Goal: Task Accomplishment & Management: Manage account settings

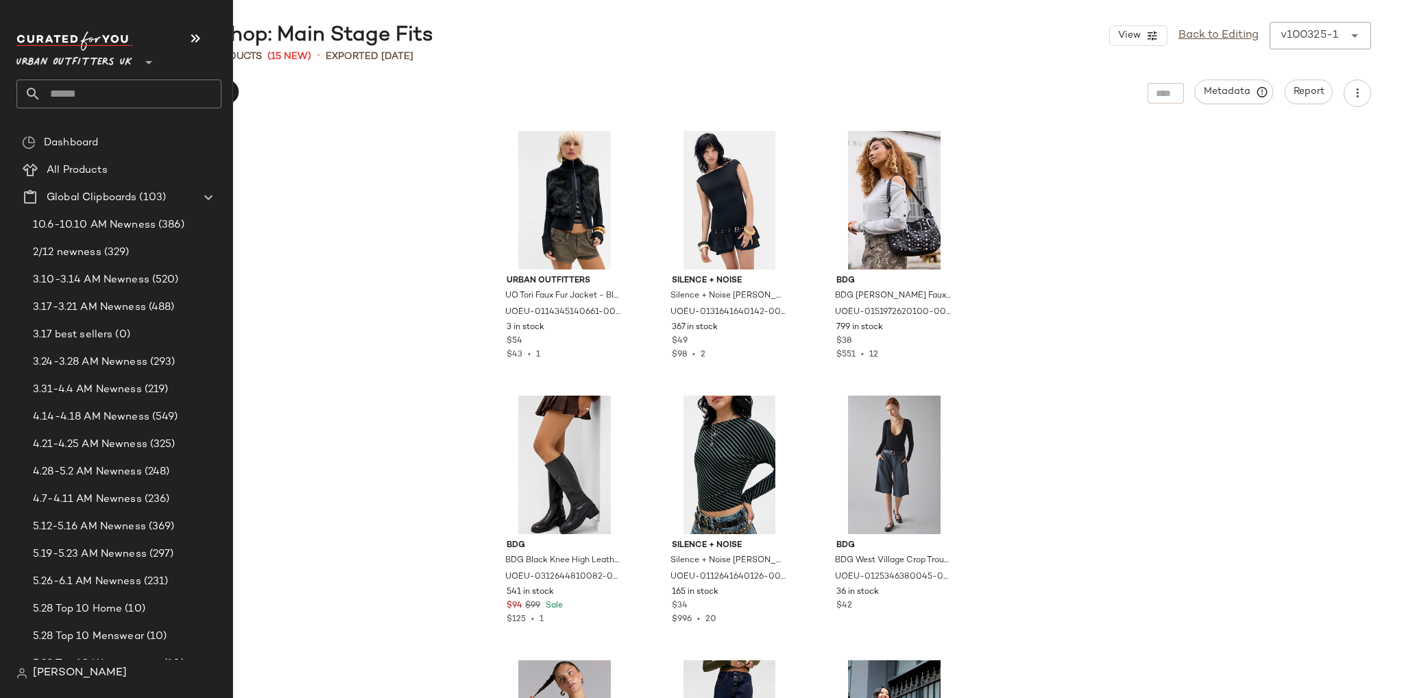
click at [60, 92] on input "text" at bounding box center [131, 93] width 180 height 29
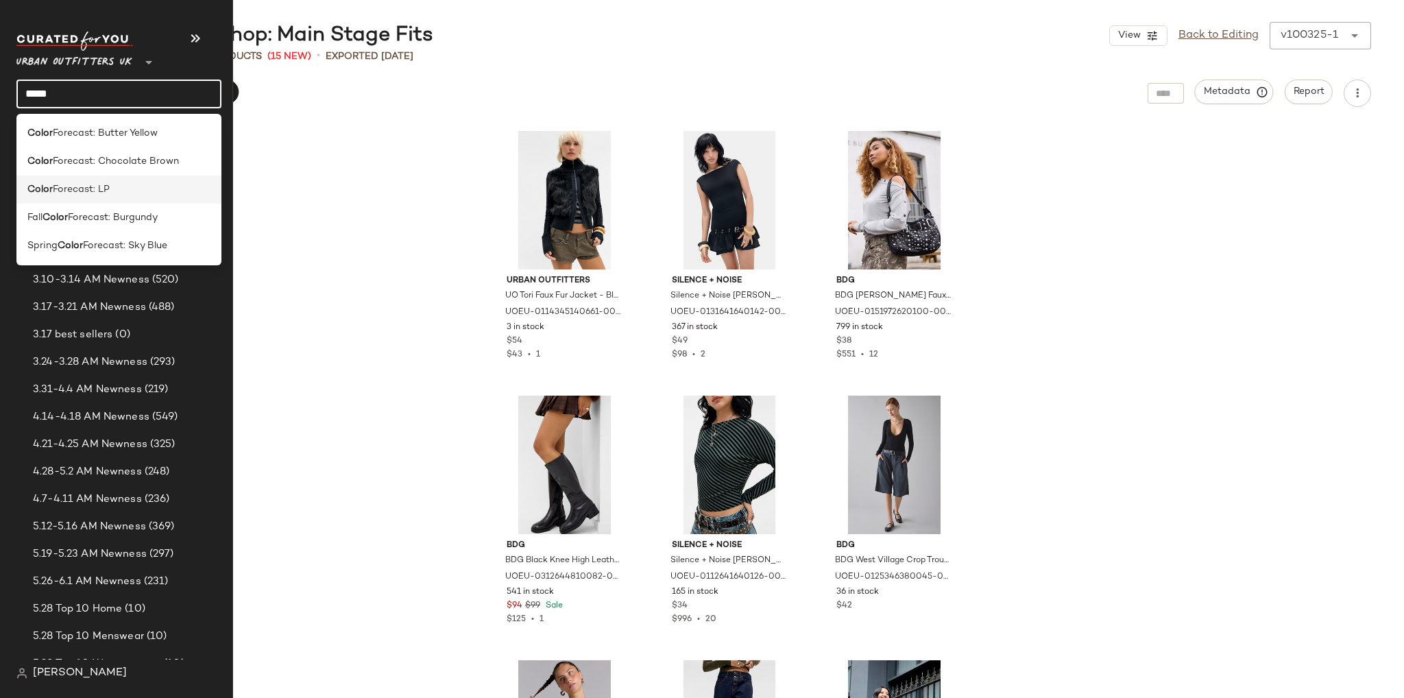
type input "*****"
click at [71, 195] on span "Forecast: LP" at bounding box center [81, 189] width 57 height 14
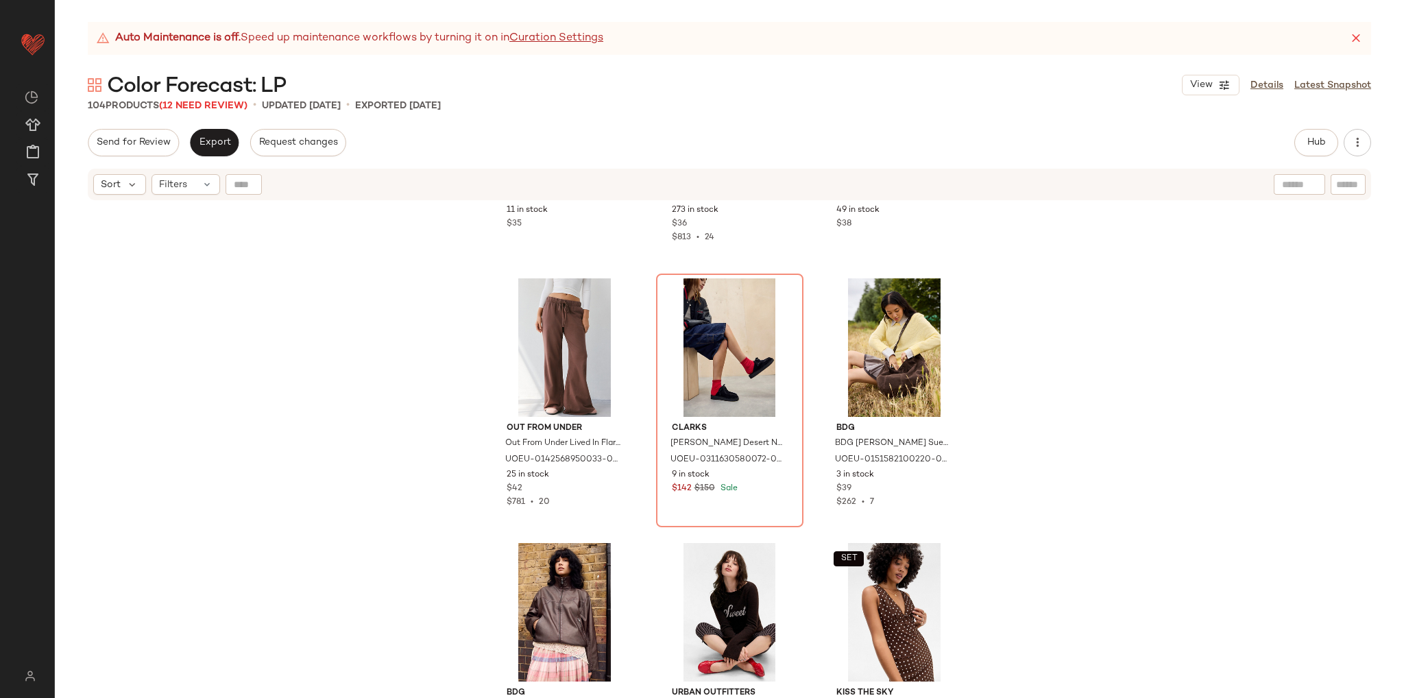
scroll to position [8029, 0]
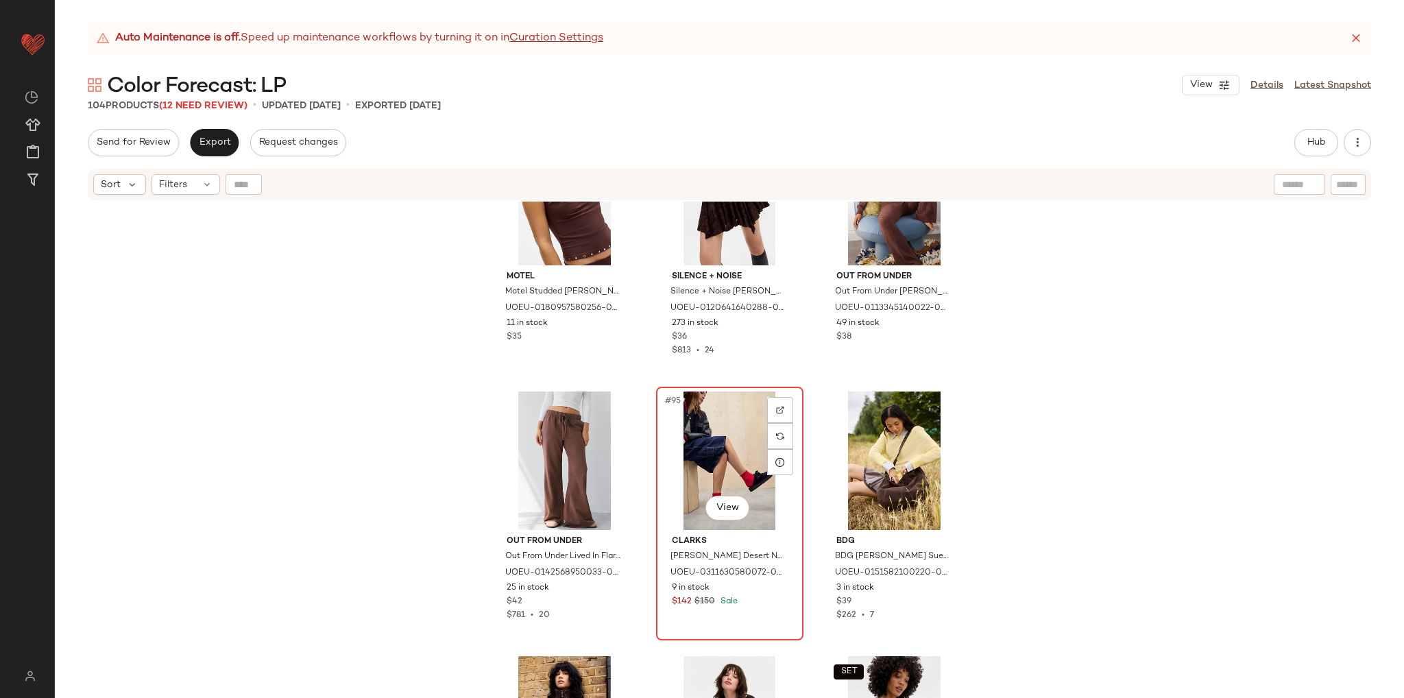
click at [704, 439] on div "#95 View" at bounding box center [730, 460] width 138 height 138
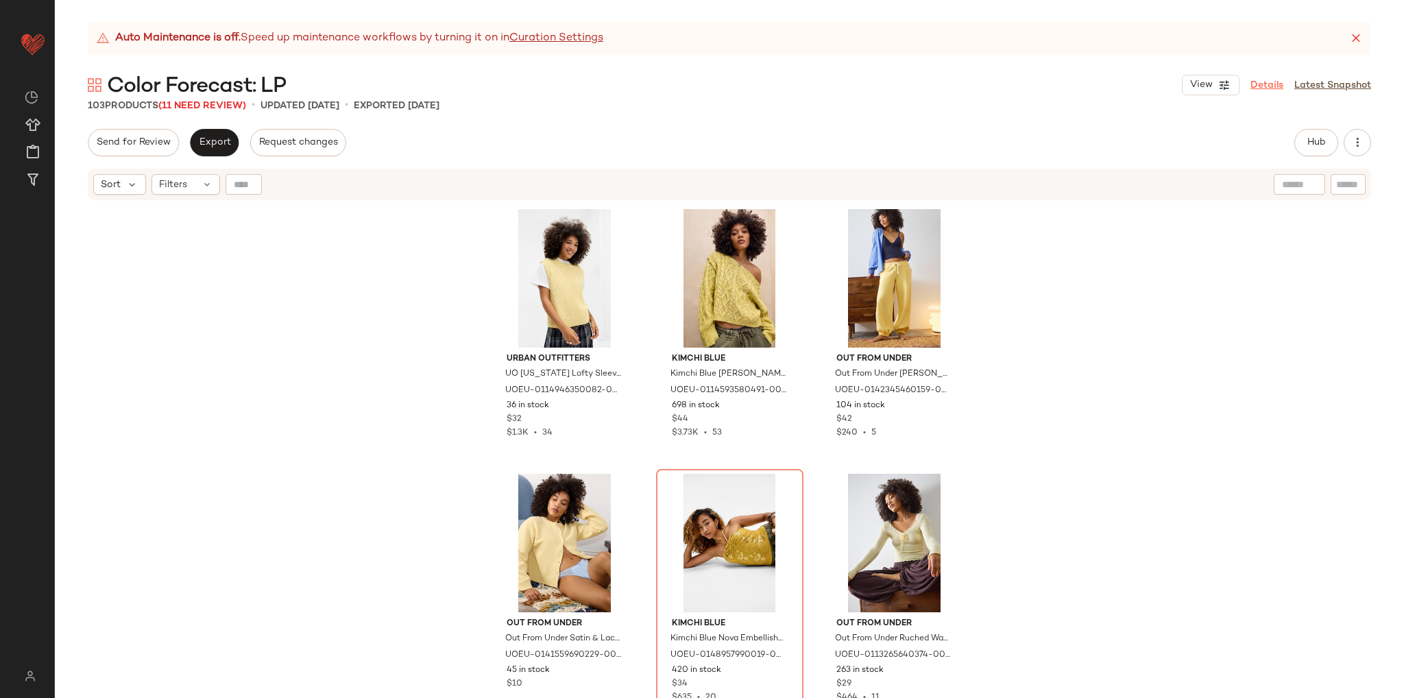
click at [1260, 86] on link "Details" at bounding box center [1266, 85] width 33 height 14
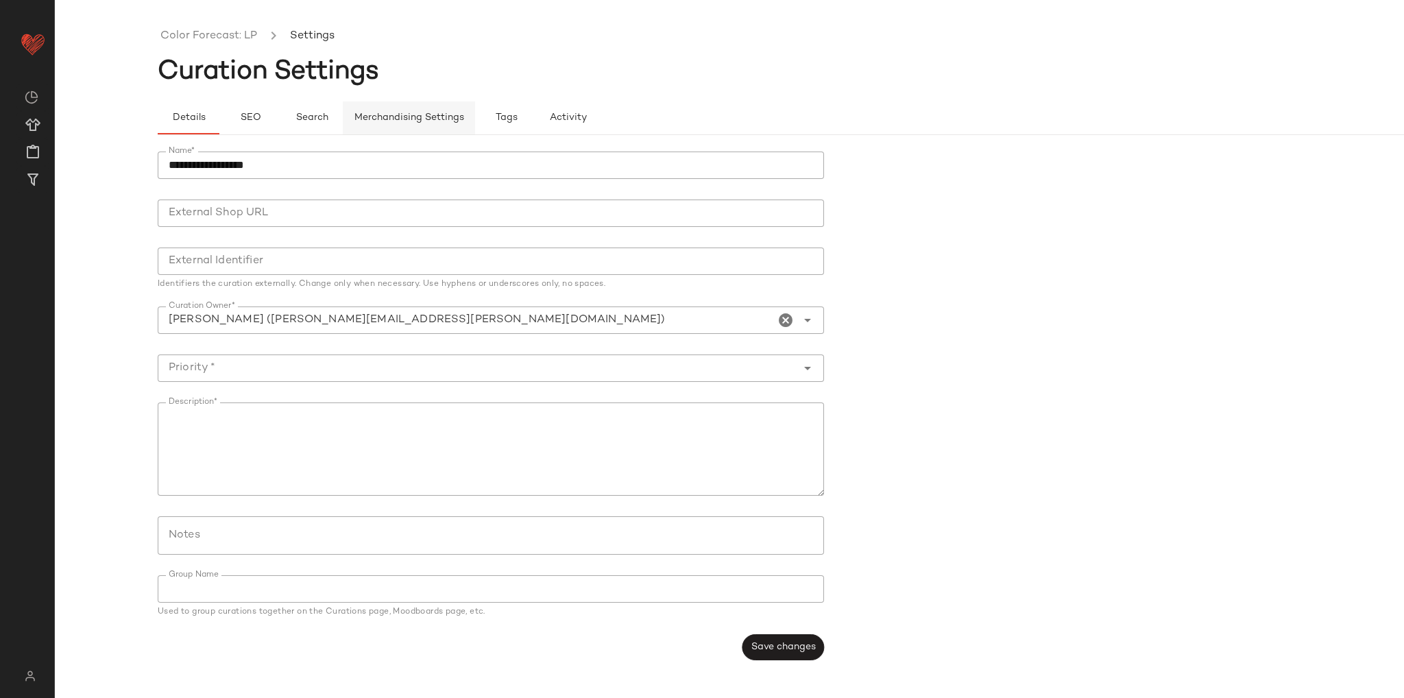
click at [415, 127] on button "Merchandising Settings" at bounding box center [409, 117] width 132 height 33
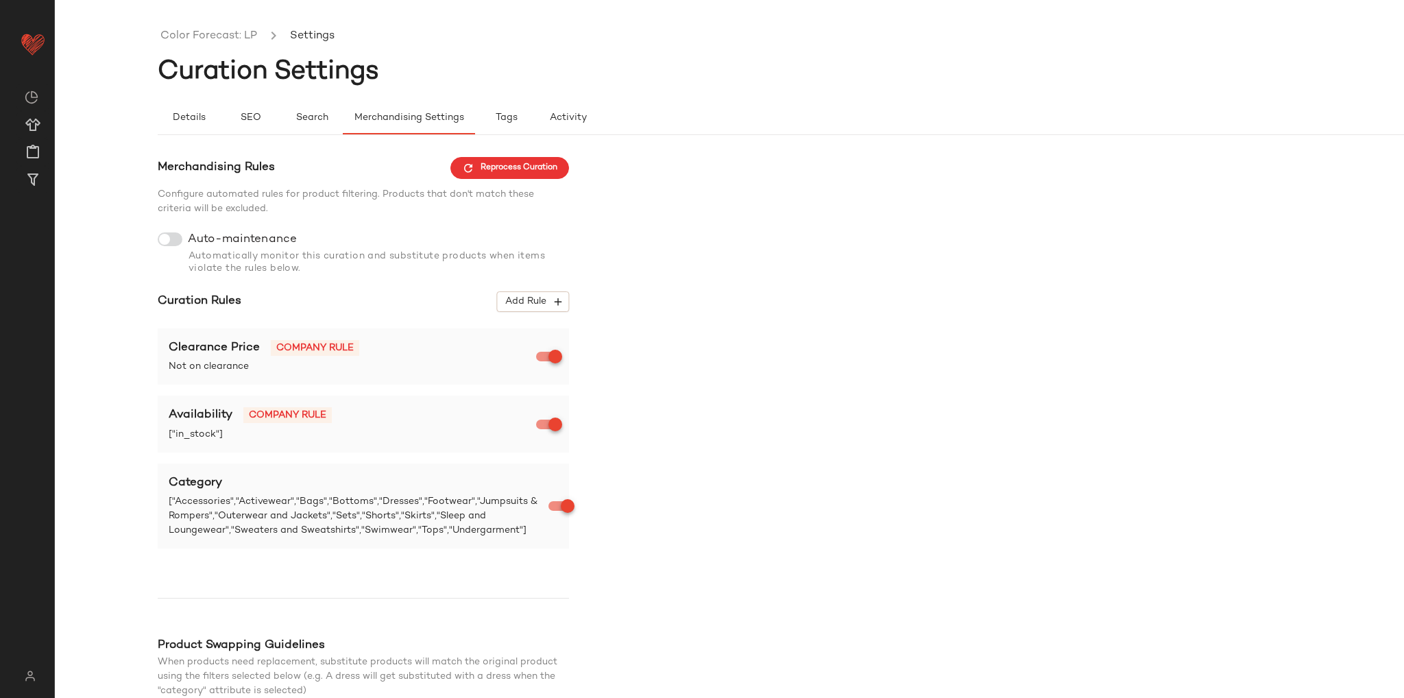
scroll to position [132, 0]
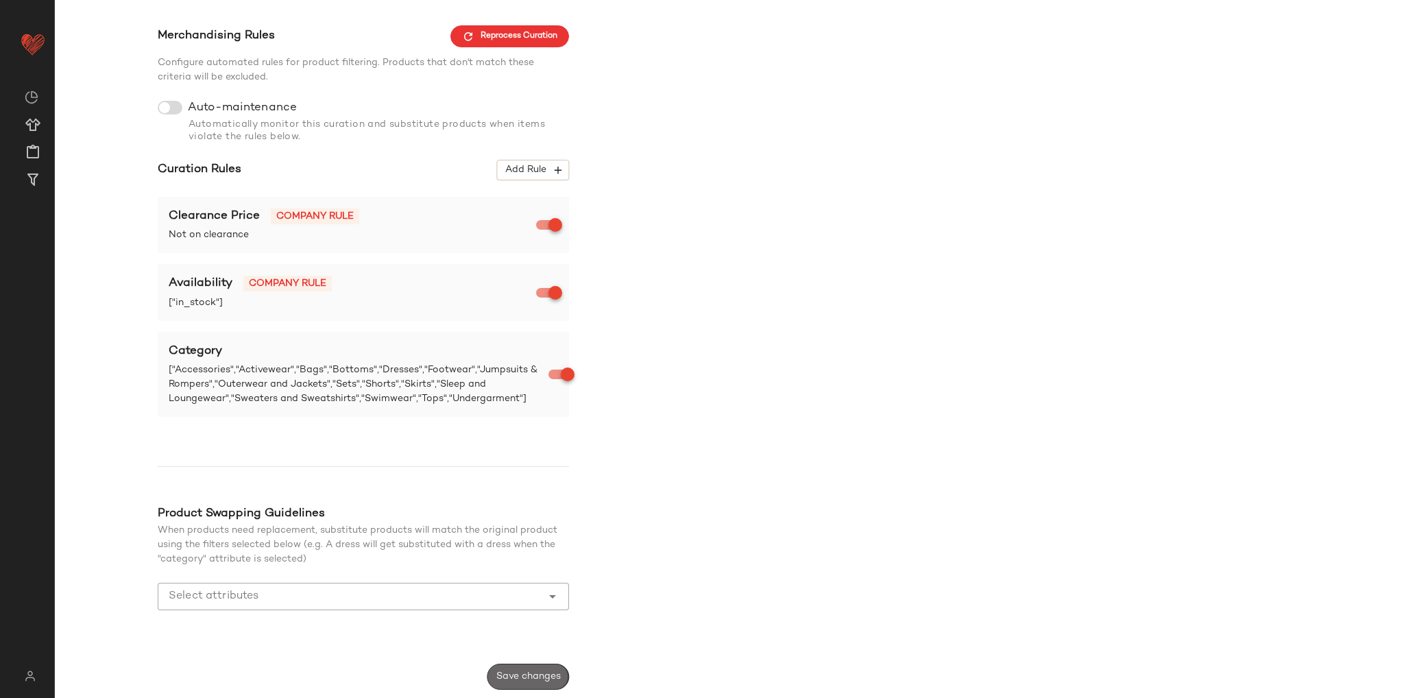
click at [533, 677] on span "Save changes" at bounding box center [527, 676] width 65 height 11
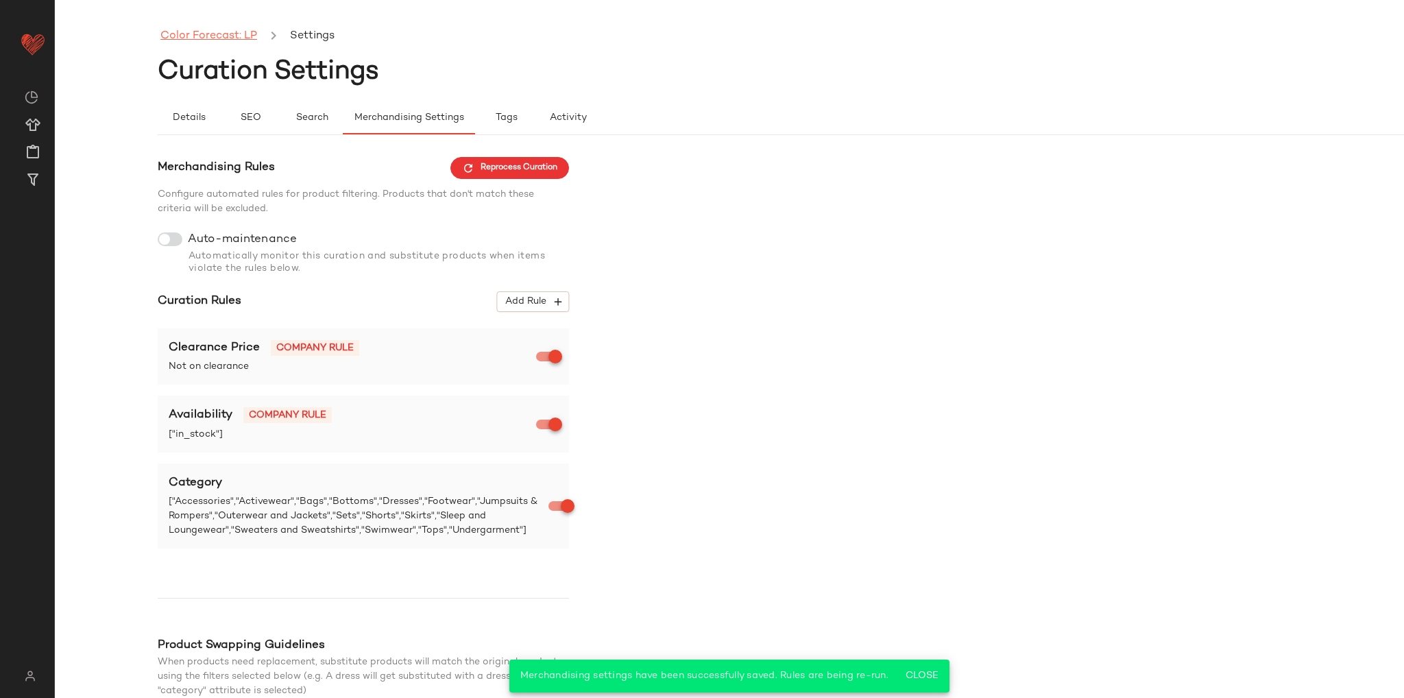
click at [244, 34] on link "Color Forecast: LP" at bounding box center [208, 36] width 97 height 18
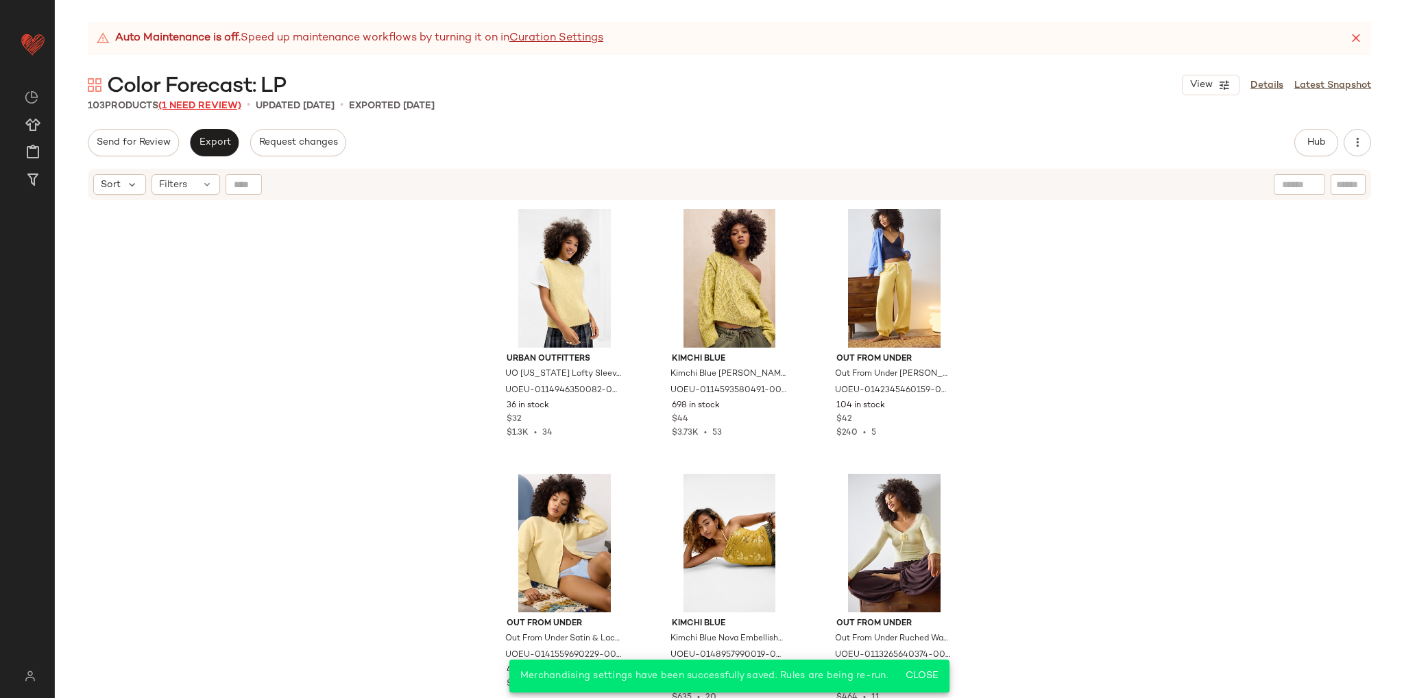
click at [193, 107] on span "(1 Need Review)" at bounding box center [199, 106] width 83 height 10
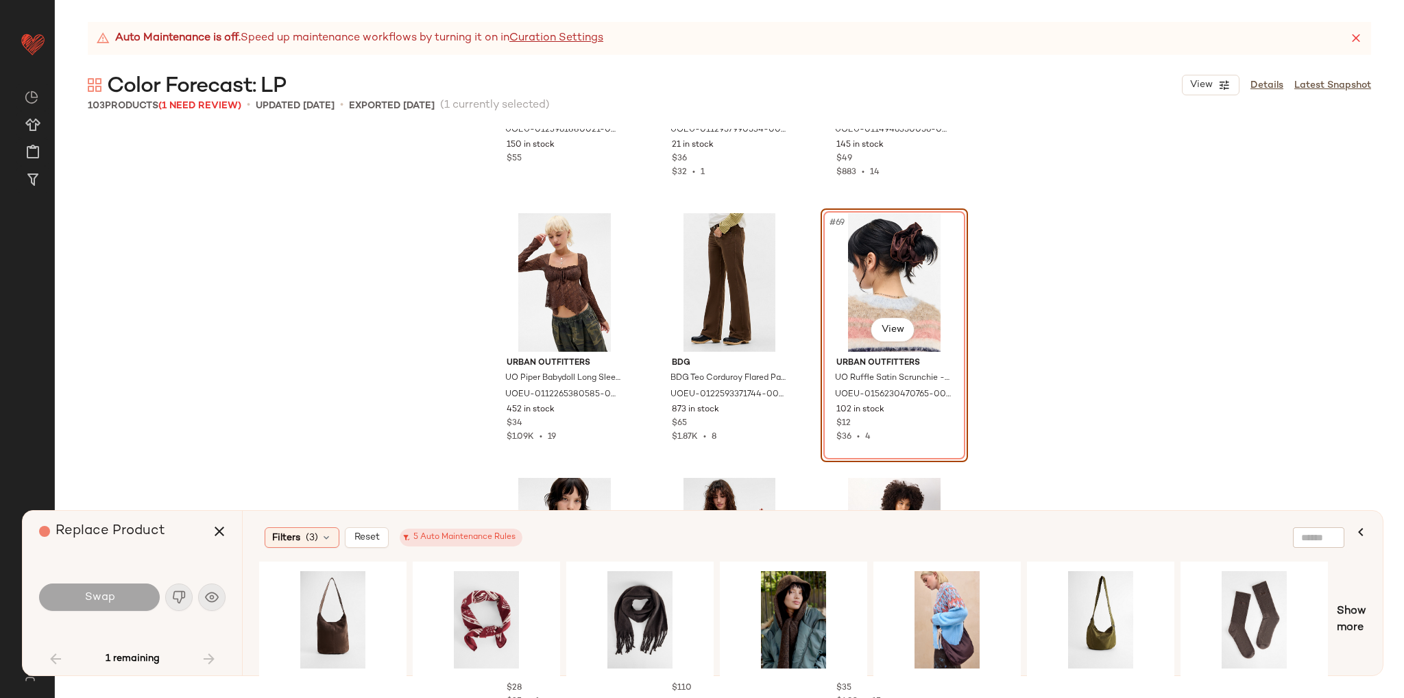
scroll to position [5761, 0]
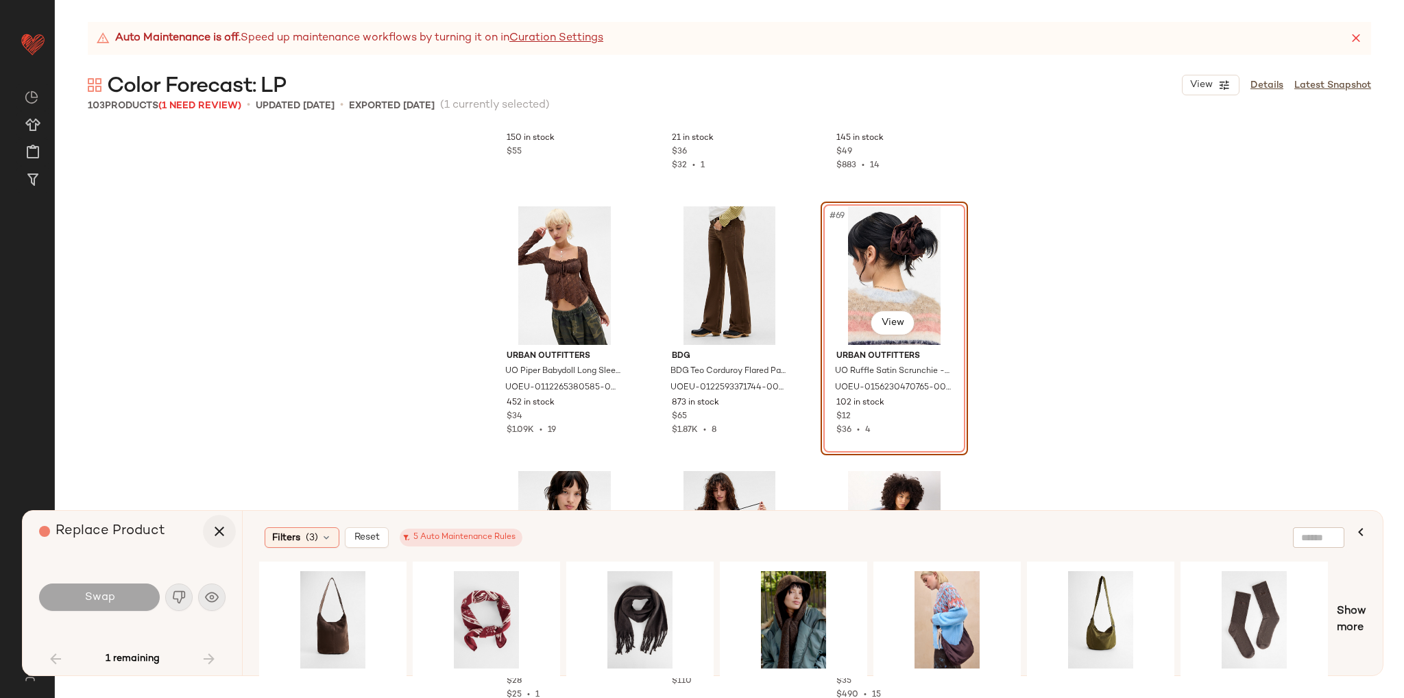
click at [221, 529] on icon "button" at bounding box center [219, 531] width 16 height 16
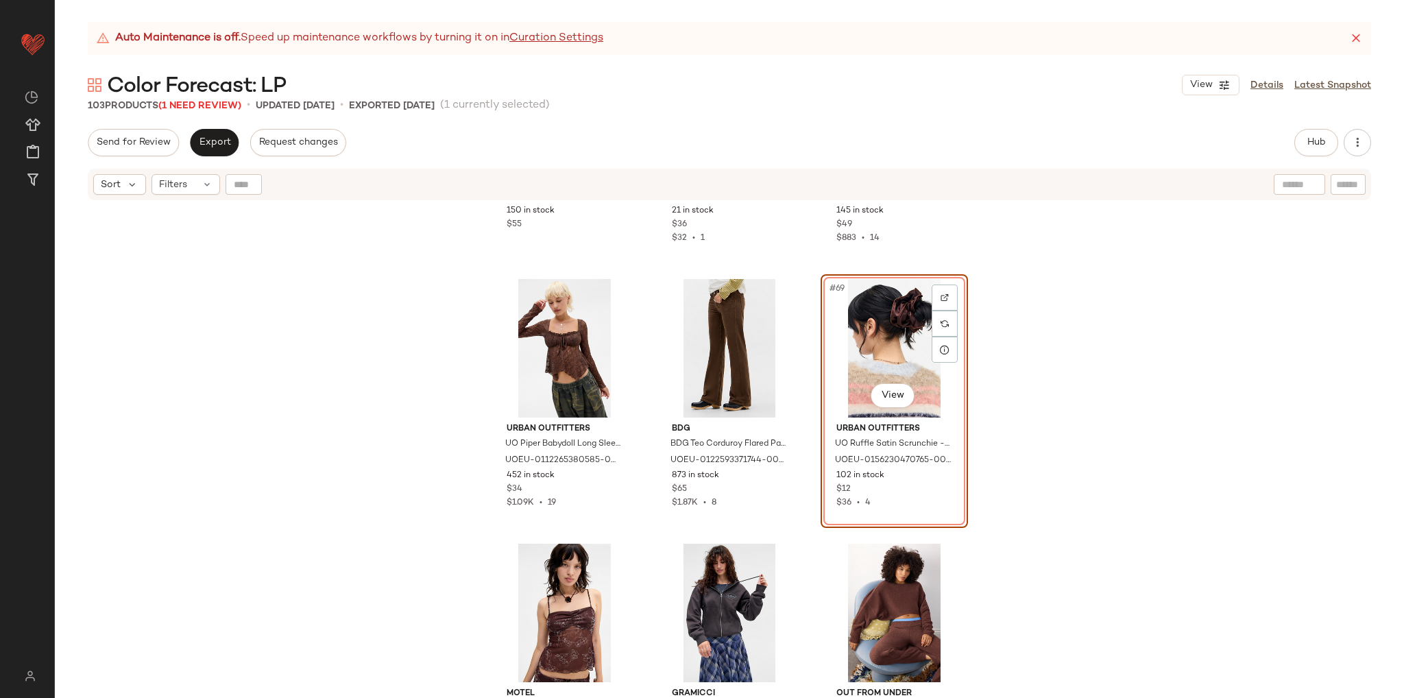
click at [252, 450] on div "BDG BDG White Kayla Stripe Linen Trousers - White XL at Urban Outfitters UOEU-0…" at bounding box center [729, 466] width 1349 height 530
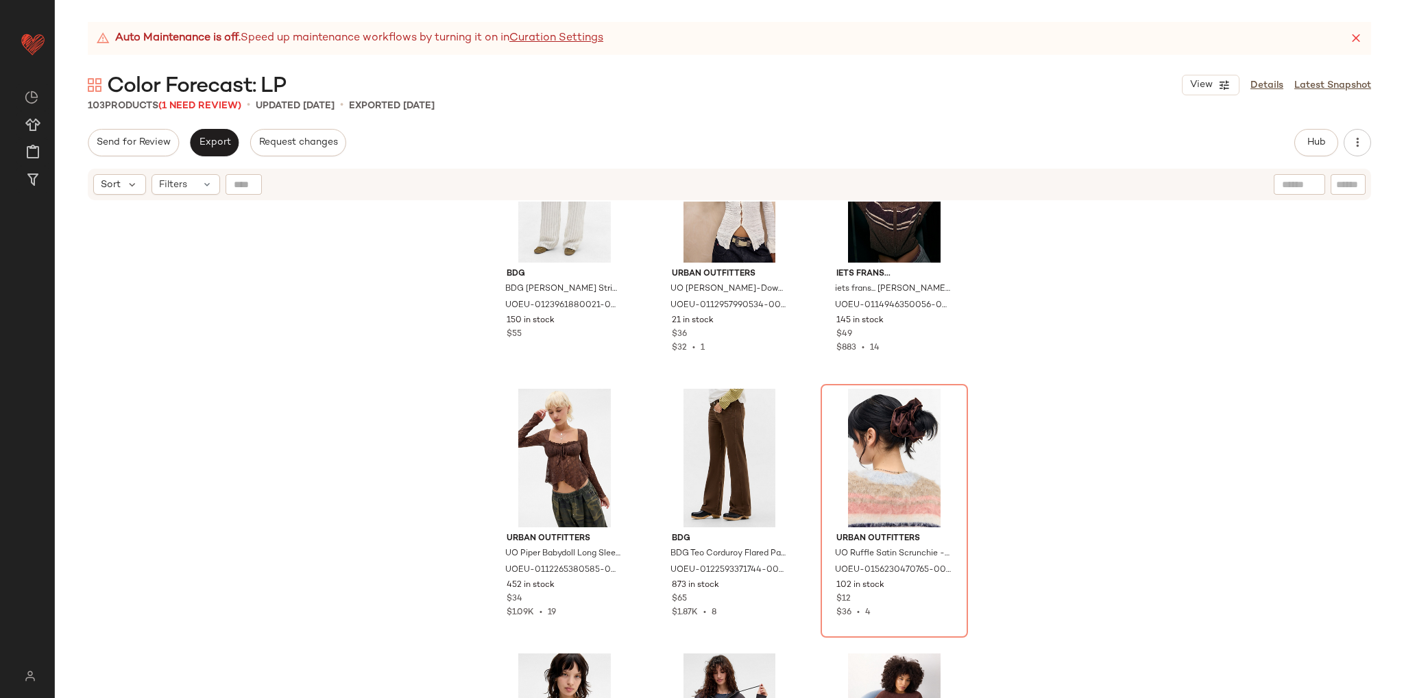
scroll to position [5487, 0]
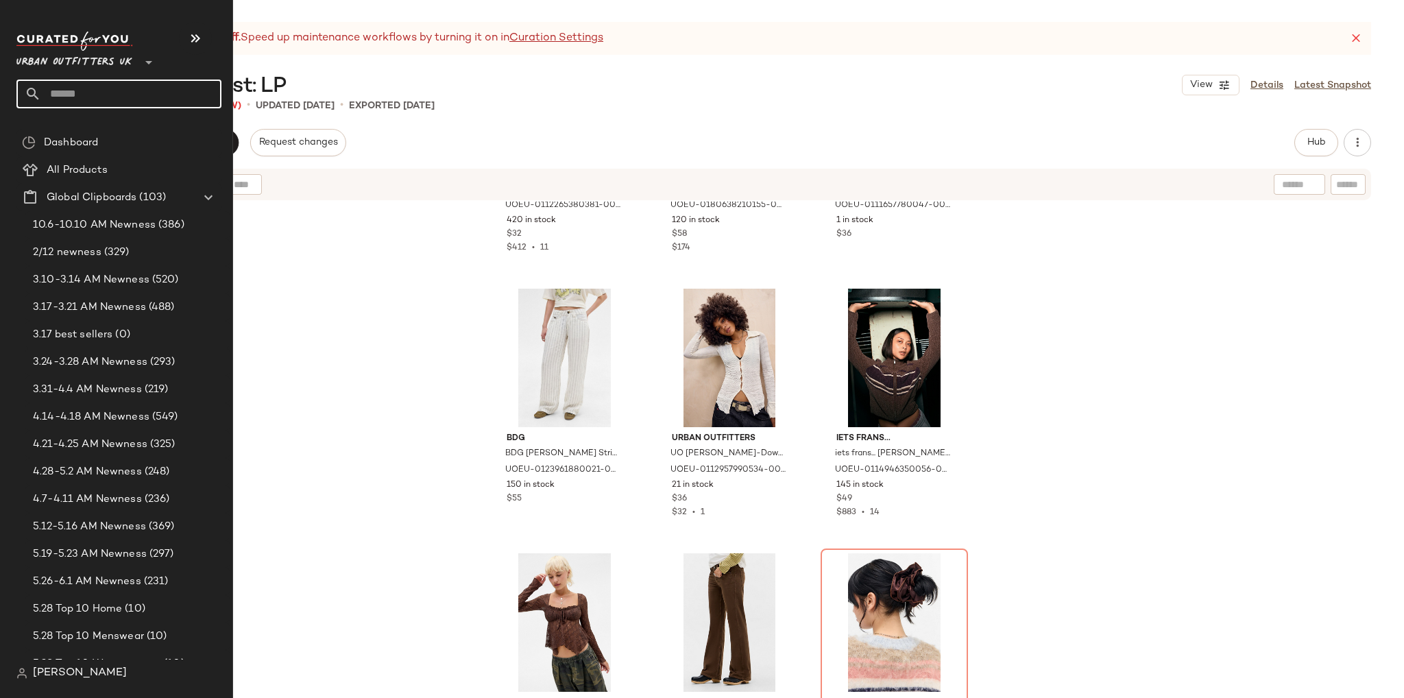
click at [55, 89] on input "text" at bounding box center [131, 93] width 180 height 29
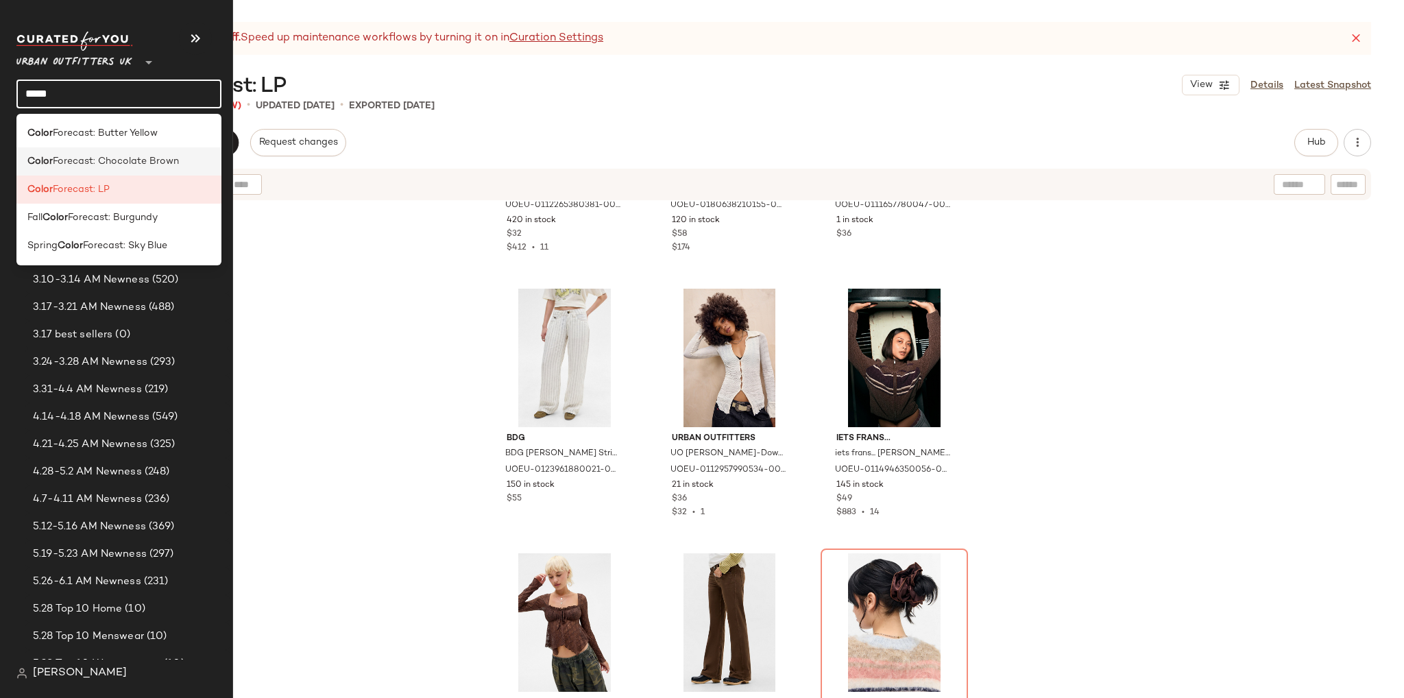
type input "*****"
click at [112, 164] on span "Forecast: Chocolate Brown" at bounding box center [116, 161] width 126 height 14
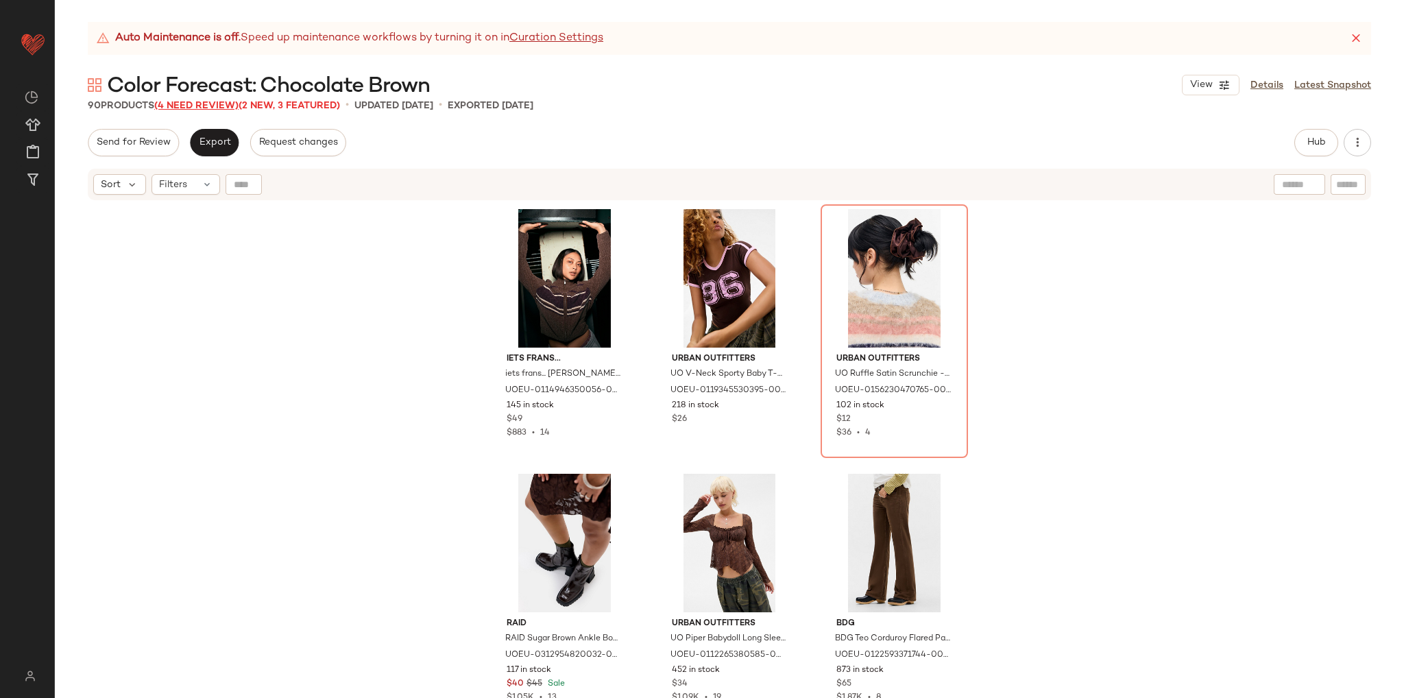
click at [206, 107] on span "(4 Need Review)" at bounding box center [196, 106] width 84 height 10
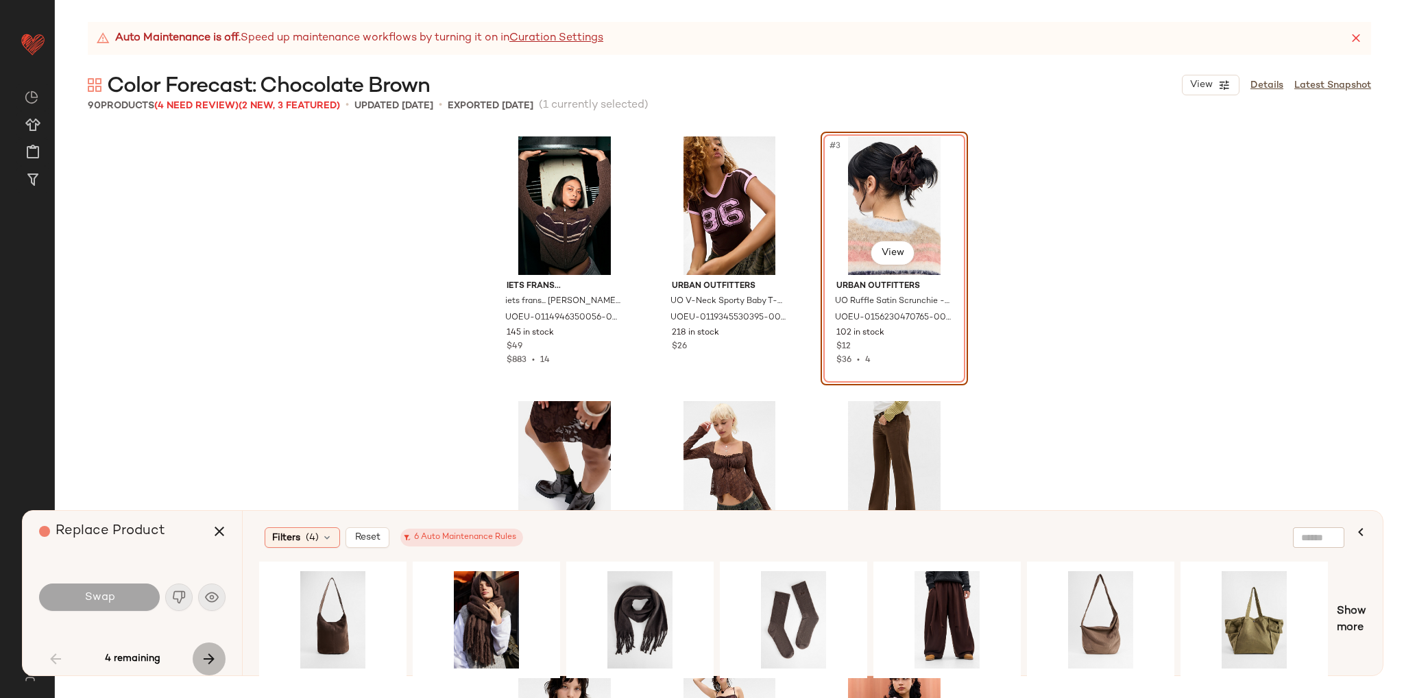
click at [212, 661] on icon "button" at bounding box center [209, 658] width 16 height 16
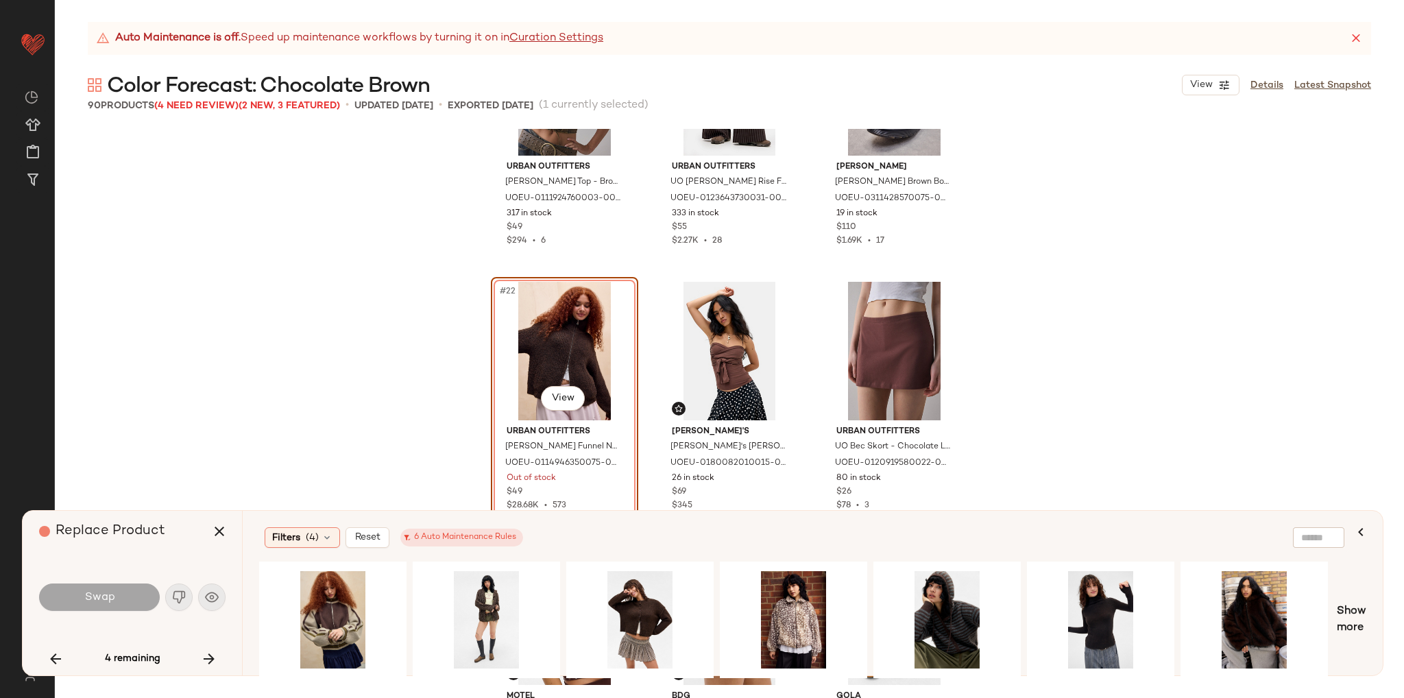
scroll to position [1724, 0]
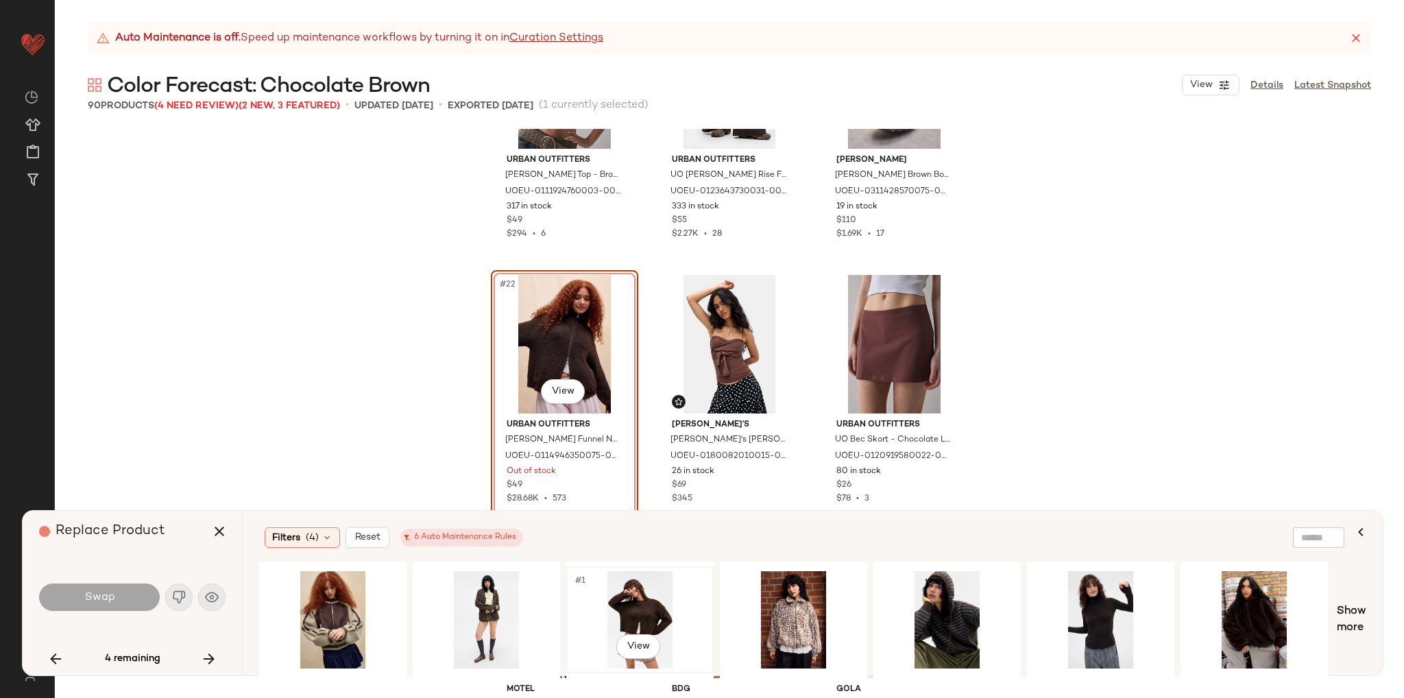
click at [636, 601] on div "#1 View" at bounding box center [640, 619] width 138 height 97
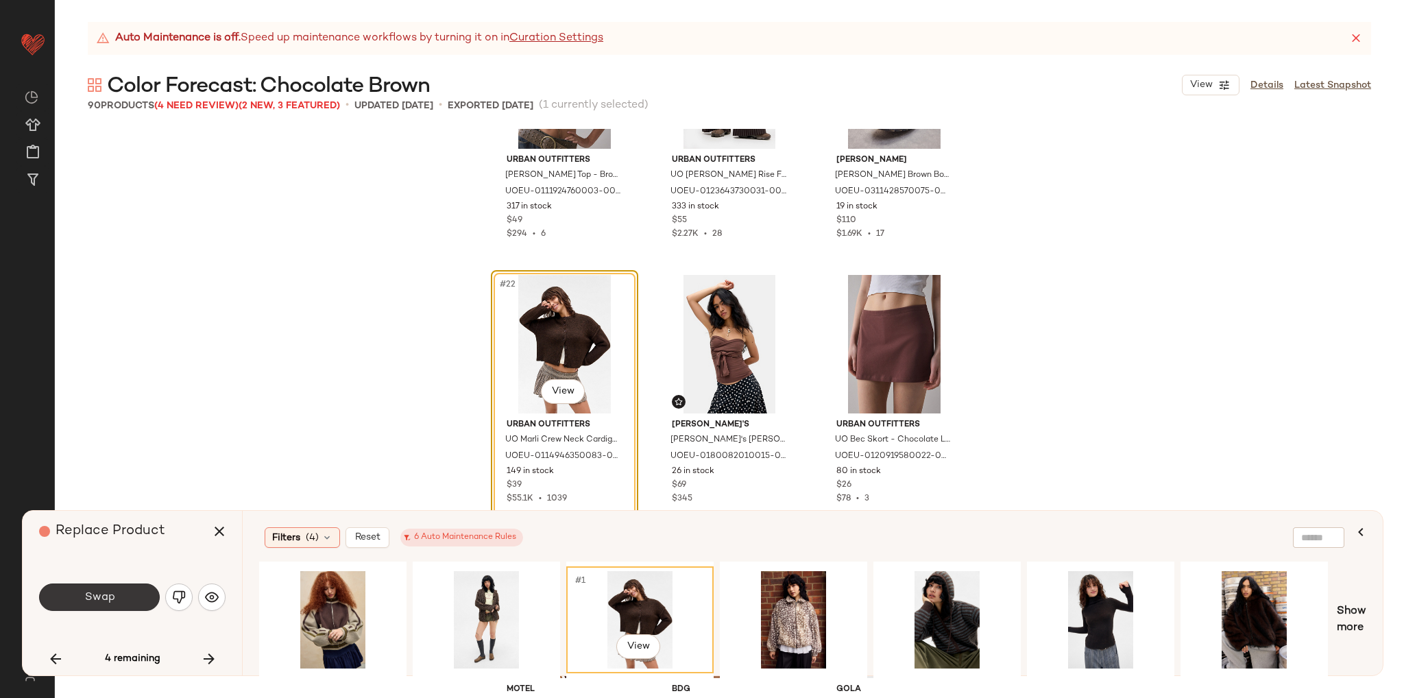
click at [133, 596] on button "Swap" at bounding box center [99, 596] width 121 height 27
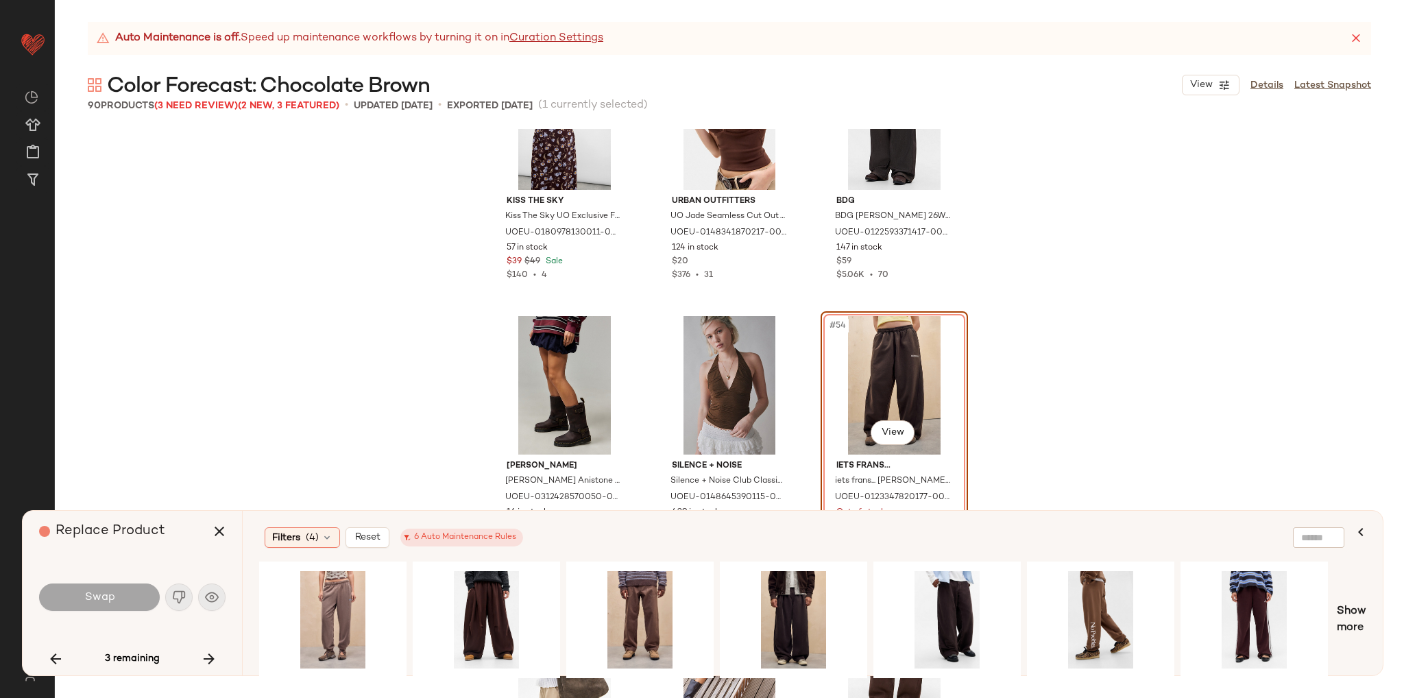
scroll to position [4438, 0]
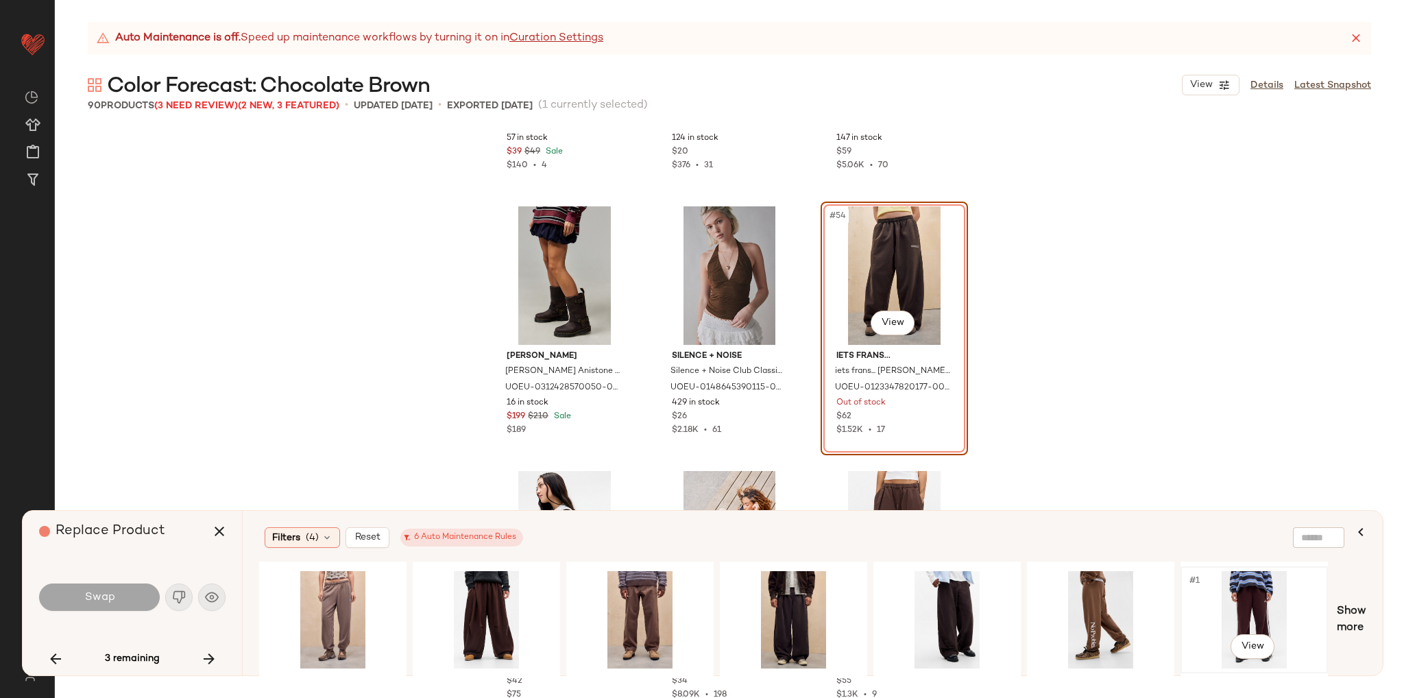
click at [1266, 590] on div "#1 View" at bounding box center [1254, 619] width 138 height 97
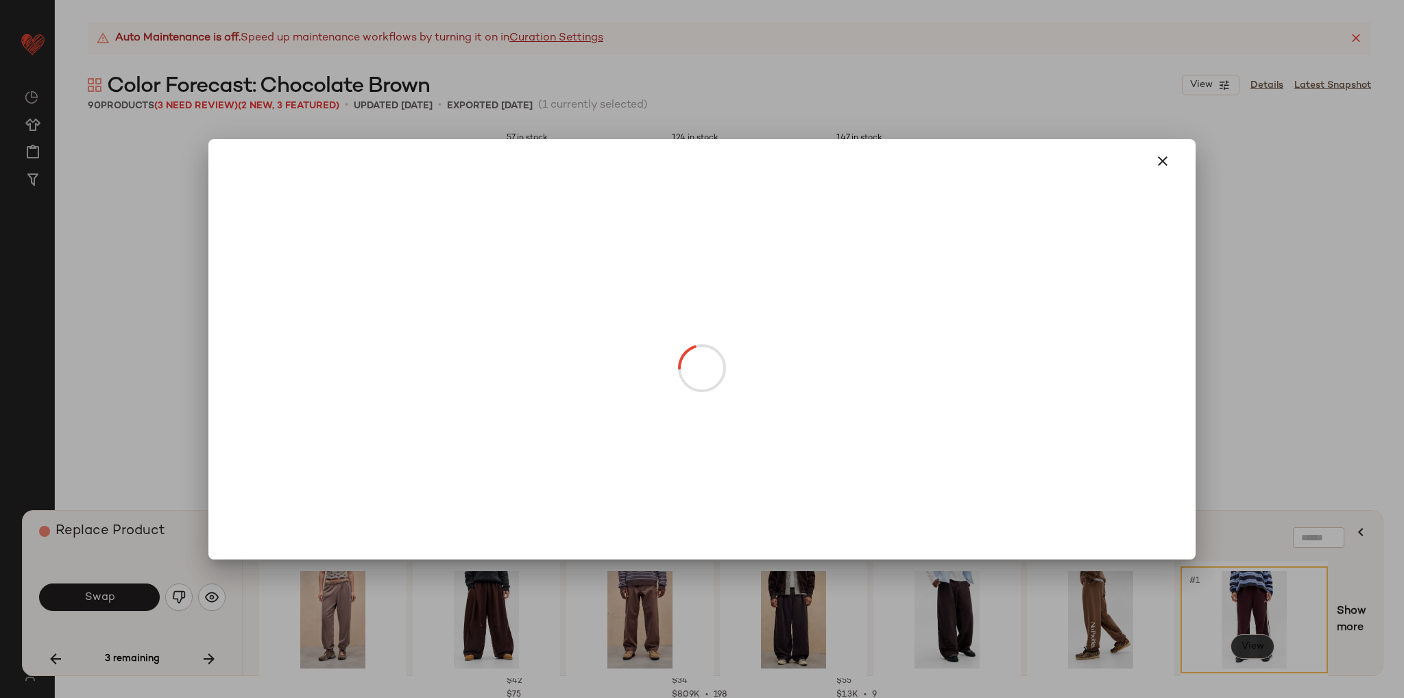
click at [1243, 642] on body "Urban Outfitters UK ** Dashboard All Products Global Clipboards (103) Curations…" at bounding box center [702, 349] width 1404 height 698
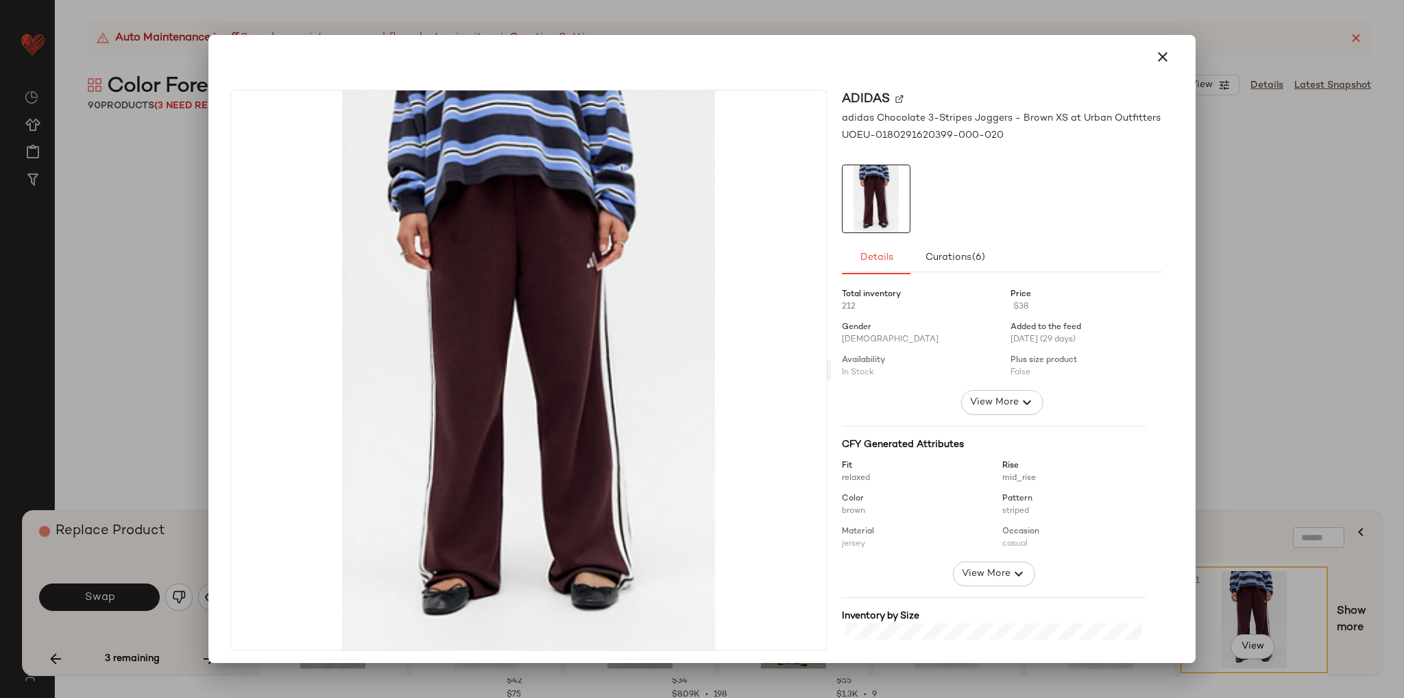
click at [1155, 51] on icon "button" at bounding box center [1162, 57] width 16 height 16
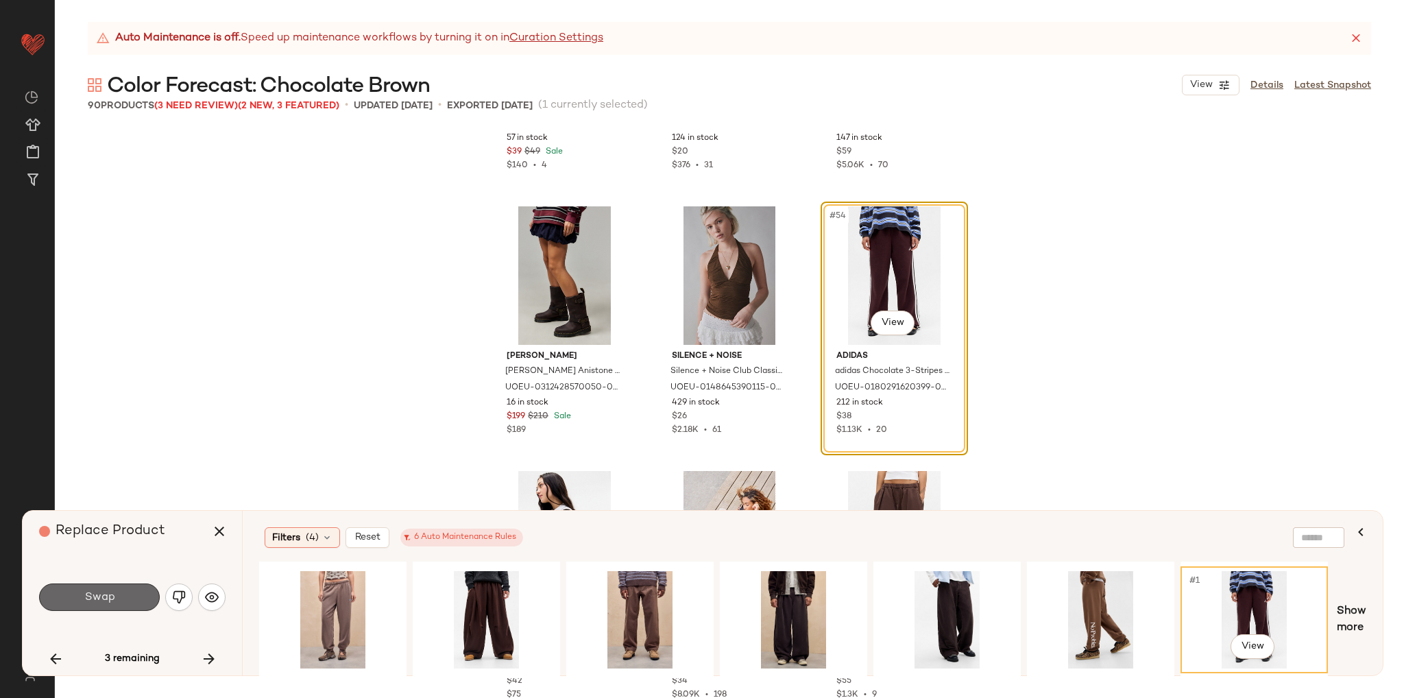
click at [114, 588] on button "Swap" at bounding box center [99, 596] width 121 height 27
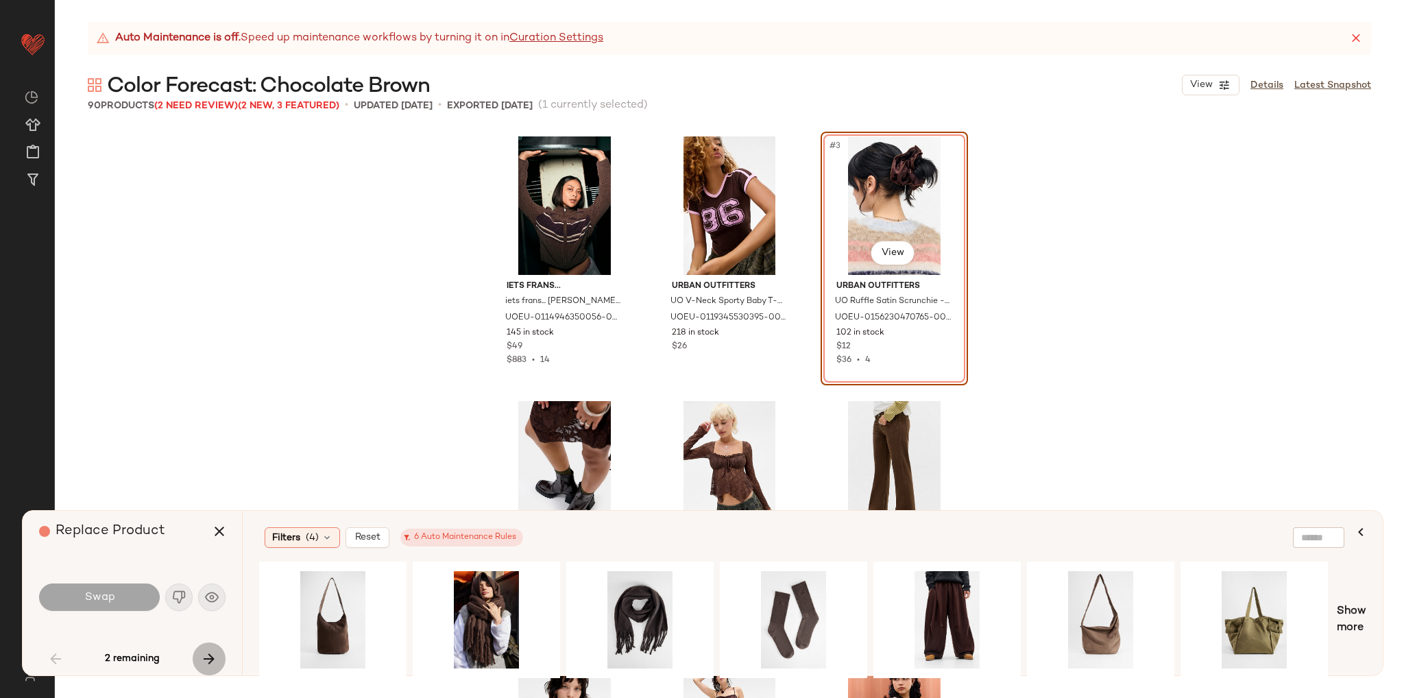
click at [212, 653] on icon "button" at bounding box center [209, 658] width 16 height 16
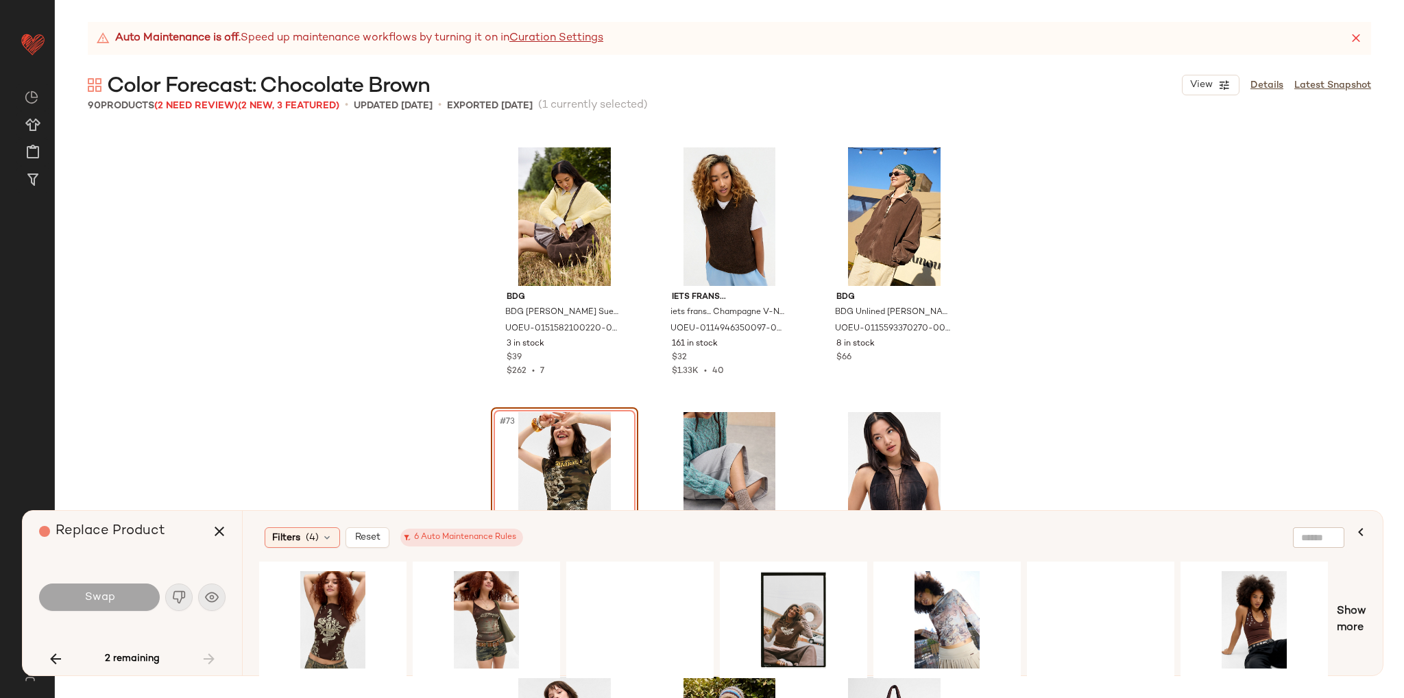
scroll to position [6290, 0]
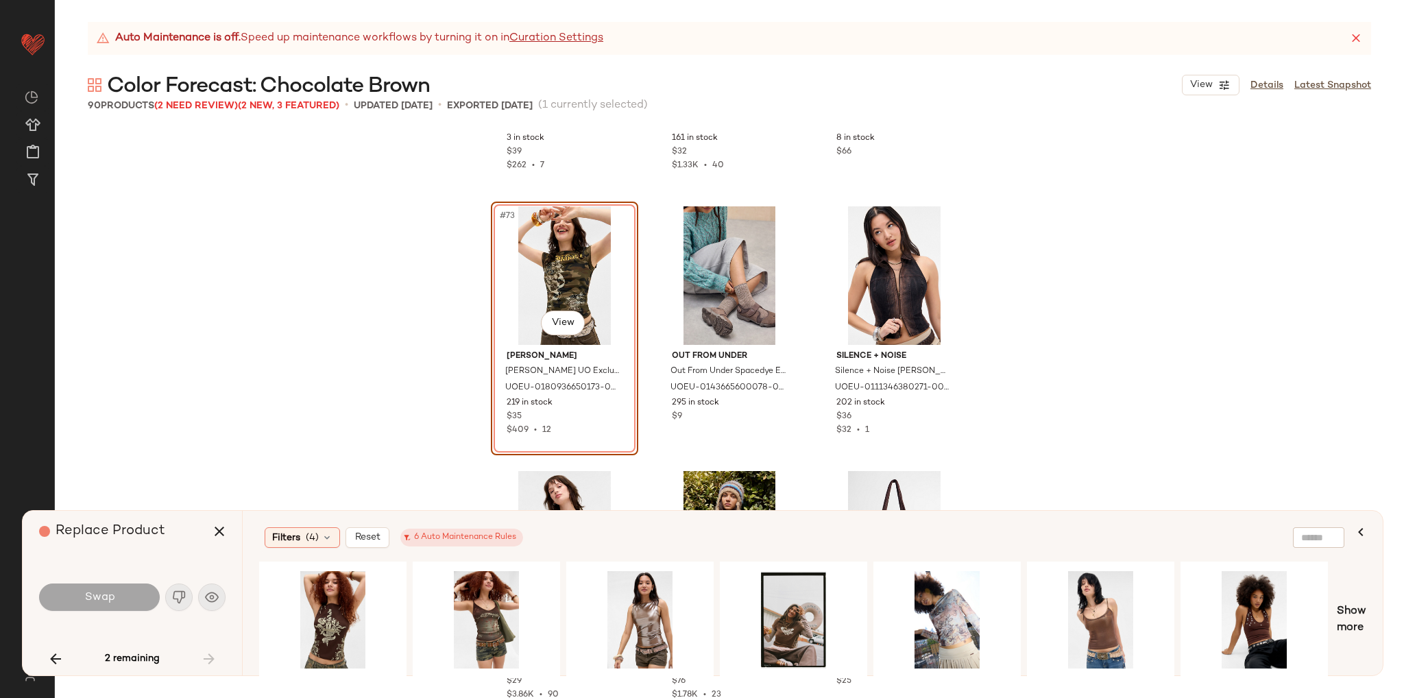
click at [298, 413] on div "BDG BDG Casie Suedette Sling Bag - Chocolate at Urban Outfitters UOEU-015158210…" at bounding box center [729, 413] width 1349 height 569
click at [217, 528] on icon "button" at bounding box center [219, 531] width 16 height 16
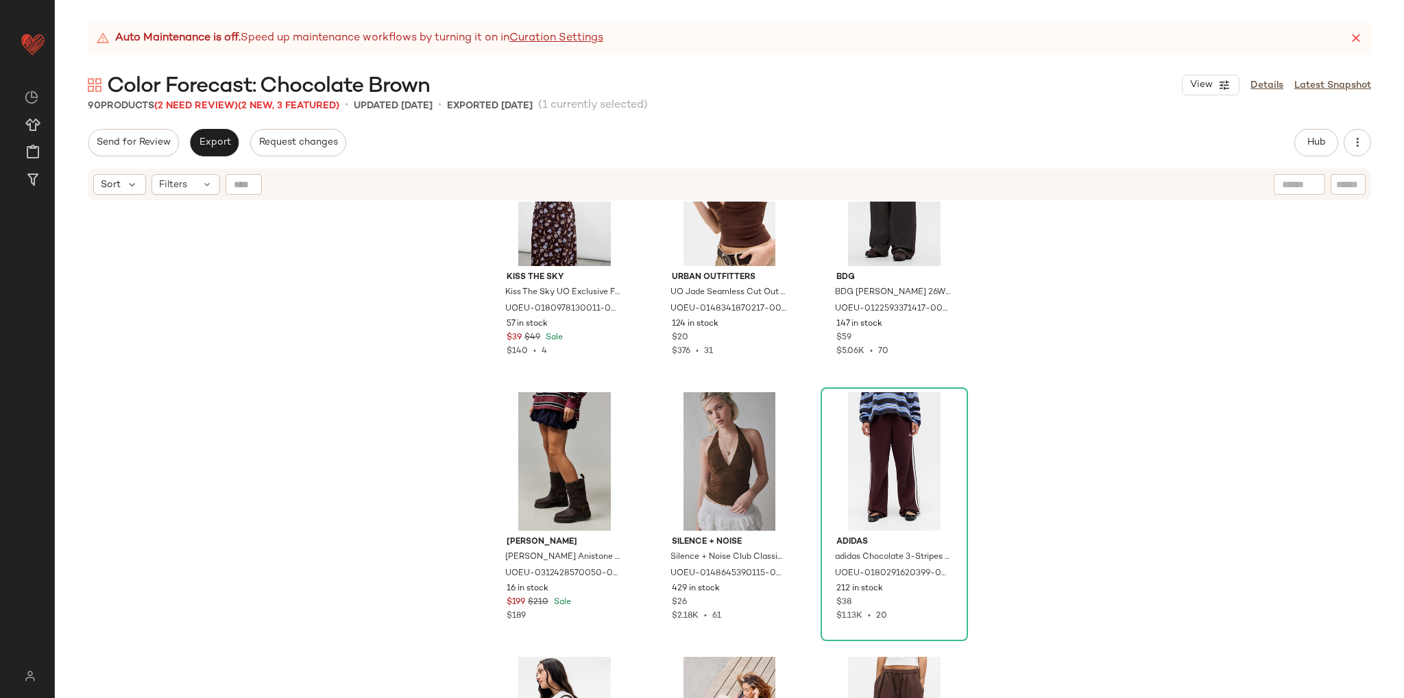
scroll to position [4440, 0]
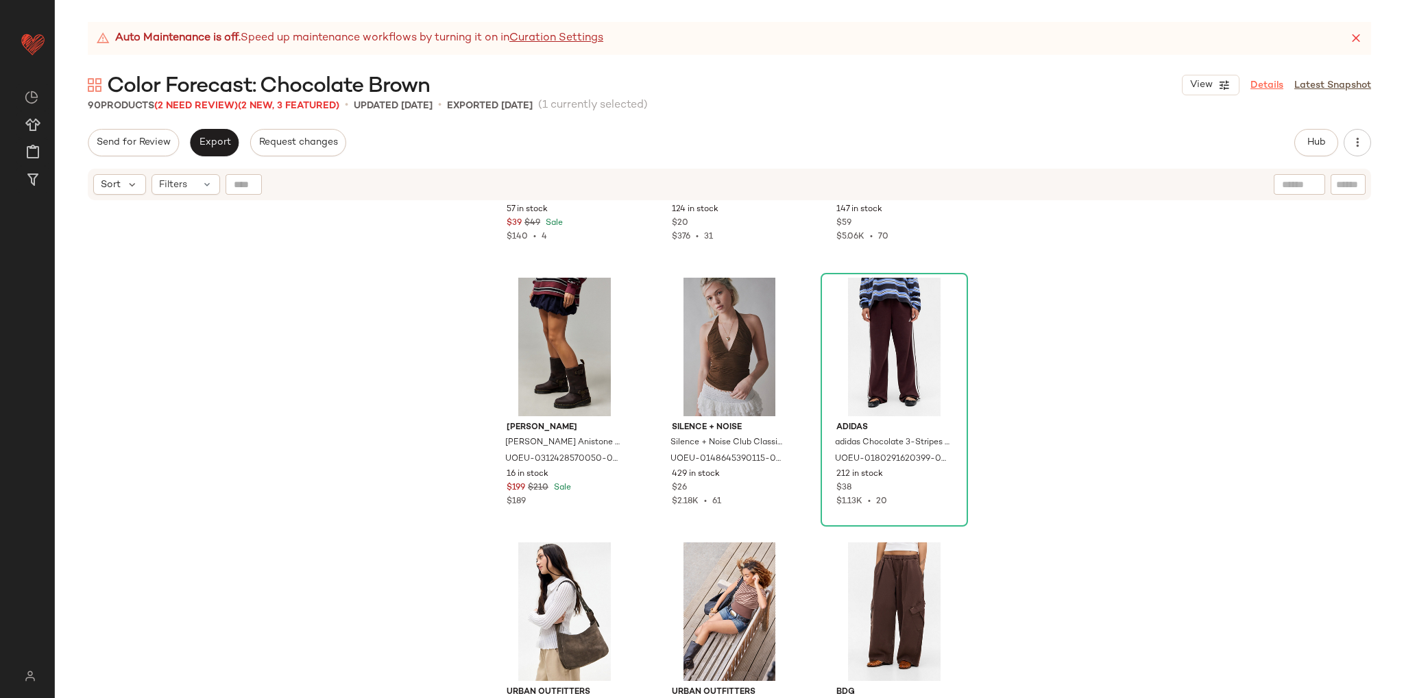
click at [1269, 82] on link "Details" at bounding box center [1266, 85] width 33 height 14
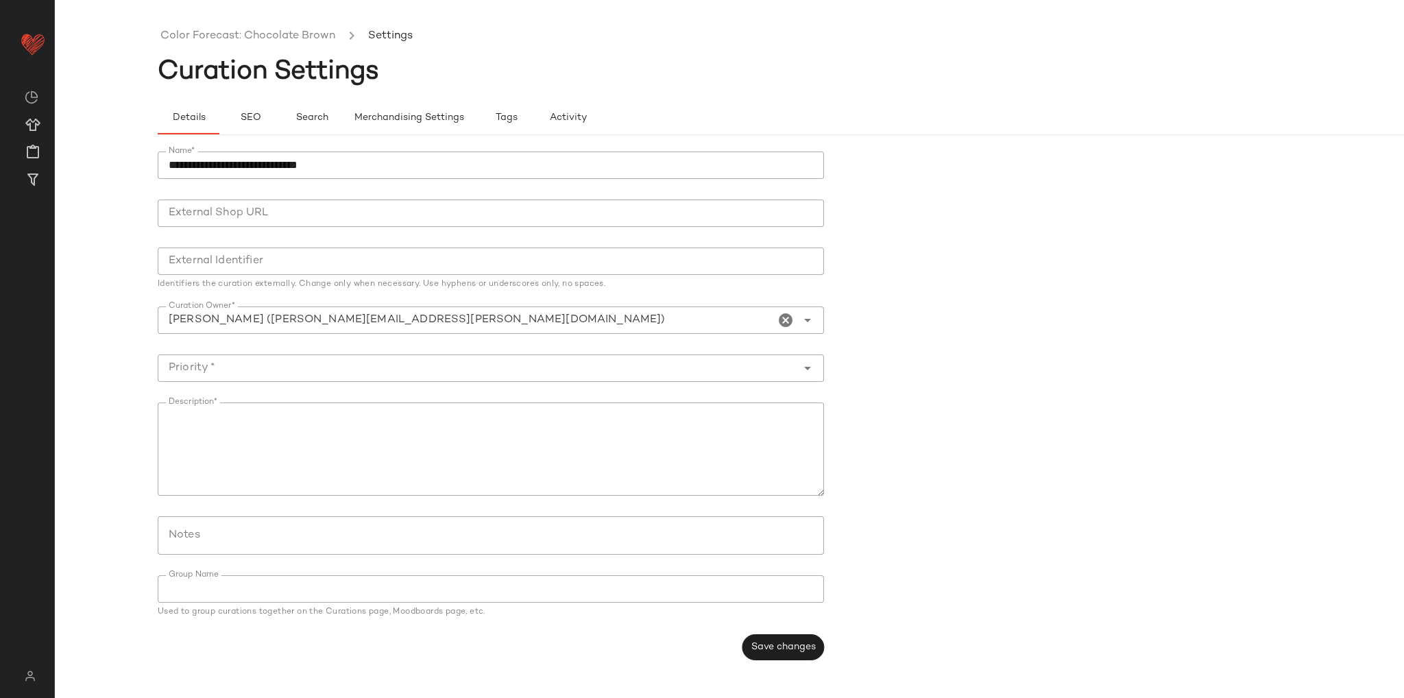
click at [221, 24] on ul "Color Forecast: Chocolate Brown Settings" at bounding box center [832, 37] width 1349 height 32
click at [225, 33] on link "Color Forecast: Chocolate Brown" at bounding box center [247, 36] width 175 height 18
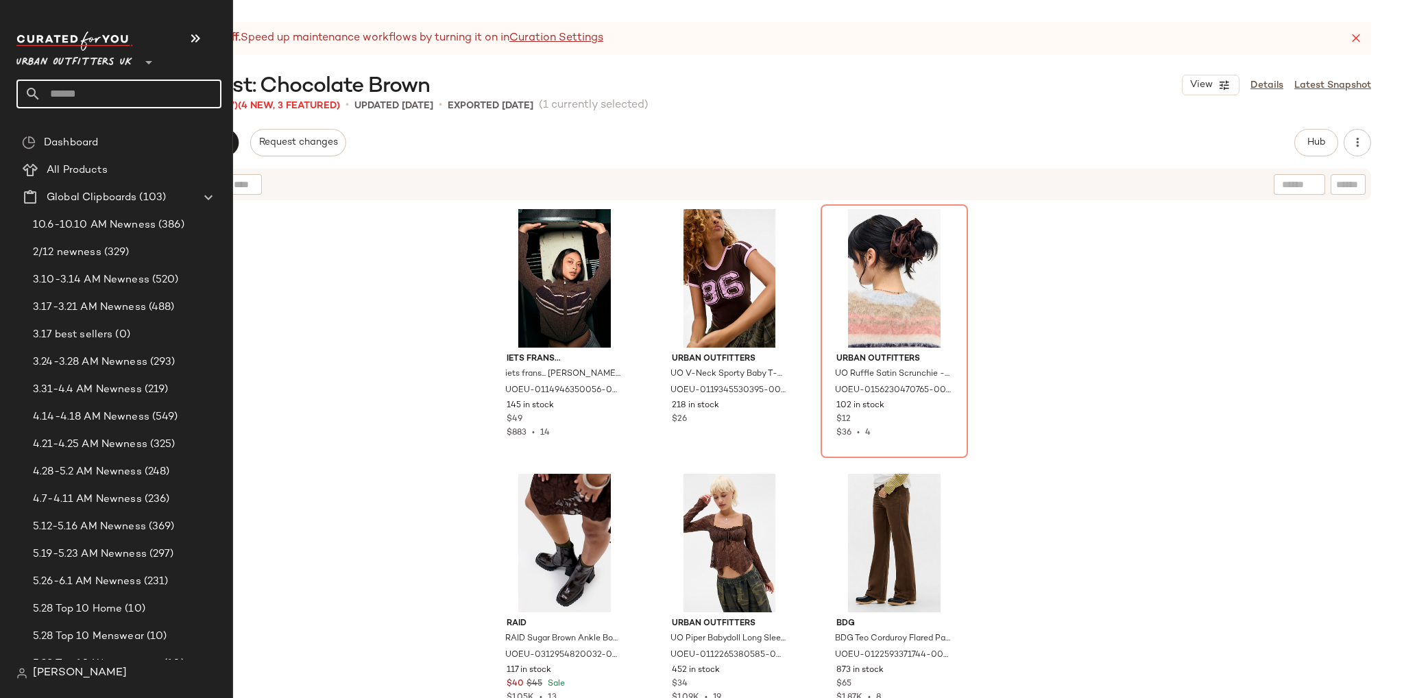
click at [71, 90] on input "text" at bounding box center [131, 93] width 180 height 29
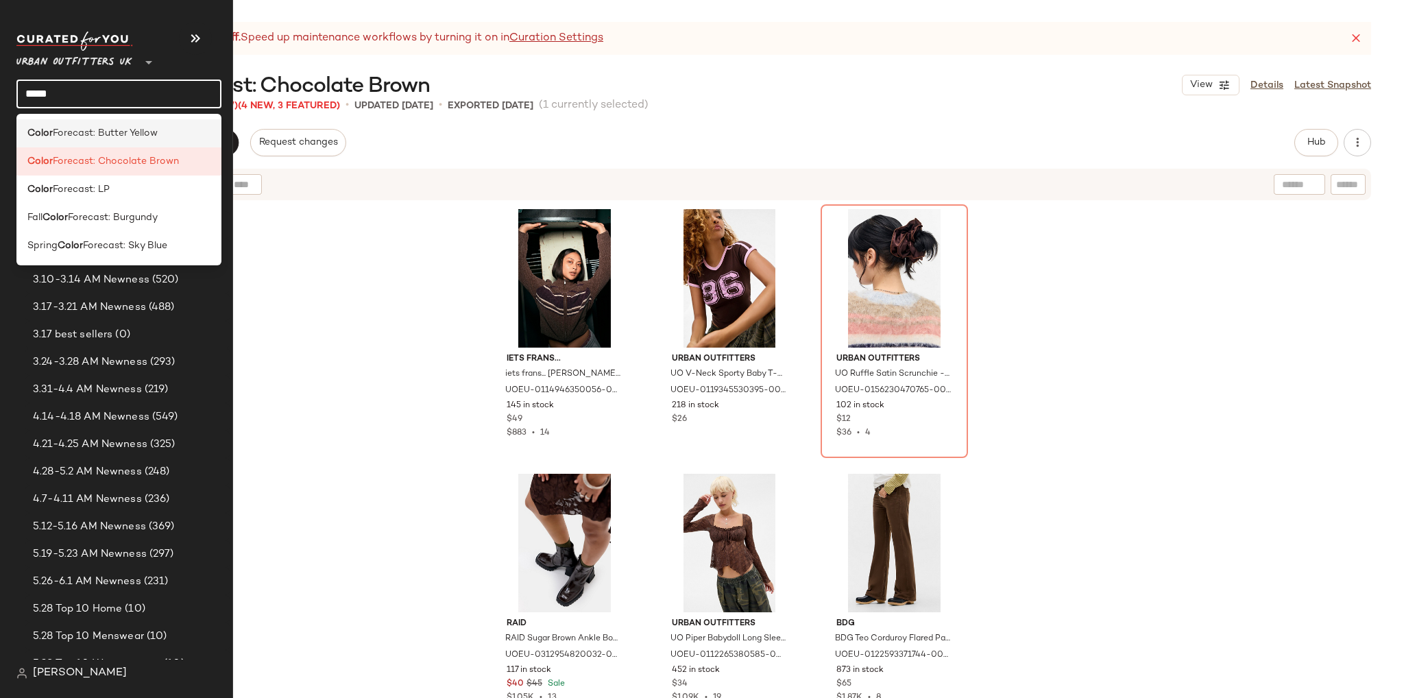
type input "*****"
click at [101, 132] on span "Forecast: Butter Yellow" at bounding box center [105, 133] width 105 height 14
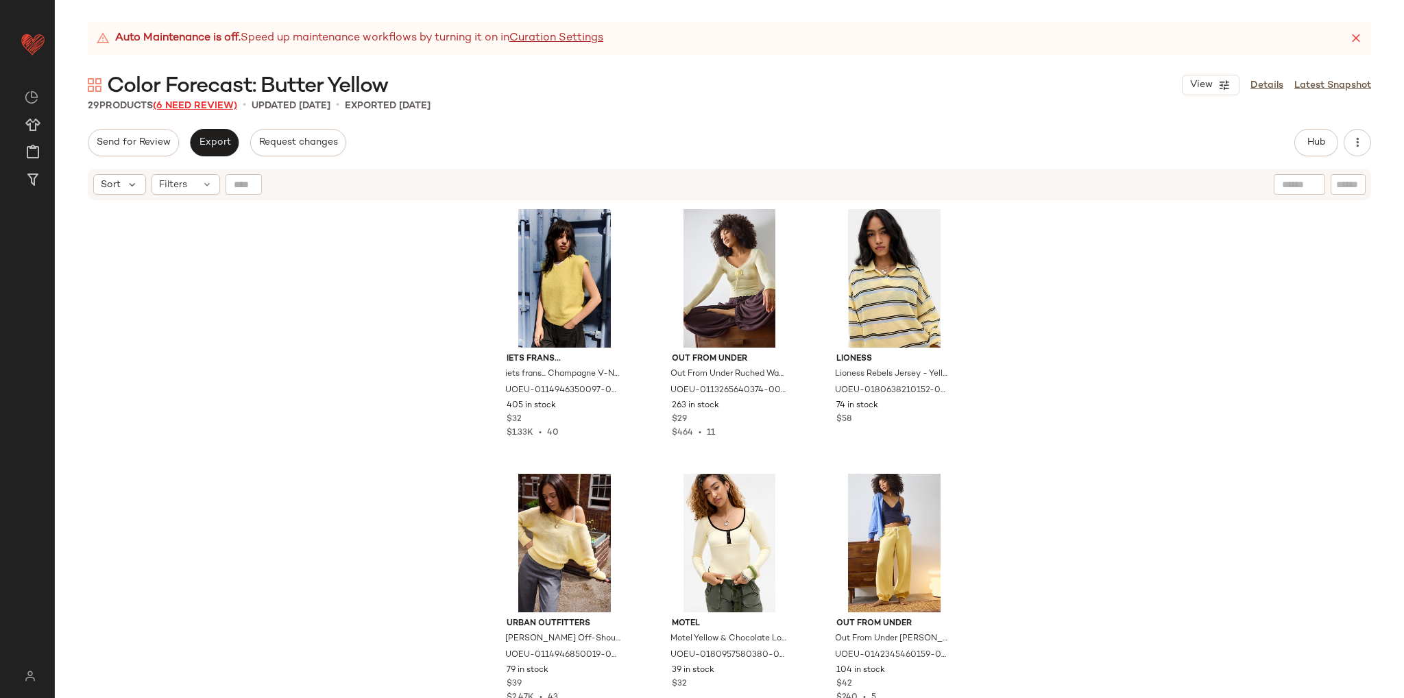
click at [199, 103] on span "(6 Need Review)" at bounding box center [195, 106] width 84 height 10
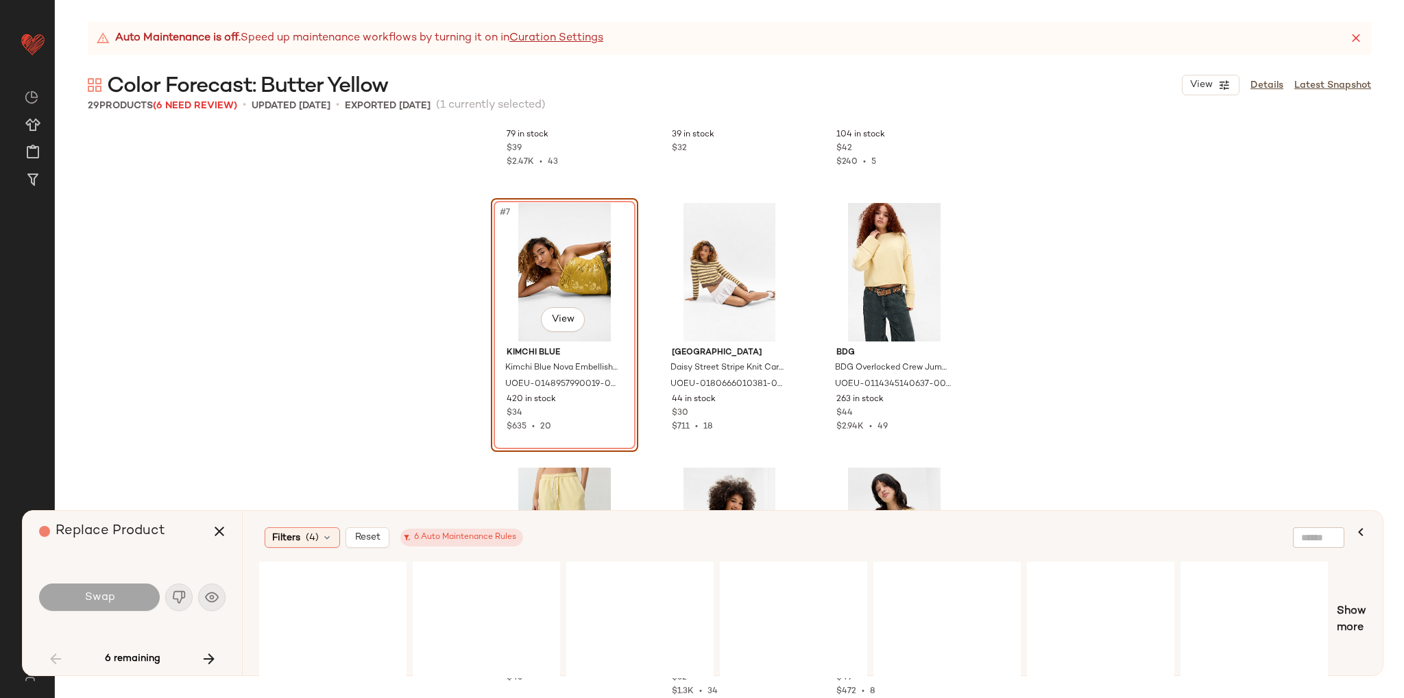
scroll to position [481, 0]
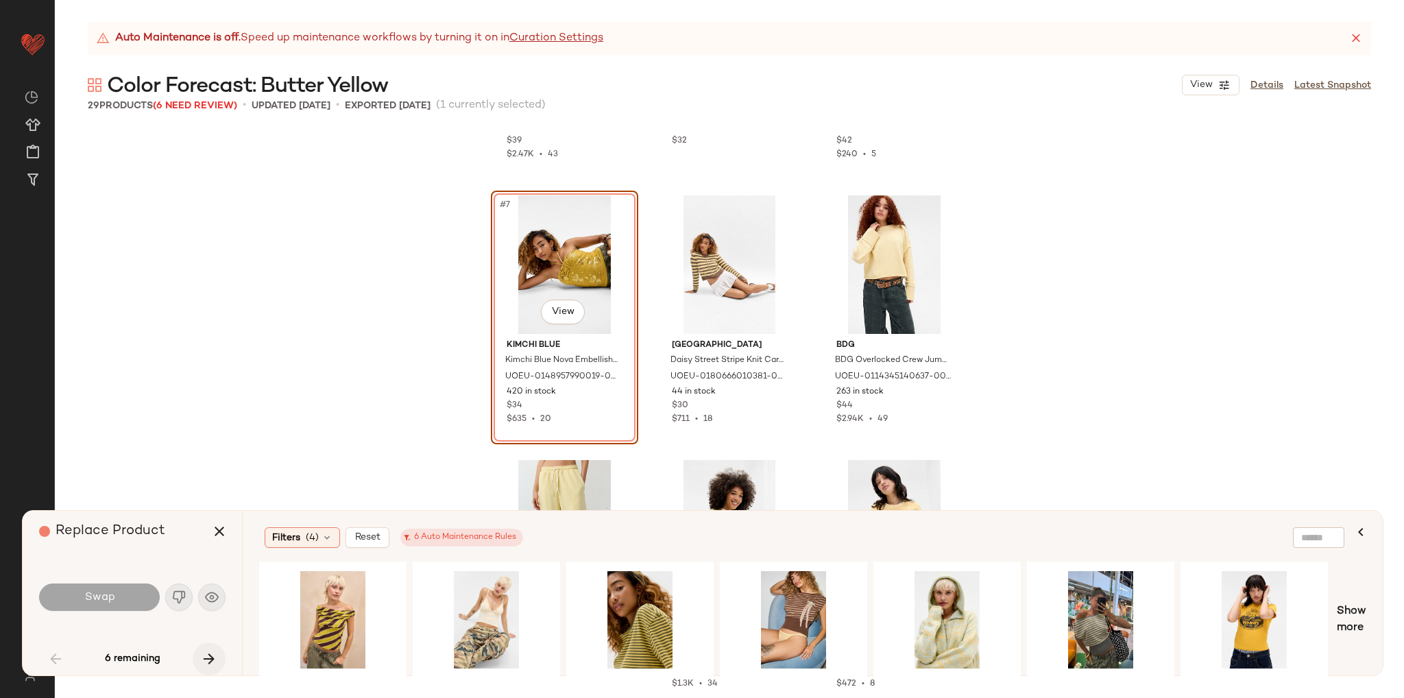
click at [212, 650] on icon "button" at bounding box center [209, 658] width 16 height 16
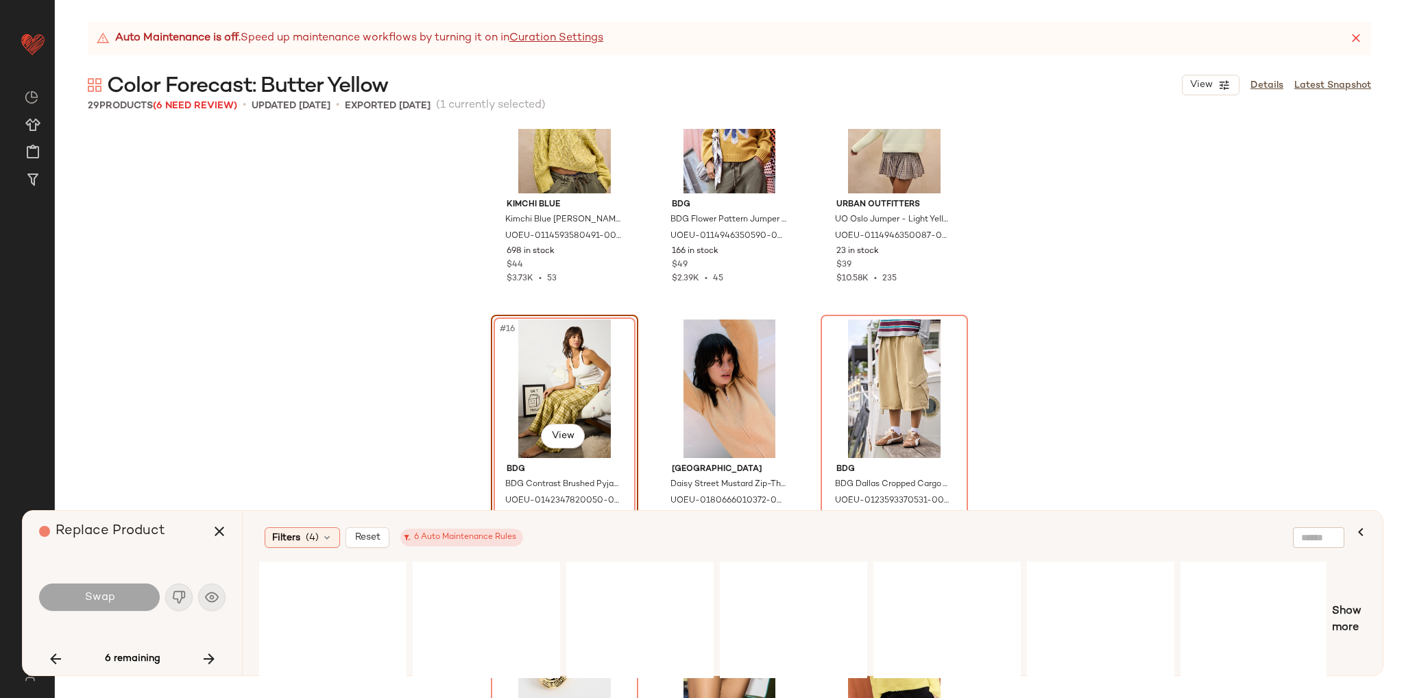
scroll to position [1264, 0]
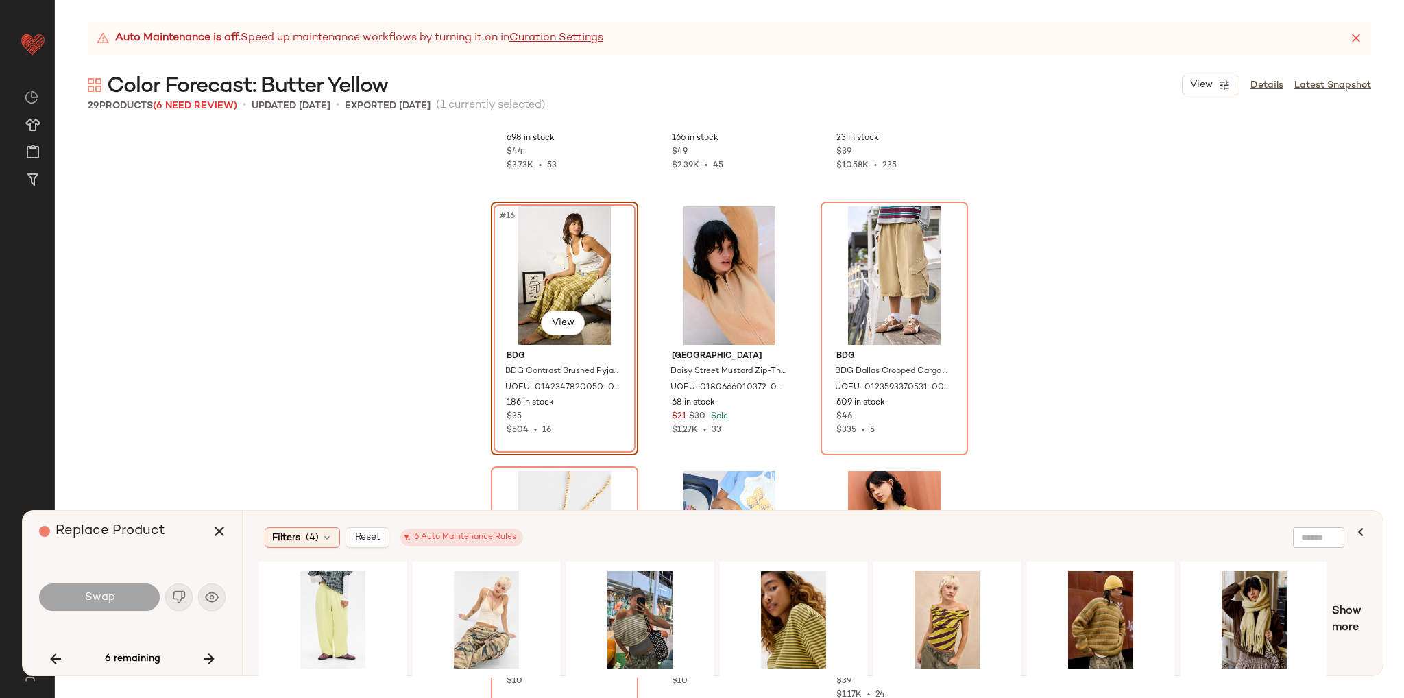
click at [362, 439] on div "Kimchi Blue Kimchi Blue Rowe Slash Cable Knit Jumper - Yellow S at Urban Outfit…" at bounding box center [729, 413] width 1349 height 569
click at [227, 532] on icon "button" at bounding box center [219, 531] width 16 height 16
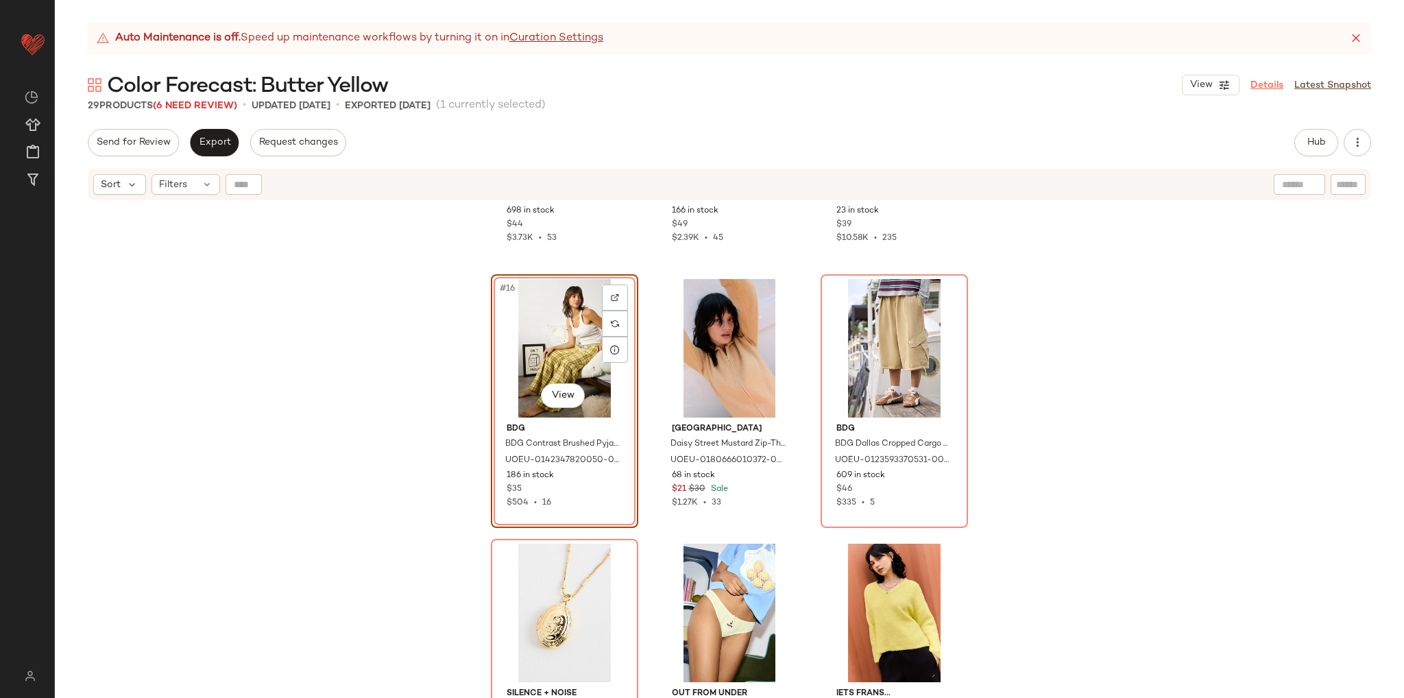
click at [1262, 88] on link "Details" at bounding box center [1266, 85] width 33 height 14
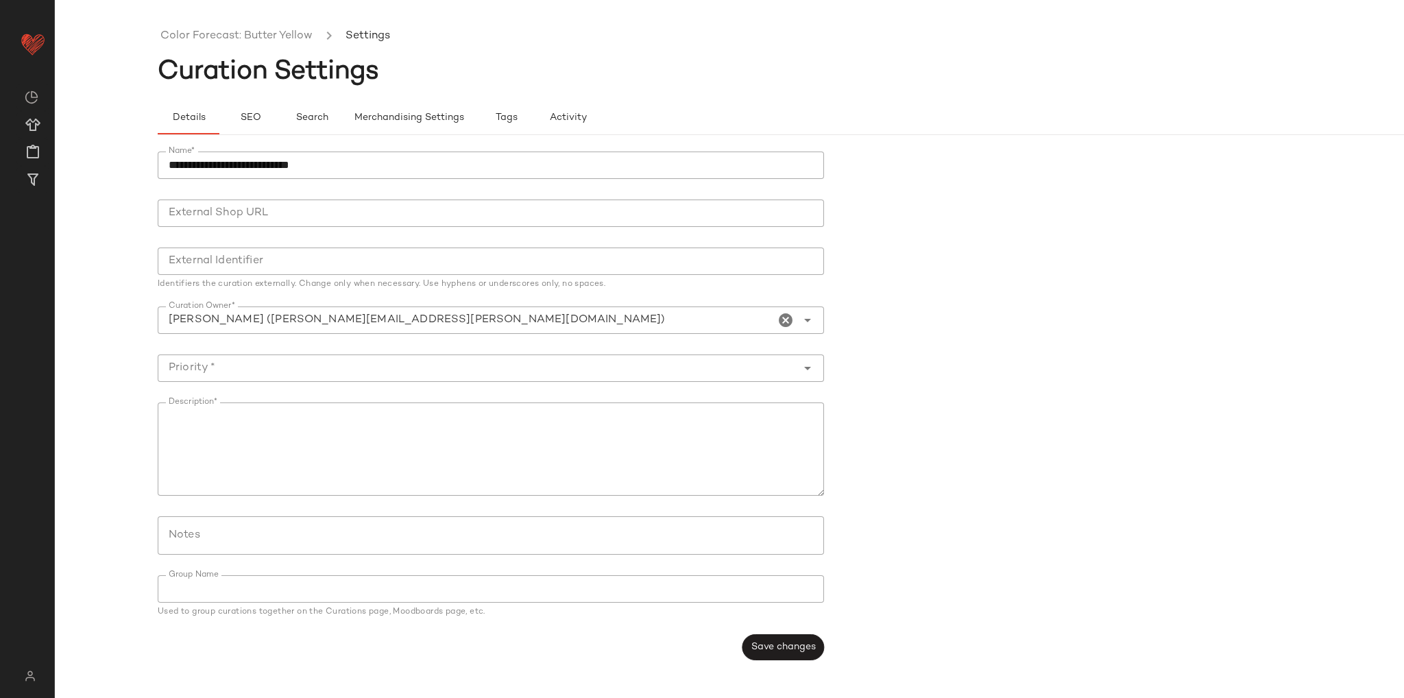
click at [391, 101] on div "Details SEO Search Merchandising Settings Tags Activity" at bounding box center [832, 110] width 1349 height 50
click at [400, 112] on span "Merchandising Settings" at bounding box center [409, 117] width 110 height 11
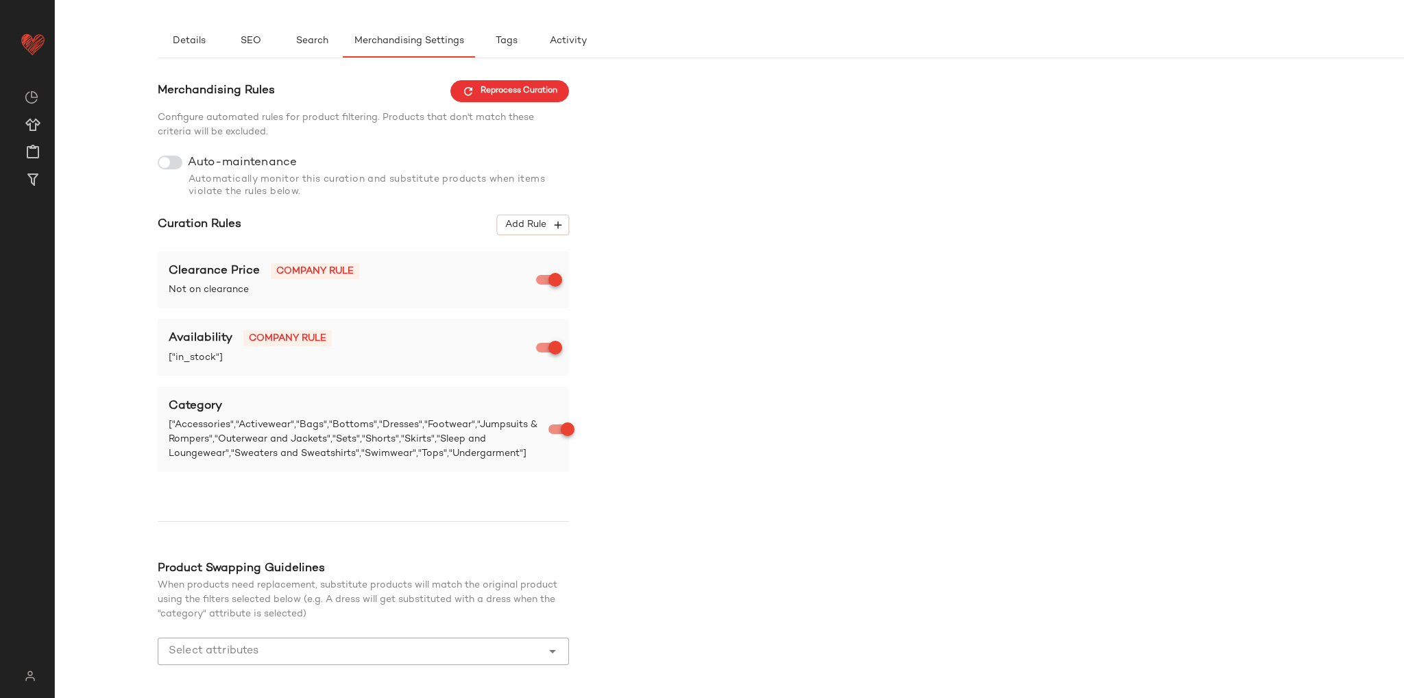
scroll to position [132, 0]
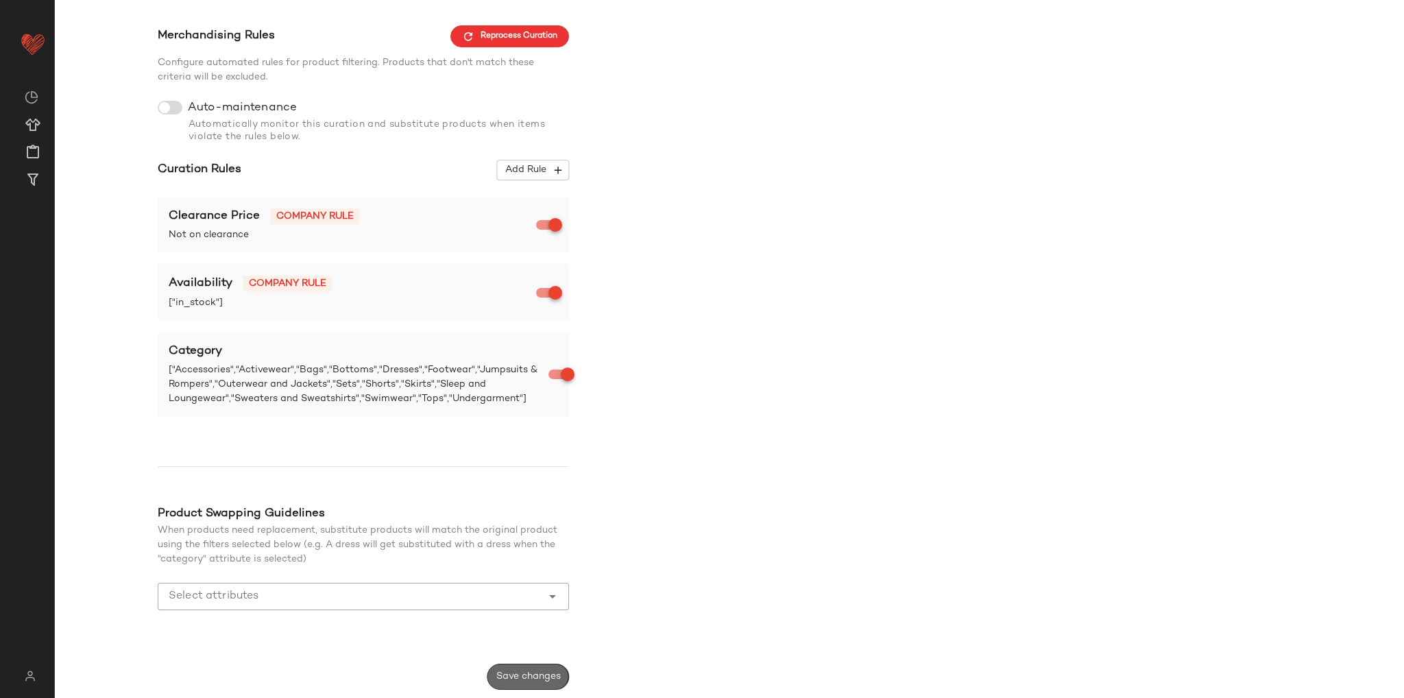
click at [509, 678] on span "Save changes" at bounding box center [527, 676] width 65 height 11
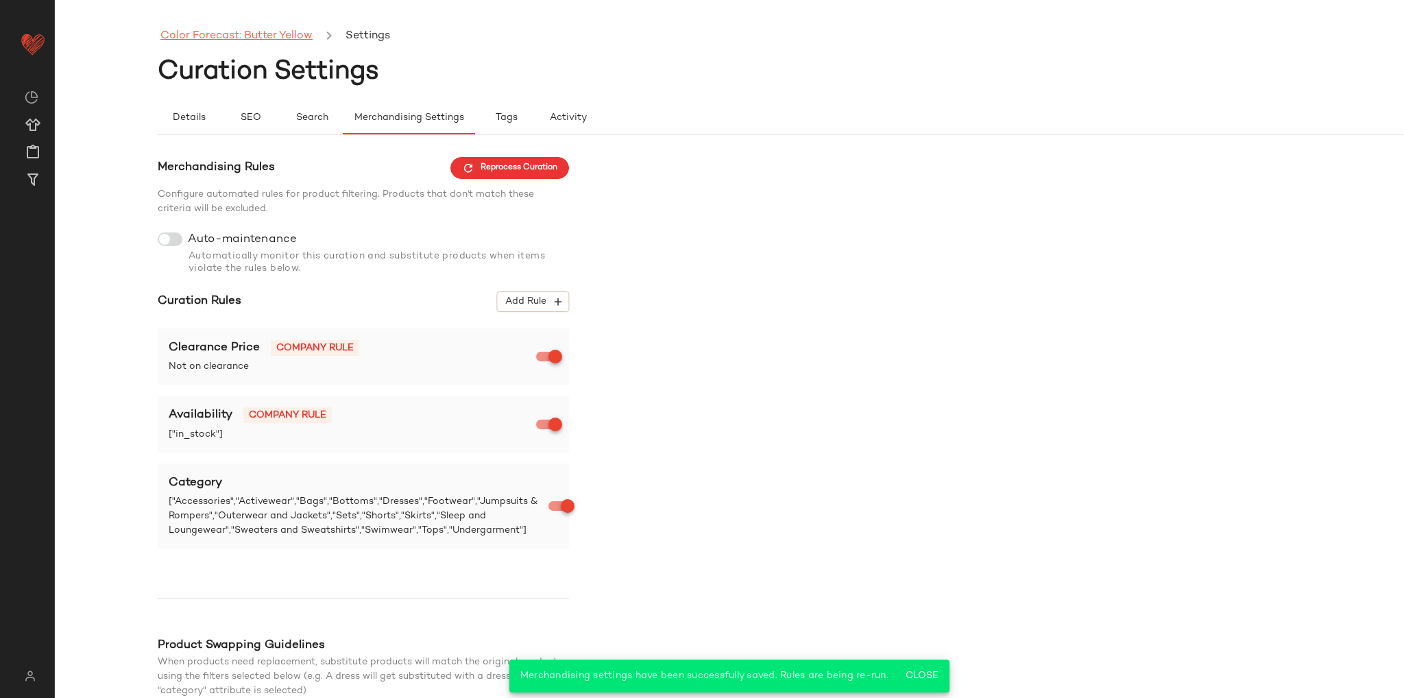
click at [277, 39] on link "Color Forecast: Butter Yellow" at bounding box center [236, 36] width 152 height 18
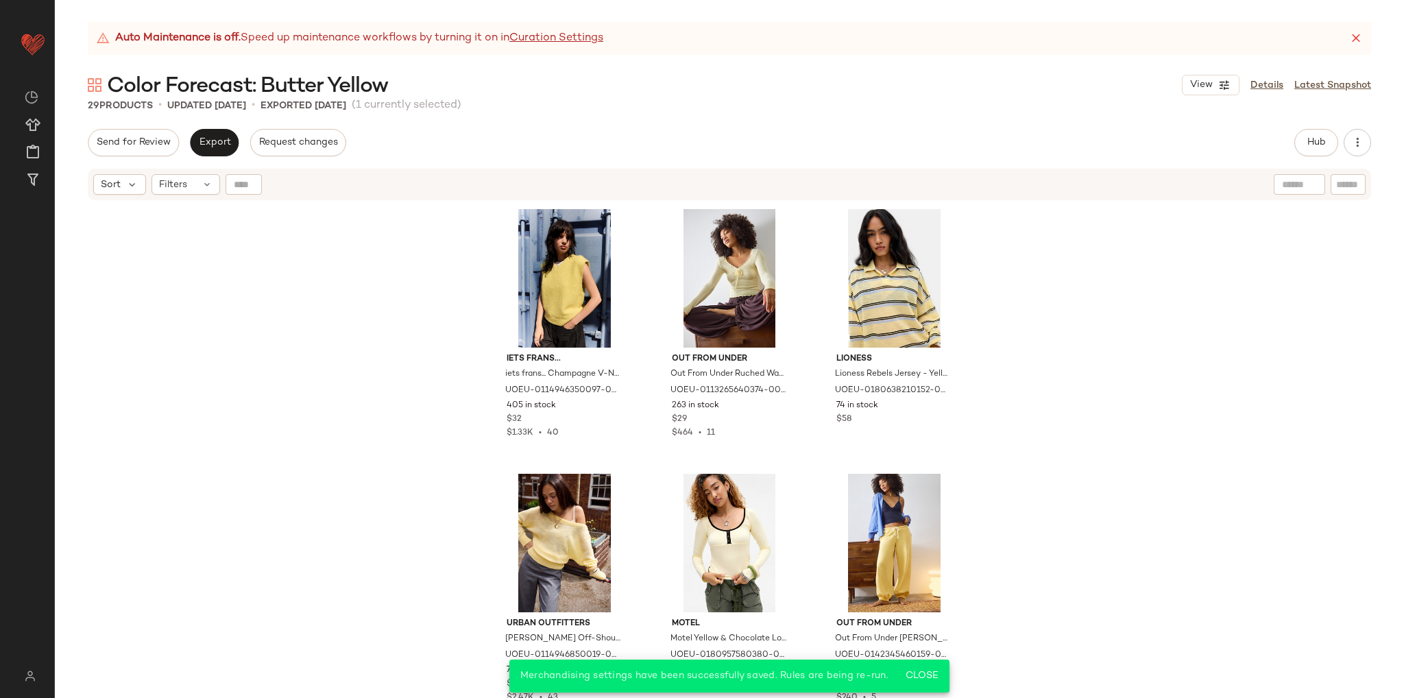
click at [293, 369] on div "iets frans... iets frans... Champagne V-Neck Tank - Yellow S at Urban Outfitter…" at bounding box center [729, 466] width 1349 height 530
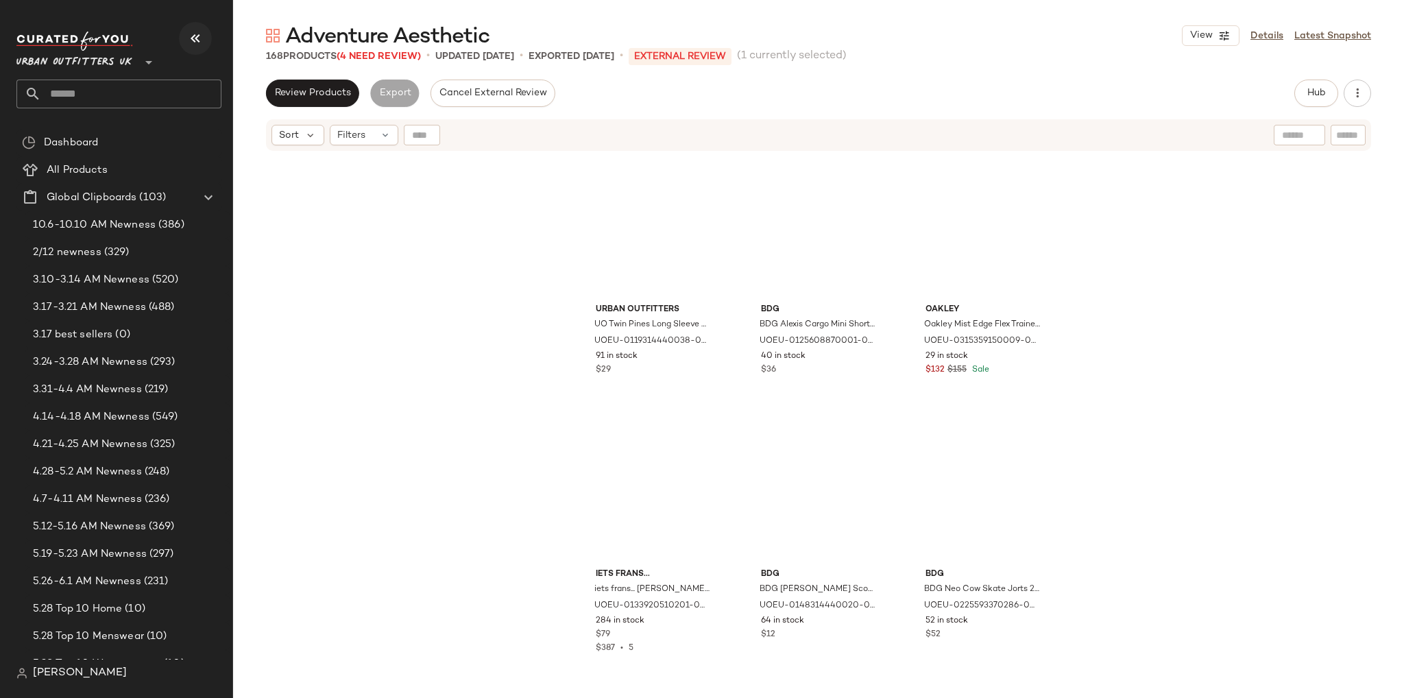
click at [195, 38] on icon "button" at bounding box center [195, 38] width 16 height 16
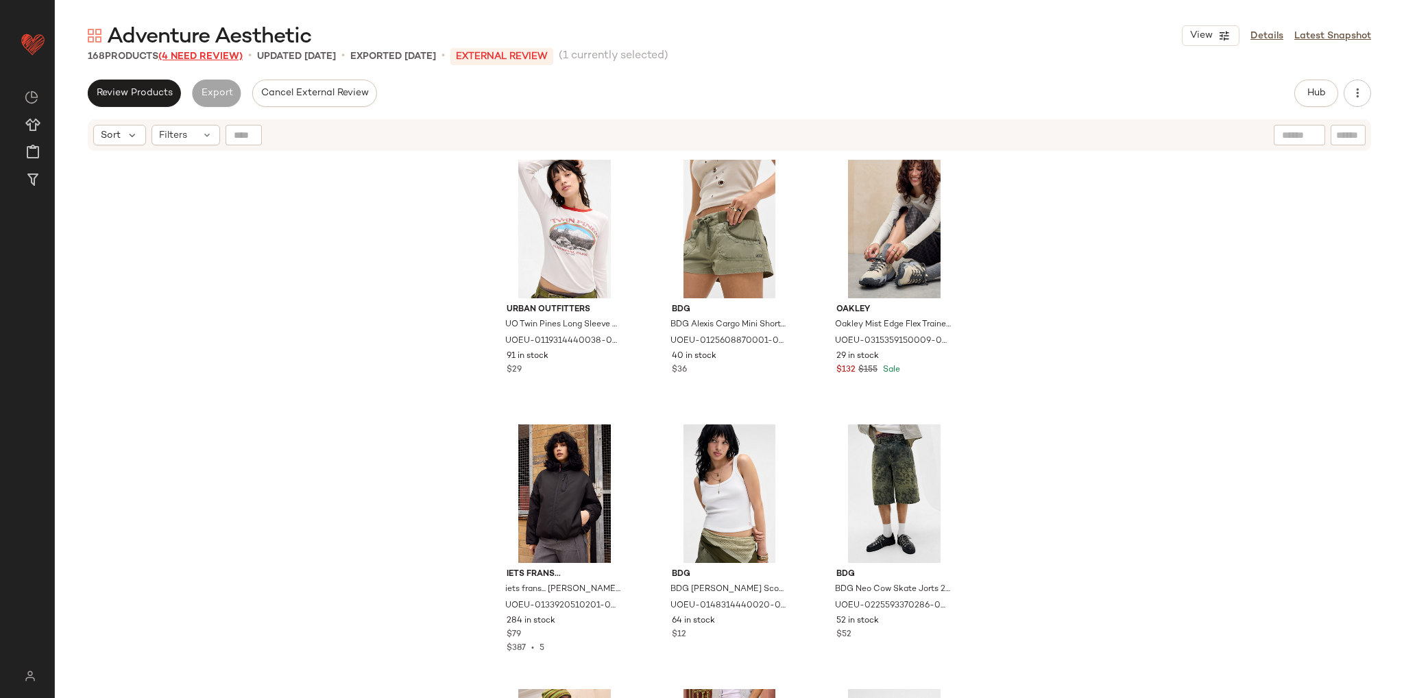
click at [190, 51] on div "Adventure Aesthetic View Details Latest Snapshot 168 Products (4 Need Review) •…" at bounding box center [729, 360] width 1349 height 676
click at [190, 53] on span "(4 Need Review)" at bounding box center [200, 56] width 84 height 10
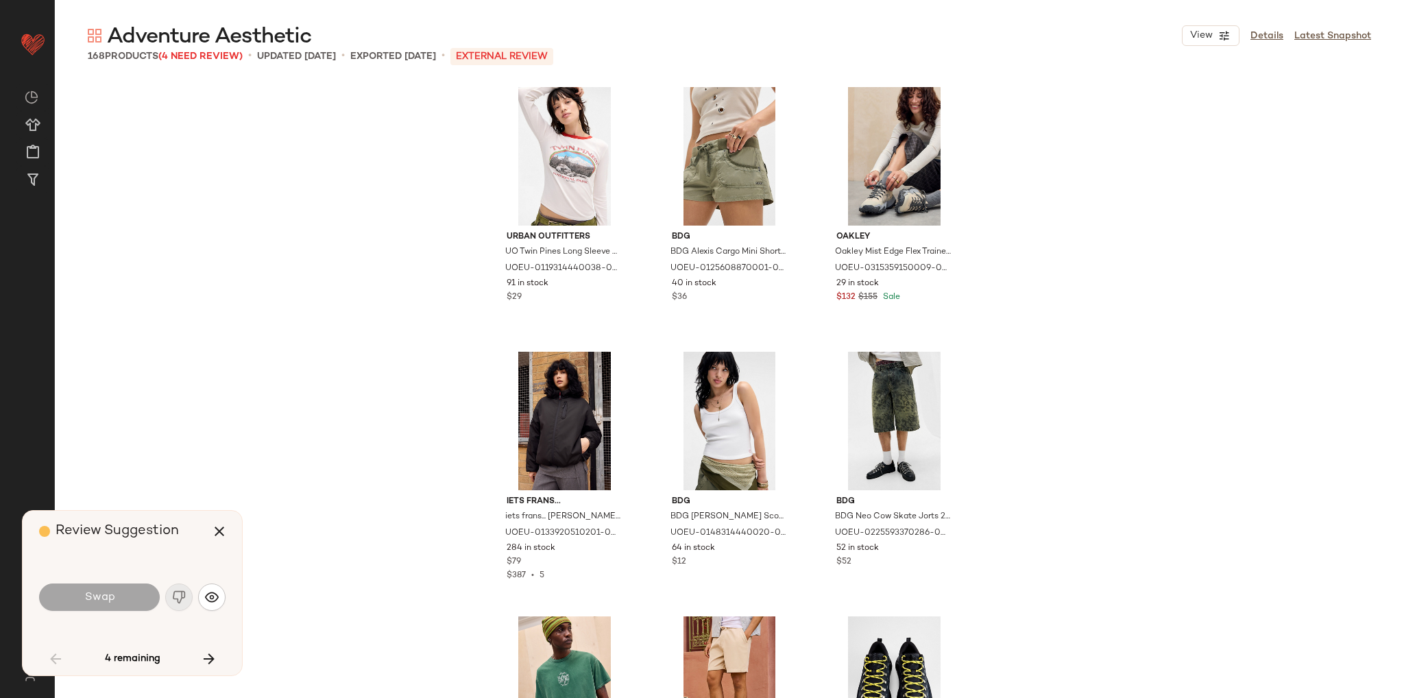
scroll to position [1323, 0]
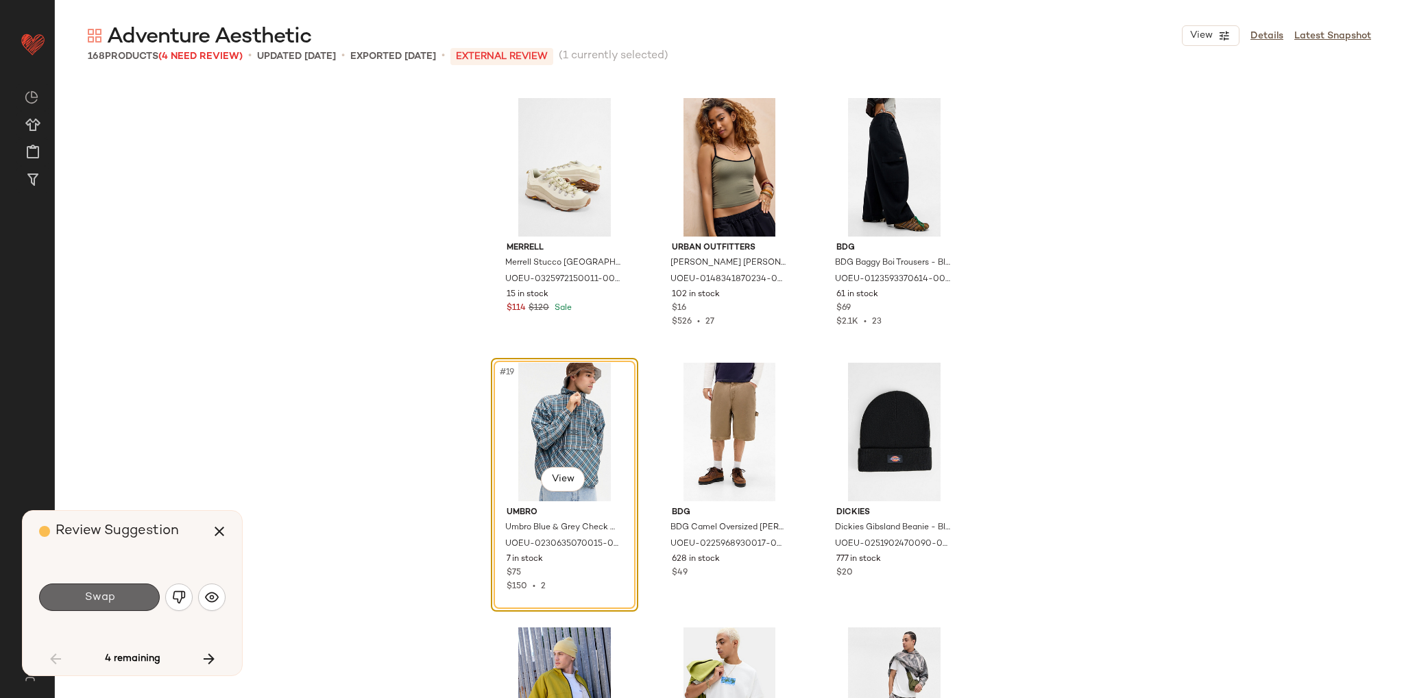
click at [121, 593] on button "Swap" at bounding box center [99, 596] width 121 height 27
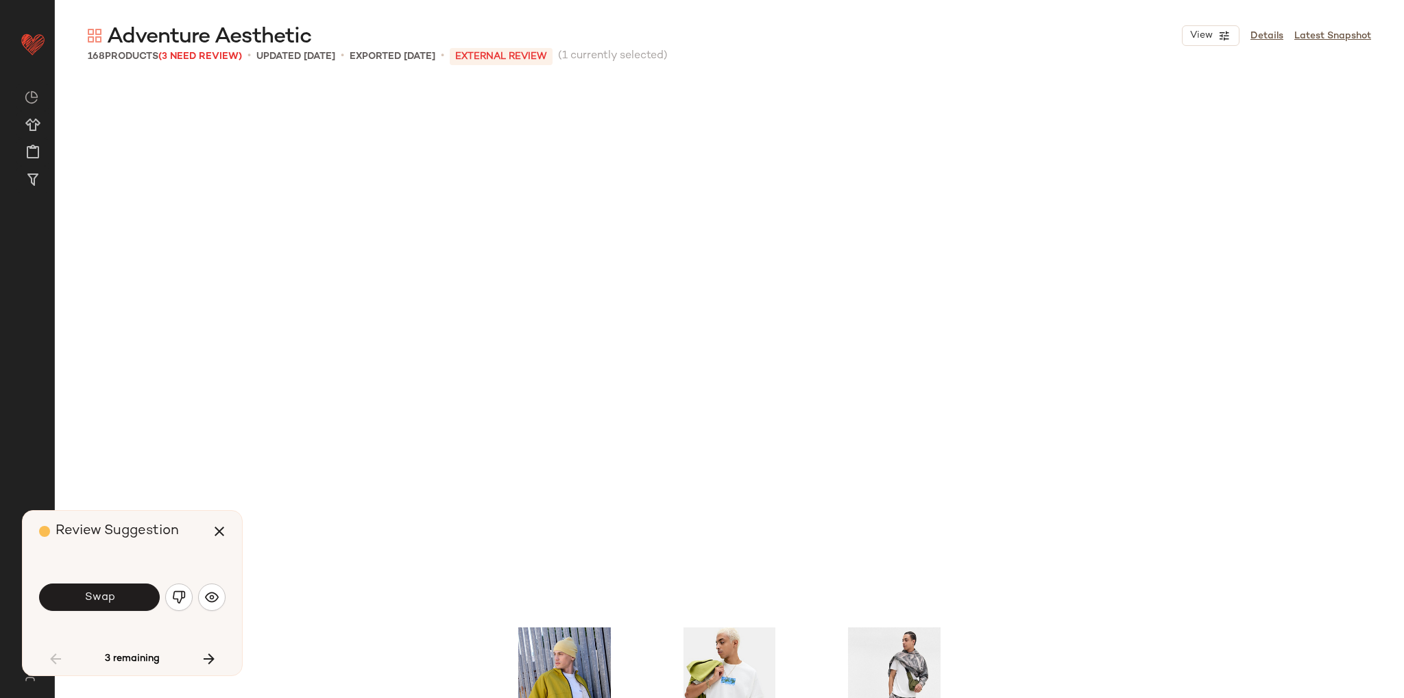
scroll to position [1852, 0]
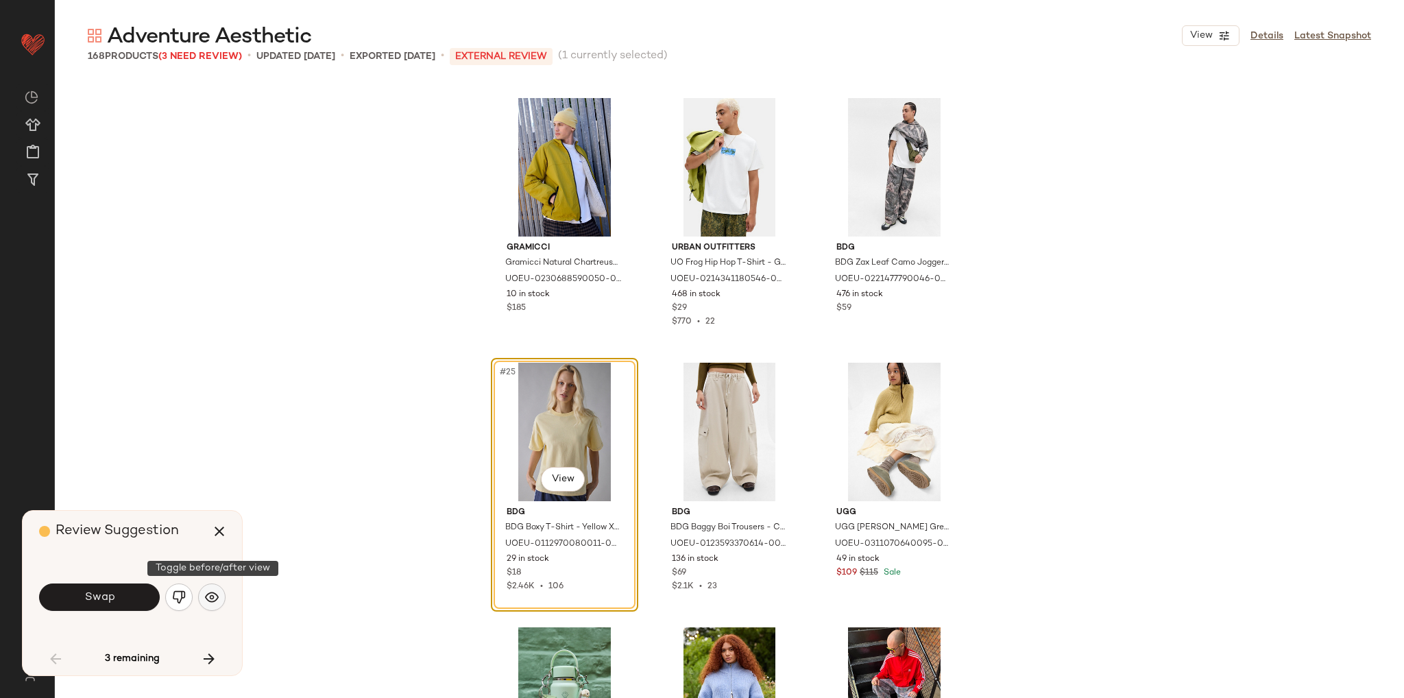
click at [206, 593] on img "button" at bounding box center [212, 597] width 14 height 14
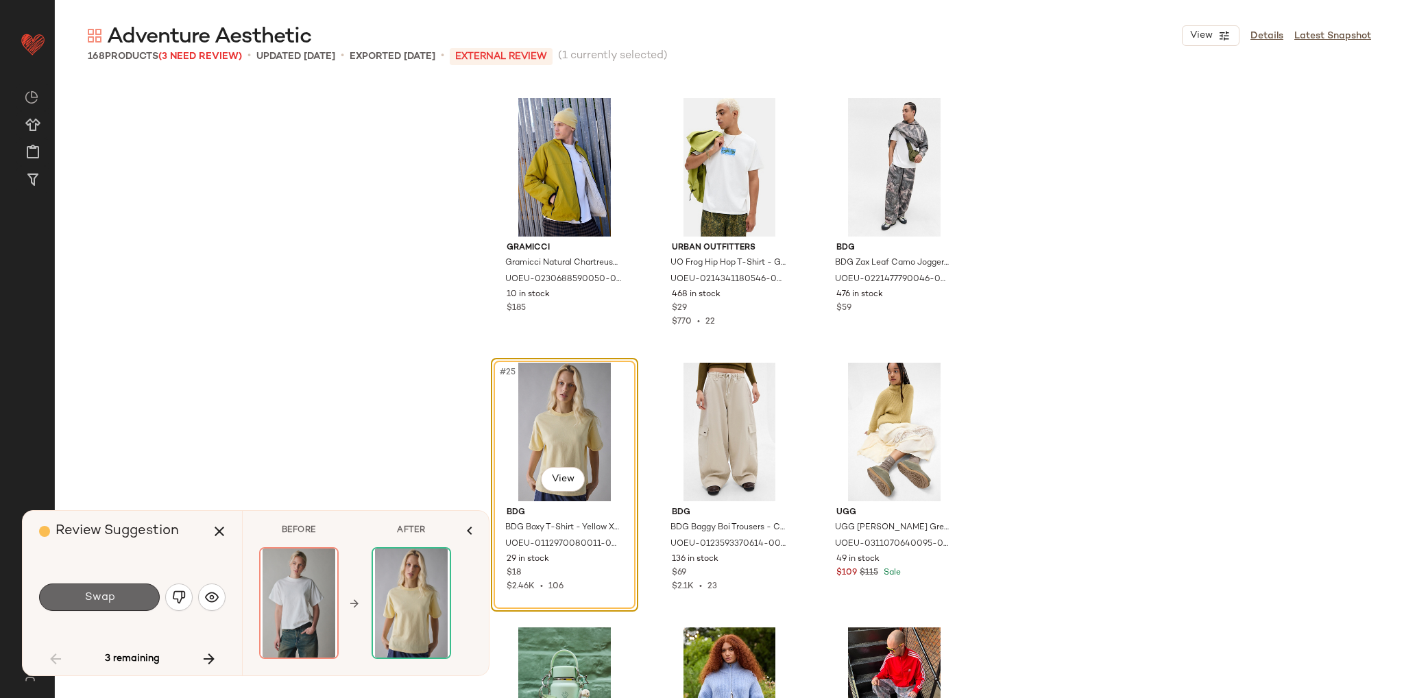
click at [143, 602] on button "Swap" at bounding box center [99, 596] width 121 height 27
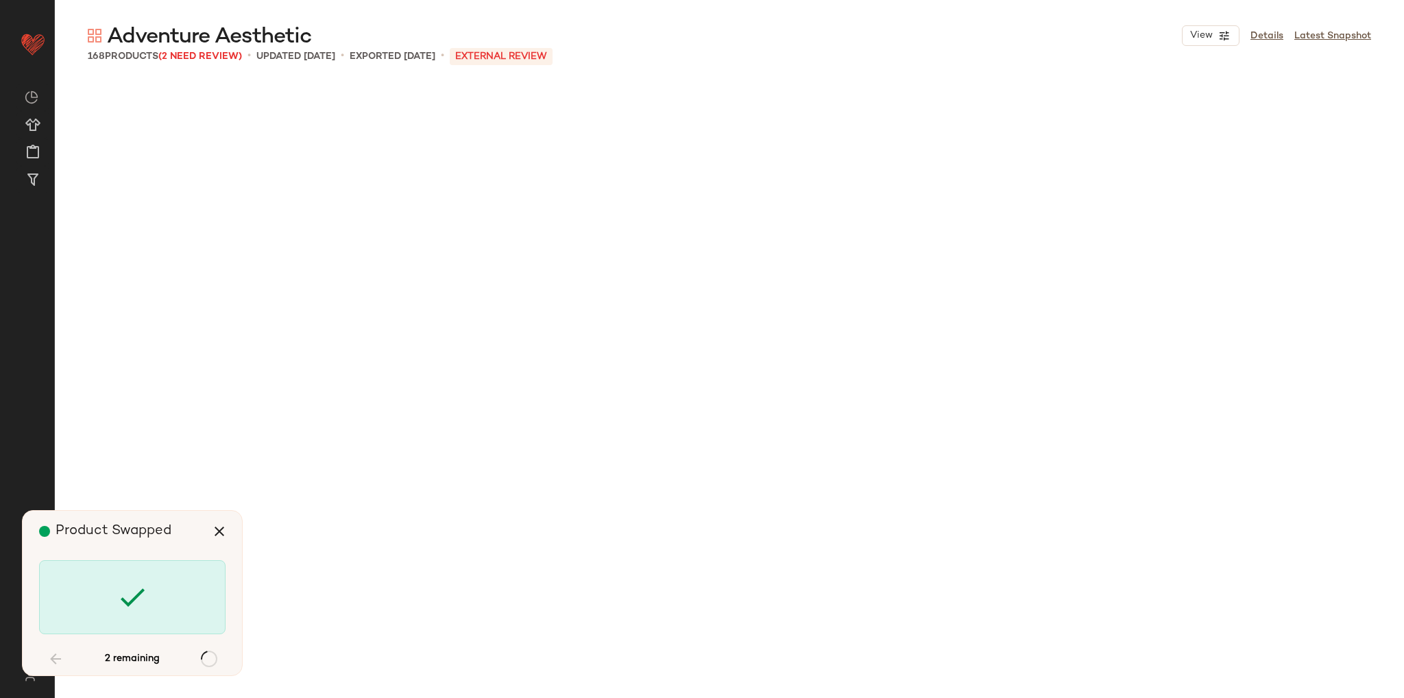
scroll to position [3704, 0]
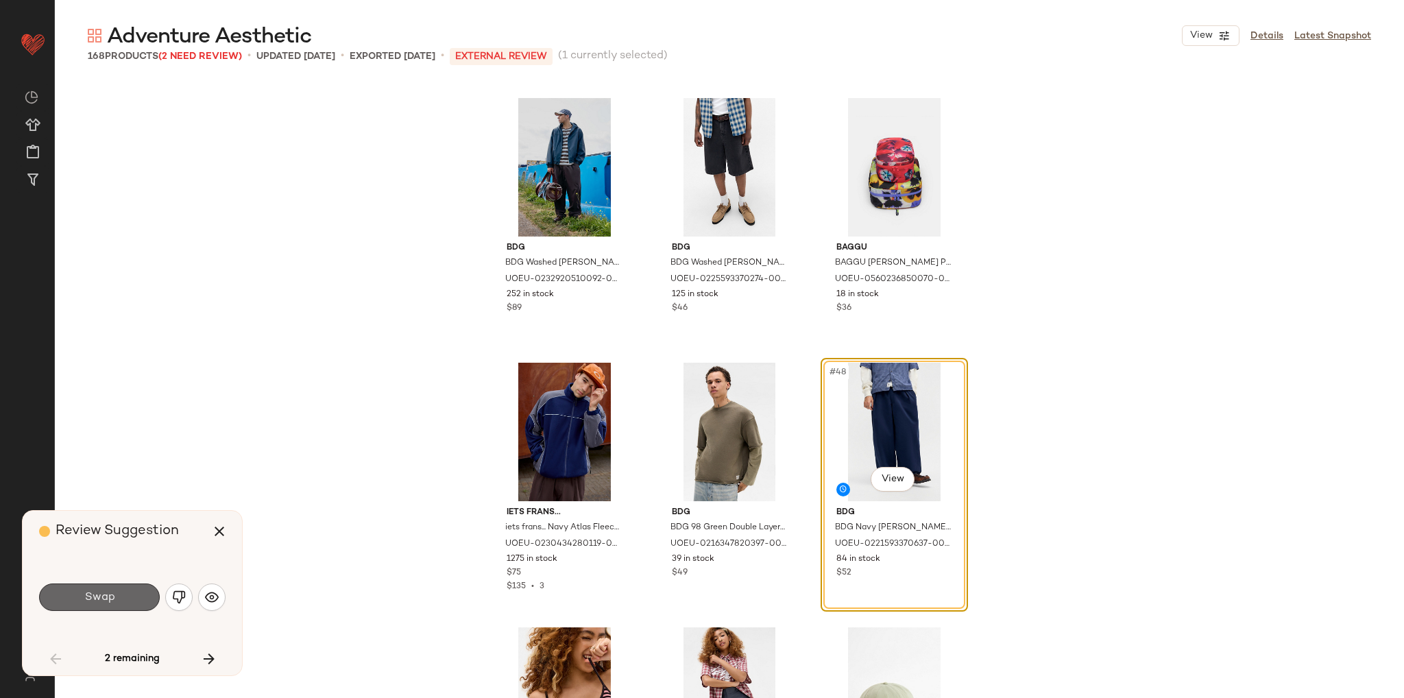
click at [136, 596] on button "Swap" at bounding box center [99, 596] width 121 height 27
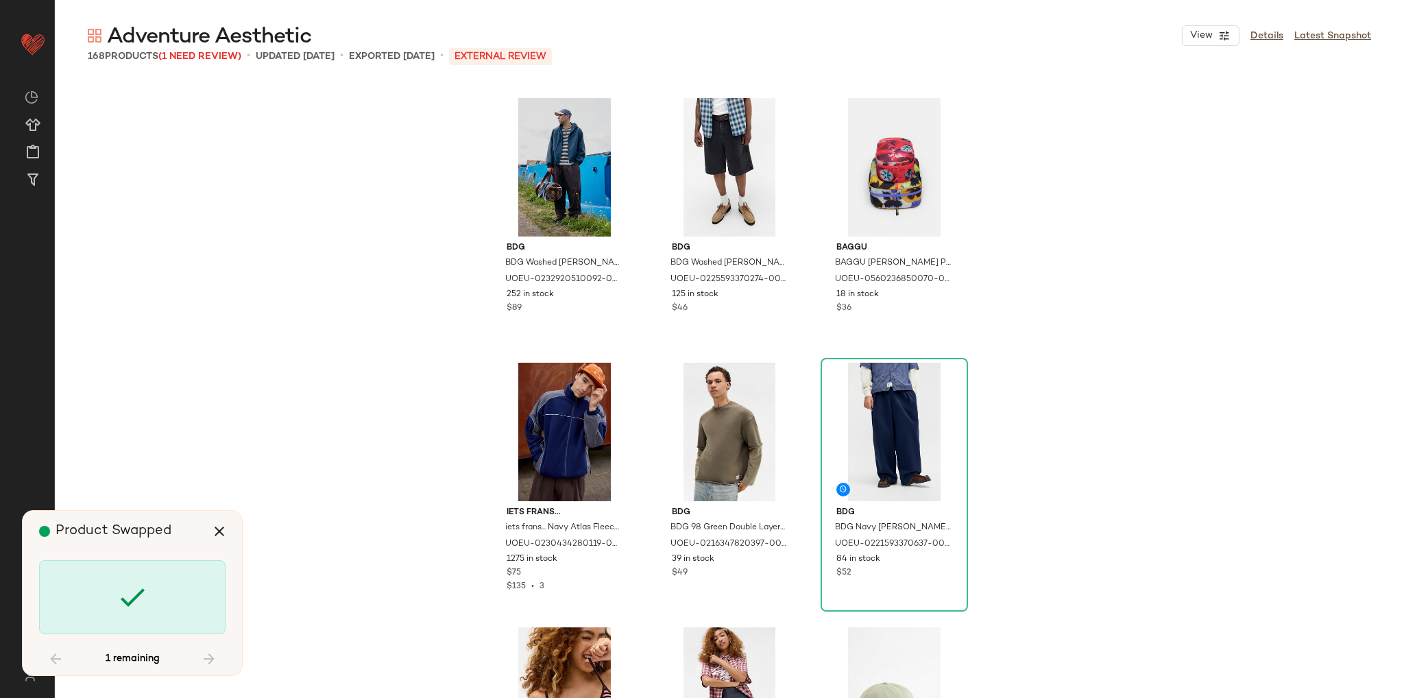
scroll to position [4233, 0]
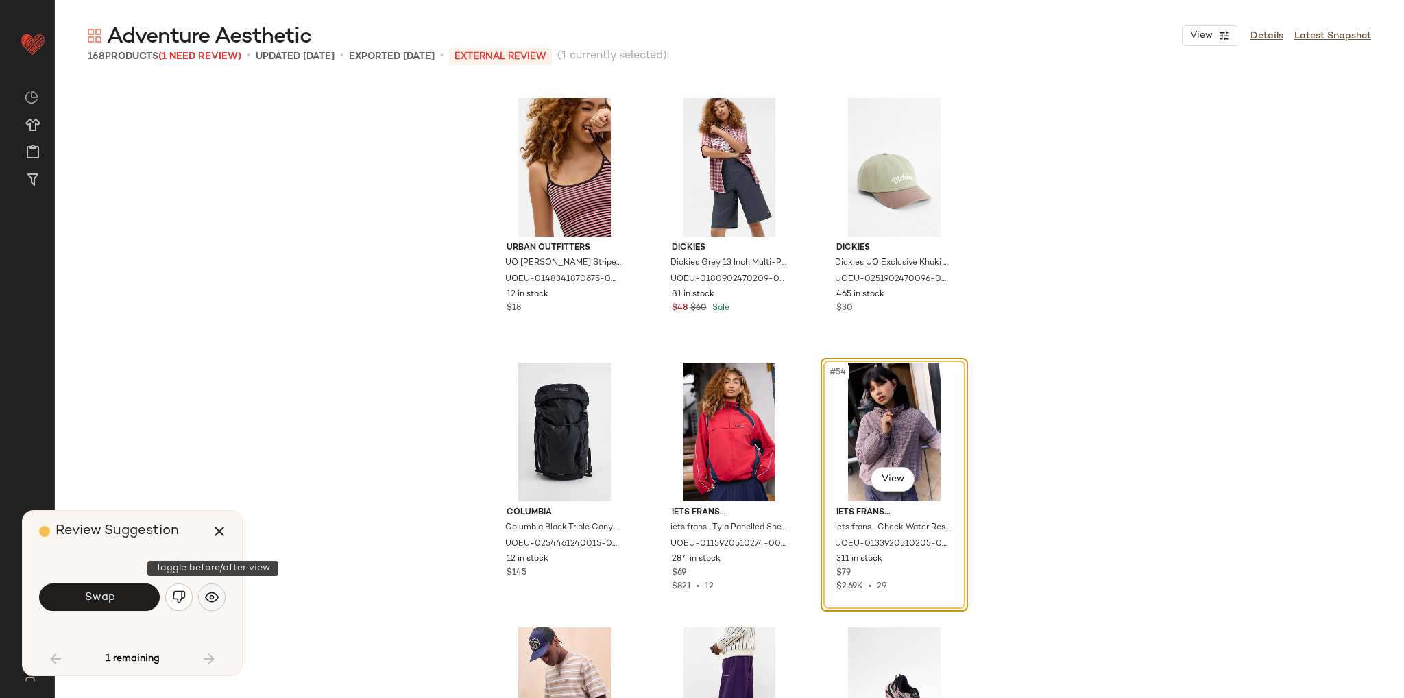
click at [212, 595] on img "button" at bounding box center [212, 597] width 14 height 14
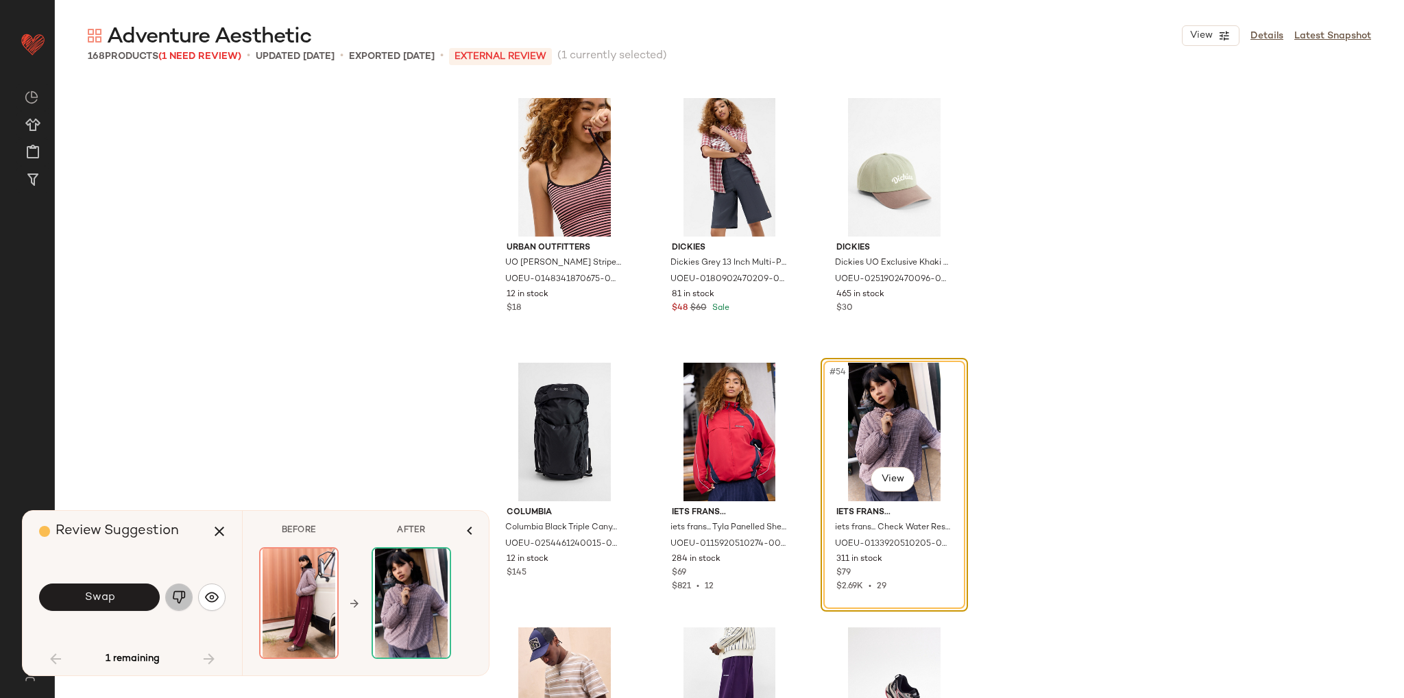
click at [182, 596] on img "button" at bounding box center [179, 597] width 14 height 14
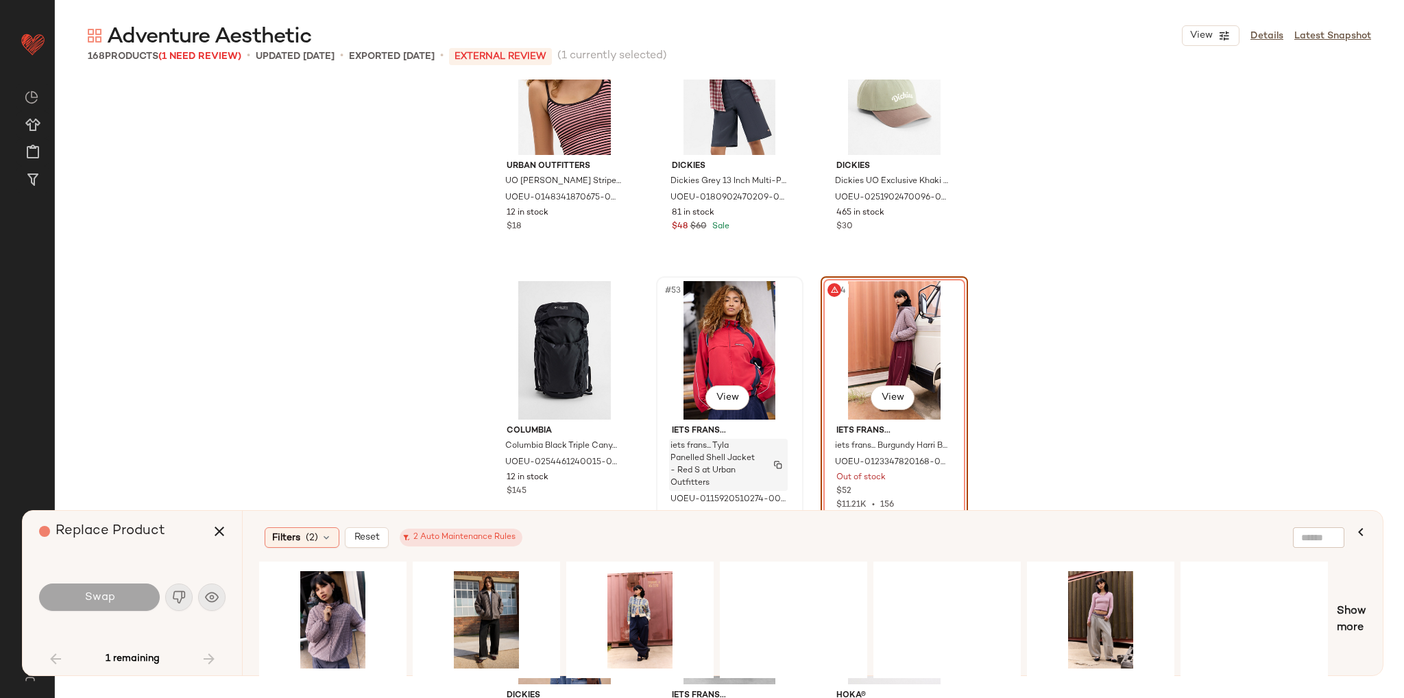
scroll to position [4438, 0]
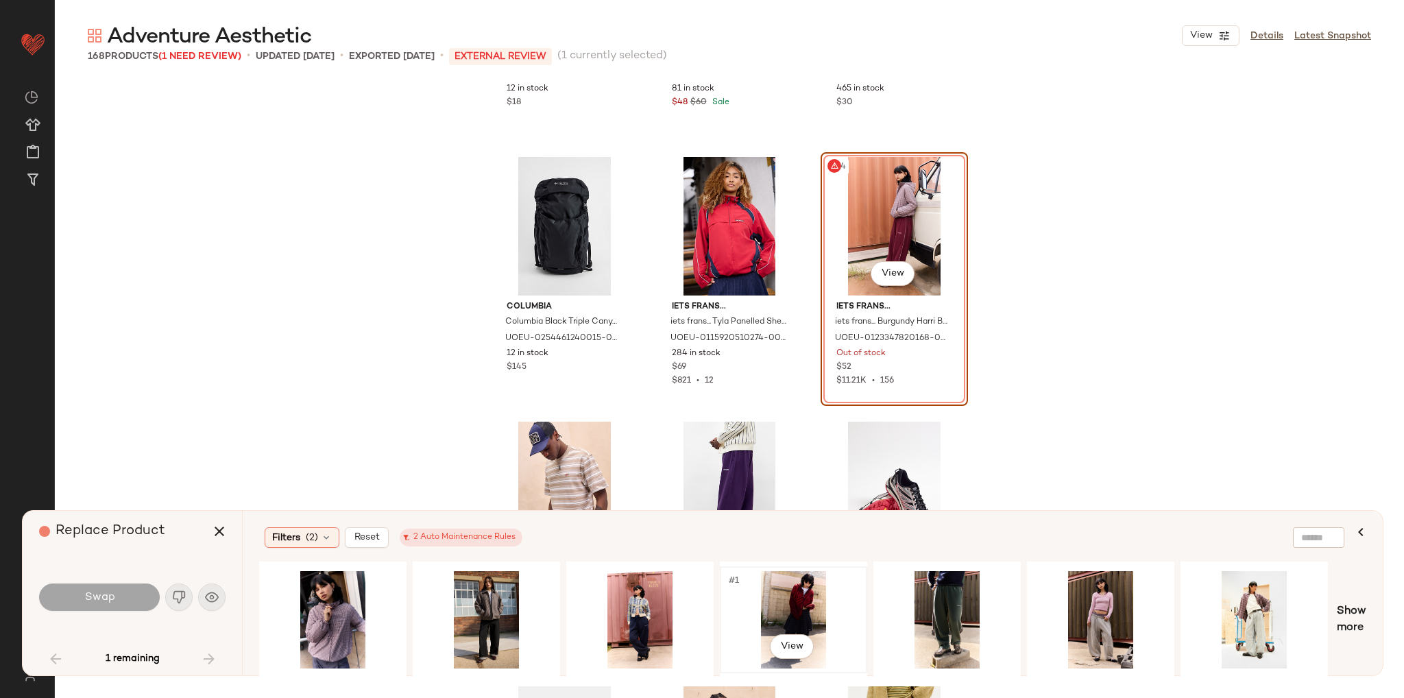
click at [803, 610] on div "#1 View" at bounding box center [793, 619] width 138 height 97
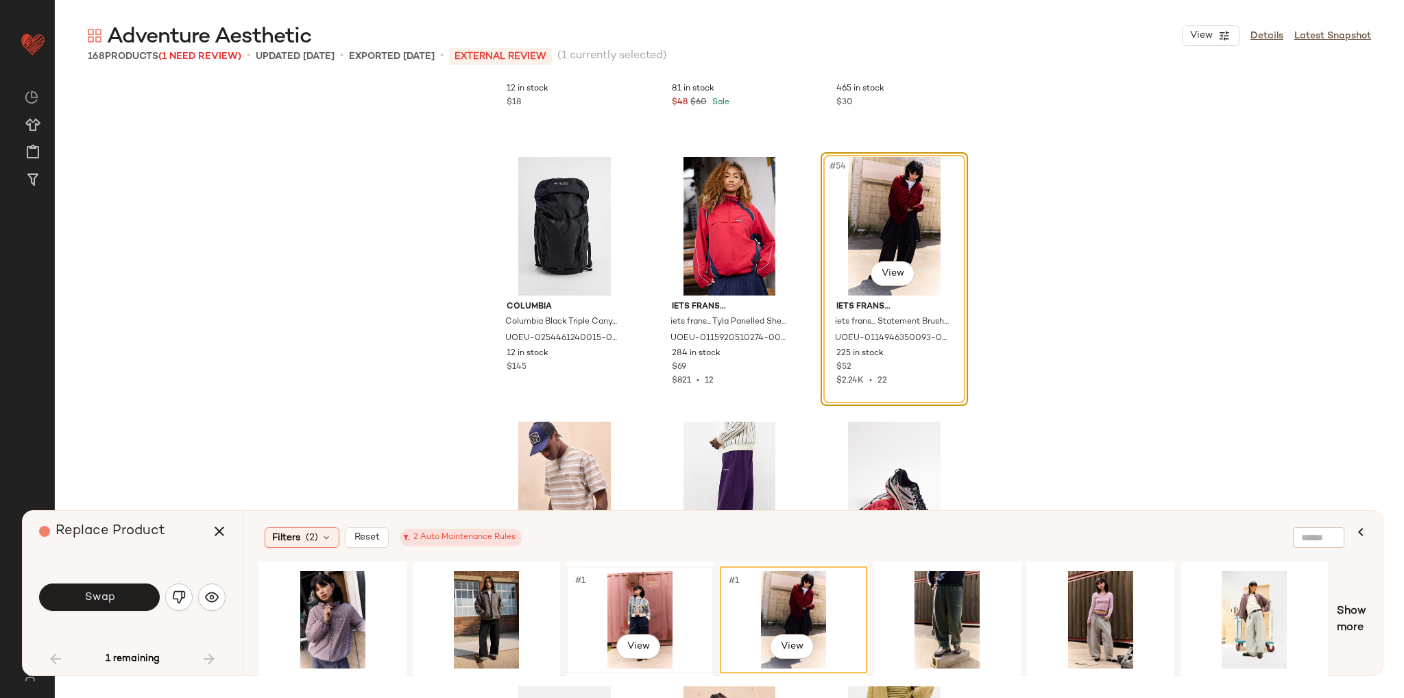
click at [640, 615] on div "#1 View" at bounding box center [640, 619] width 138 height 97
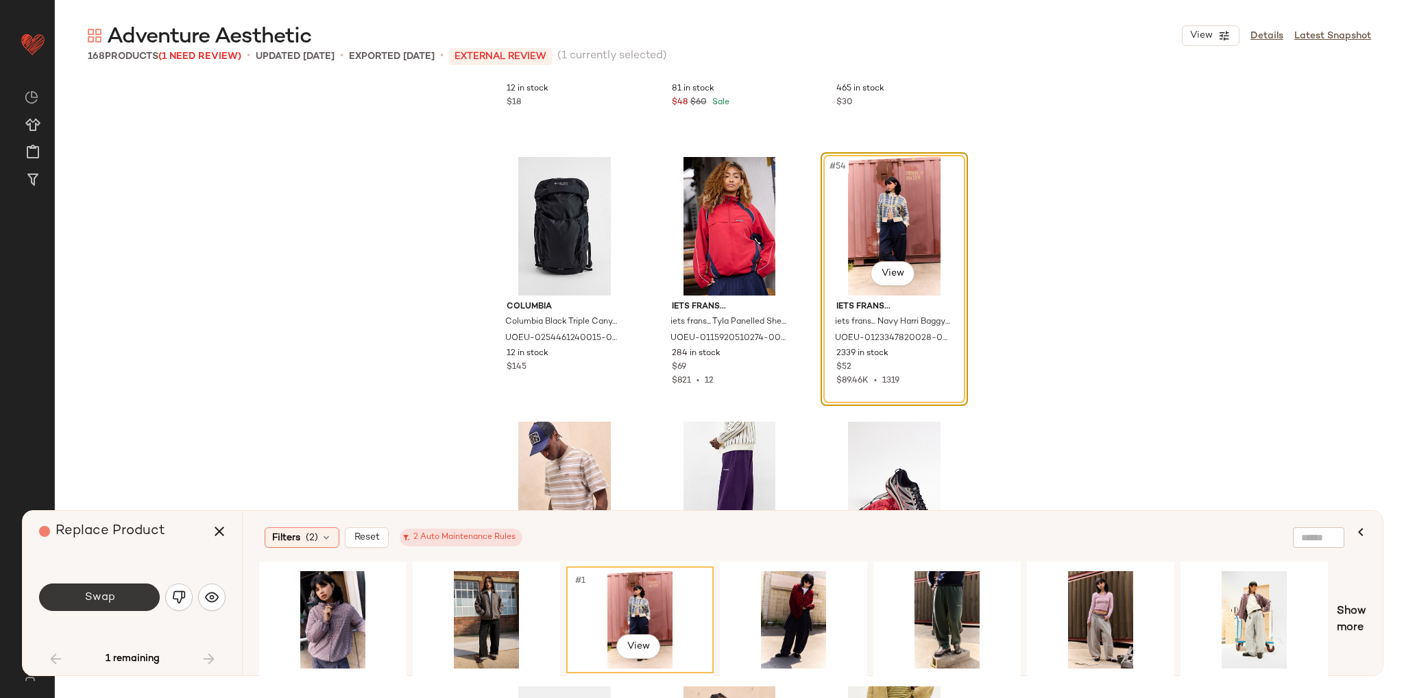
click at [127, 601] on button "Swap" at bounding box center [99, 596] width 121 height 27
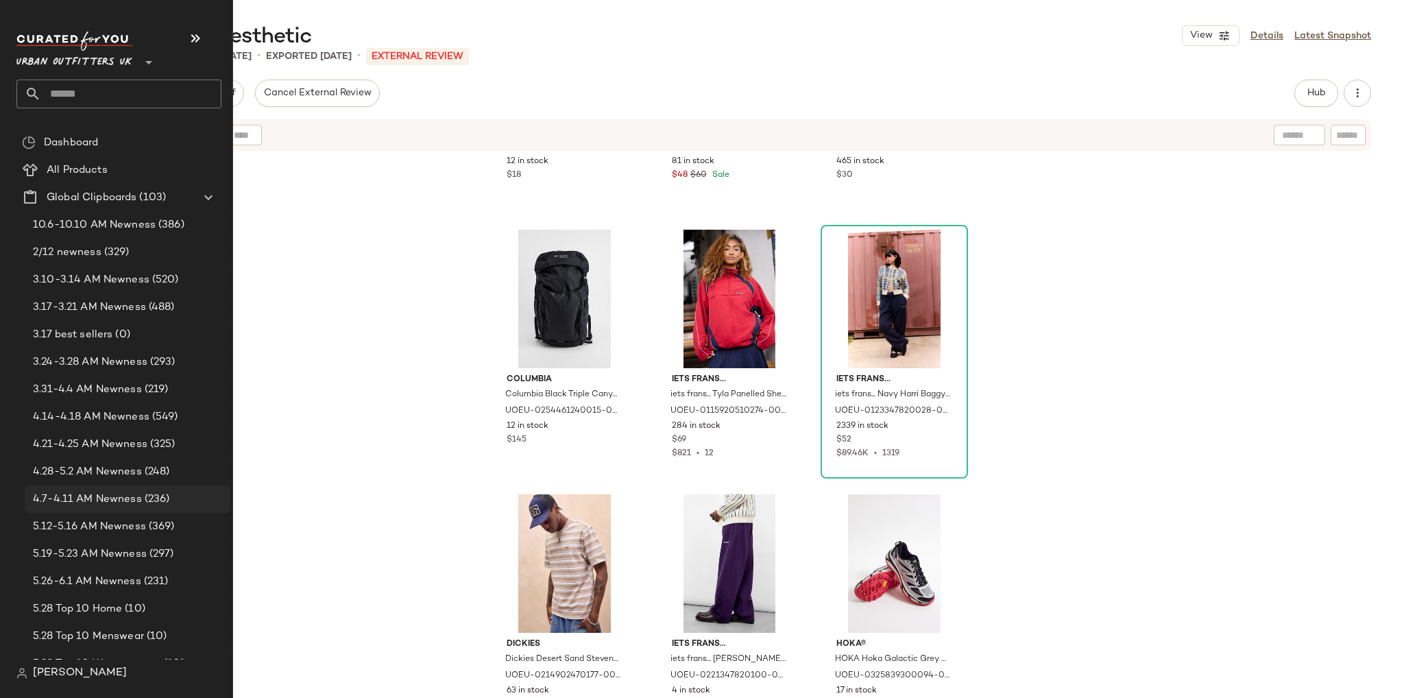
click at [64, 497] on span "4.7-4.11 AM Newness" at bounding box center [87, 499] width 109 height 16
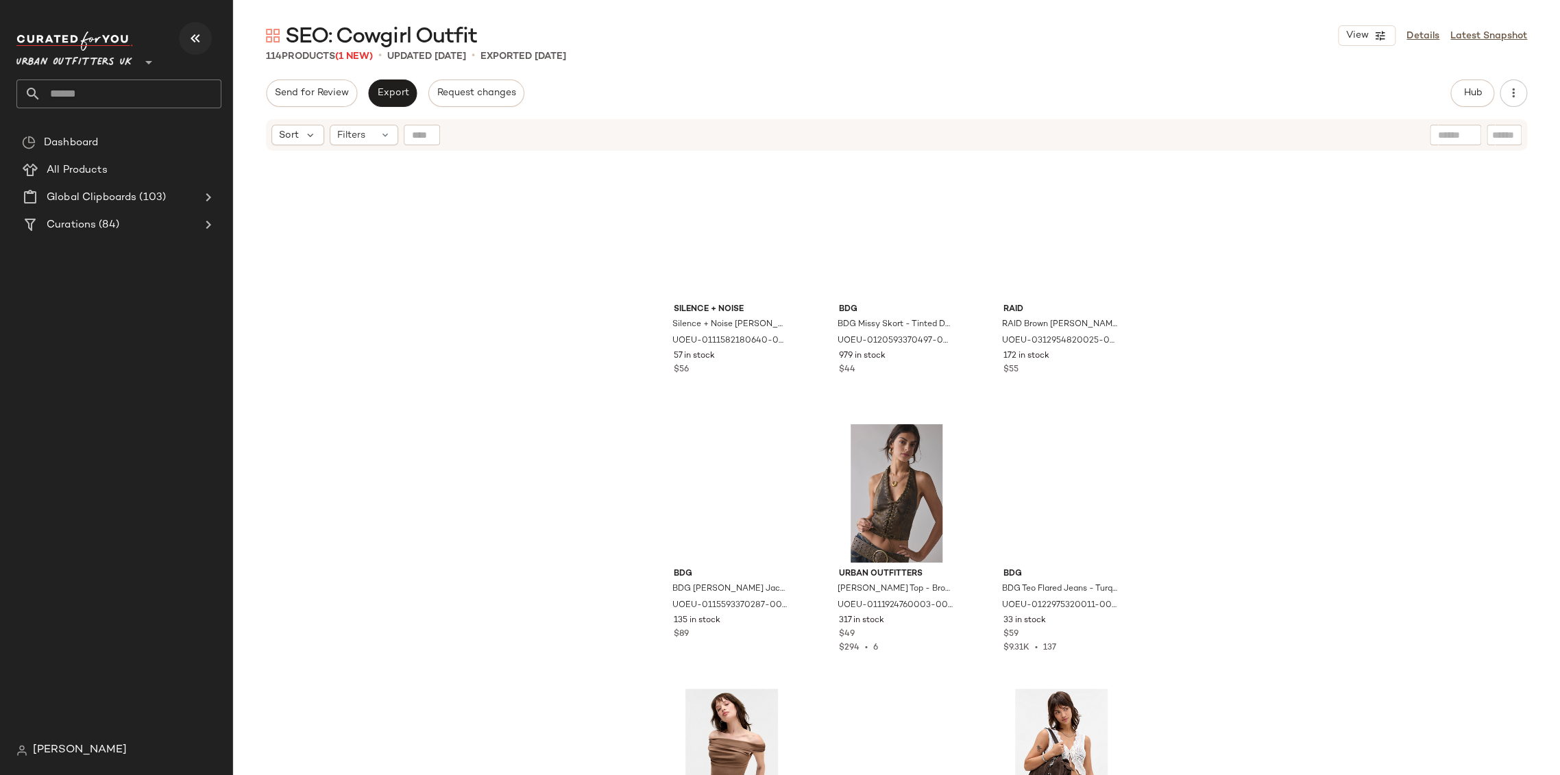
click at [191, 42] on icon "button" at bounding box center [195, 38] width 16 height 16
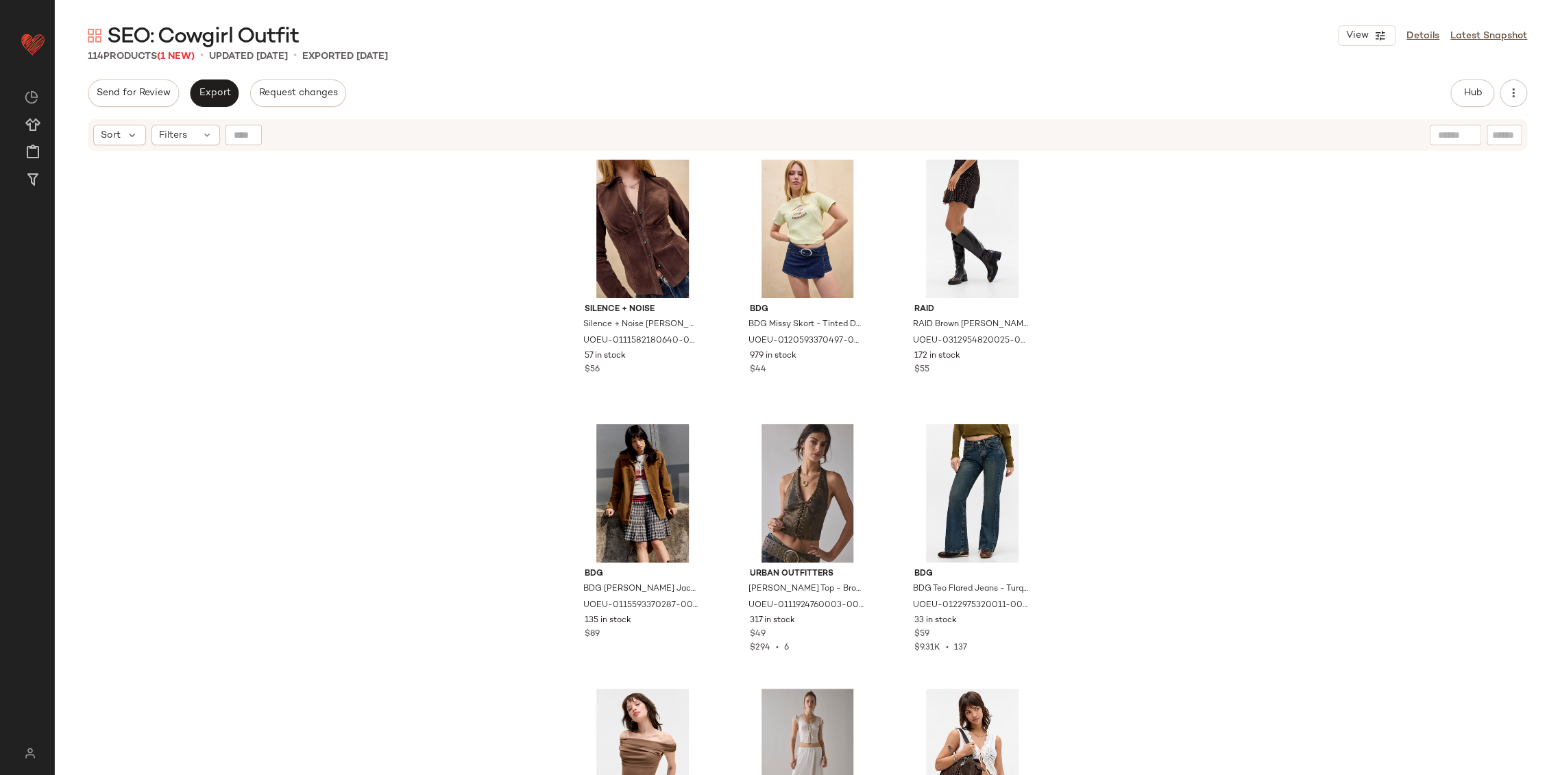
click at [212, 321] on div "Silence + Noise Silence + Noise Sabrina Suedette Shirt - Brown 2XS at Urban Out…" at bounding box center [807, 480] width 1505 height 657
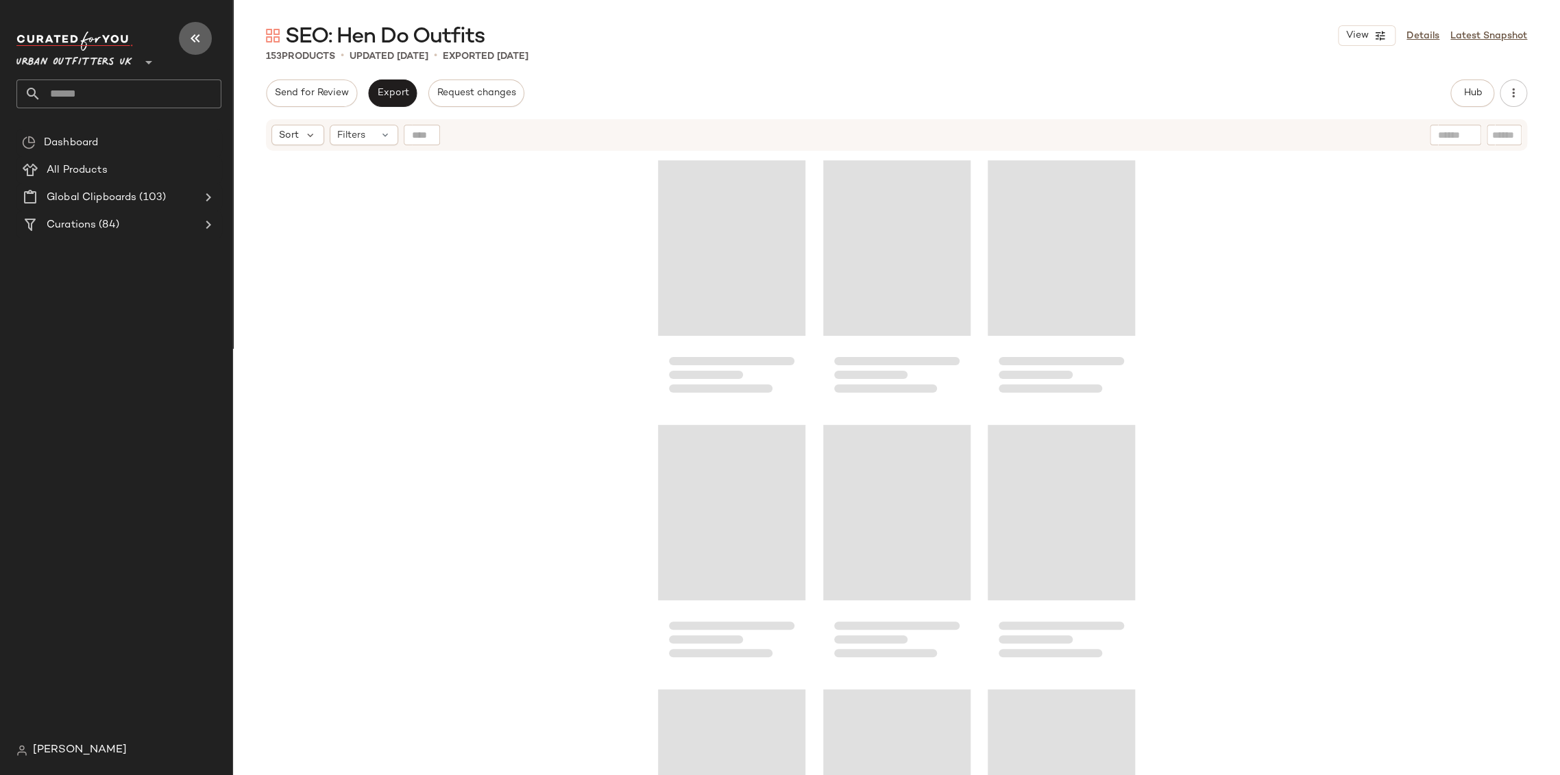
click at [186, 30] on button "button" at bounding box center [195, 38] width 33 height 33
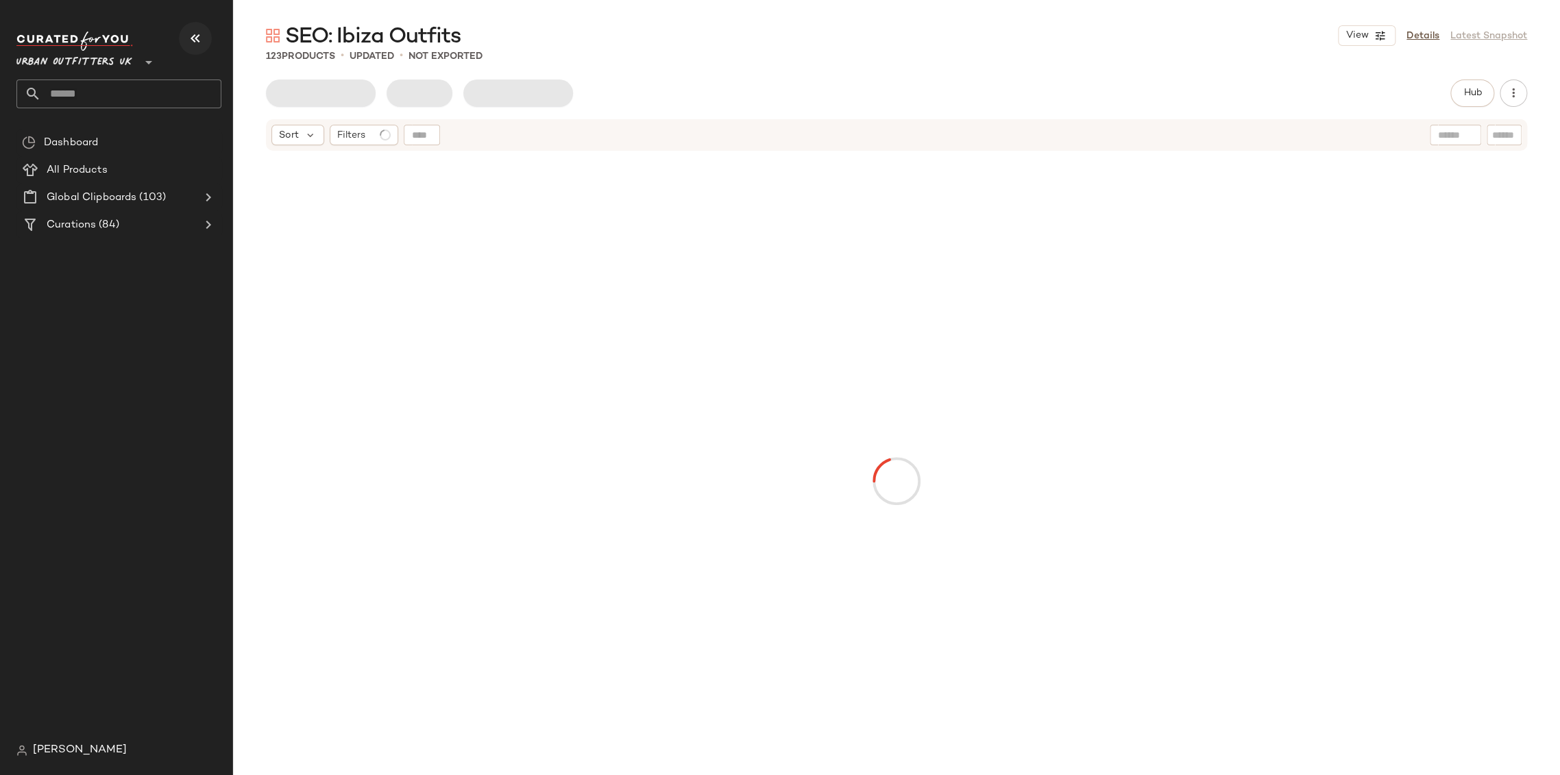
click at [185, 39] on button "button" at bounding box center [195, 38] width 33 height 33
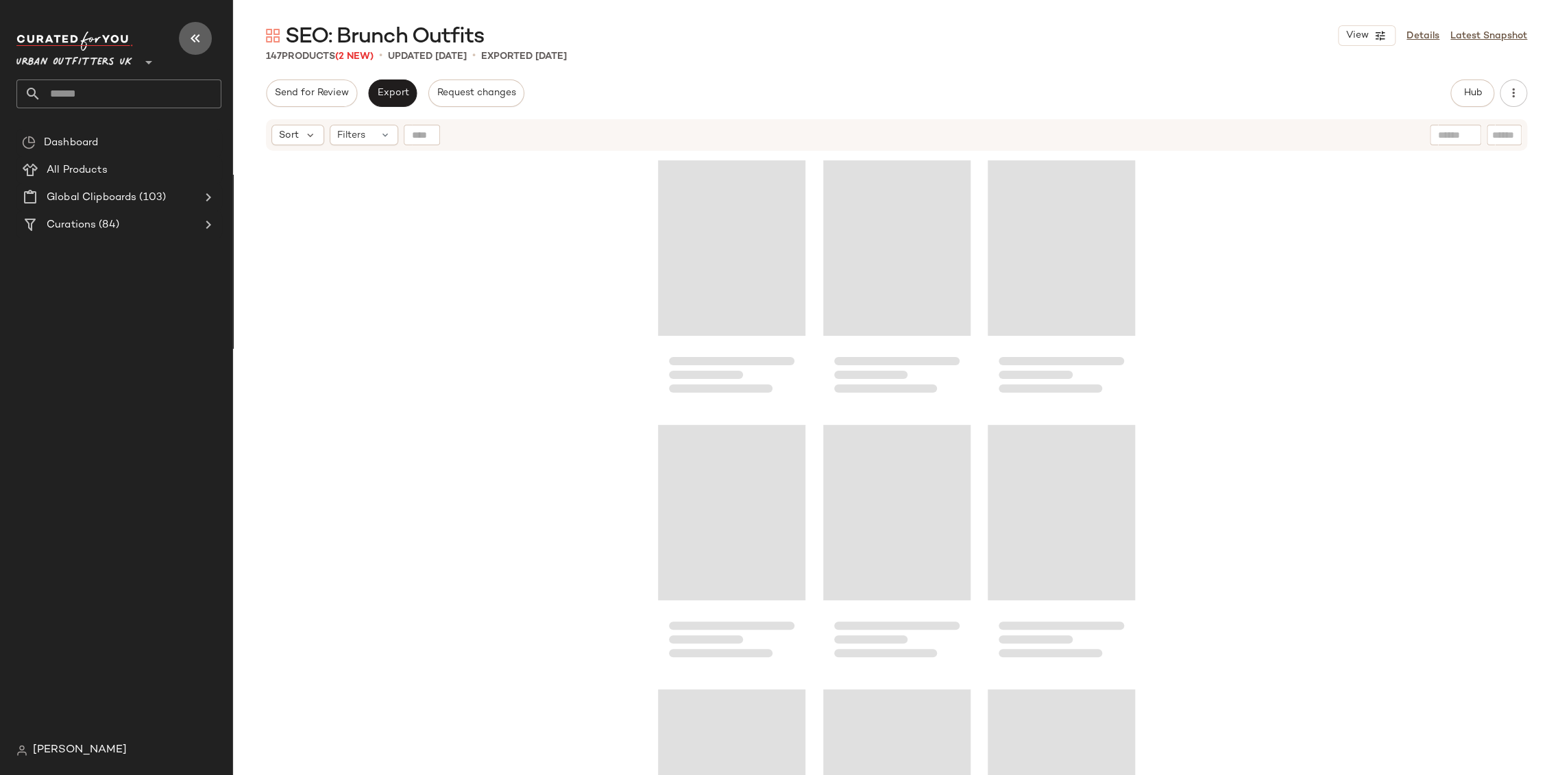
click at [195, 40] on icon "button" at bounding box center [195, 38] width 16 height 16
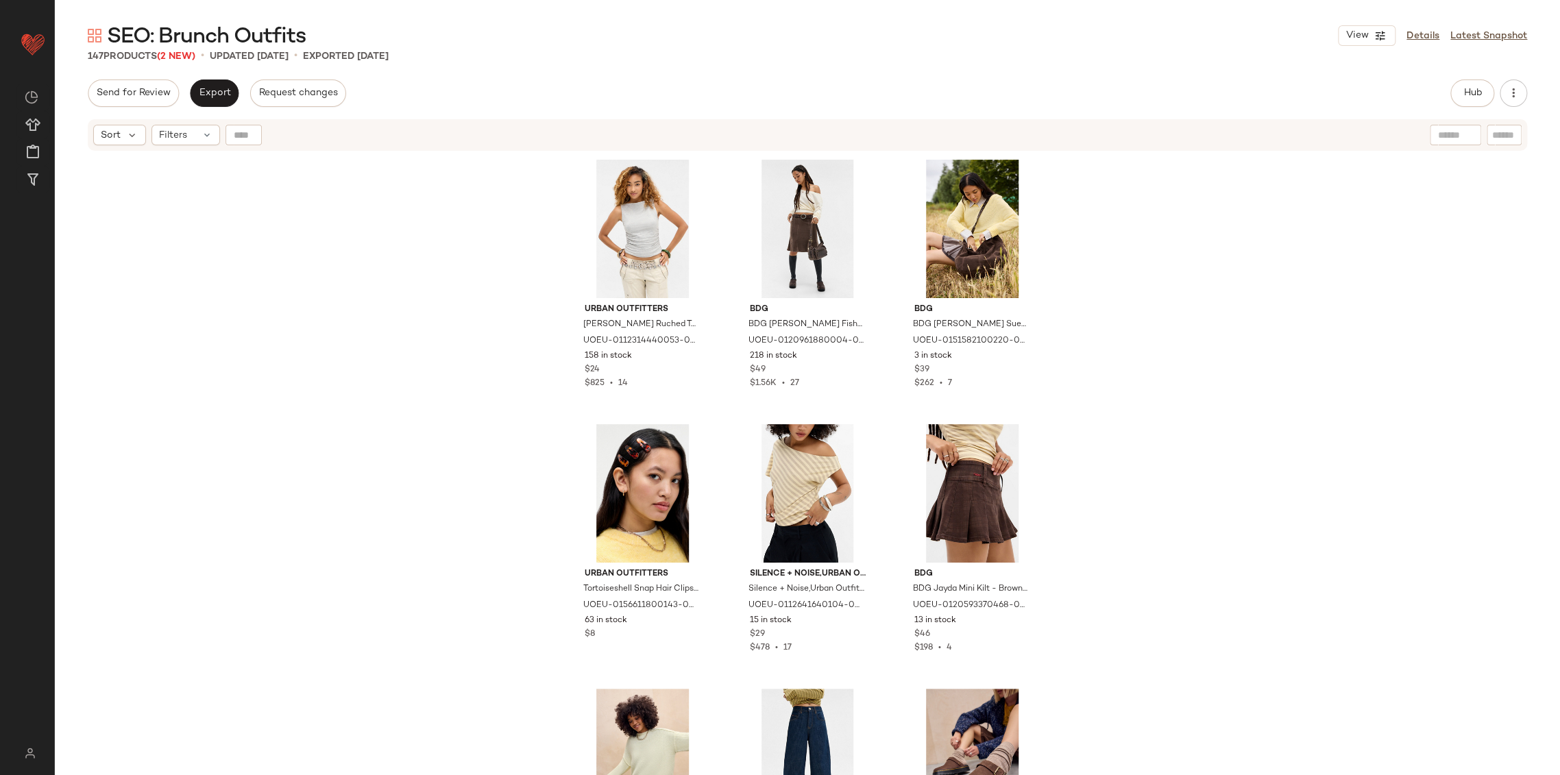
click at [186, 56] on span "(2 New)" at bounding box center [176, 56] width 38 height 10
click at [353, 280] on div "Urban Outfitters UO Demi Ruched Tank Top - Grey S at Urban Outfitters UOEU-0112…" at bounding box center [807, 480] width 1505 height 657
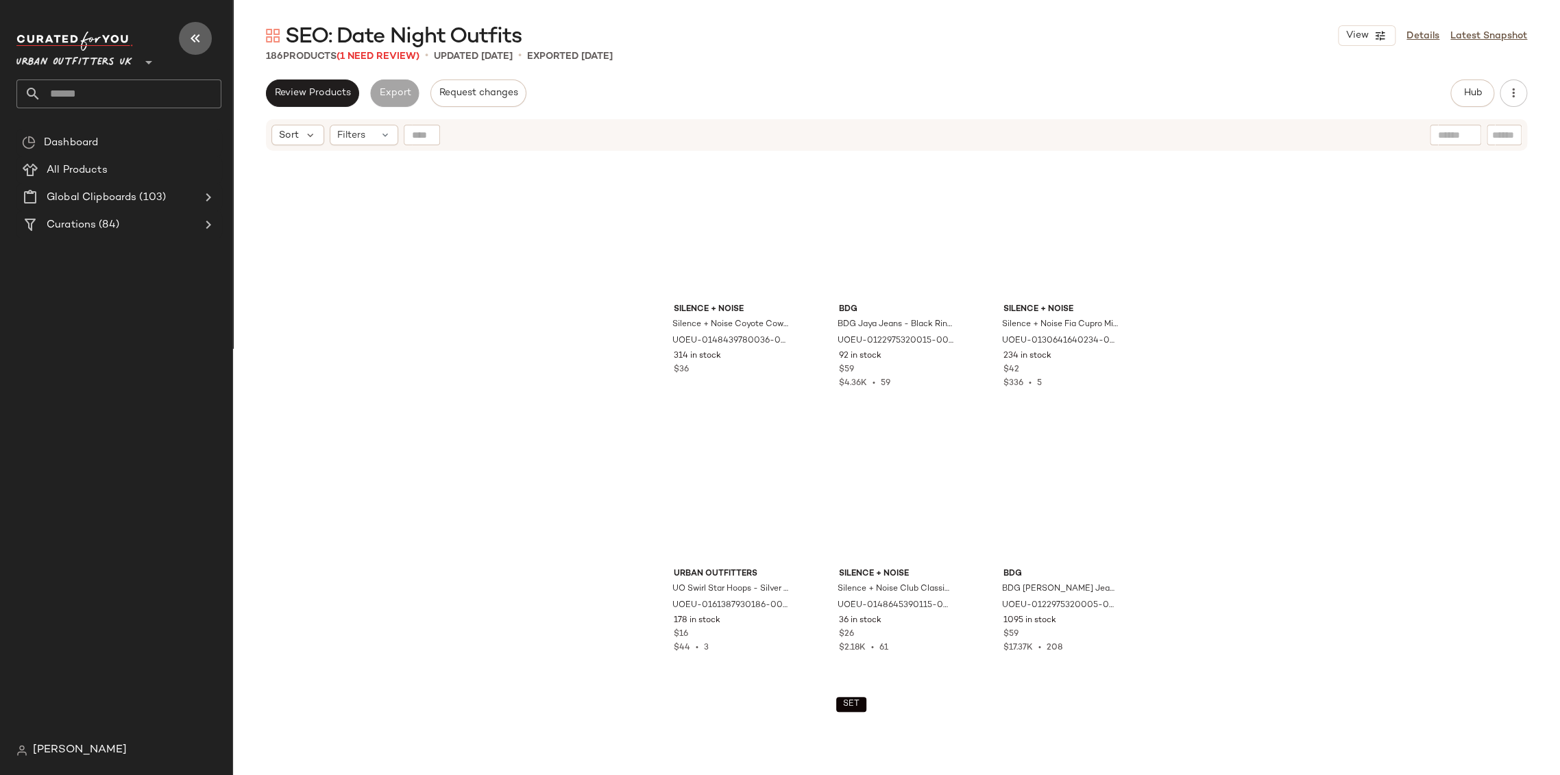
click at [188, 40] on icon "button" at bounding box center [195, 38] width 16 height 16
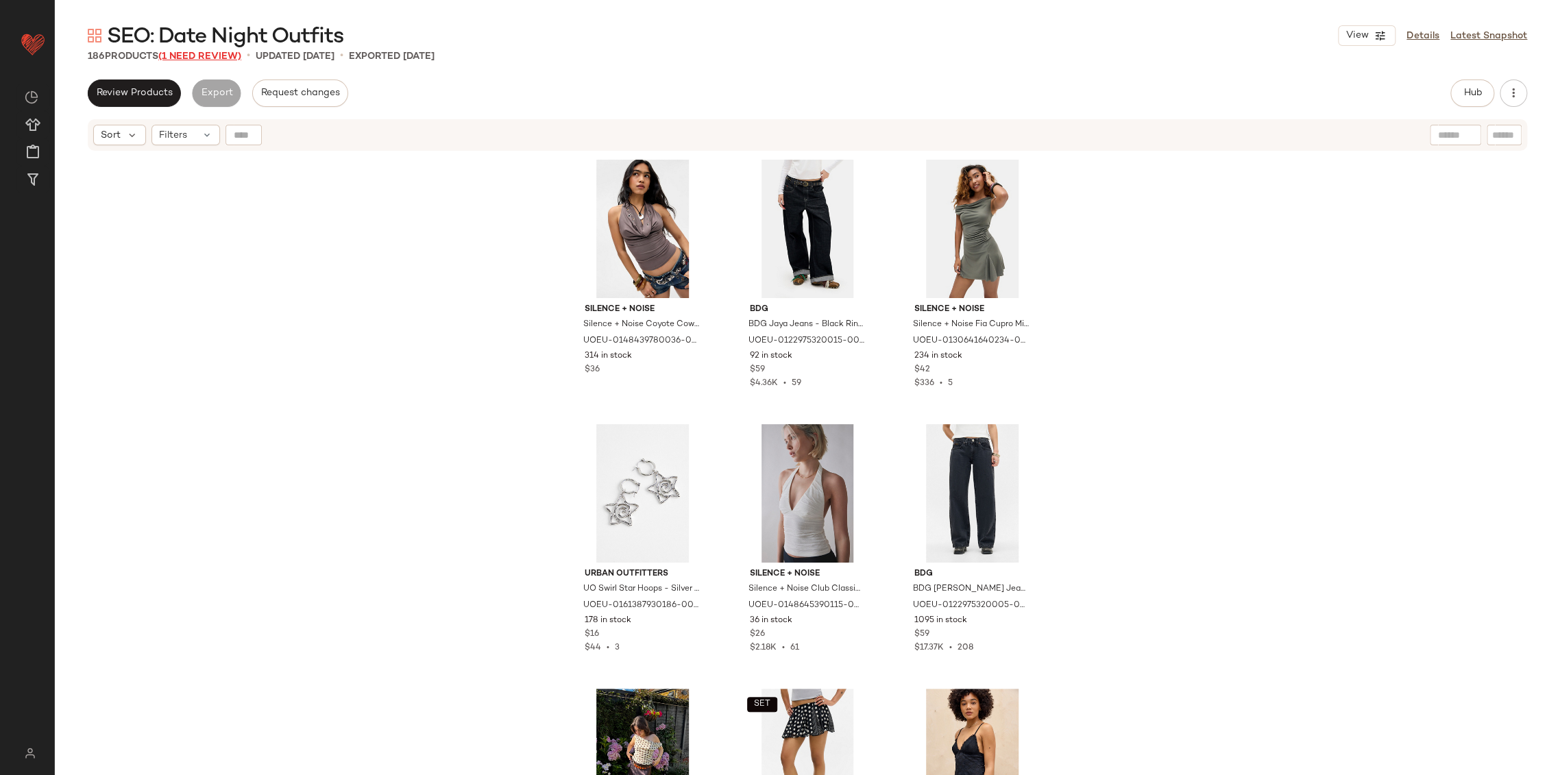
click at [214, 56] on span "(1 Need Review)" at bounding box center [199, 56] width 83 height 10
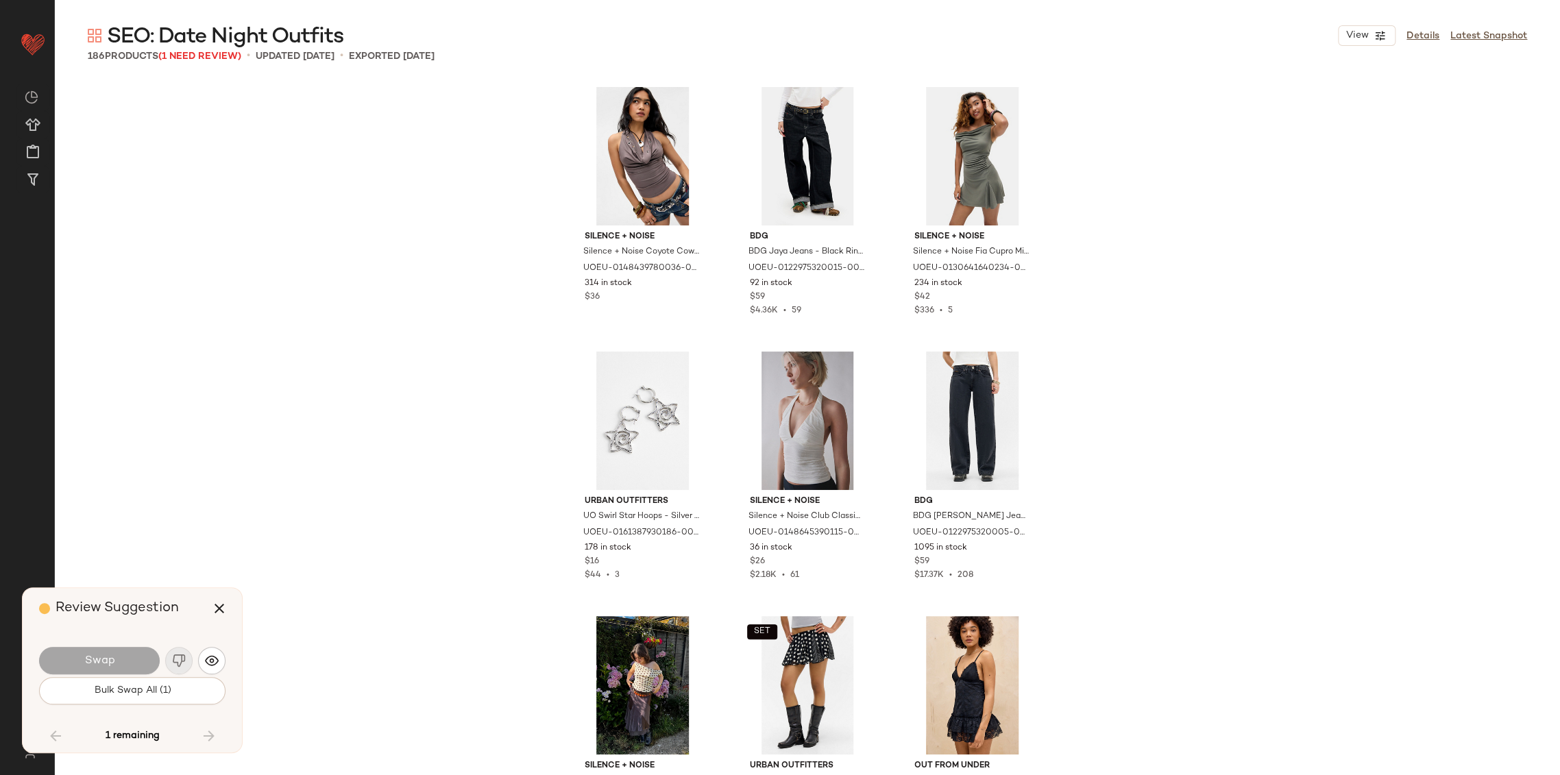
scroll to position [15708, 0]
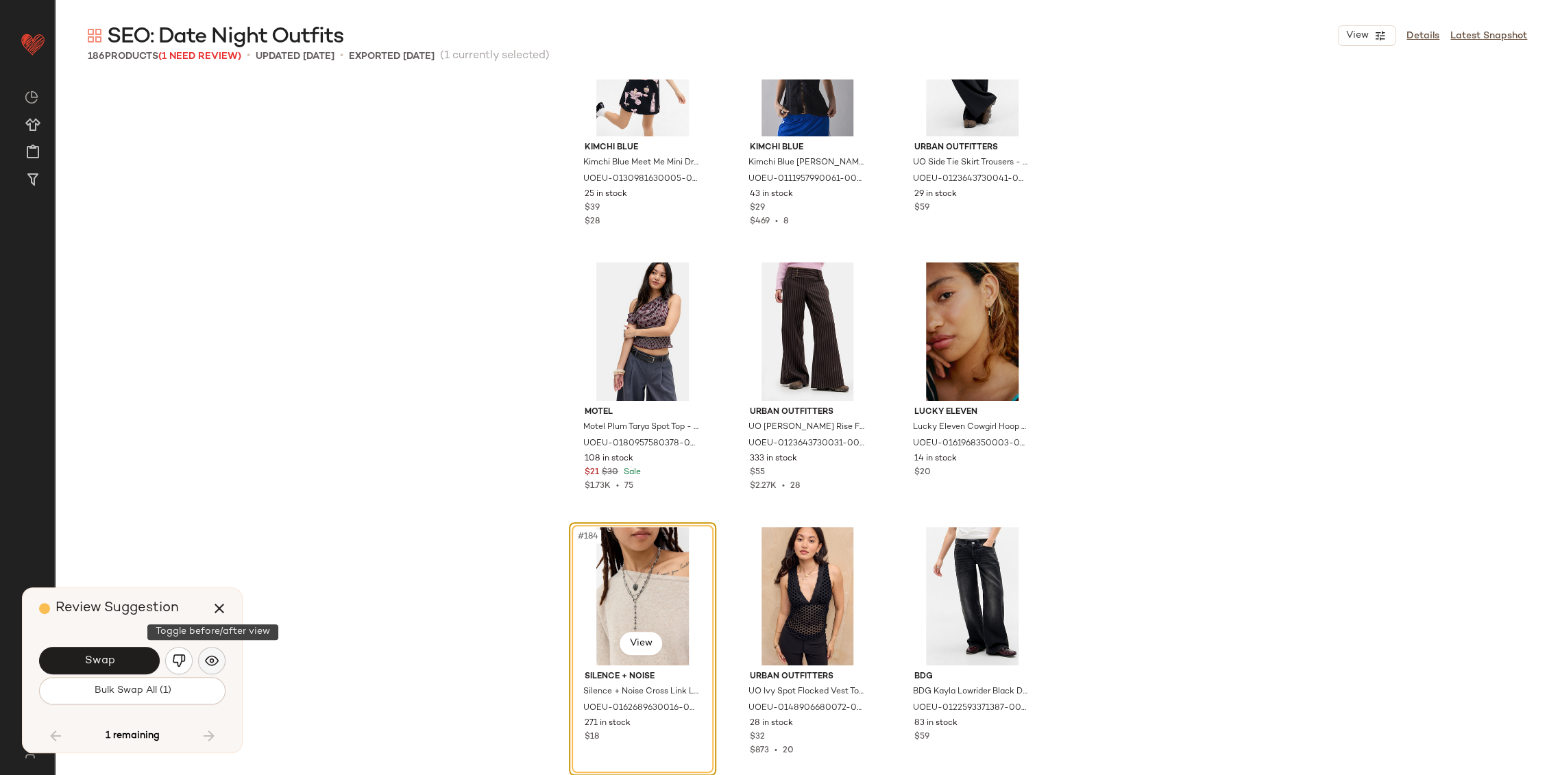
click at [212, 658] on img "button" at bounding box center [212, 661] width 14 height 14
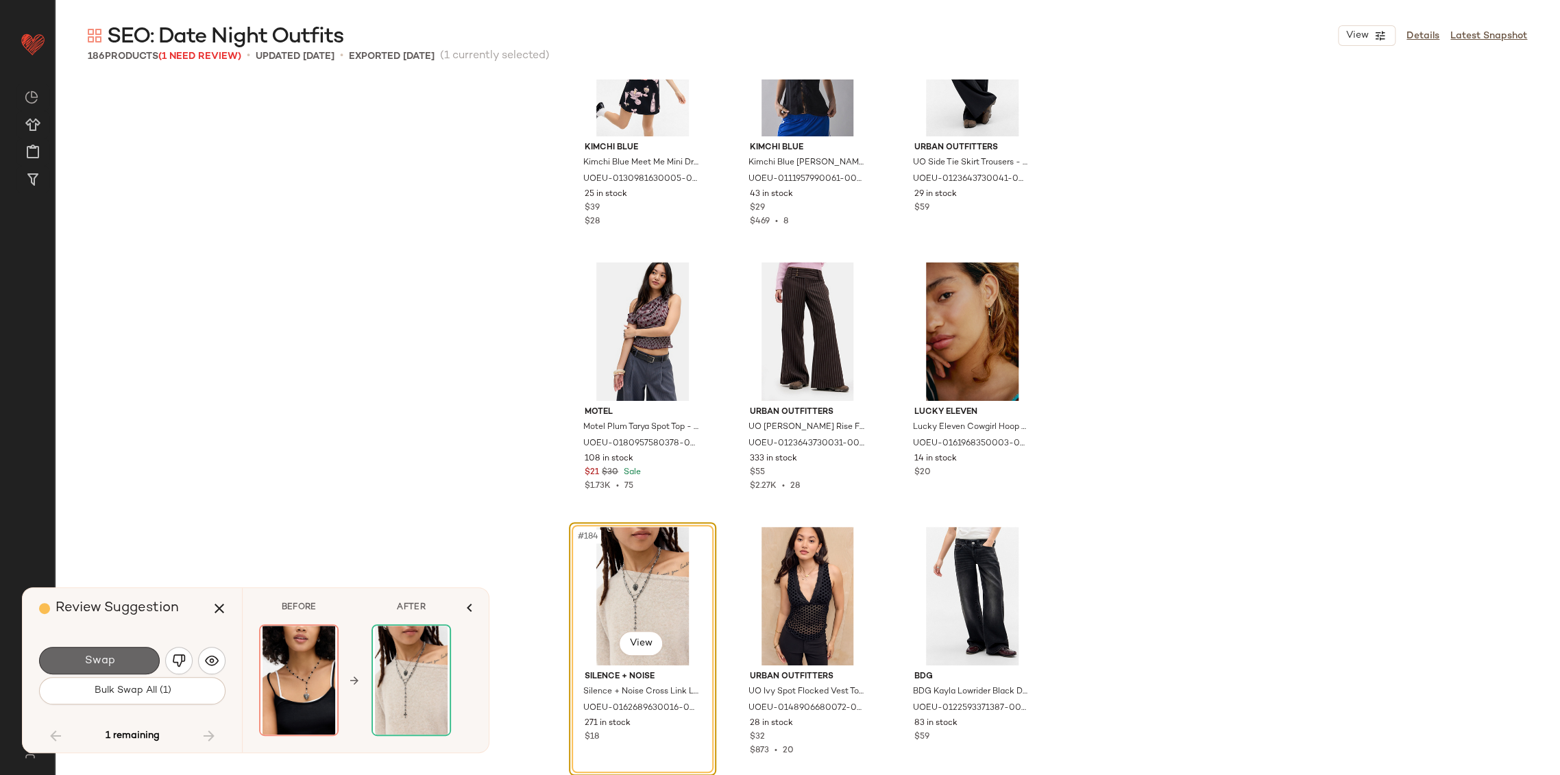
click at [99, 662] on span "Swap" at bounding box center [99, 660] width 31 height 13
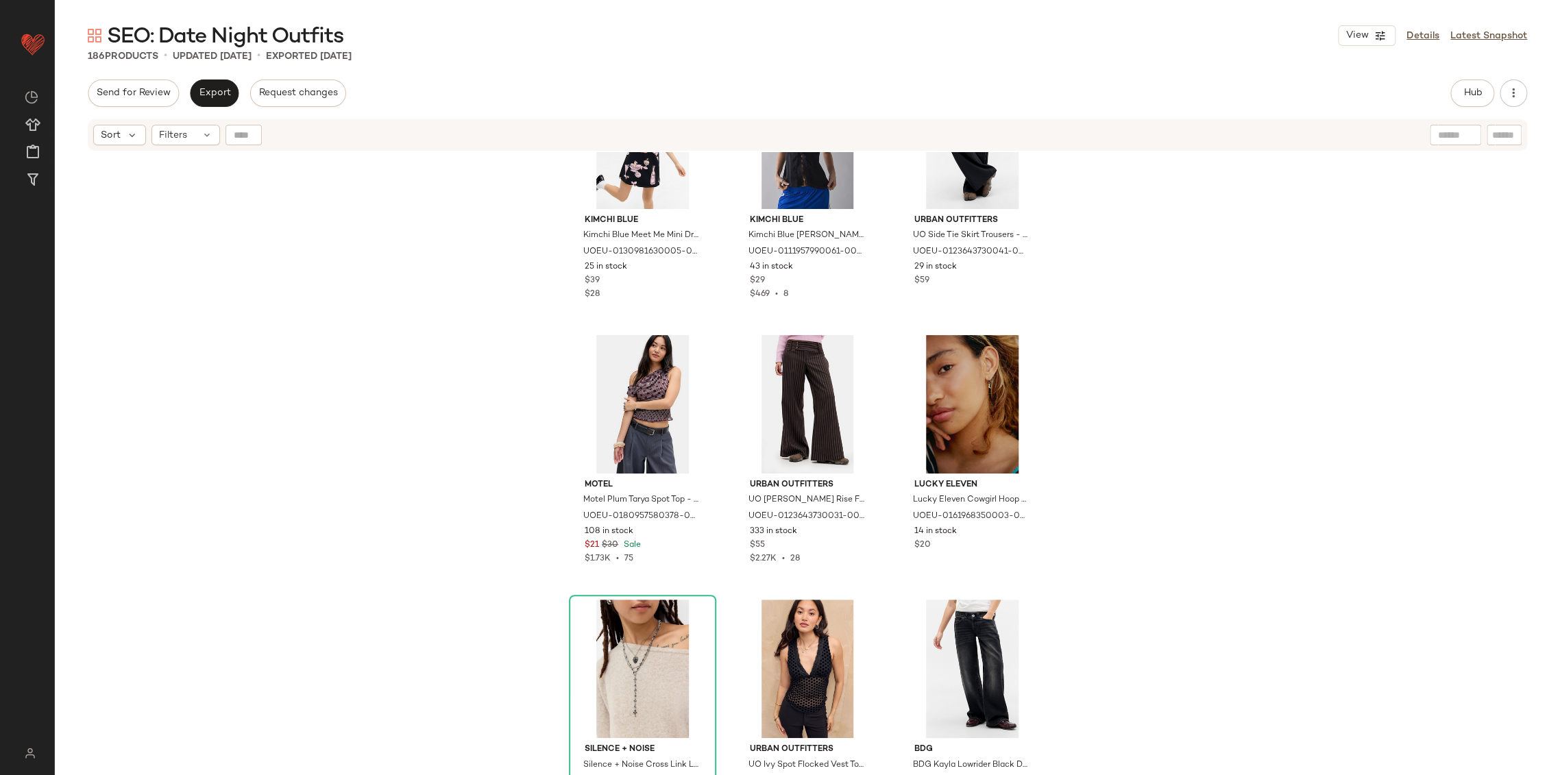
click at [269, 518] on div "Kimchi Blue Kimchi Blue Meet Me Mini Dress - Black XL at Urban Outfitters UOEU-…" at bounding box center [807, 480] width 1505 height 657
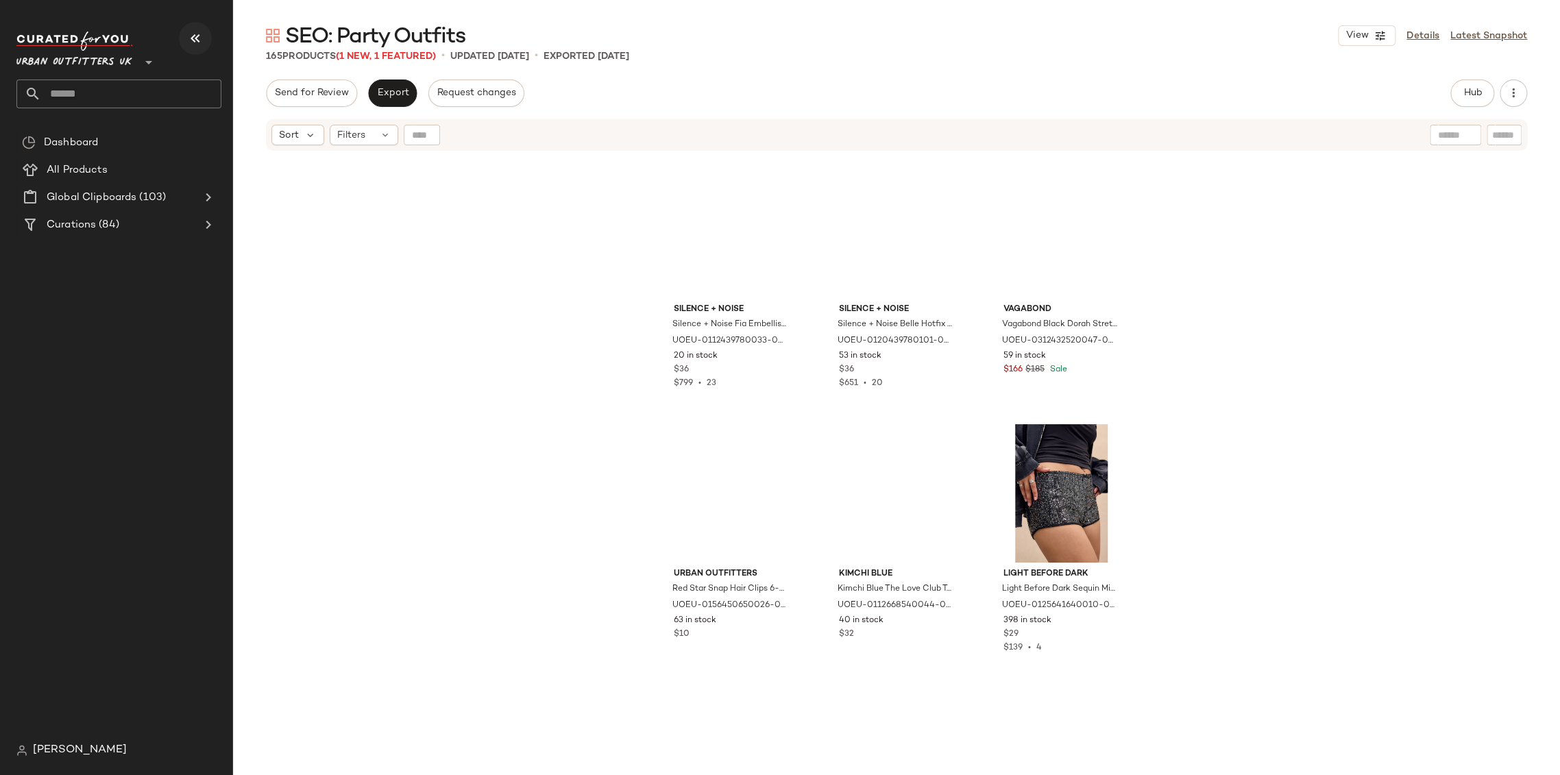
click at [185, 44] on button "button" at bounding box center [195, 38] width 33 height 33
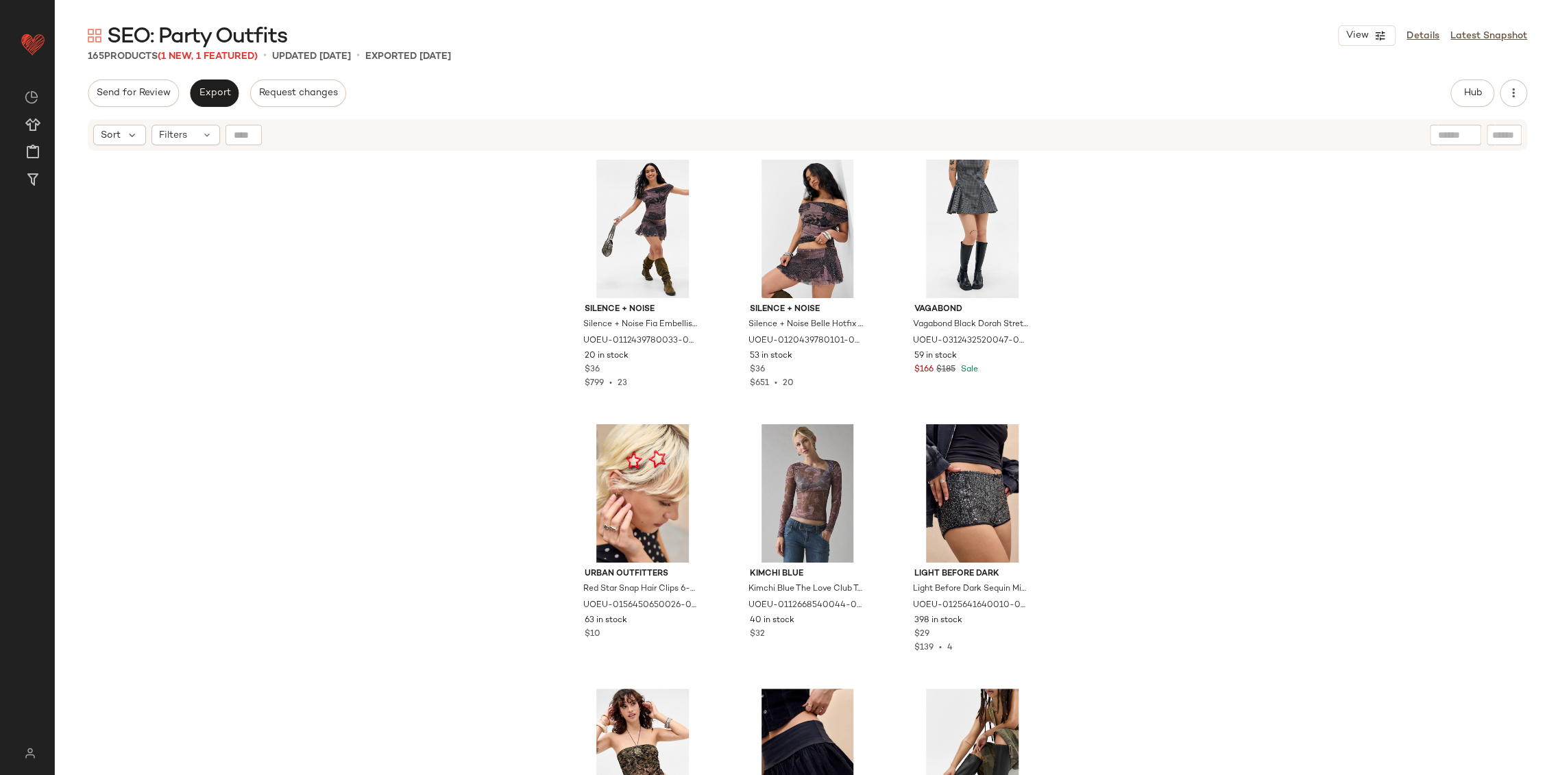
click at [356, 365] on div "Silence + Noise Silence + Noise Fia Embellished Top - Purple S at Urban Outfitt…" at bounding box center [807, 480] width 1505 height 657
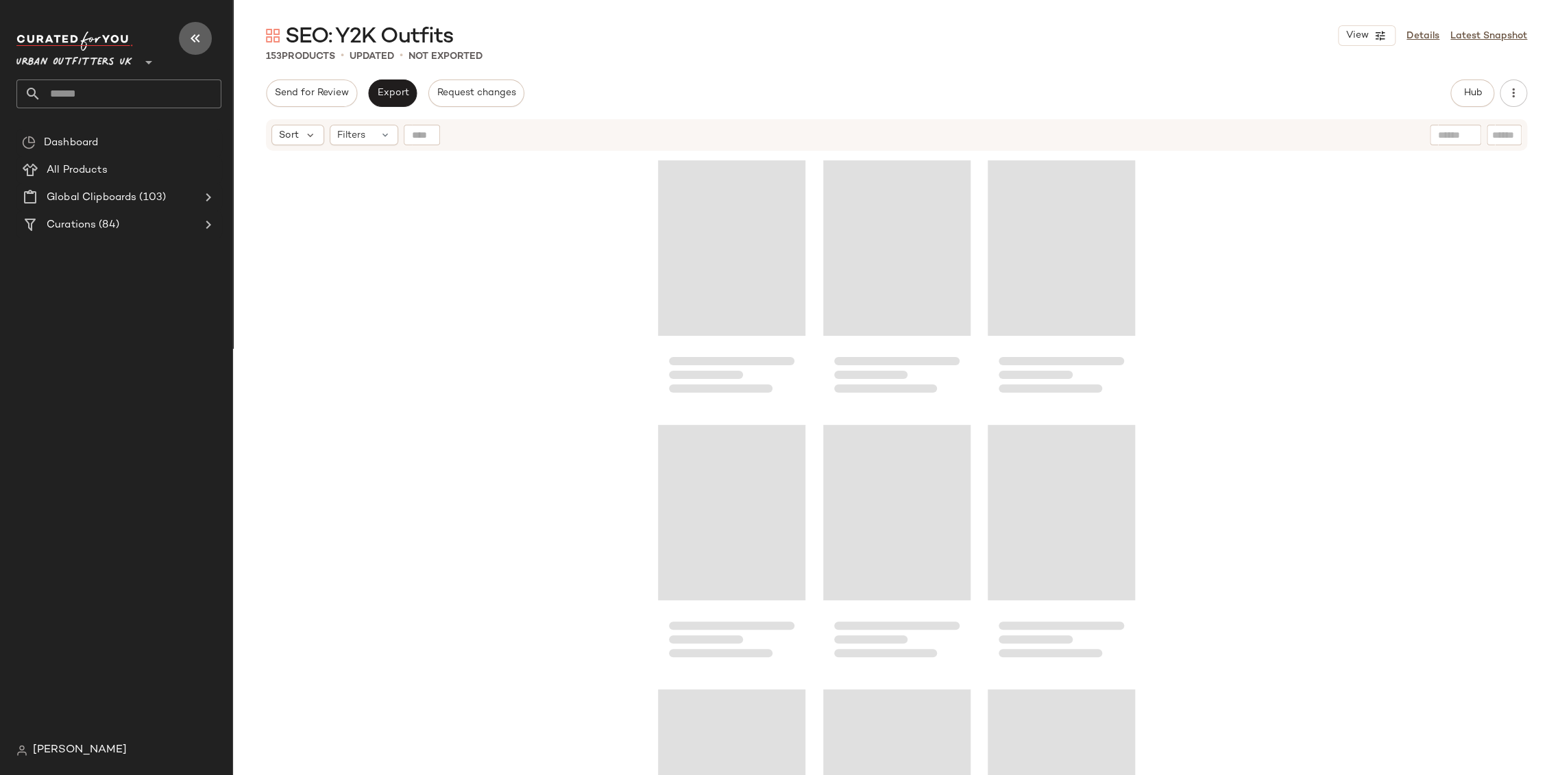
click at [196, 39] on icon "button" at bounding box center [195, 38] width 16 height 16
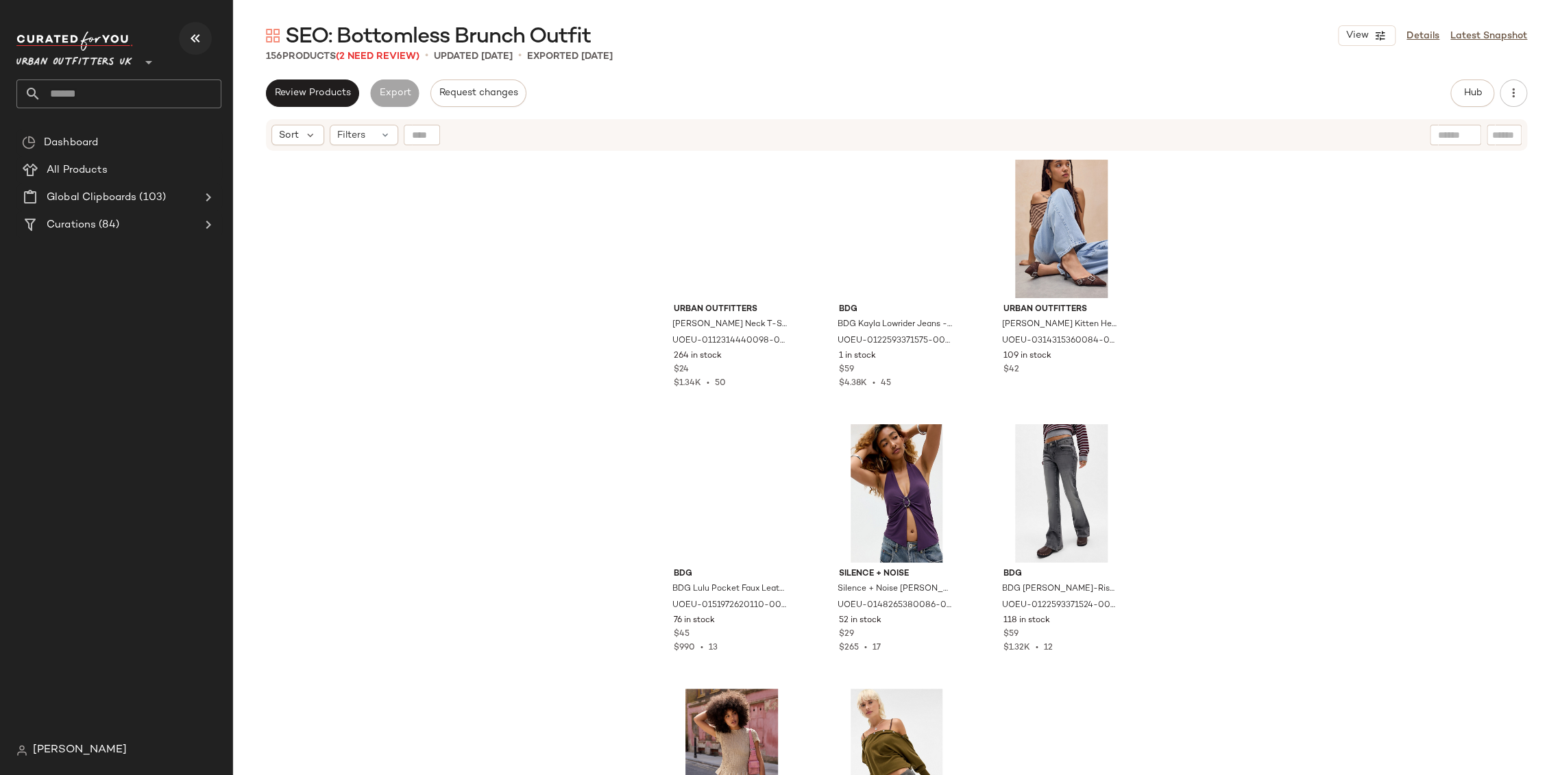
click at [188, 40] on icon "button" at bounding box center [195, 38] width 16 height 16
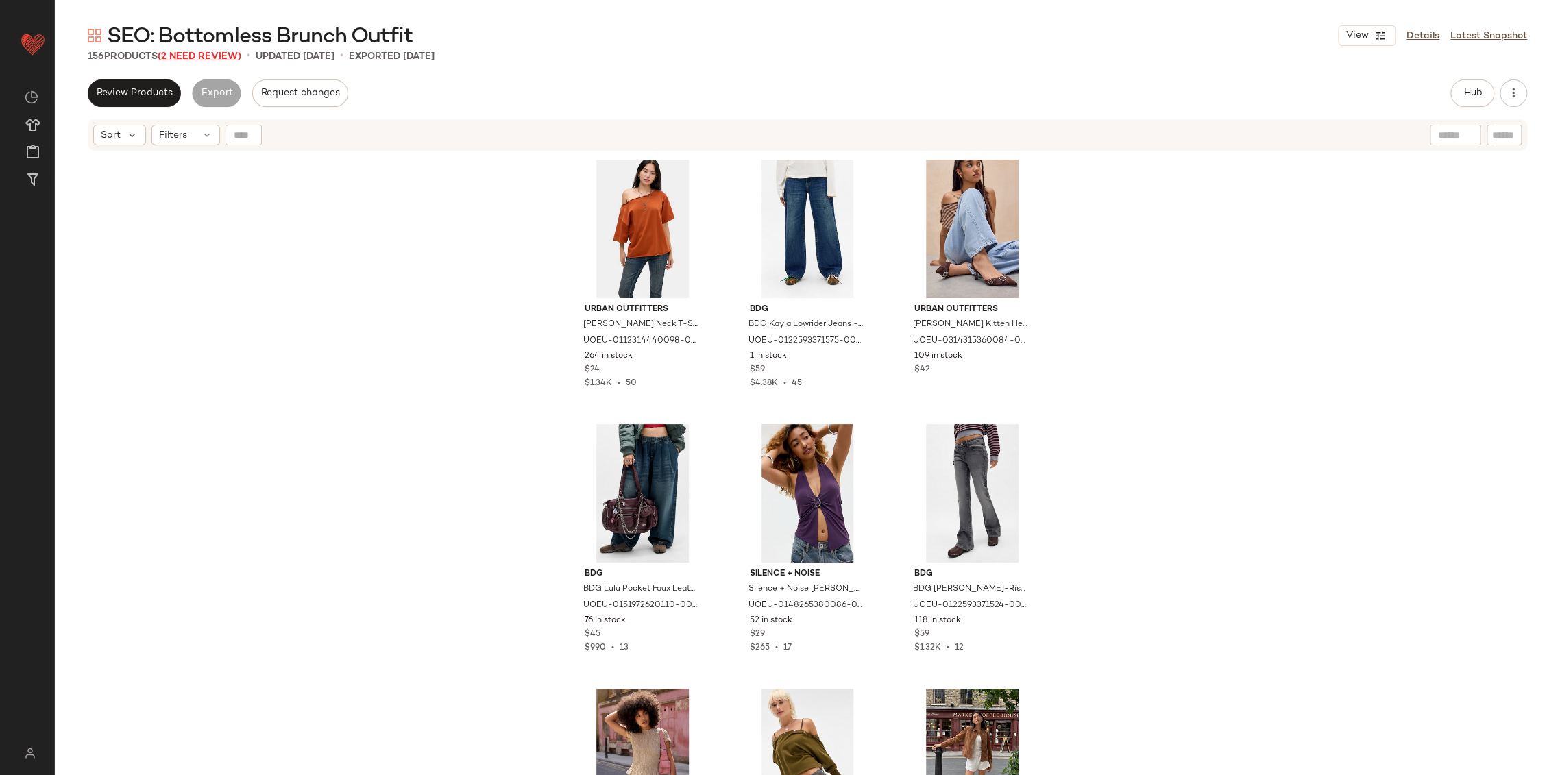
click at [197, 58] on span "(2 Need Review)" at bounding box center [200, 56] width 84 height 10
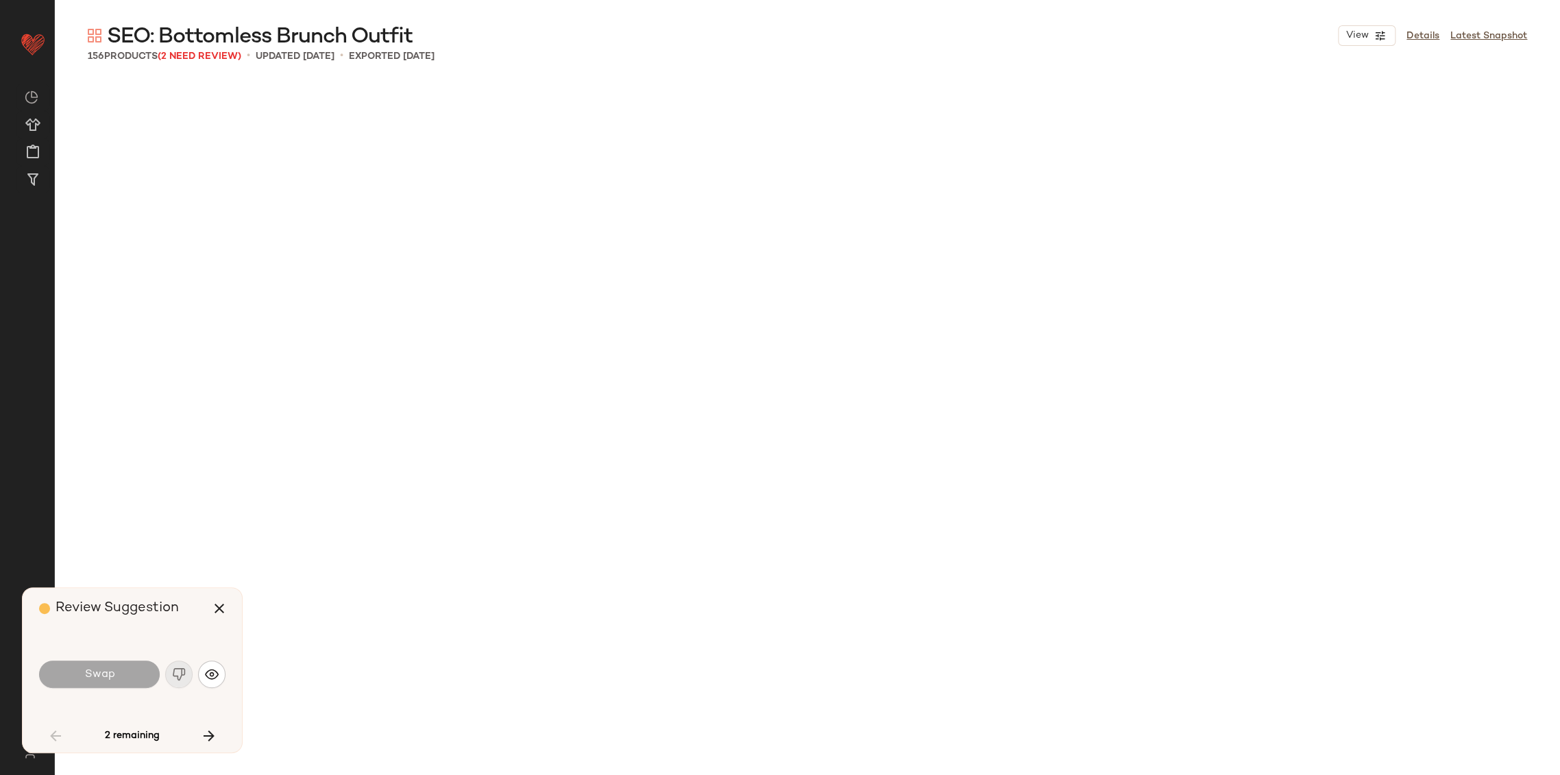
scroll to position [3438, 0]
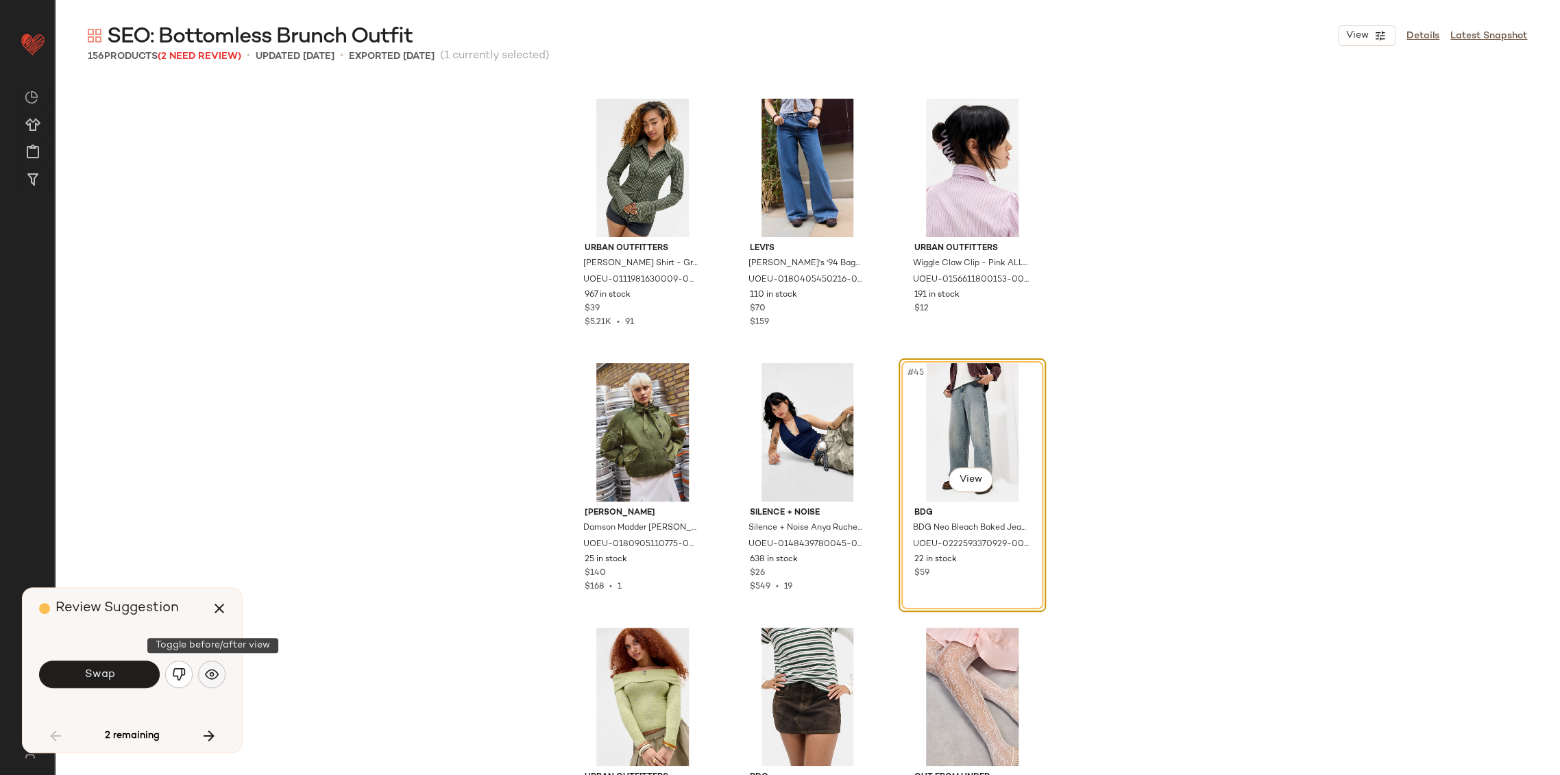
click at [215, 676] on img "button" at bounding box center [212, 675] width 14 height 14
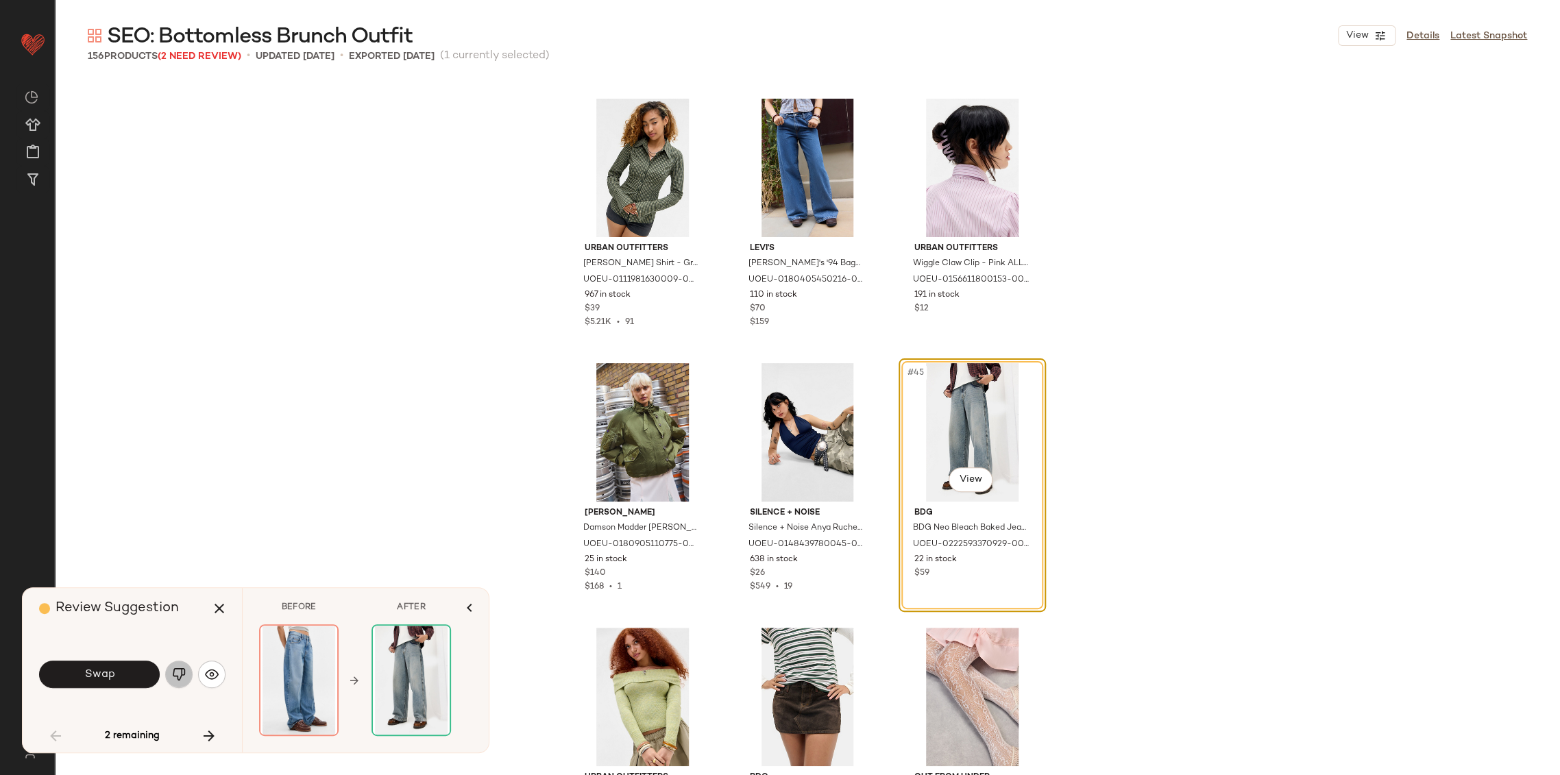
click at [181, 676] on img "button" at bounding box center [179, 675] width 14 height 14
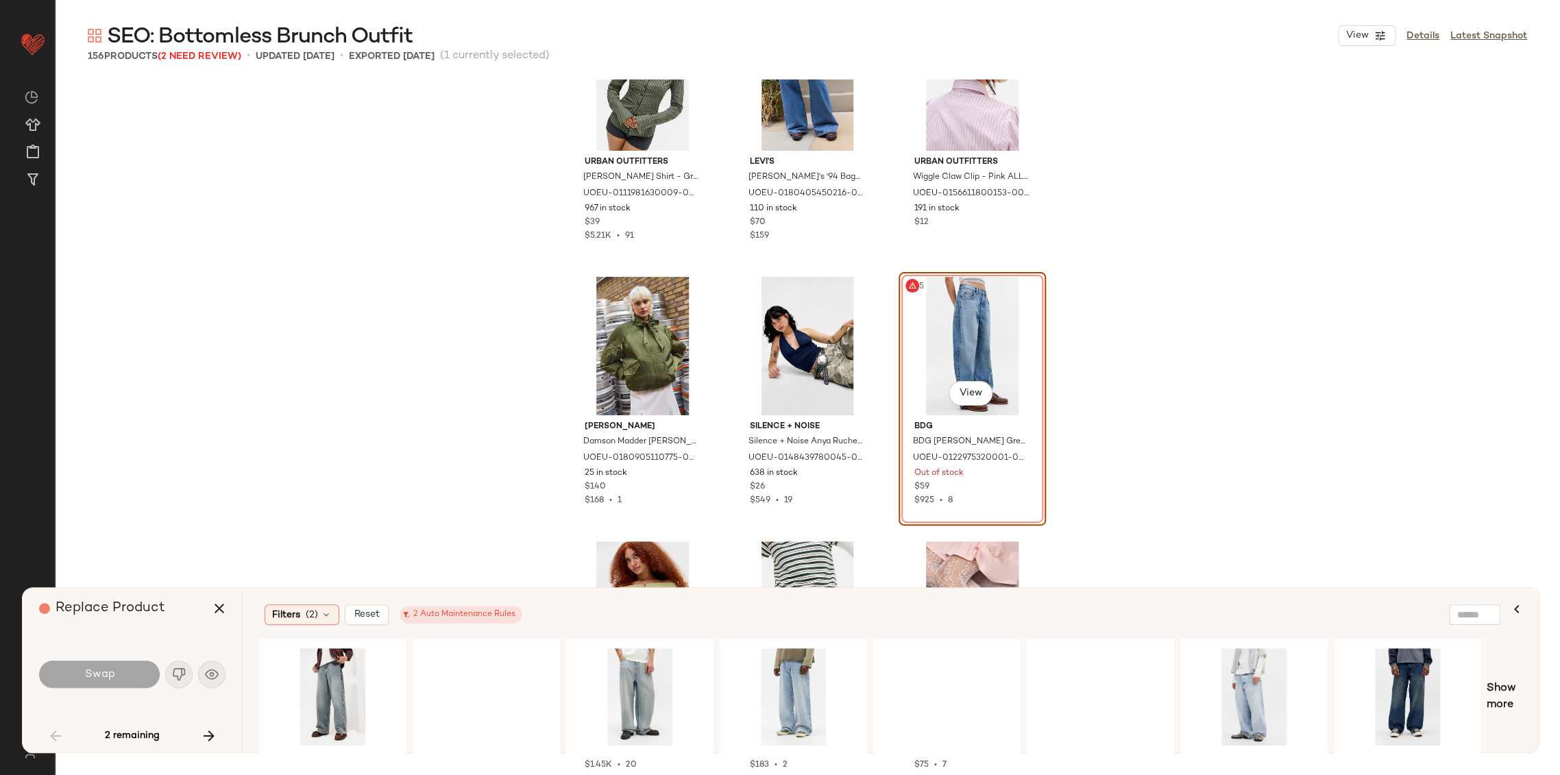
scroll to position [3591, 0]
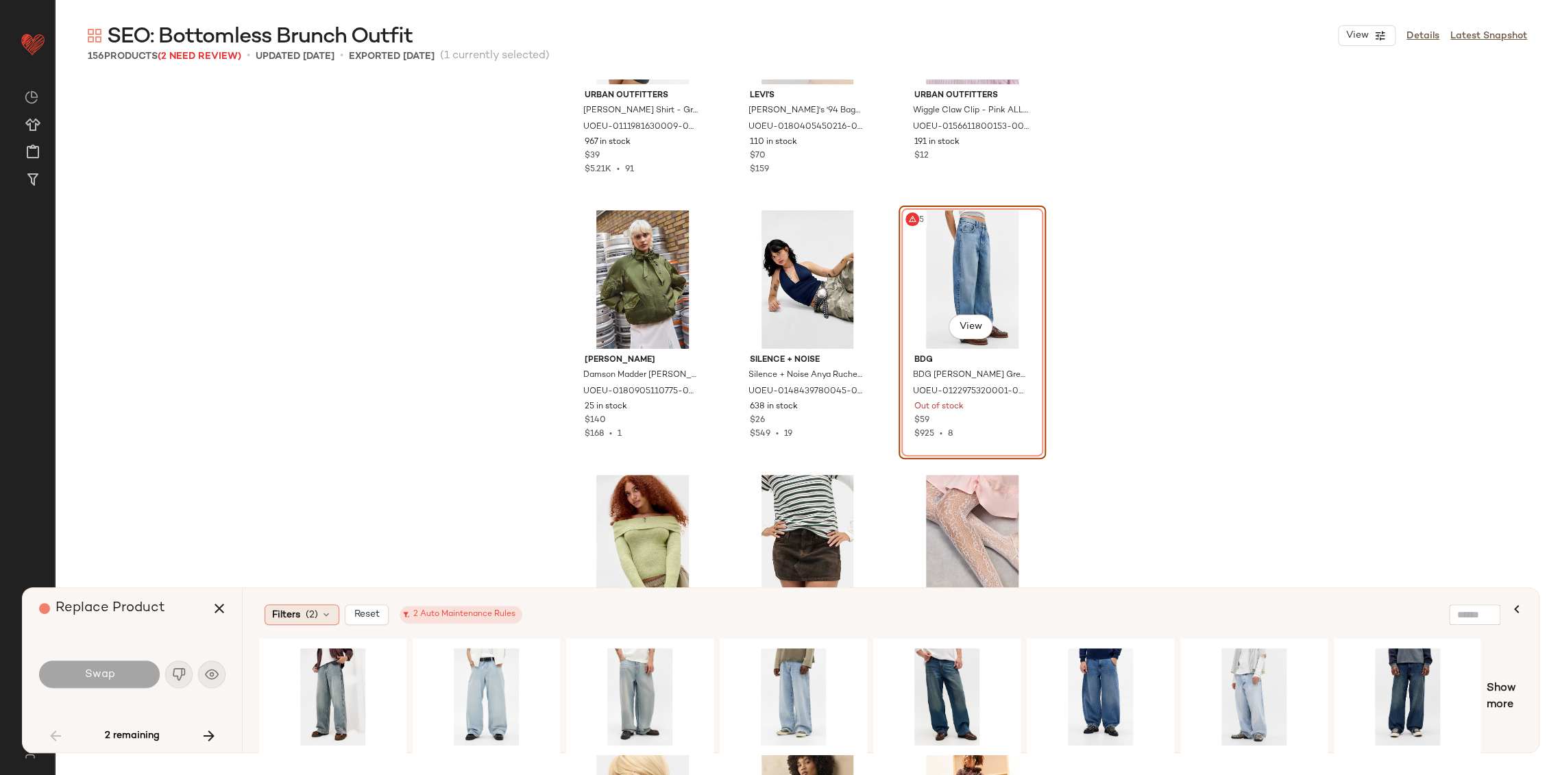
click at [333, 615] on div "Filters (2)" at bounding box center [302, 614] width 75 height 21
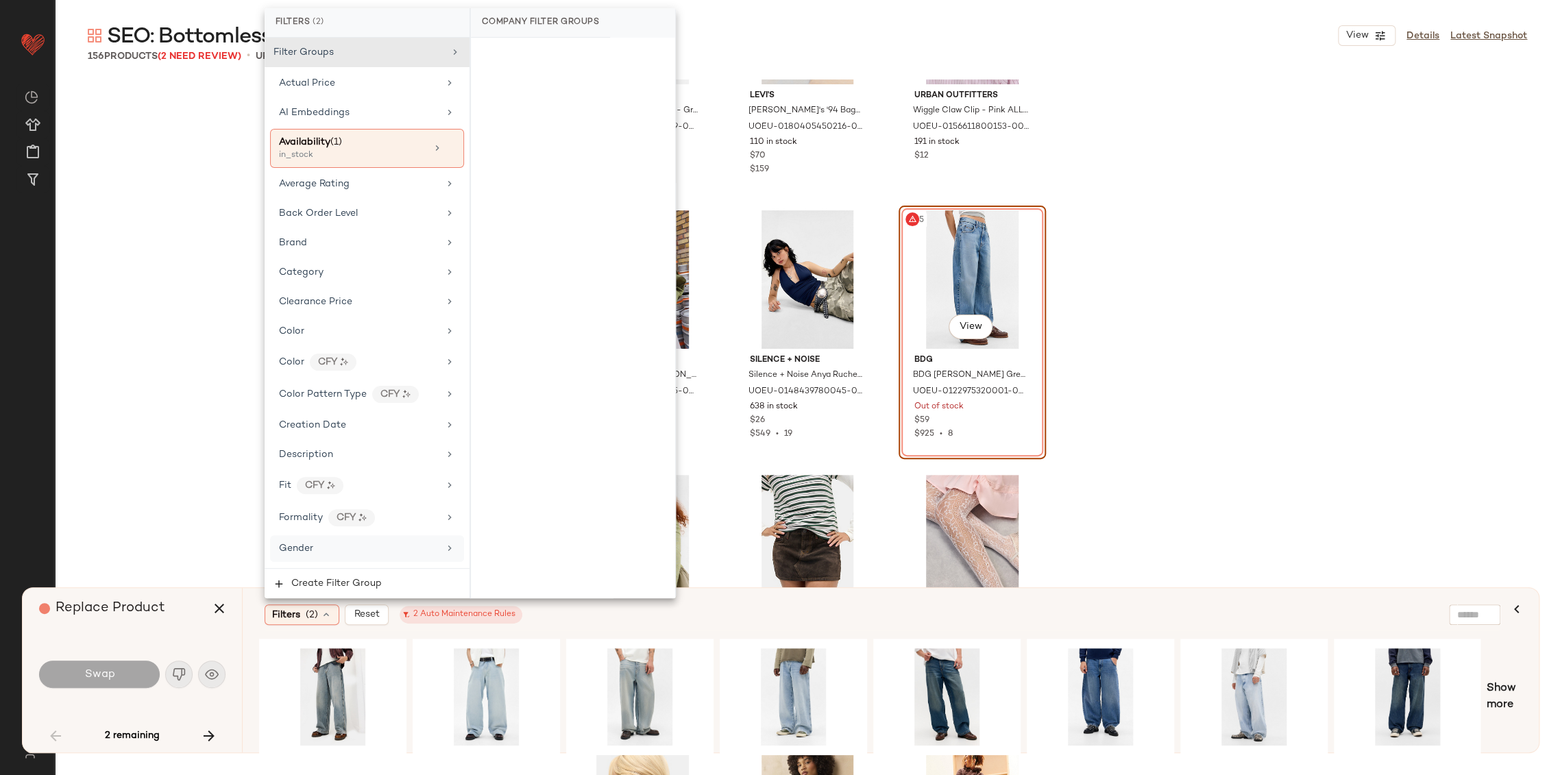
click at [397, 548] on div "Gender" at bounding box center [359, 548] width 160 height 14
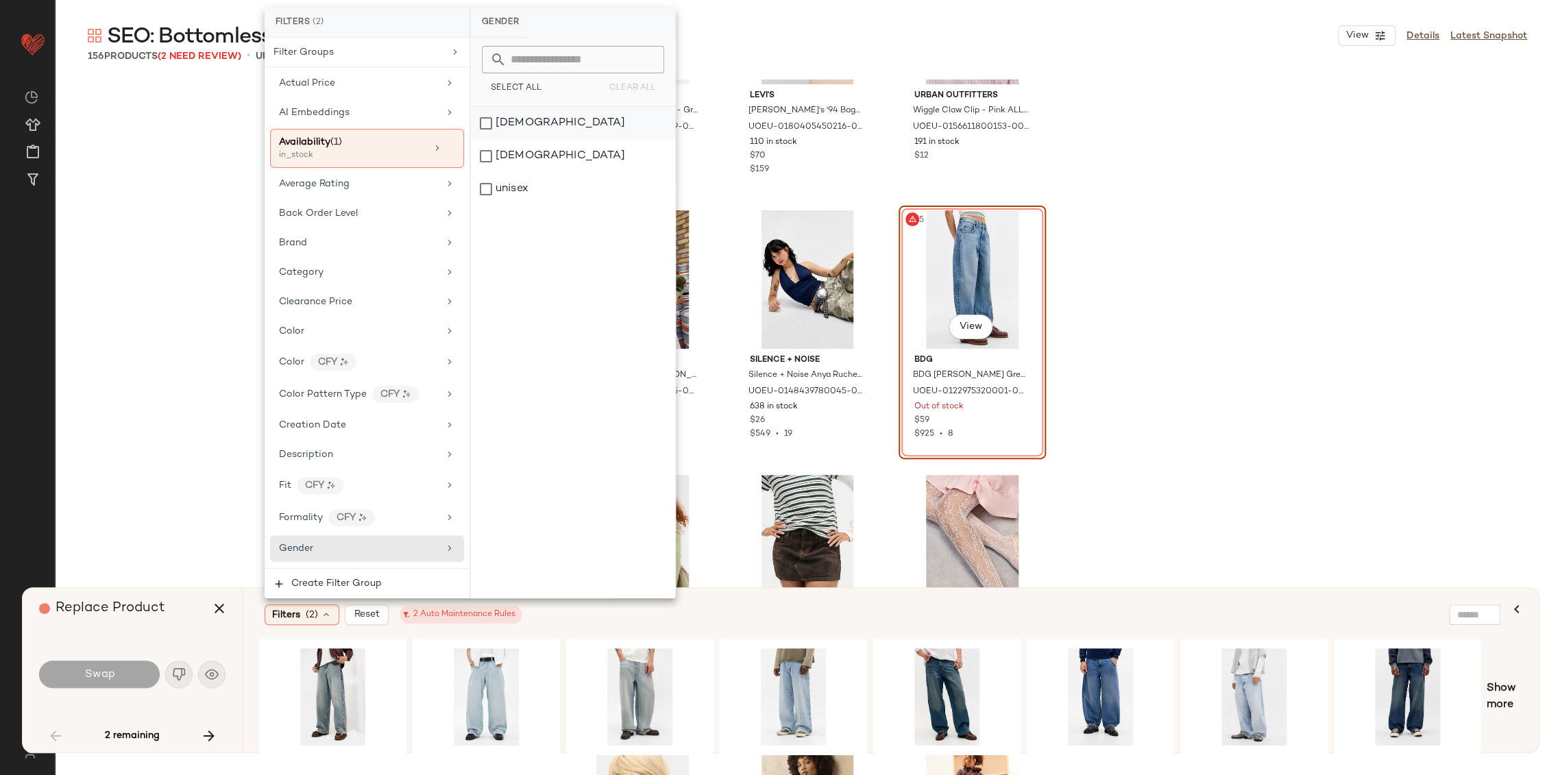
click at [530, 129] on div "female" at bounding box center [573, 123] width 204 height 33
click at [774, 602] on div "Filters (3) Reset 2 Auto Maintenance Rules" at bounding box center [882, 615] width 1247 height 32
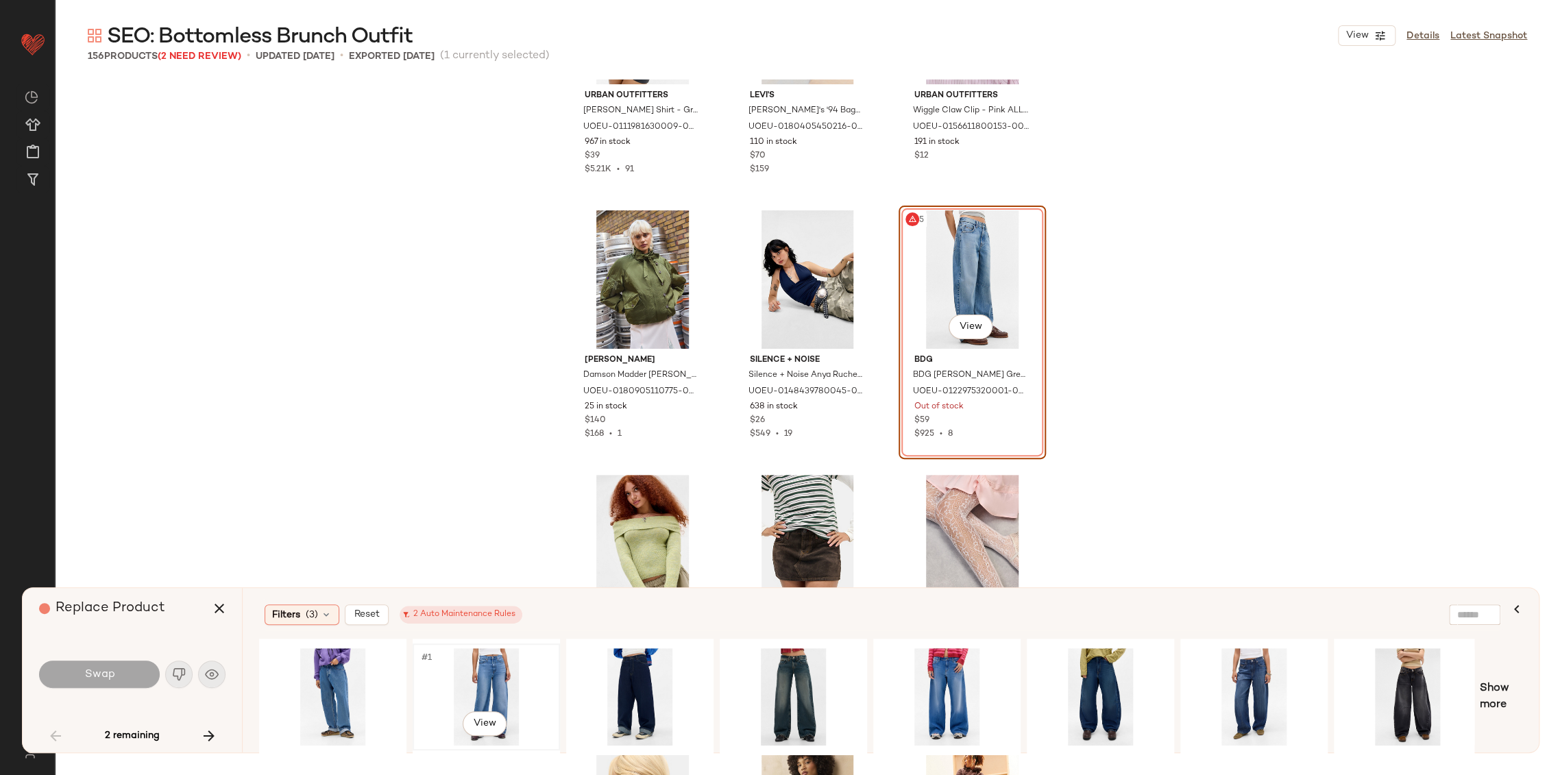
click at [488, 679] on div "#1 View" at bounding box center [486, 696] width 138 height 97
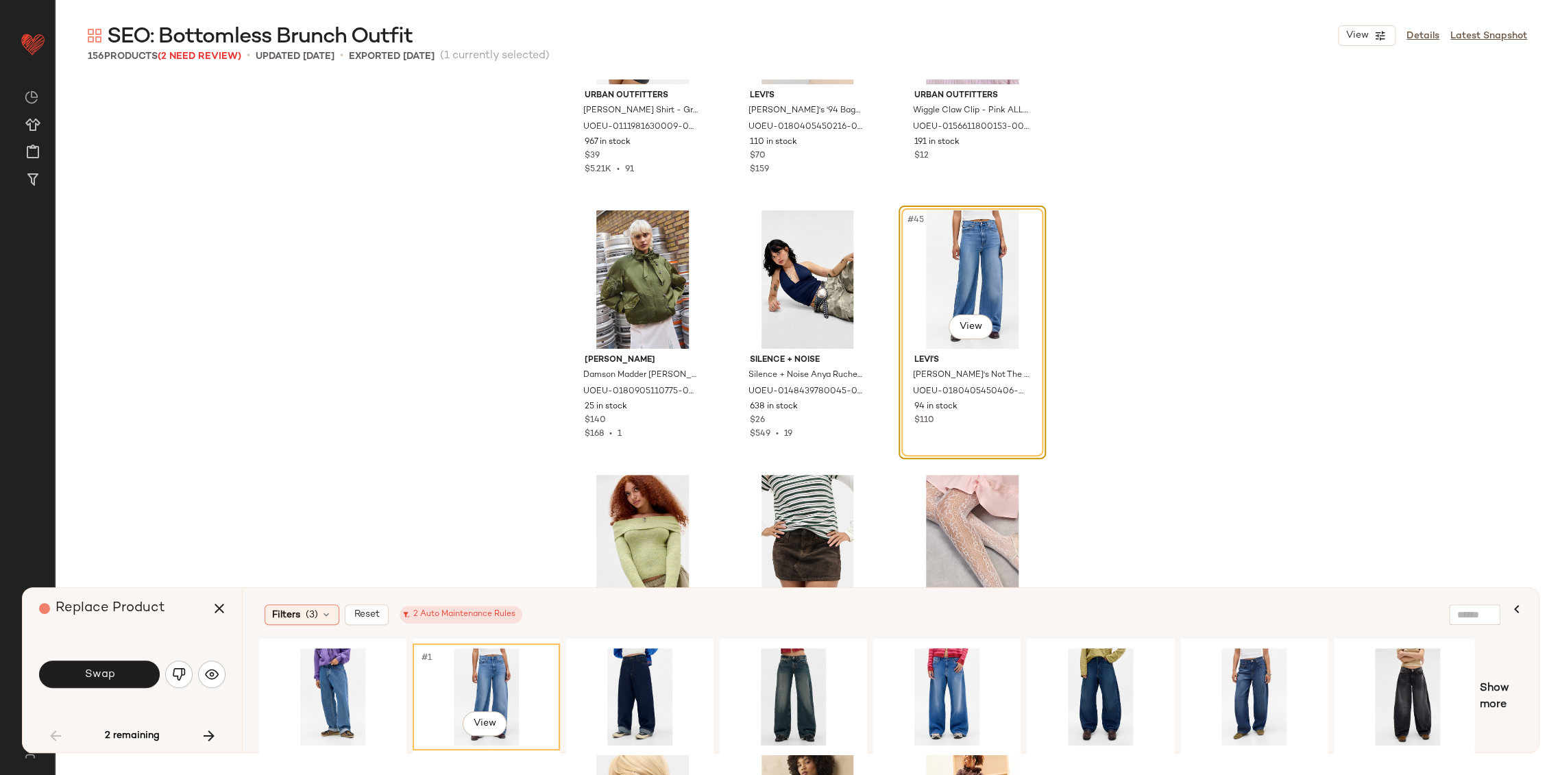
click at [114, 673] on button "Swap" at bounding box center [99, 674] width 121 height 27
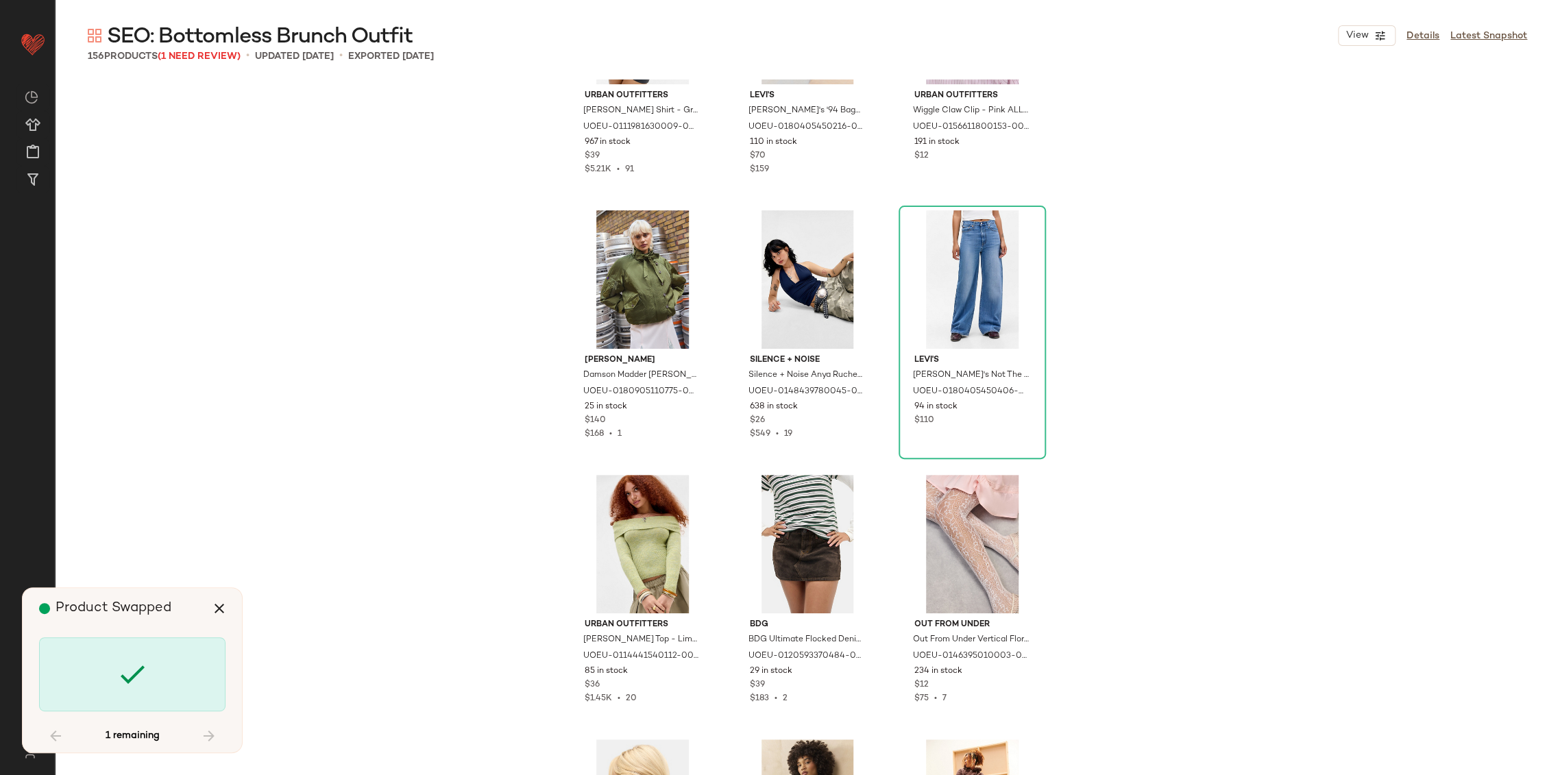
scroll to position [9523, 0]
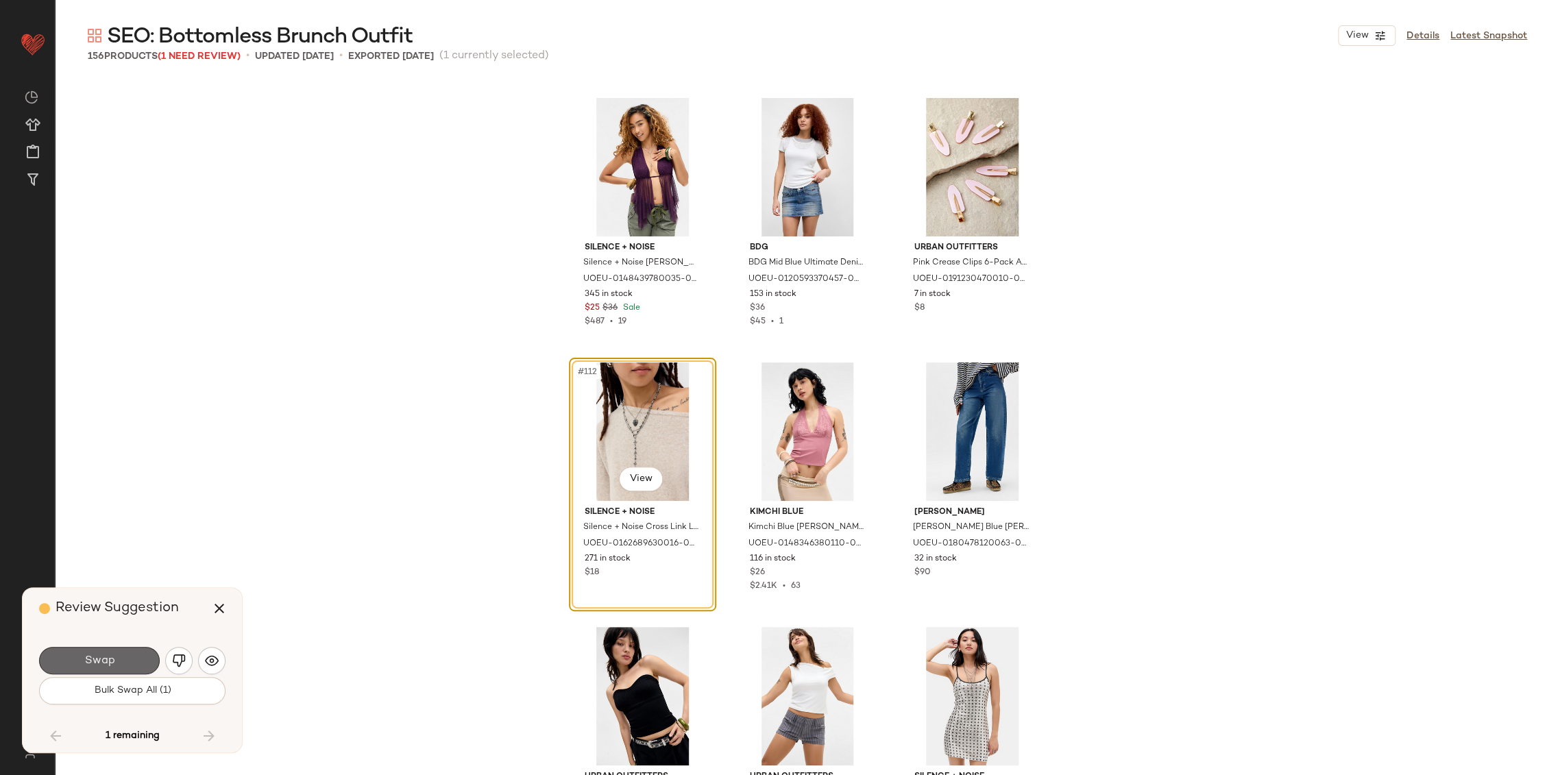
click at [125, 661] on button "Swap" at bounding box center [99, 660] width 121 height 27
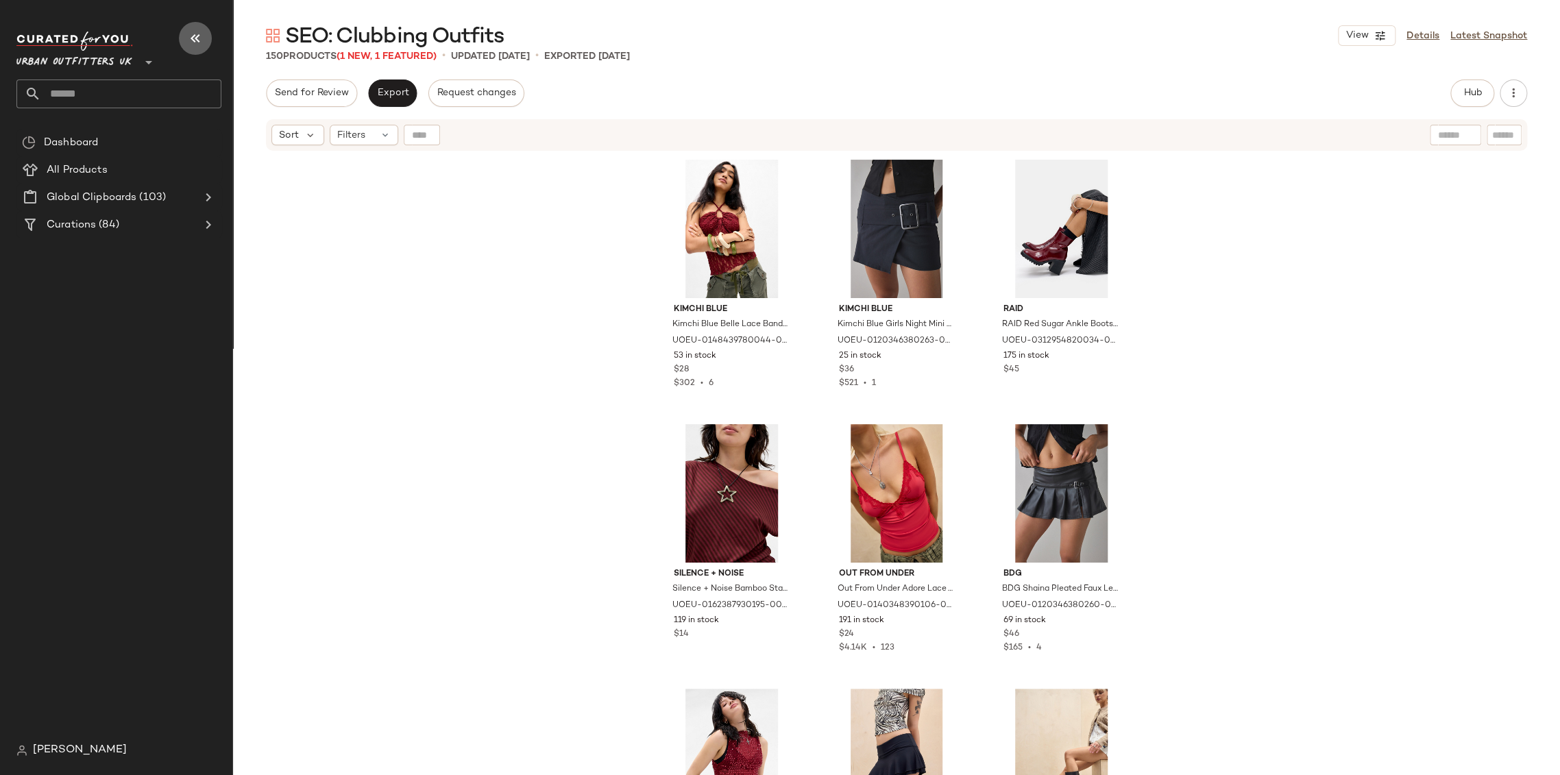
click at [197, 36] on icon "button" at bounding box center [195, 38] width 16 height 16
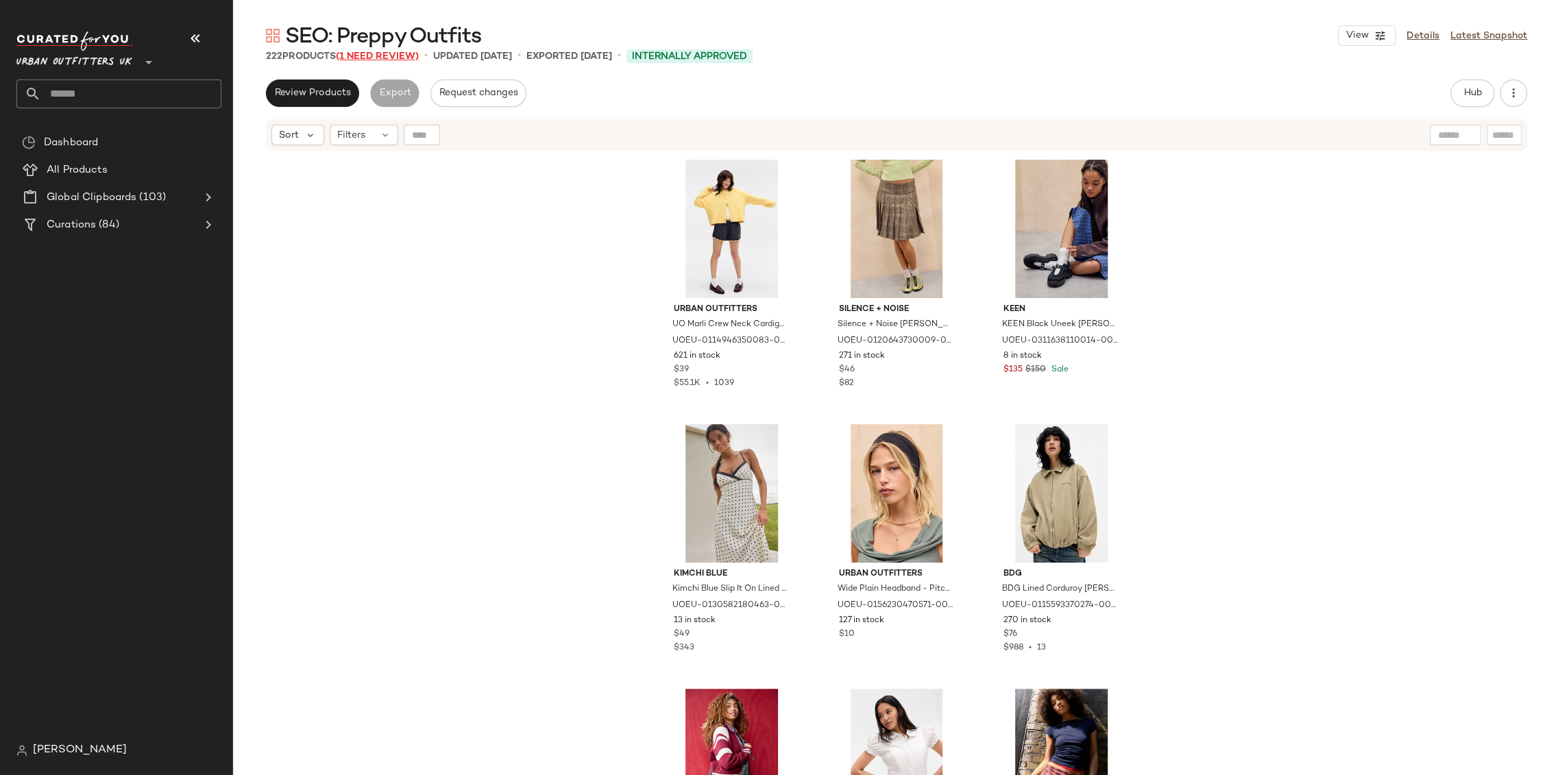
click at [378, 57] on span "(1 Need Review)" at bounding box center [377, 56] width 83 height 10
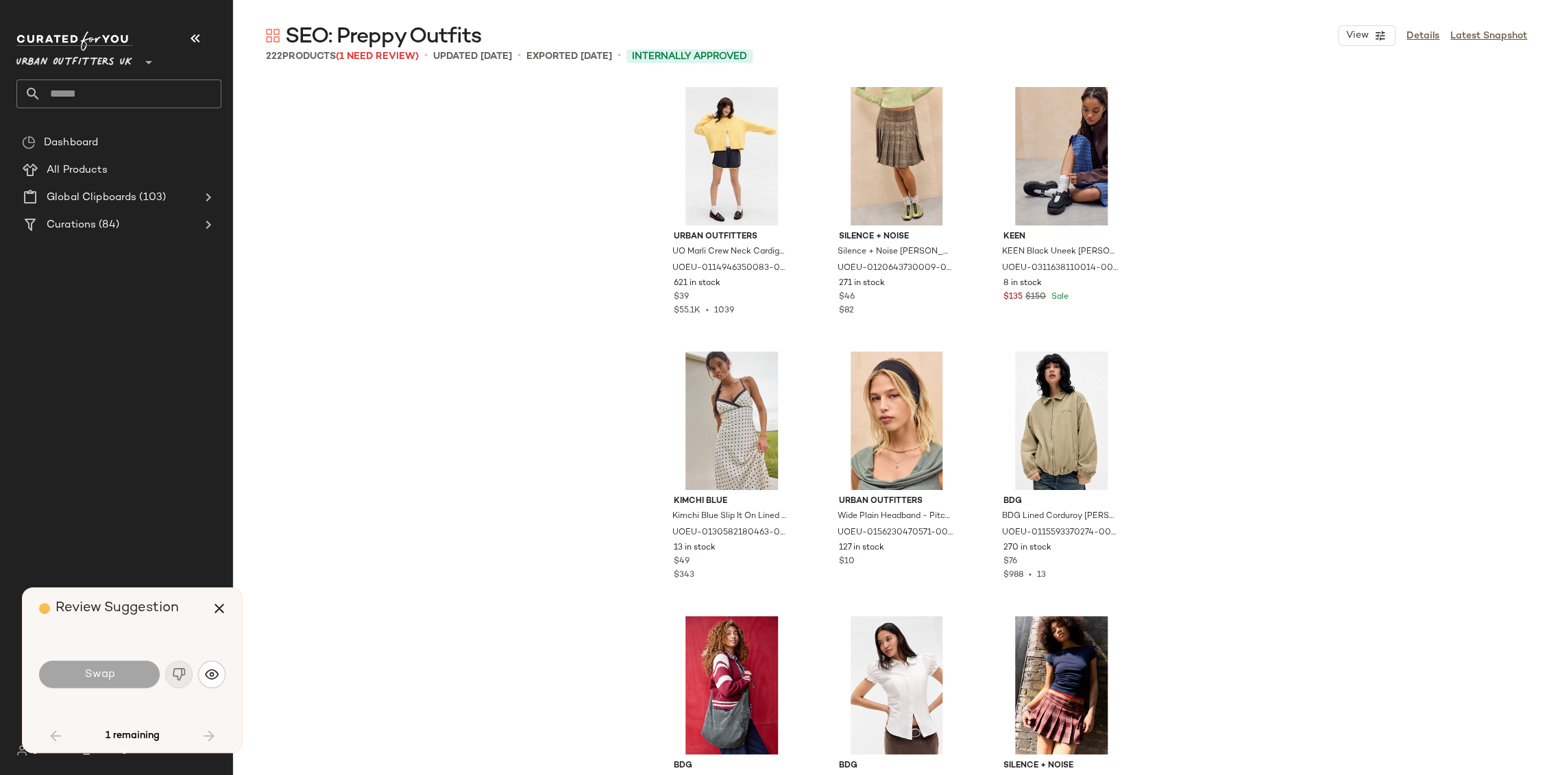
scroll to position [4233, 0]
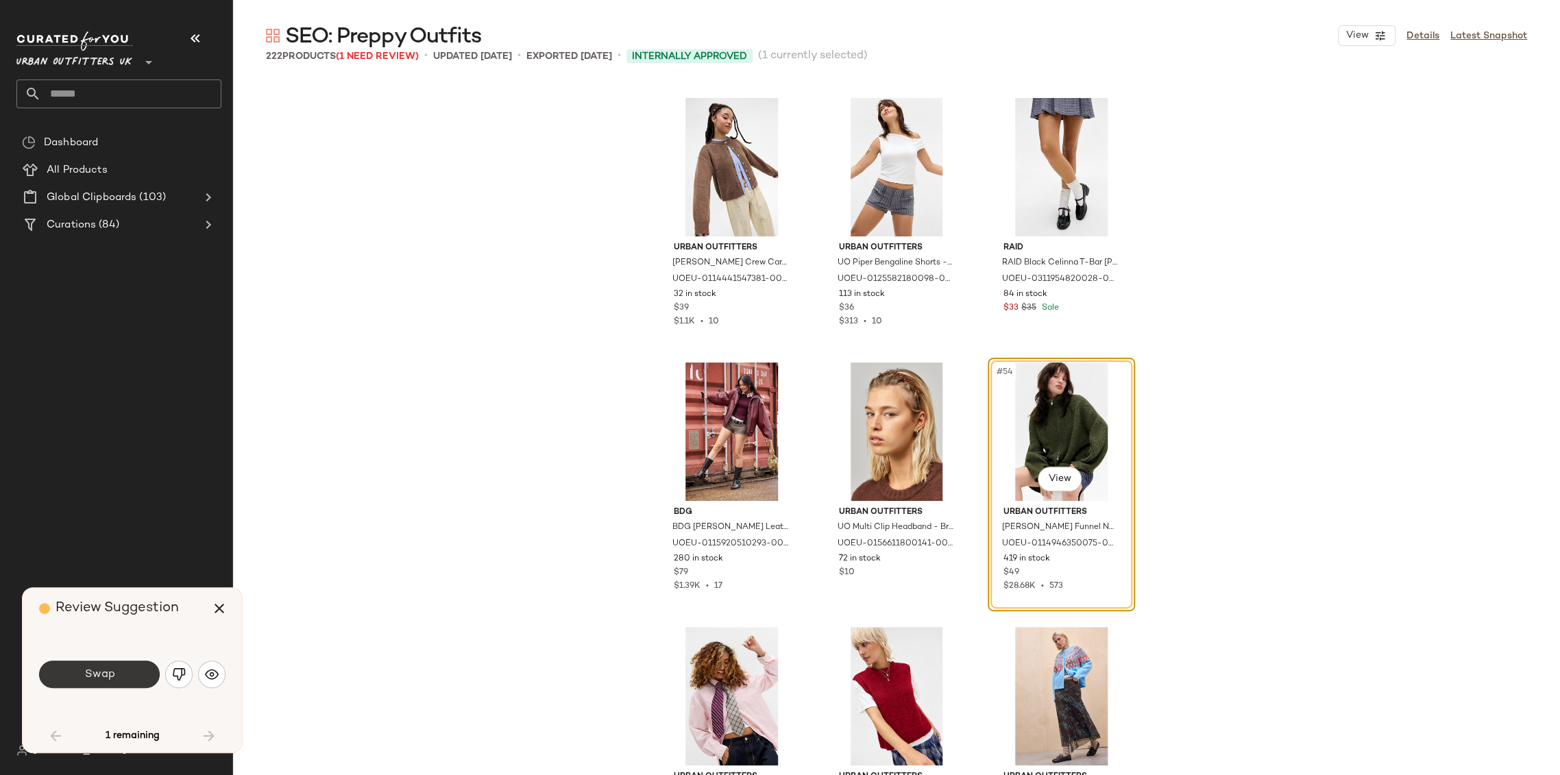
click at [120, 682] on button "Swap" at bounding box center [99, 674] width 121 height 27
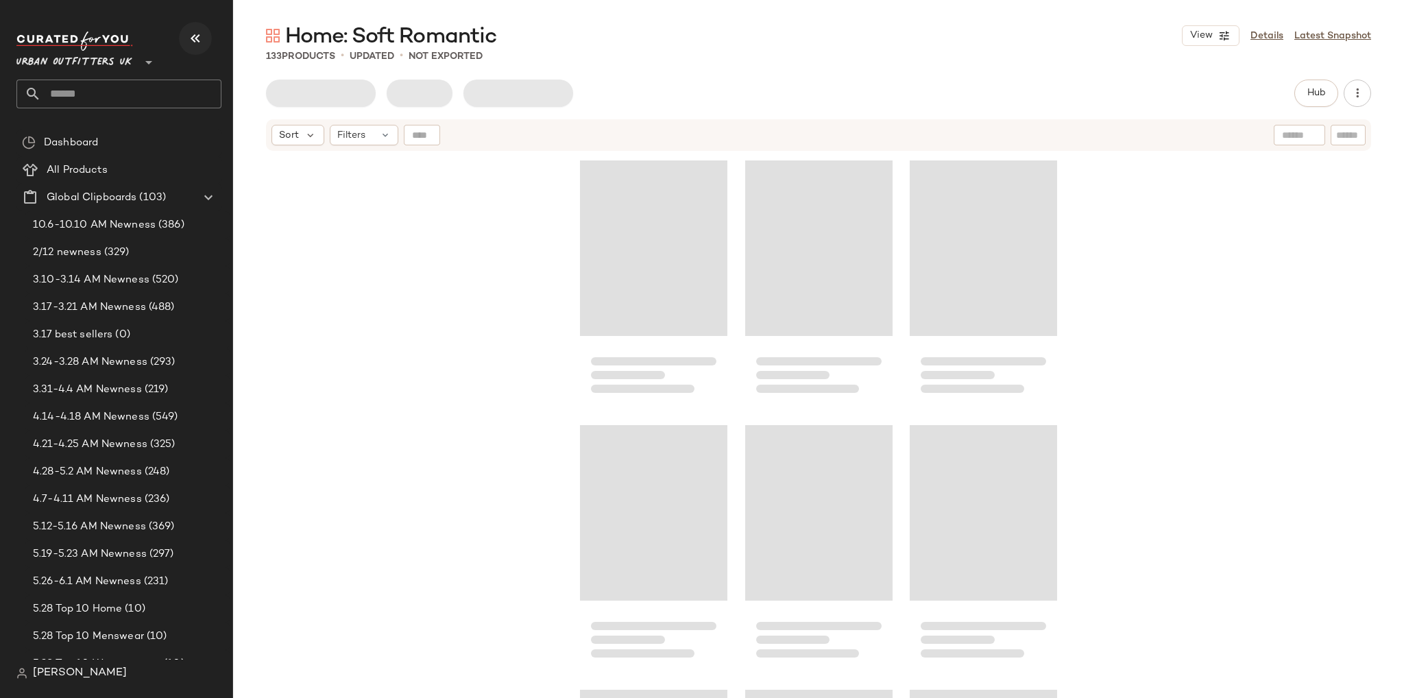
click at [197, 40] on icon "button" at bounding box center [195, 38] width 16 height 16
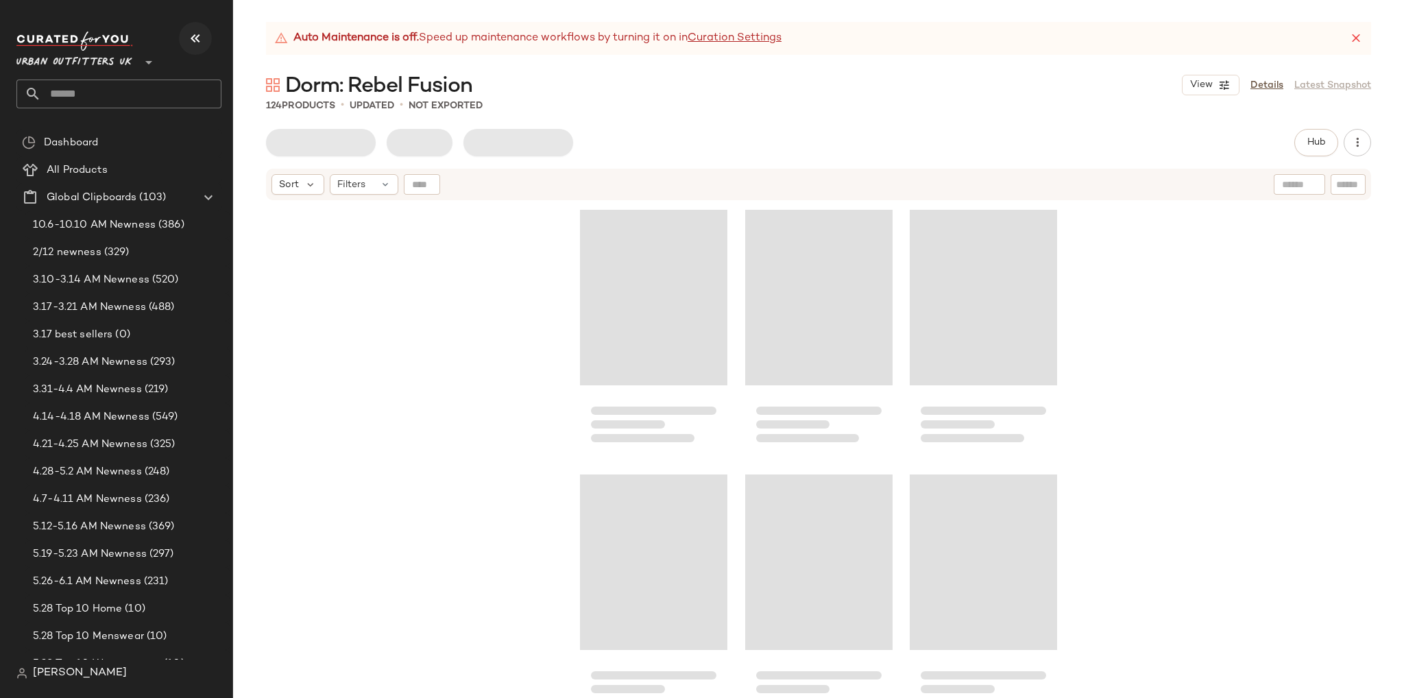
click at [193, 38] on icon "button" at bounding box center [195, 38] width 16 height 16
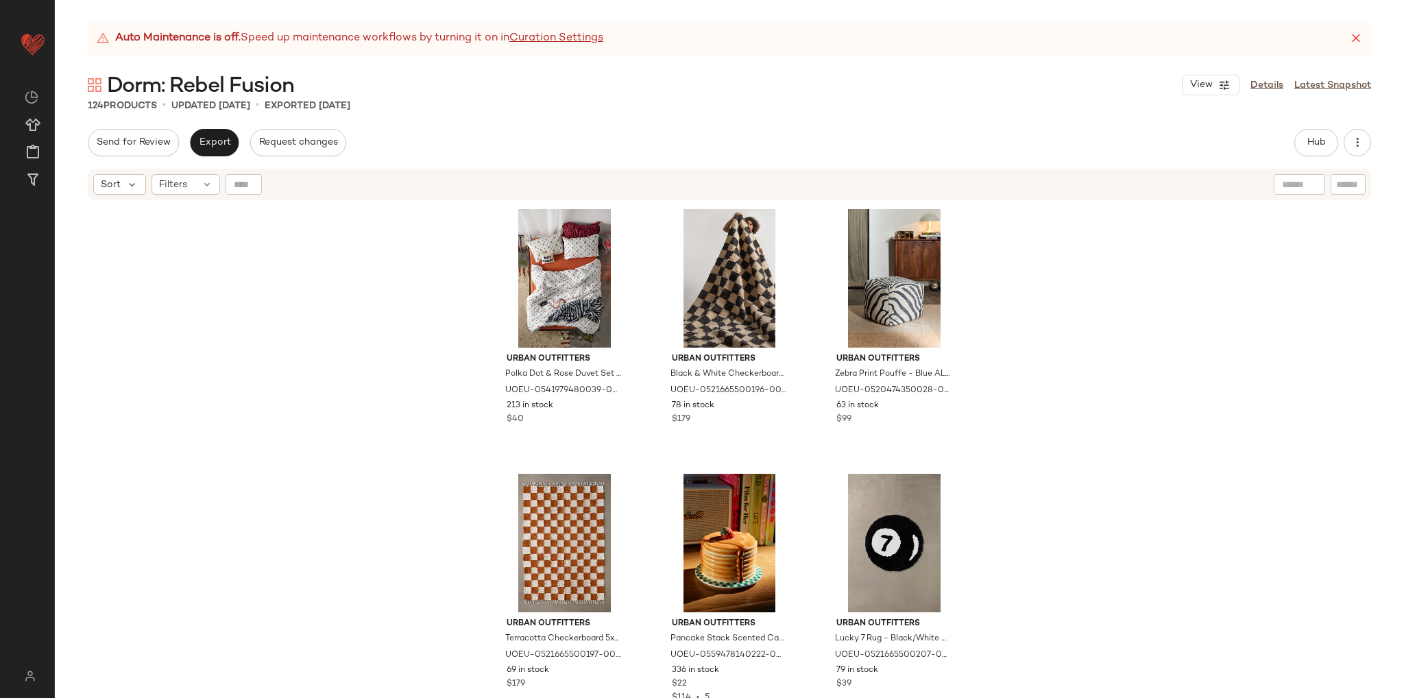
click at [1060, 494] on div "Urban Outfitters Polka Dot & Rose Duvet Set - White Double at Urban Outfitters …" at bounding box center [729, 466] width 1349 height 530
click at [1365, 694] on div "Urban Outfitters Polka Dot & Rose Duvet Set - White Double at Urban Outfitters …" at bounding box center [729, 466] width 1349 height 530
click at [1072, 443] on div "Urban Outfitters Polka Dot & Rose Duvet Set - White Double at Urban Outfitters …" at bounding box center [729, 466] width 1349 height 530
click at [1054, 508] on div "Urban Outfitters Polka Dot & Rose Duvet Set - White Double at Urban Outfitters …" at bounding box center [729, 466] width 1349 height 530
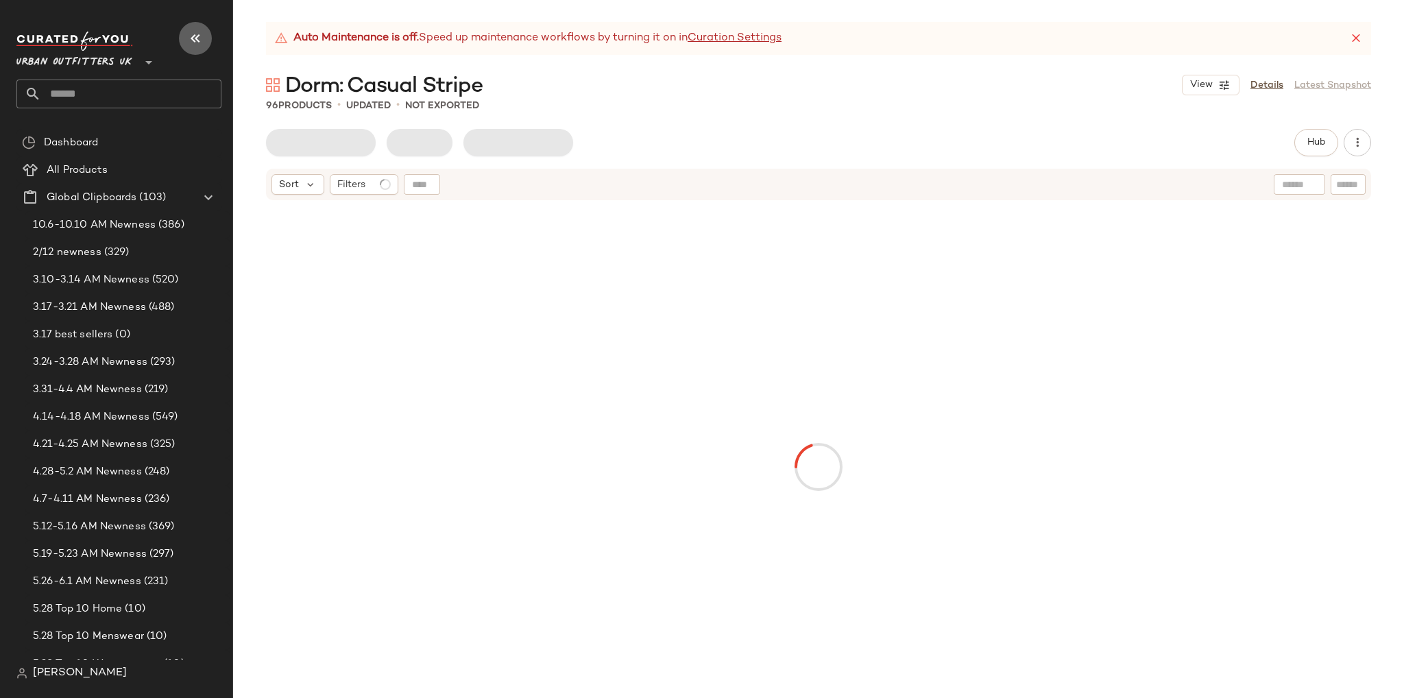
click at [187, 34] on icon "button" at bounding box center [195, 38] width 16 height 16
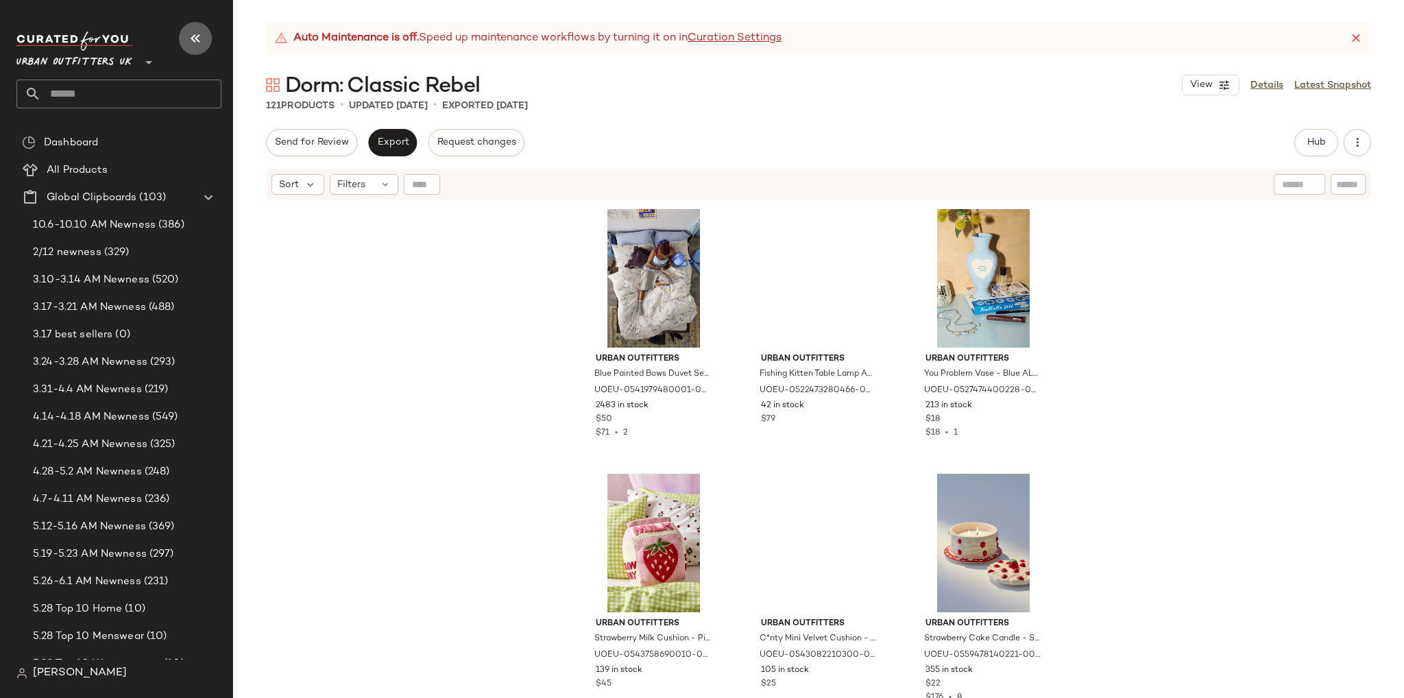
click at [197, 40] on icon "button" at bounding box center [195, 38] width 16 height 16
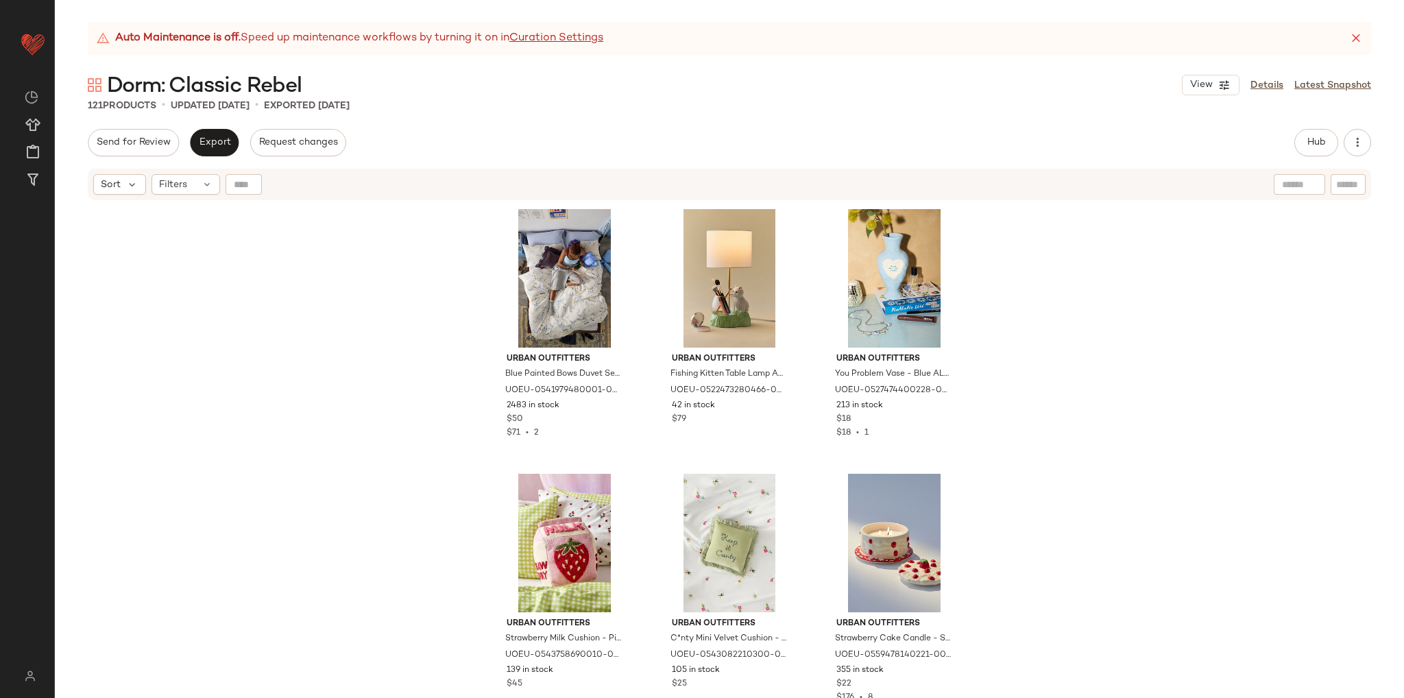
click at [266, 335] on div "Urban Outfitters Blue Painted Bows Duvet Set - Blue King at Urban Outfitters UO…" at bounding box center [729, 466] width 1349 height 530
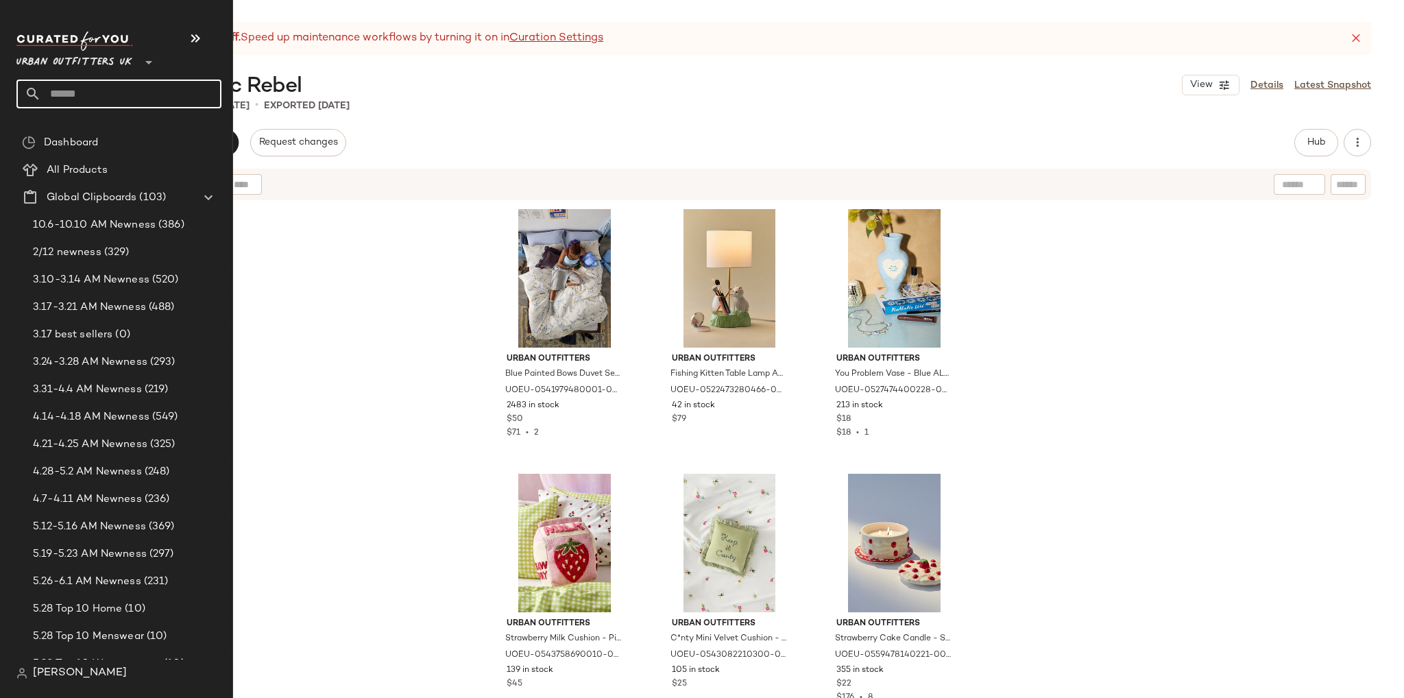
click at [63, 97] on input "text" at bounding box center [131, 93] width 180 height 29
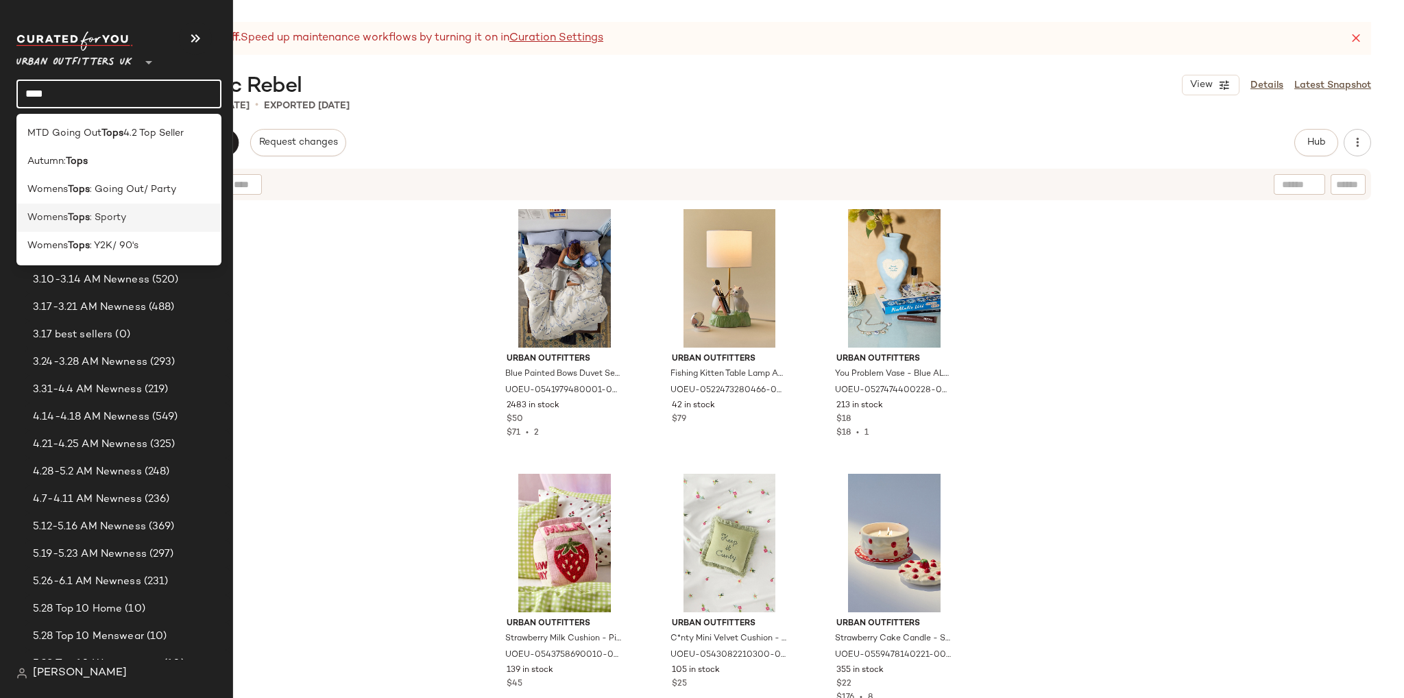
type input "****"
click at [108, 215] on span ": Sporty" at bounding box center [108, 217] width 36 height 14
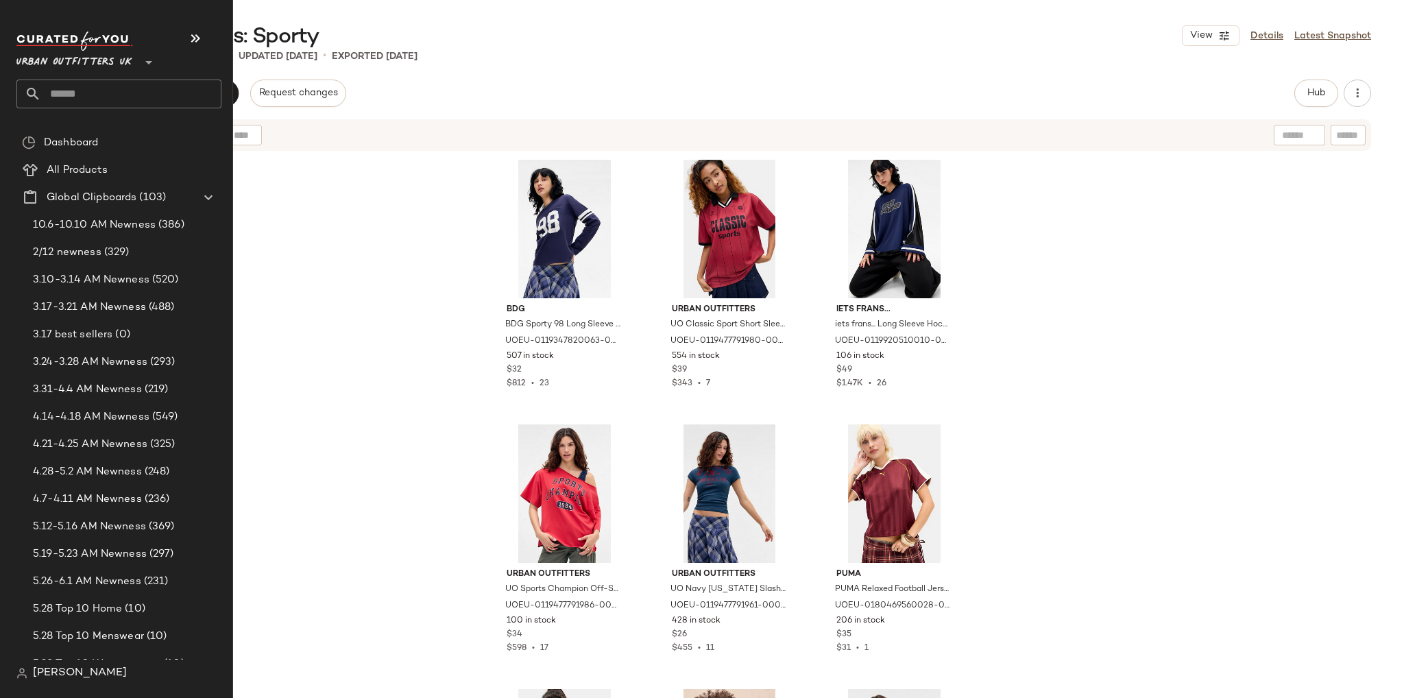
click at [57, 90] on input "text" at bounding box center [131, 93] width 180 height 29
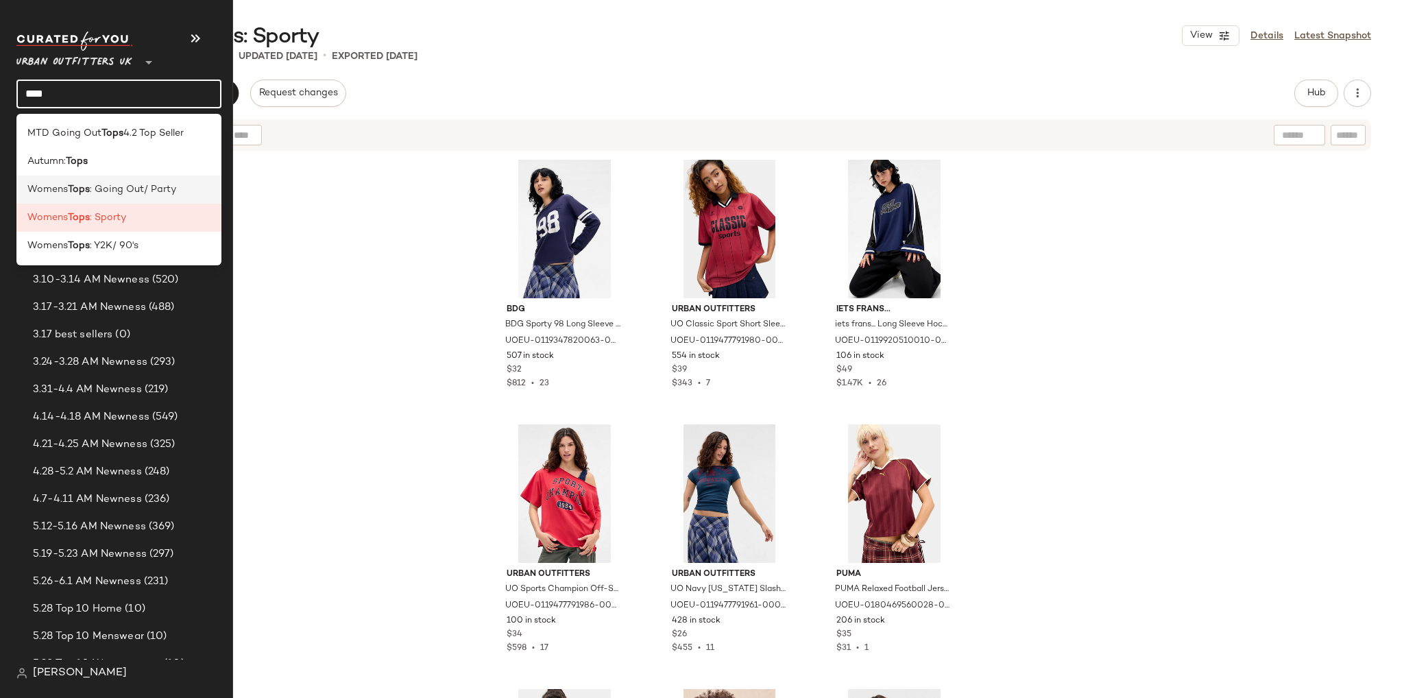
type input "****"
click at [77, 197] on div "Womens Tops : Going Out/ Party" at bounding box center [118, 189] width 205 height 28
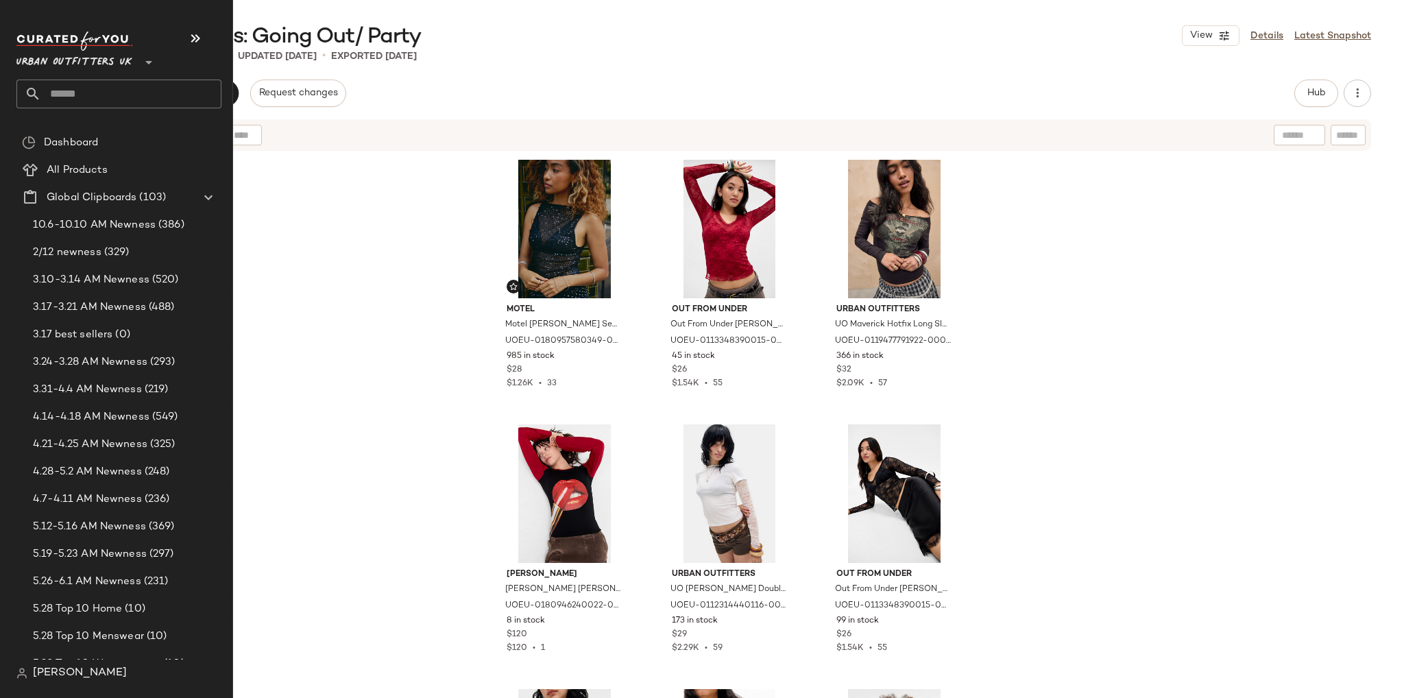
click at [63, 90] on input "text" at bounding box center [131, 93] width 180 height 29
click at [63, 90] on input "*" at bounding box center [118, 93] width 205 height 29
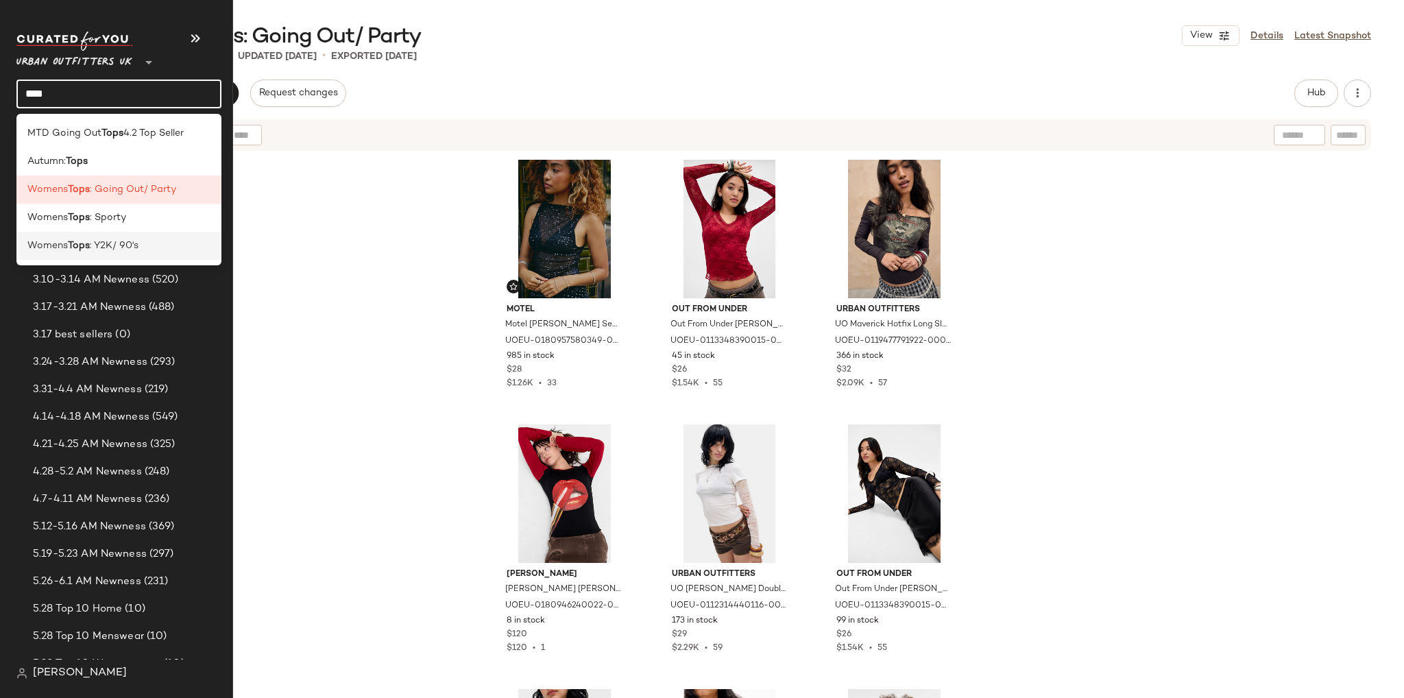
type input "****"
click at [93, 246] on span ": Y2K/ 90's" at bounding box center [114, 245] width 49 height 14
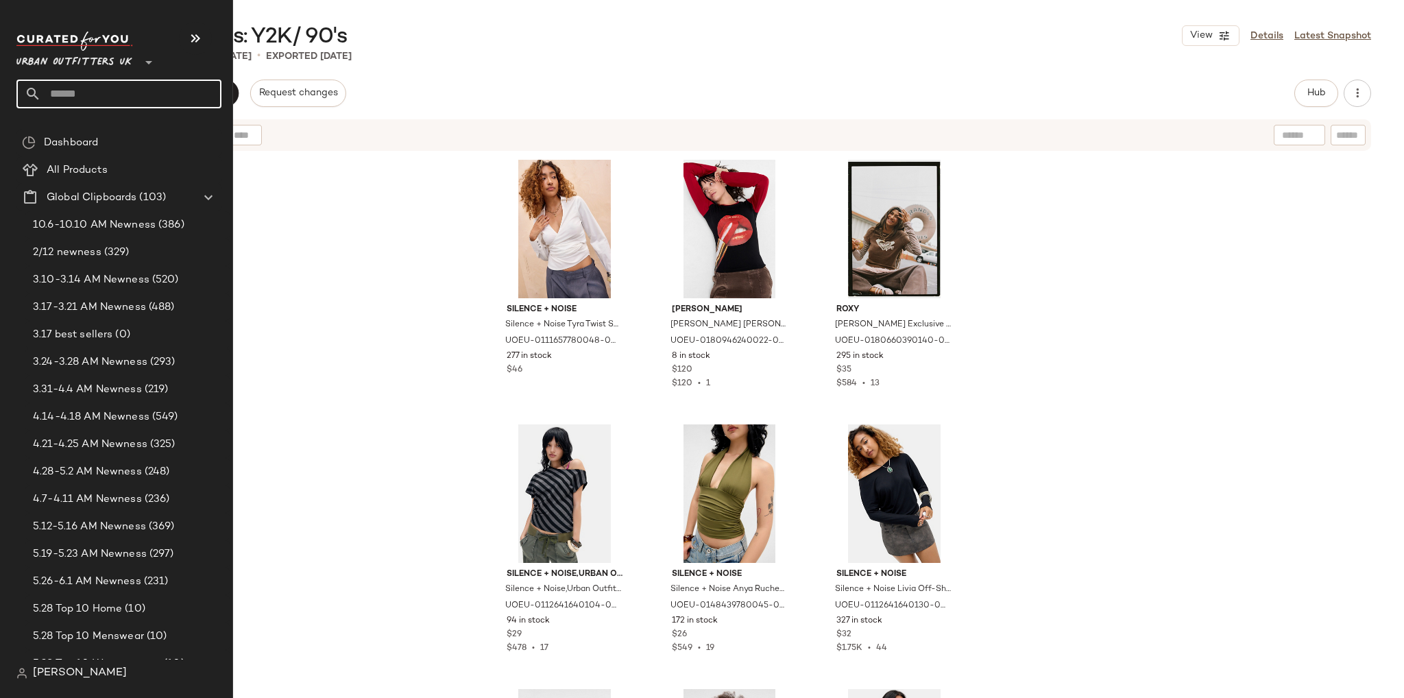
click at [82, 92] on input "text" at bounding box center [131, 93] width 180 height 29
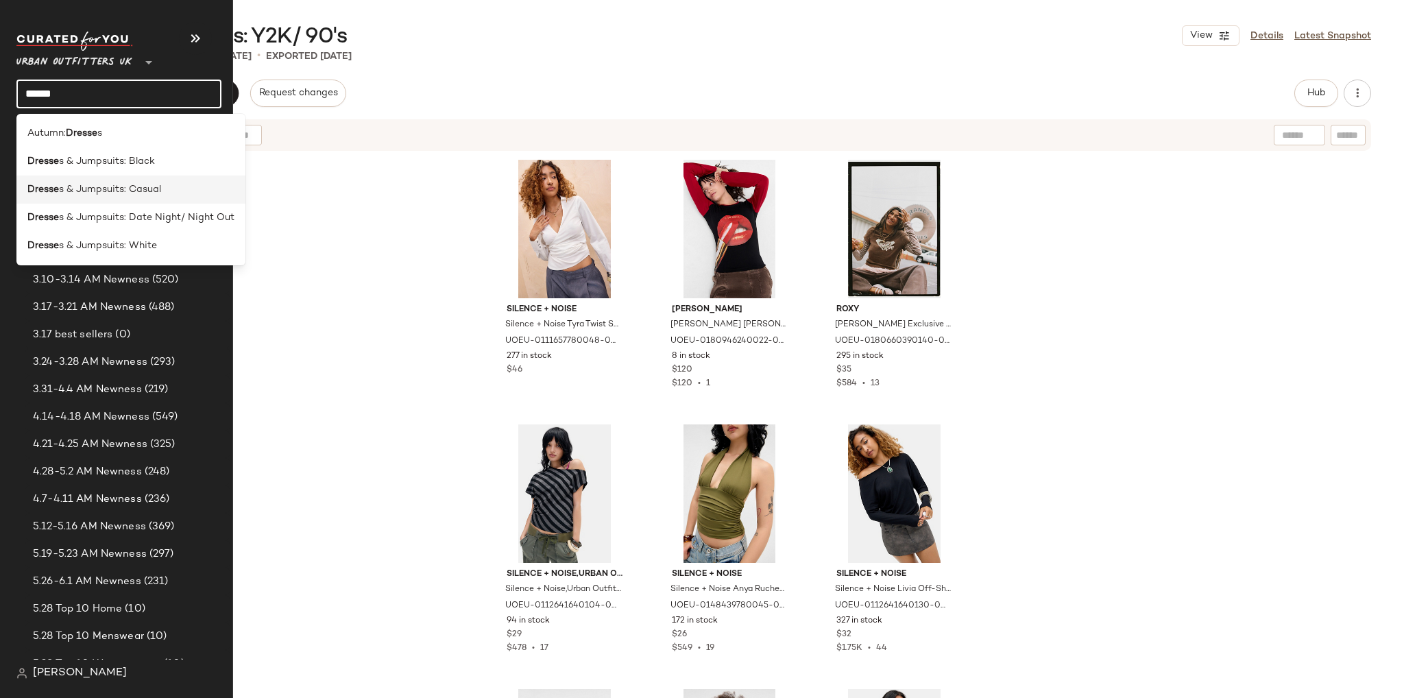
type input "******"
click at [99, 197] on div "Dresse s & Jumpsuits: Casual" at bounding box center [130, 189] width 229 height 28
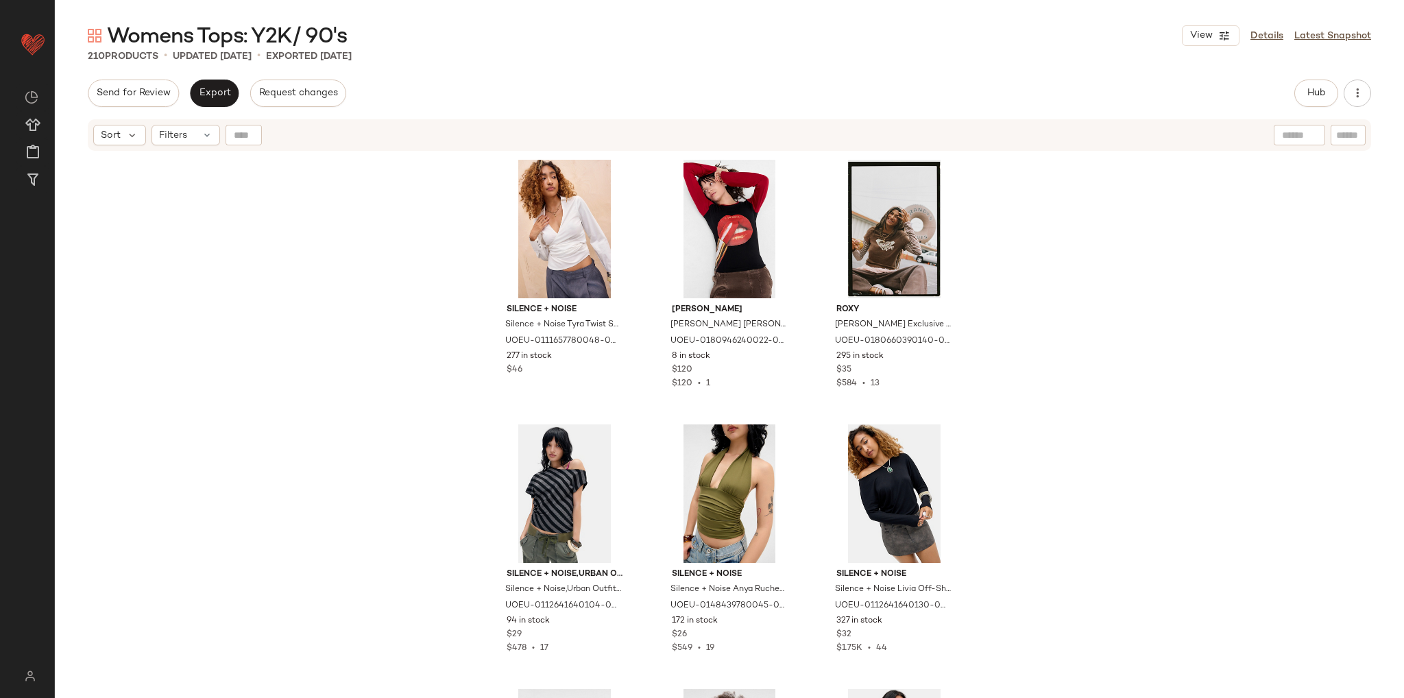
click at [461, 90] on div "Send for Review Export Request changes Hub Send for Review External Review Inte…" at bounding box center [729, 92] width 1283 height 27
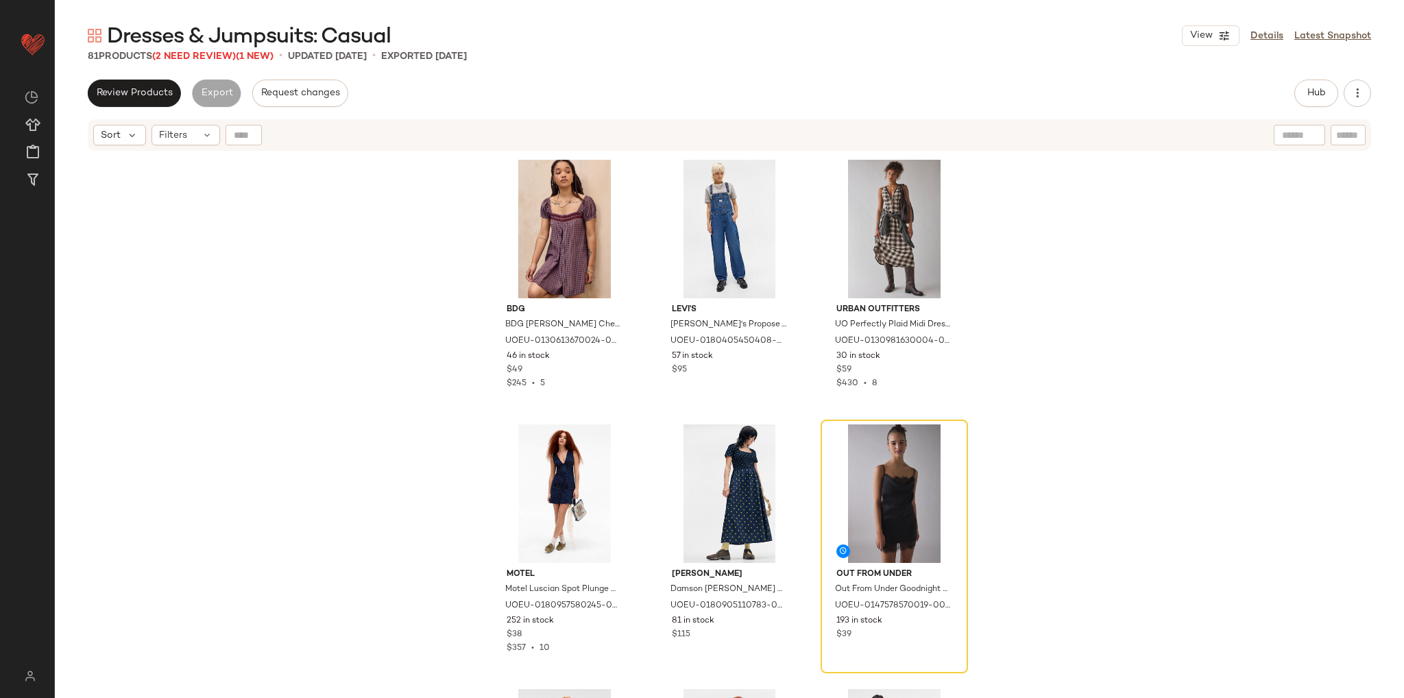
click at [211, 49] on span "Dresses & Jumpsuits: Casual" at bounding box center [249, 36] width 284 height 27
click at [211, 54] on span "(2 Need Review)" at bounding box center [194, 56] width 84 height 10
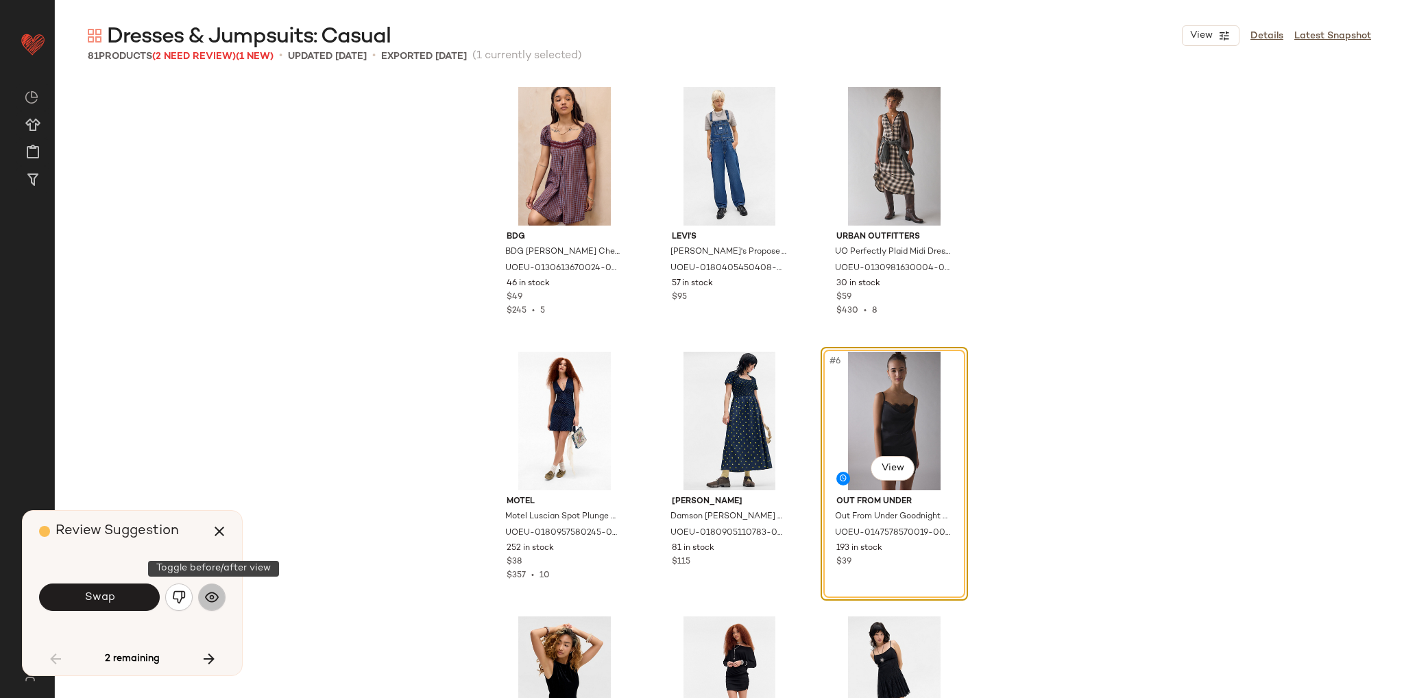
click at [210, 602] on img "button" at bounding box center [212, 597] width 14 height 14
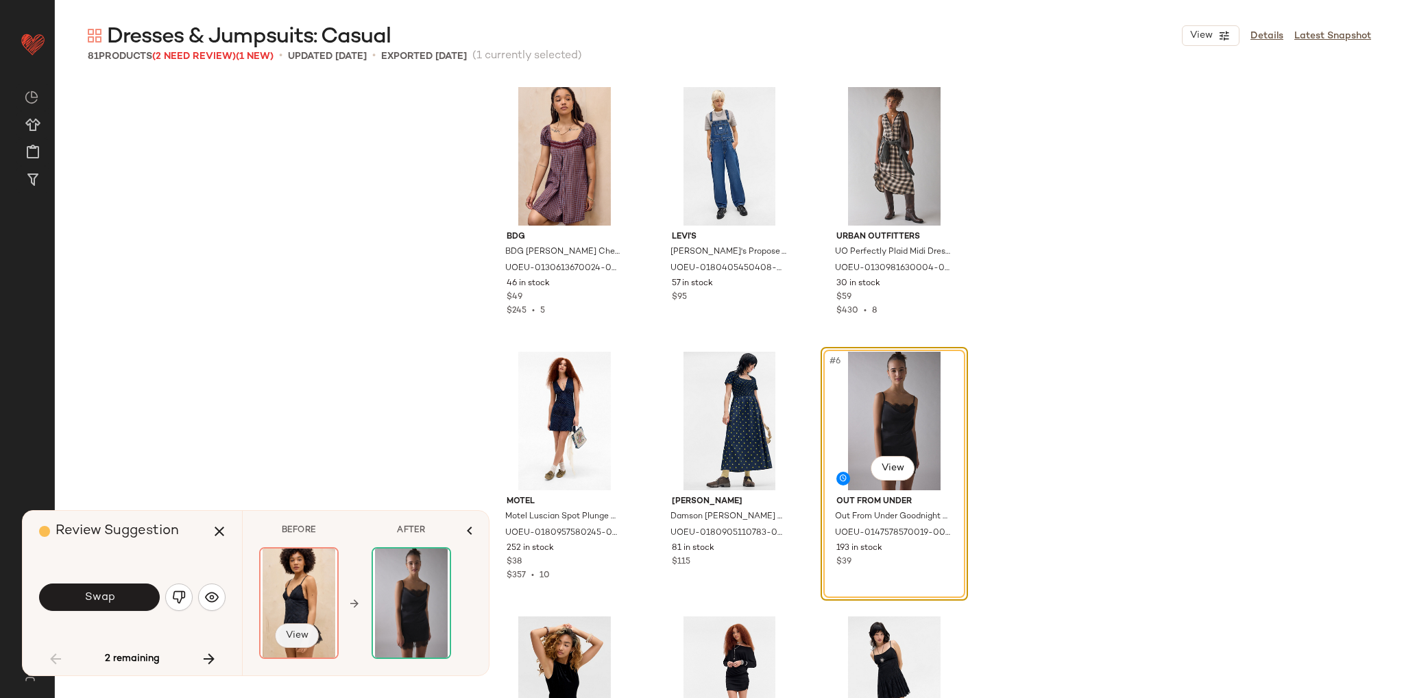
click at [300, 640] on span "View" at bounding box center [296, 635] width 23 height 11
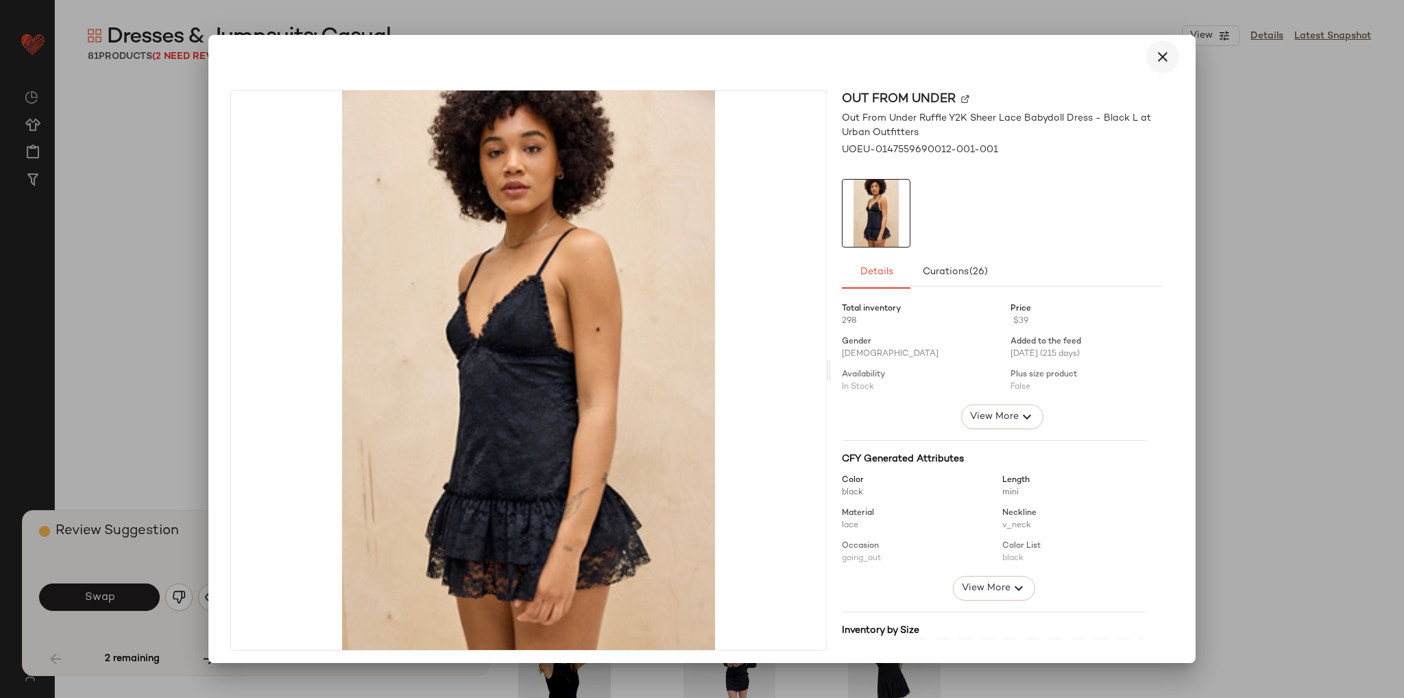
click at [1154, 60] on icon "button" at bounding box center [1162, 57] width 16 height 16
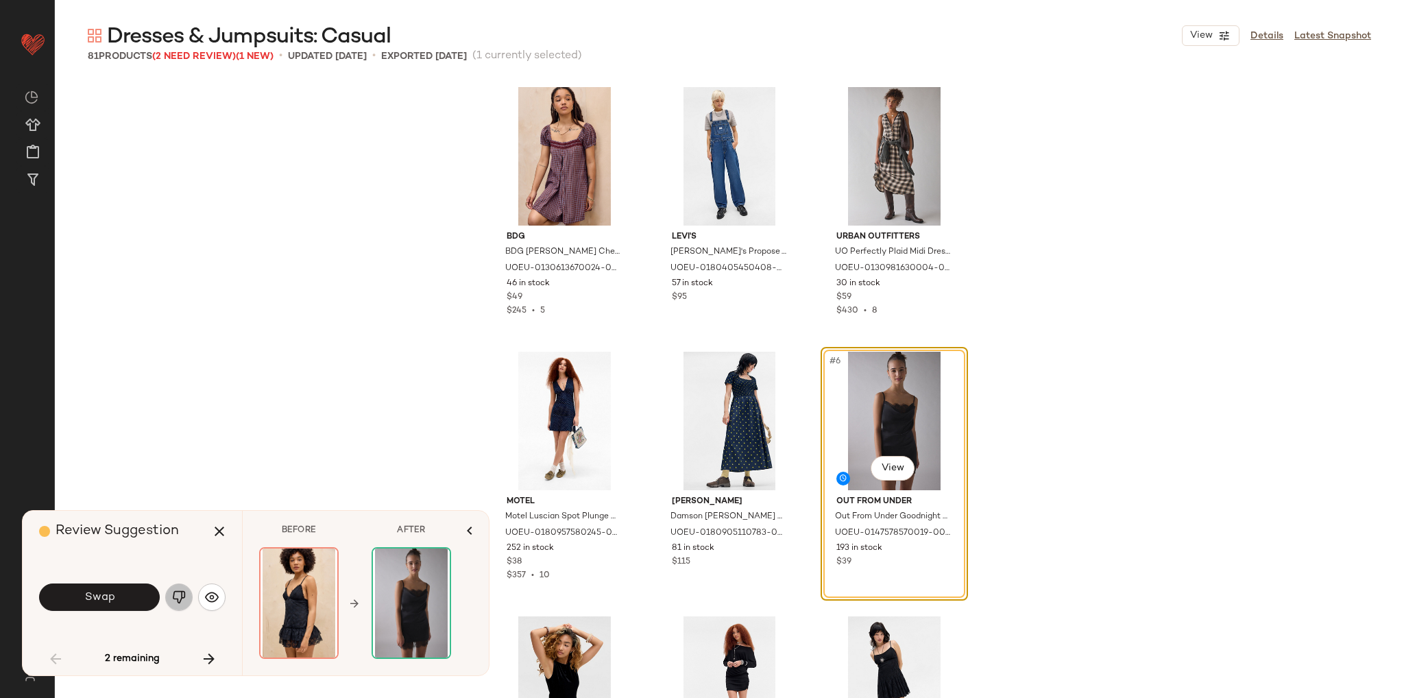
click at [173, 598] on img "button" at bounding box center [179, 597] width 14 height 14
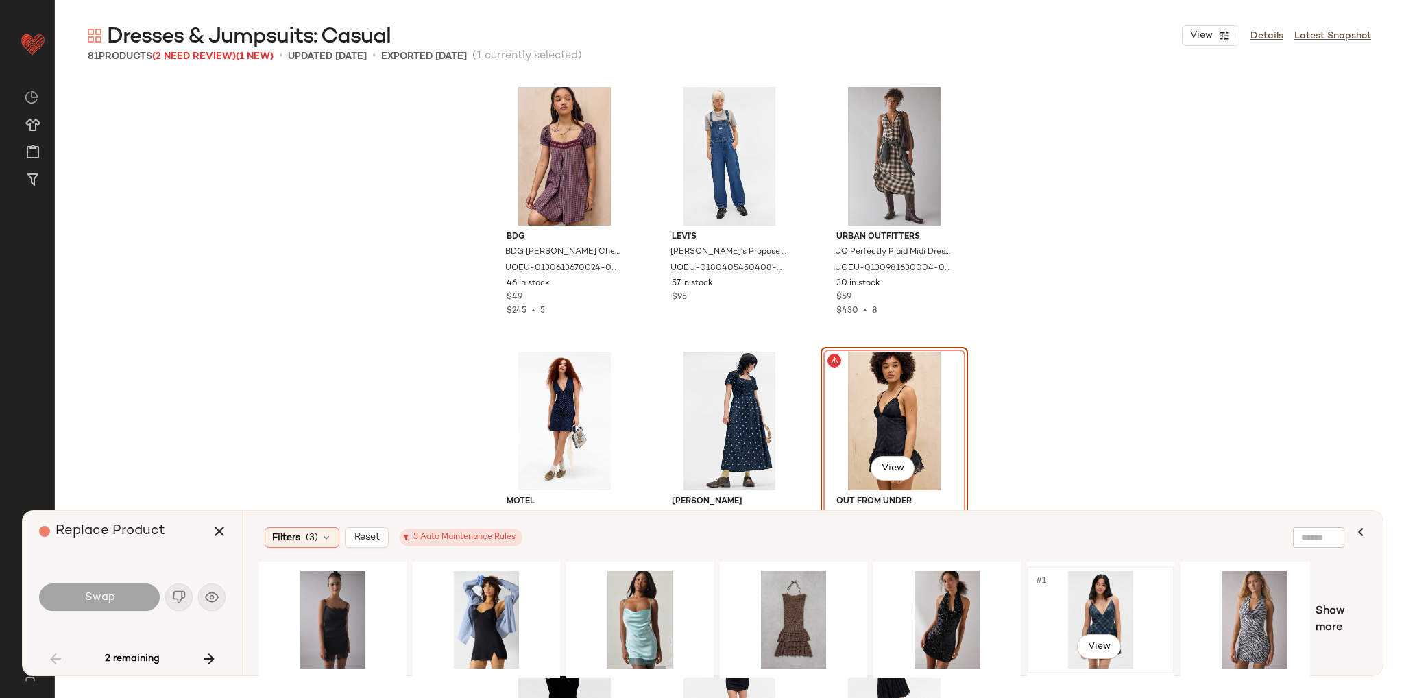
click at [1102, 593] on div "#1 View" at bounding box center [1100, 619] width 138 height 97
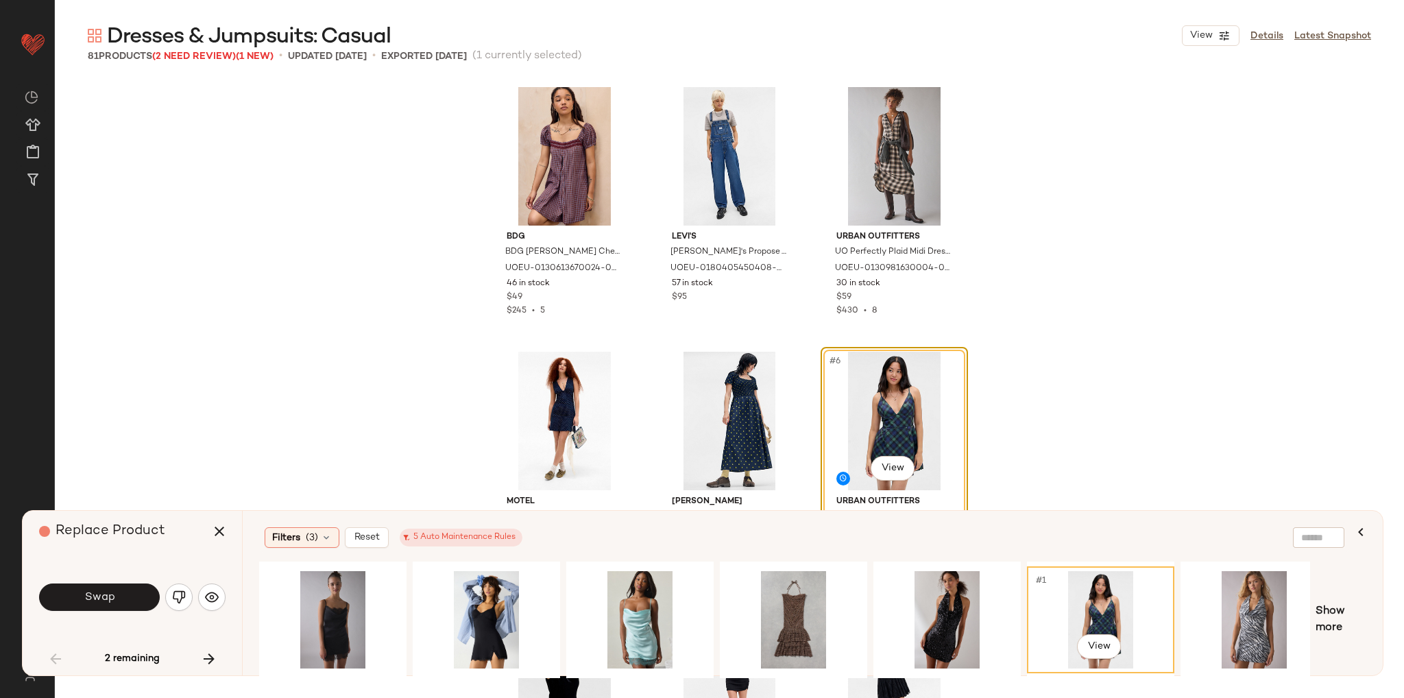
scroll to position [69, 0]
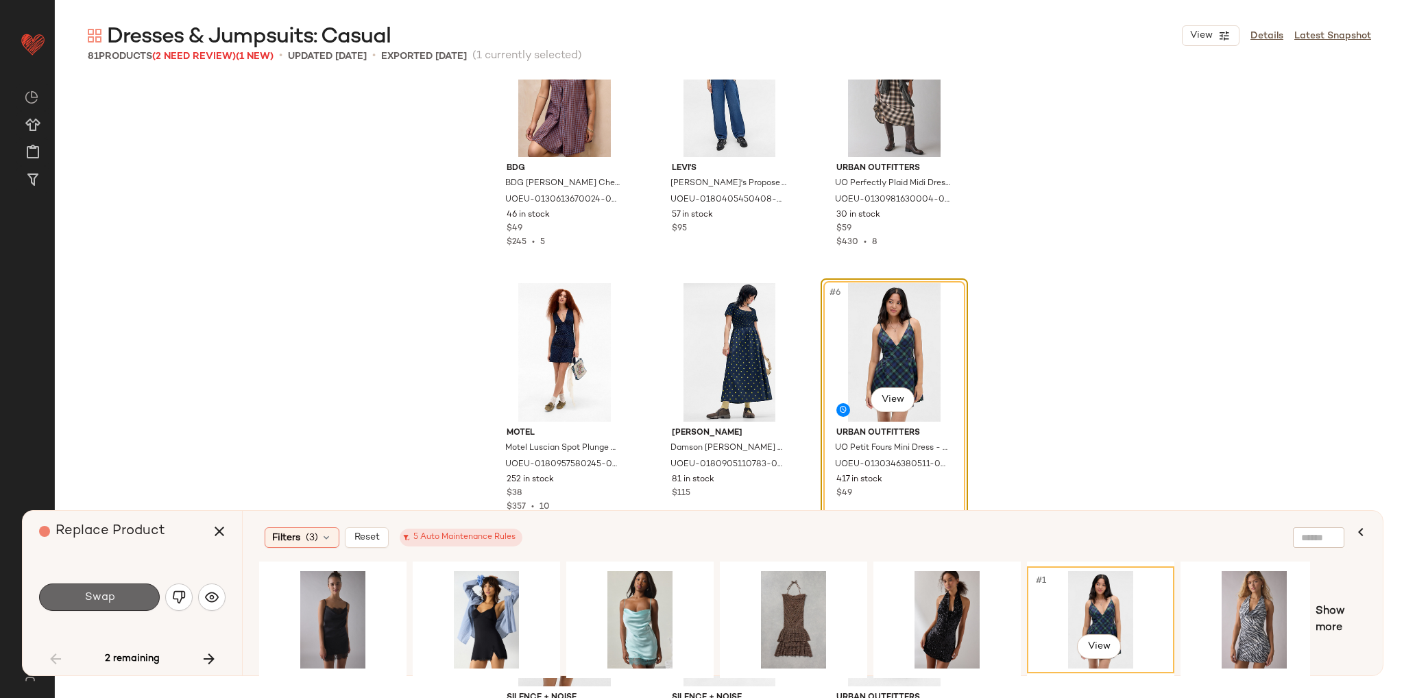
click at [127, 598] on button "Swap" at bounding box center [99, 596] width 121 height 27
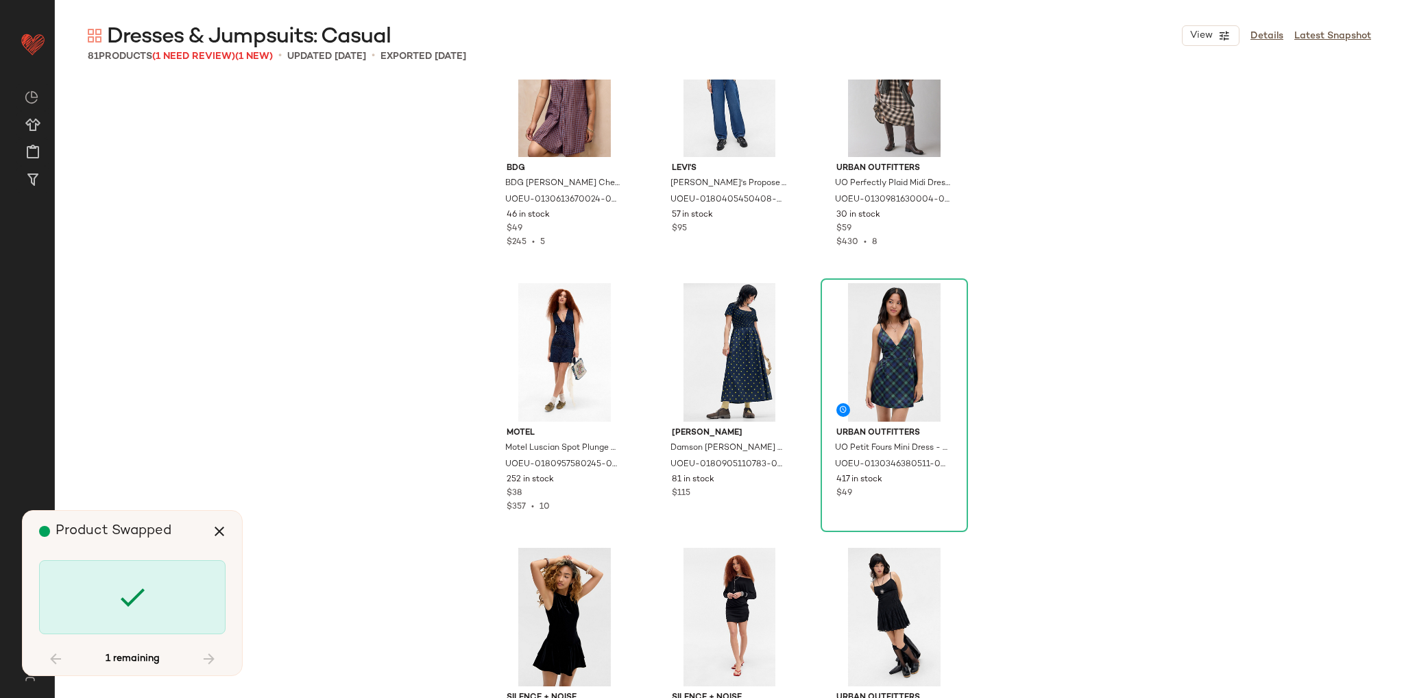
scroll to position [5555, 0]
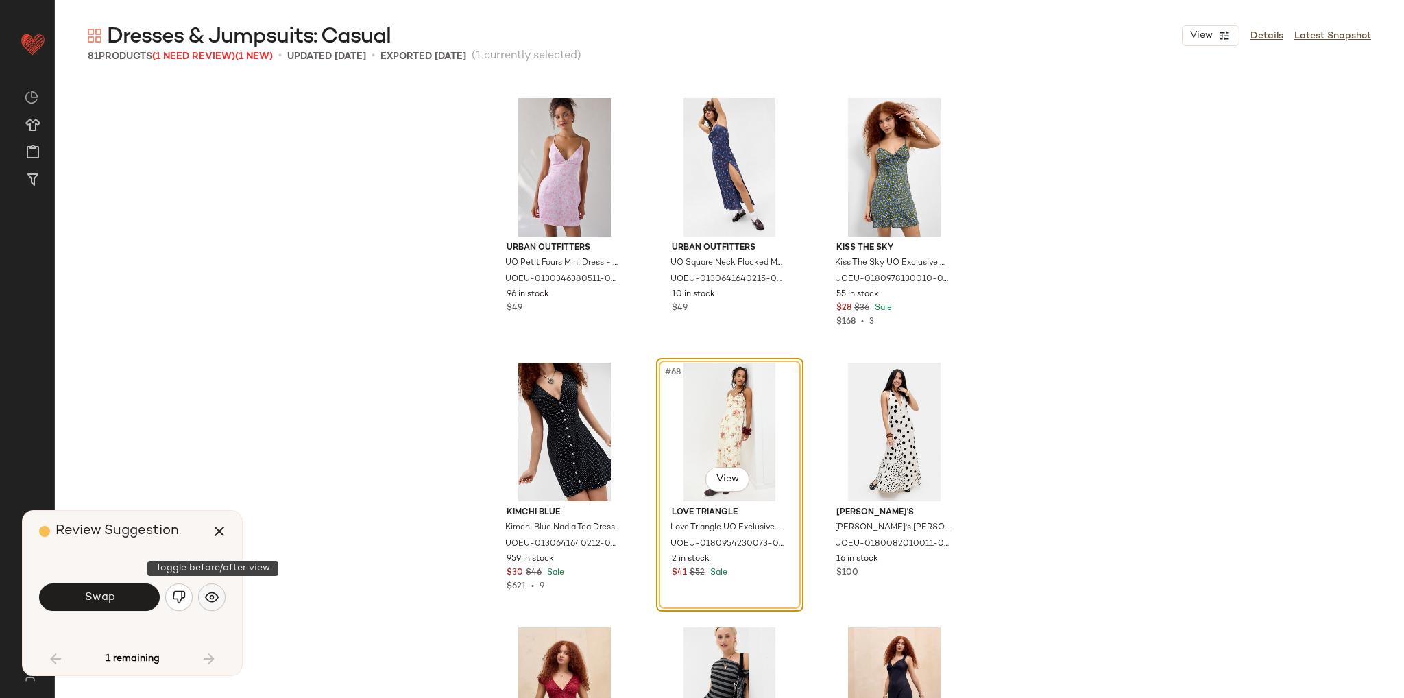
click at [210, 602] on img "button" at bounding box center [212, 597] width 14 height 14
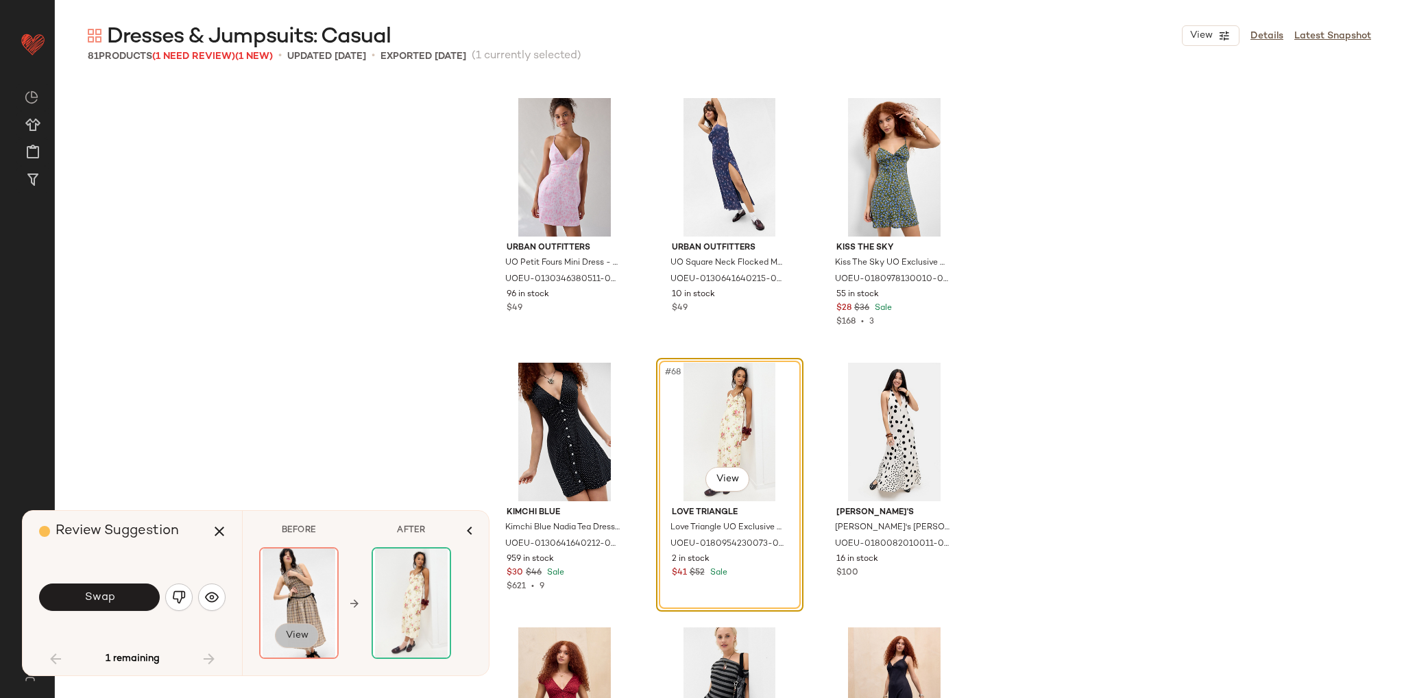
click at [301, 644] on button "View" at bounding box center [297, 635] width 44 height 25
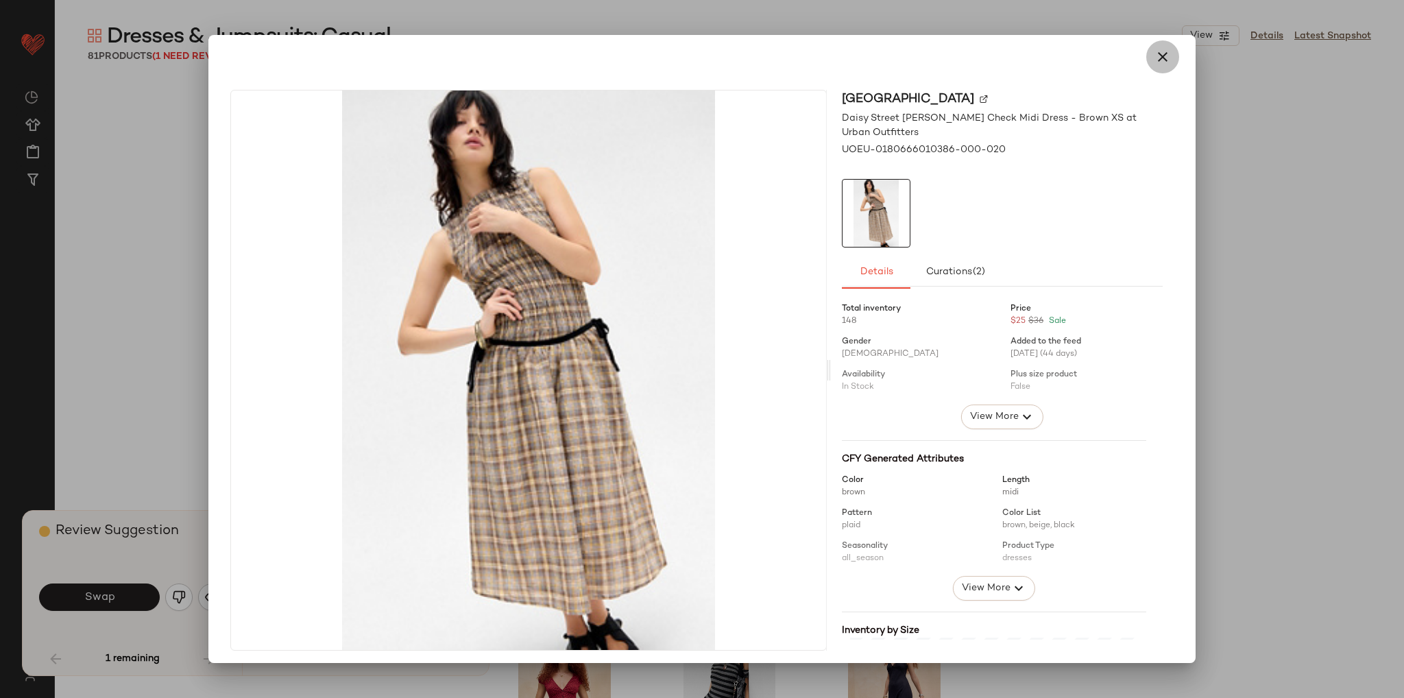
click at [1154, 58] on icon "button" at bounding box center [1162, 57] width 16 height 16
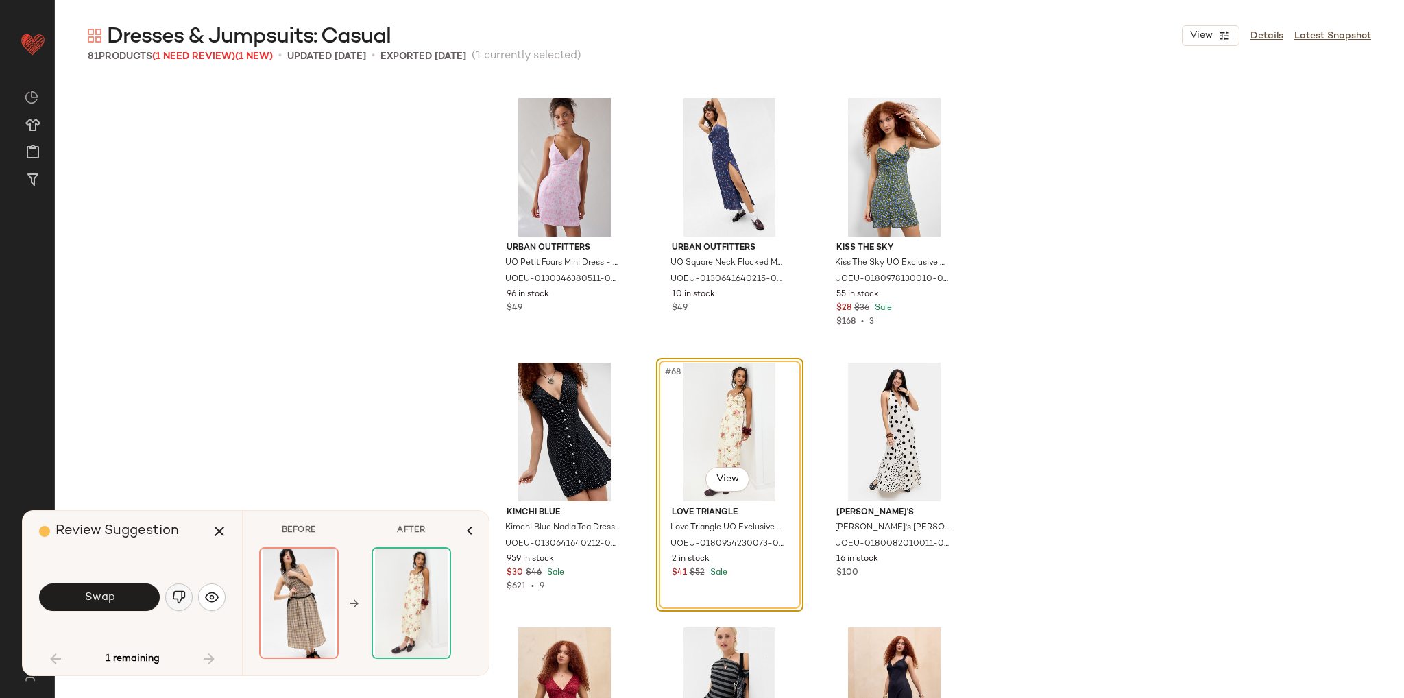
click at [186, 606] on button "button" at bounding box center [178, 596] width 27 height 27
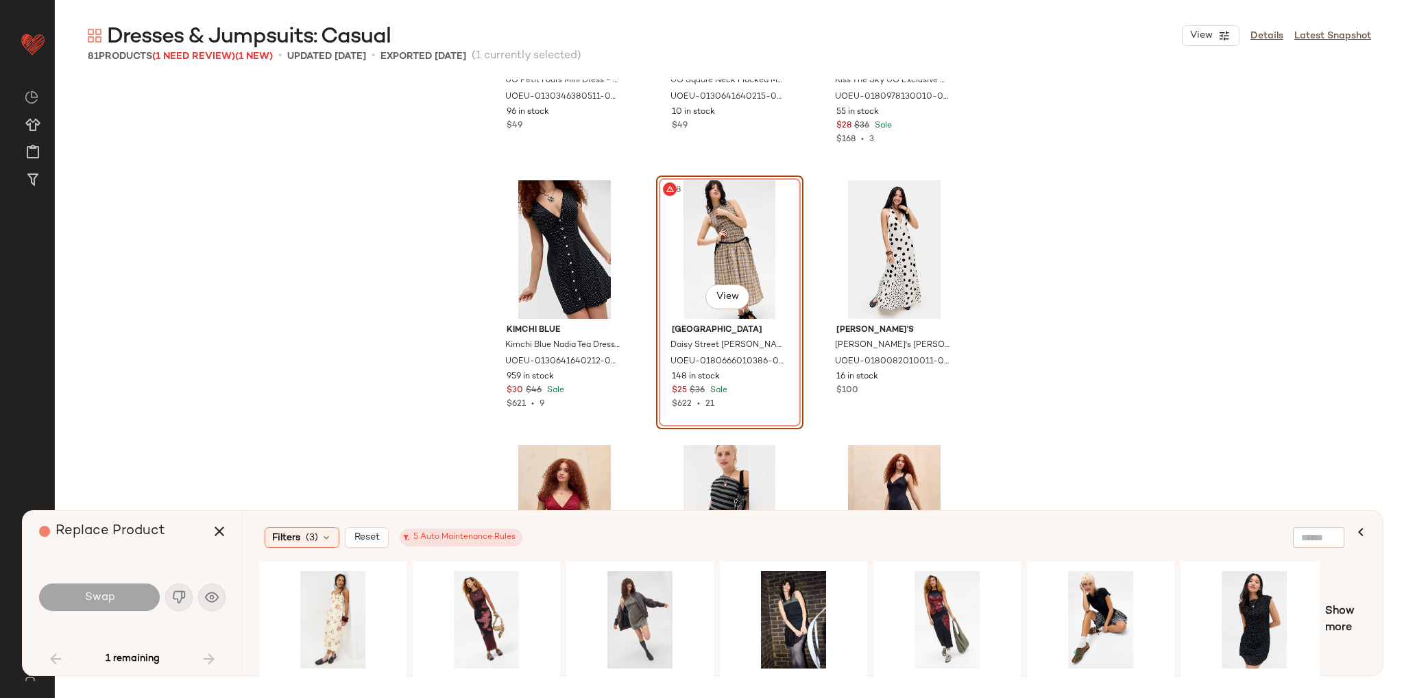
scroll to position [5761, 0]
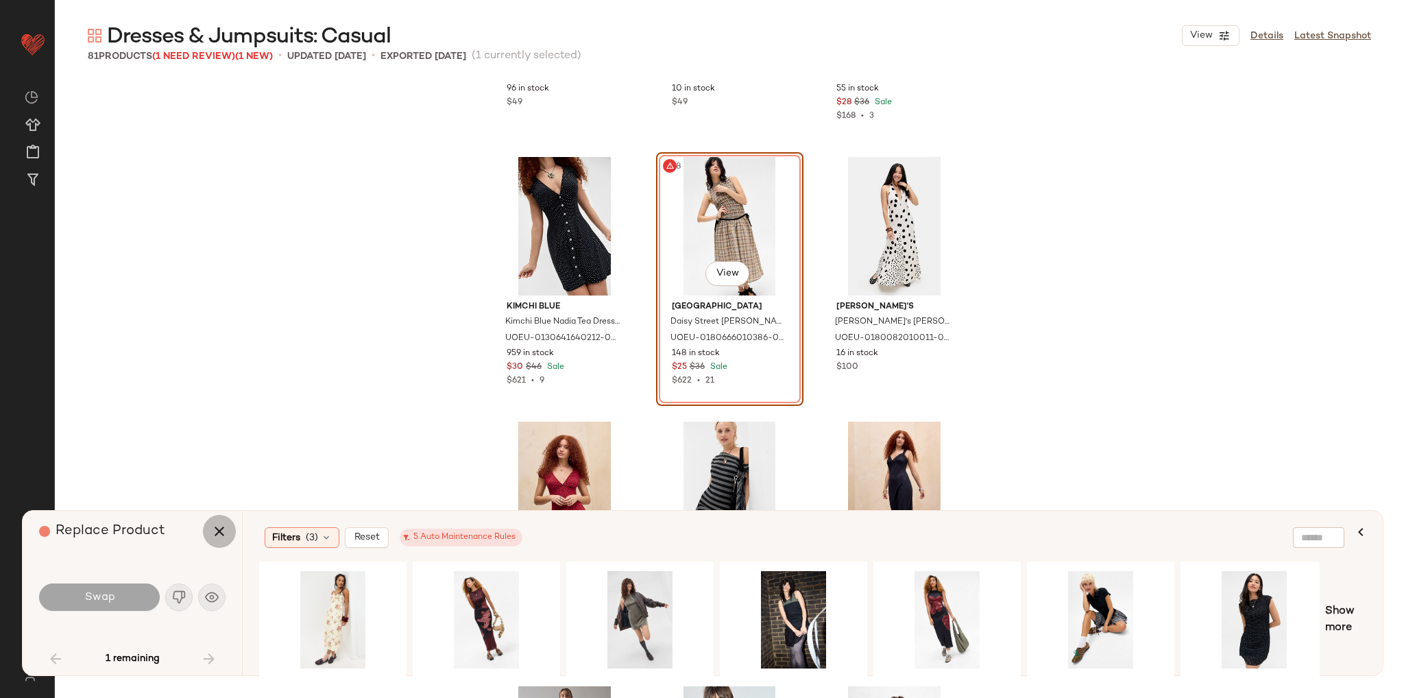
click at [222, 533] on icon "button" at bounding box center [219, 531] width 16 height 16
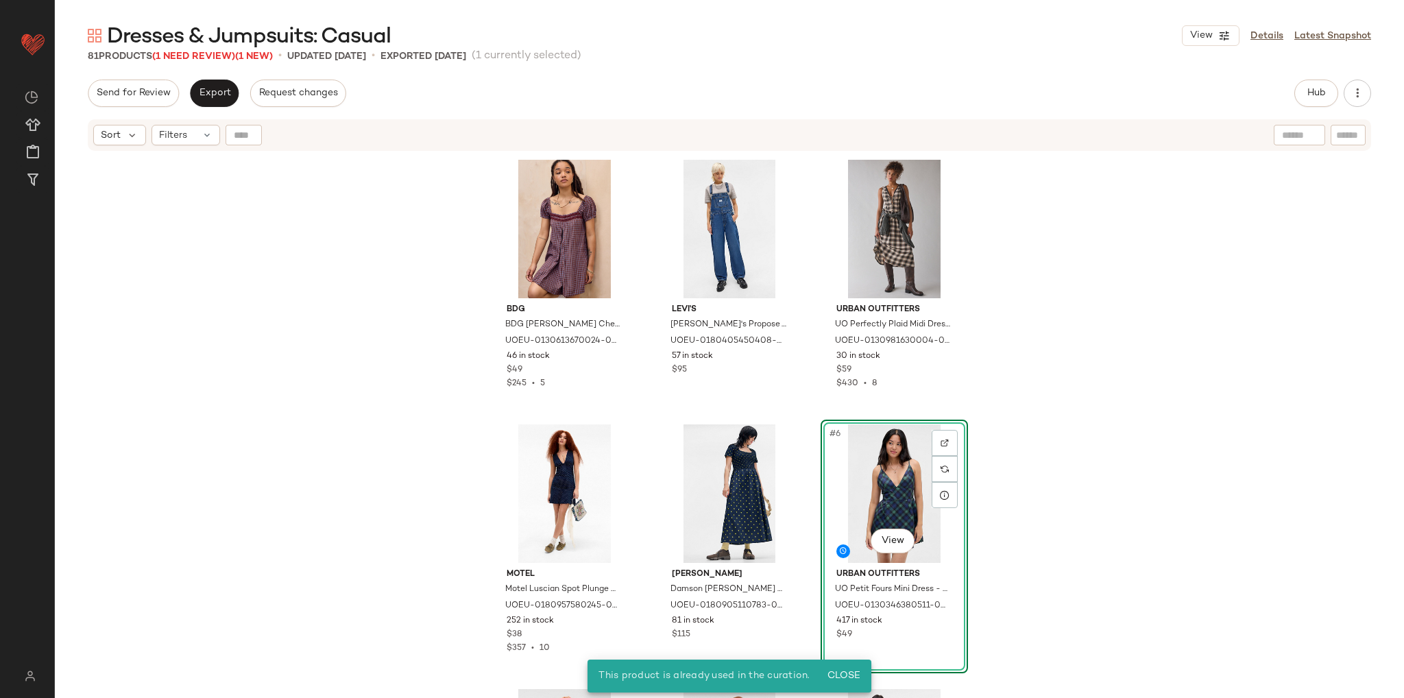
click at [1044, 371] on div "BDG BDG Cordelia Check Mini Dress - Brown XS at Urban Outfitters UOEU-013061367…" at bounding box center [729, 442] width 1349 height 580
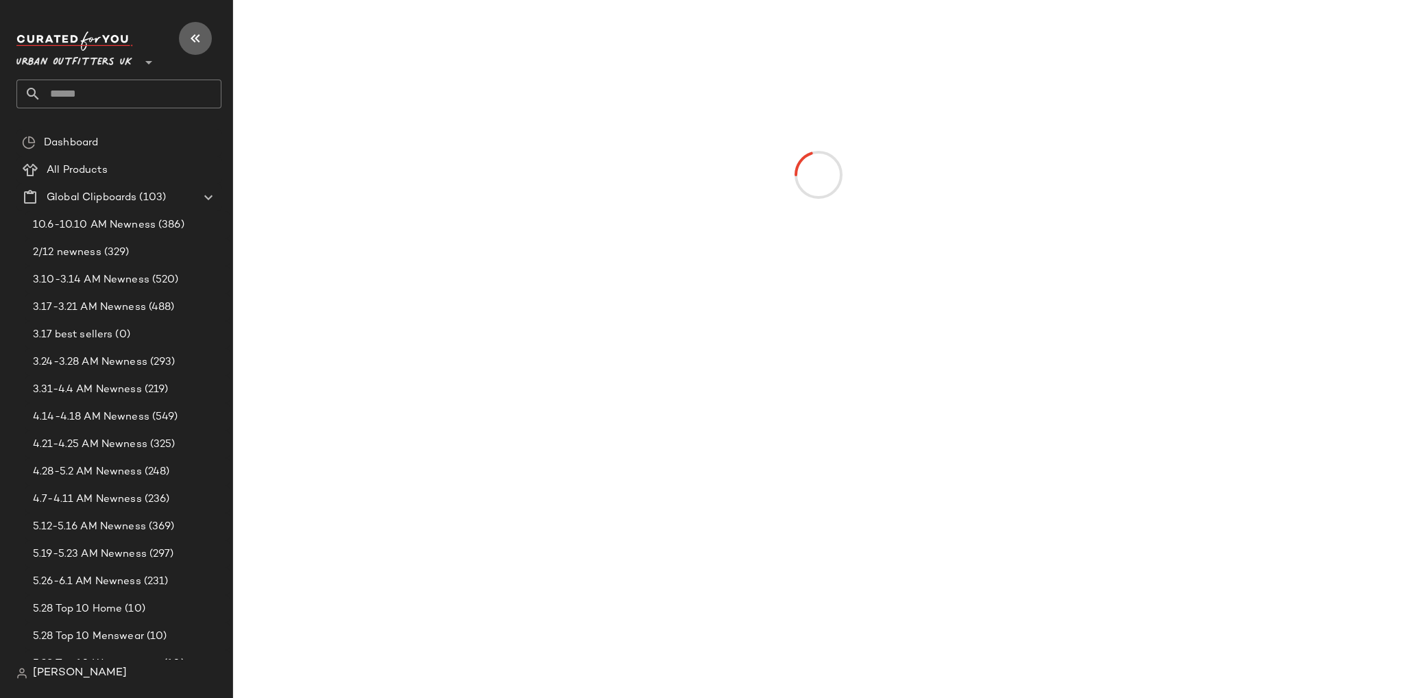
click at [190, 39] on icon "button" at bounding box center [195, 38] width 16 height 16
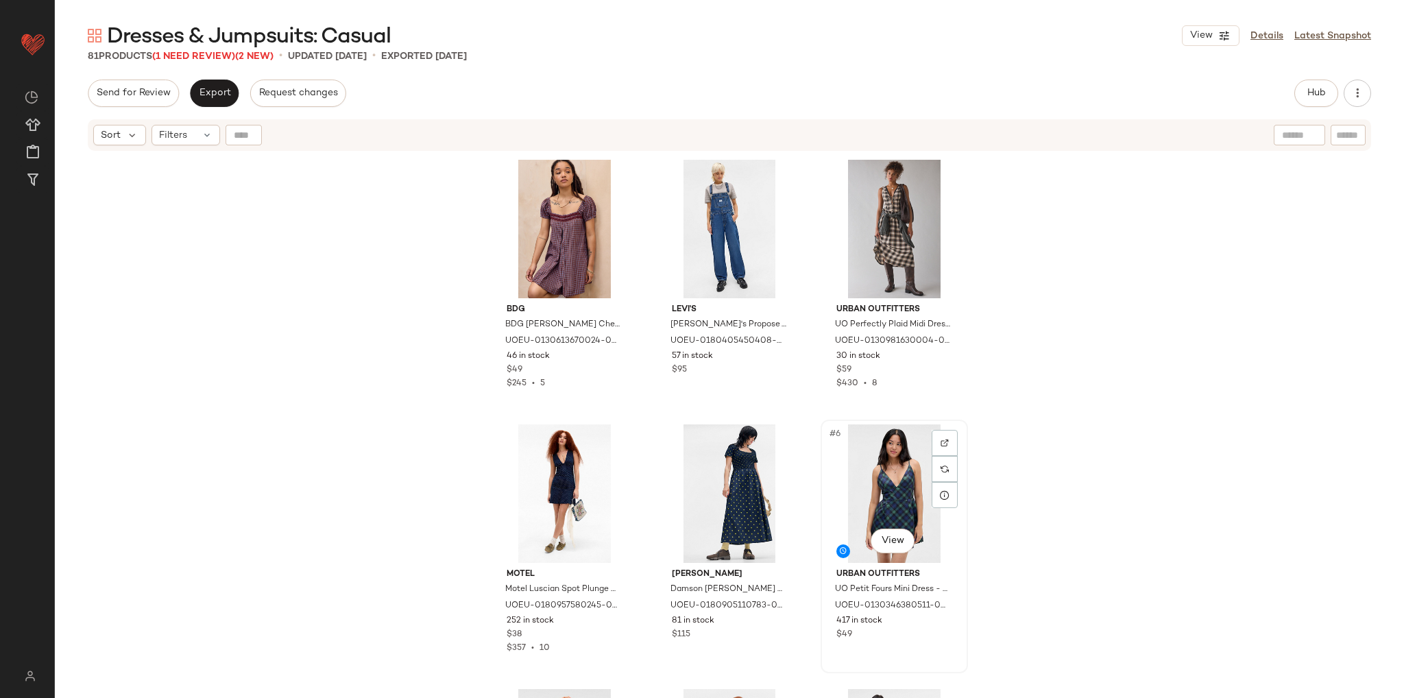
click at [872, 494] on div "#6 View" at bounding box center [894, 493] width 138 height 138
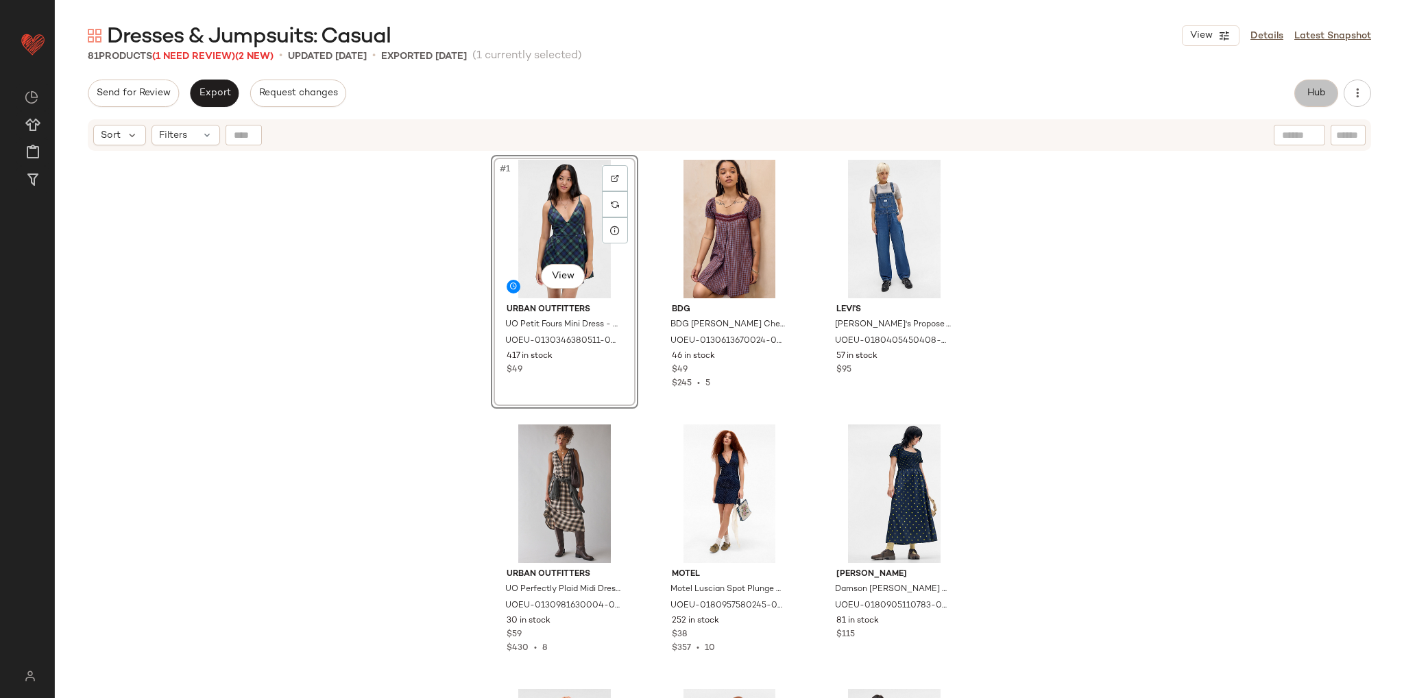
click at [1323, 94] on span "Hub" at bounding box center [1315, 93] width 19 height 11
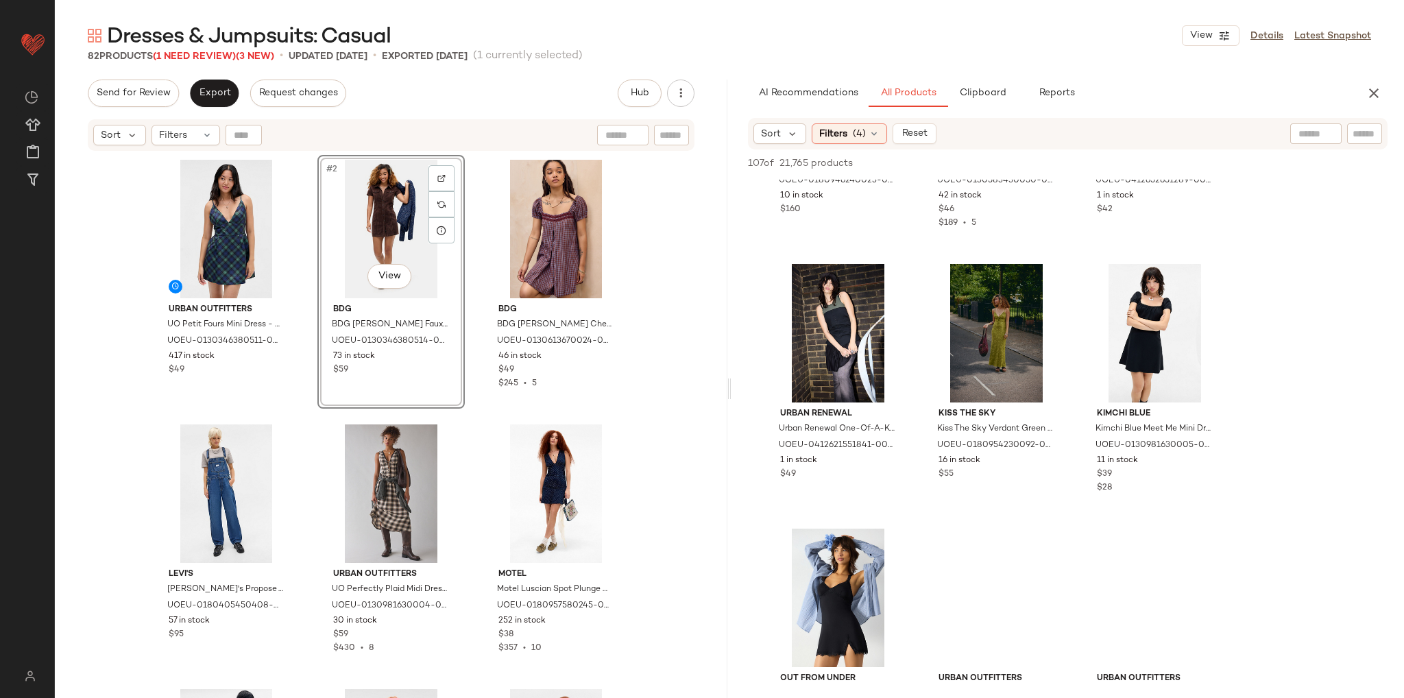
scroll to position [1576, 0]
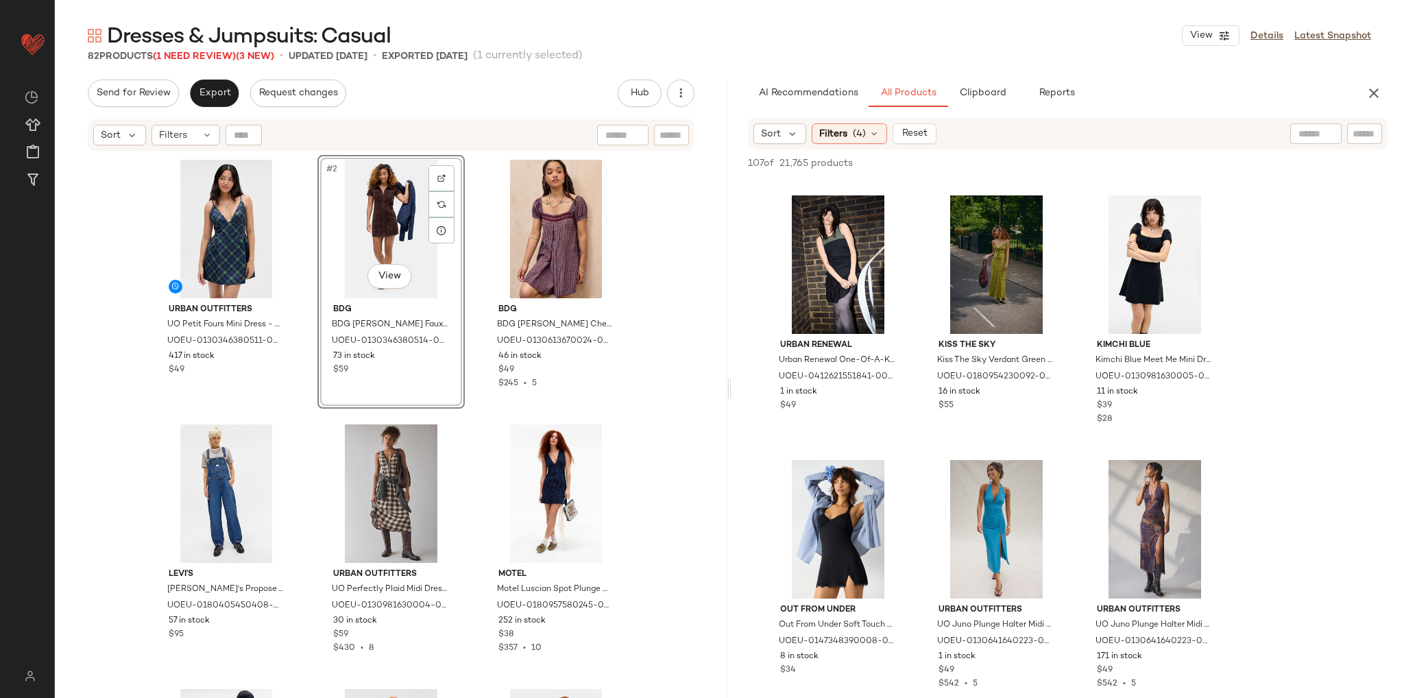
click at [635, 420] on div "Urban Outfitters UO Petit Fours Mini Dress - Dark Green S at Urban Outfitters U…" at bounding box center [391, 442] width 672 height 580
click at [1376, 88] on icon "button" at bounding box center [1373, 93] width 16 height 16
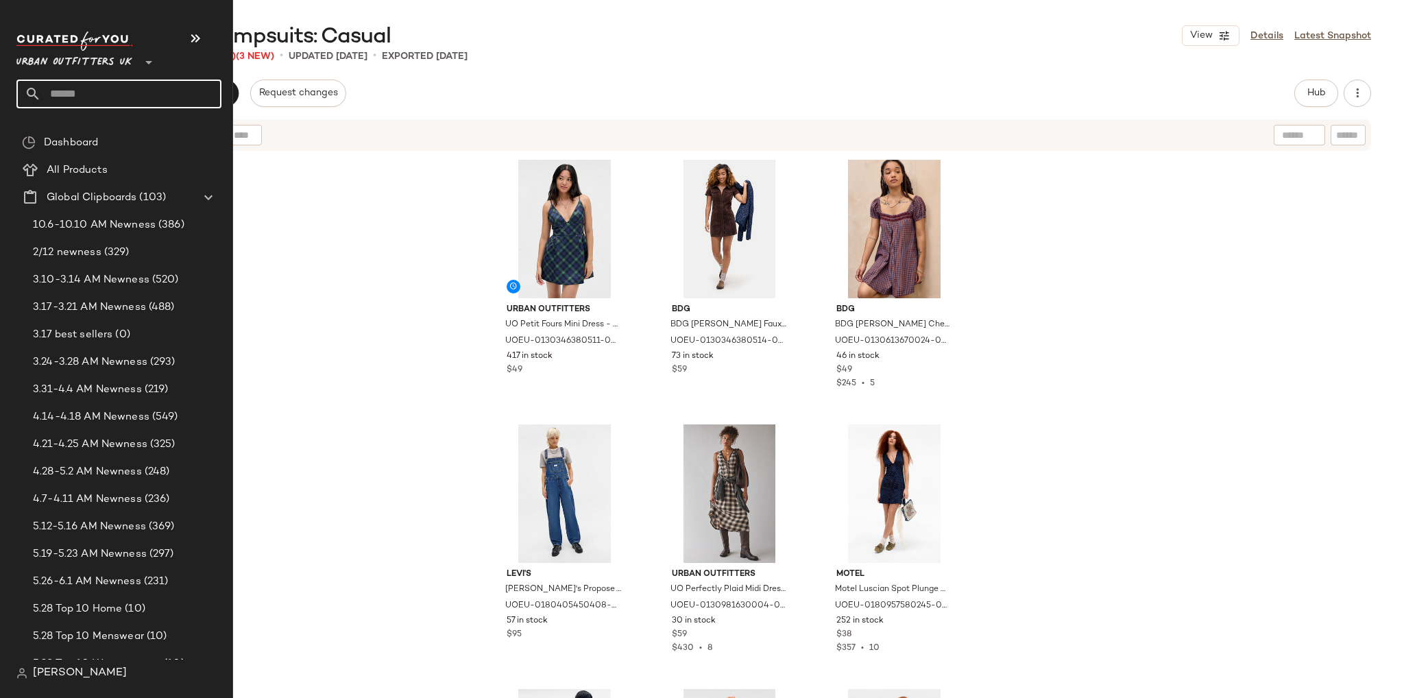
click at [56, 97] on input "text" at bounding box center [131, 93] width 180 height 29
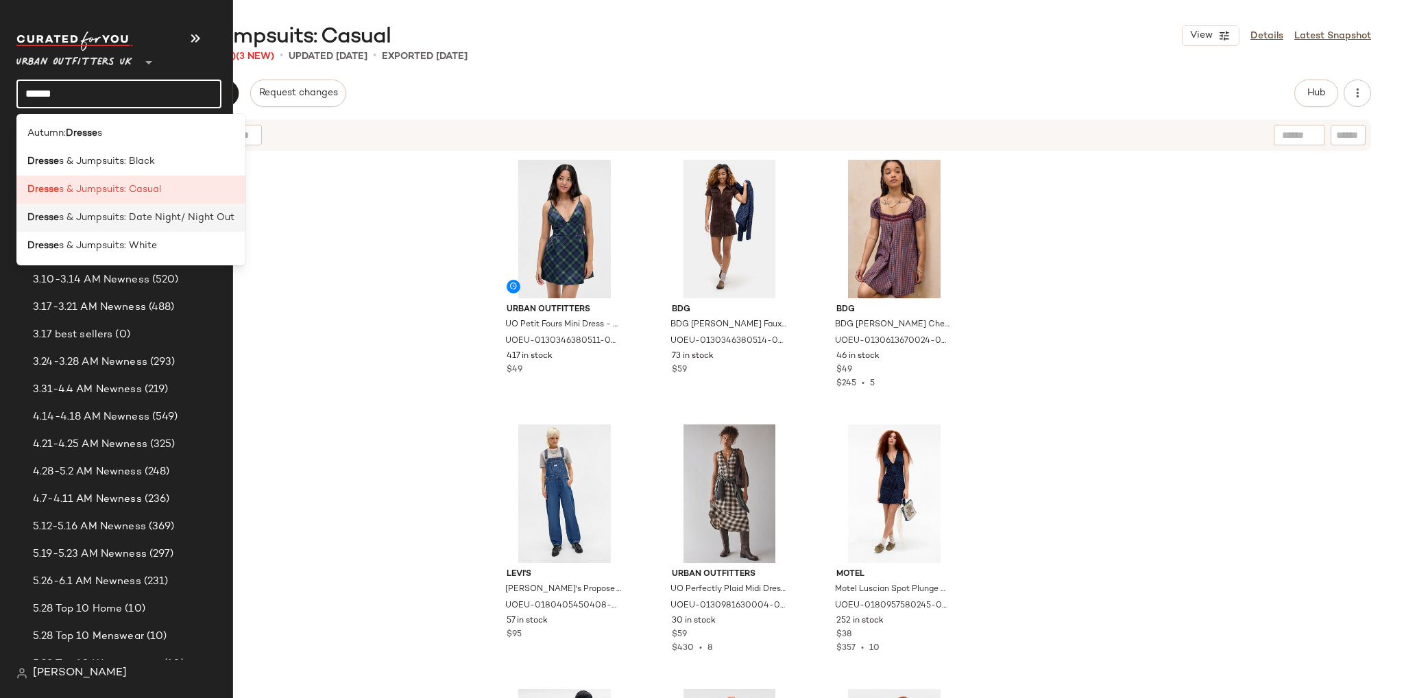
type input "******"
click at [116, 217] on span "s & Jumpsuits: Date Night/ Night Out" at bounding box center [146, 217] width 175 height 14
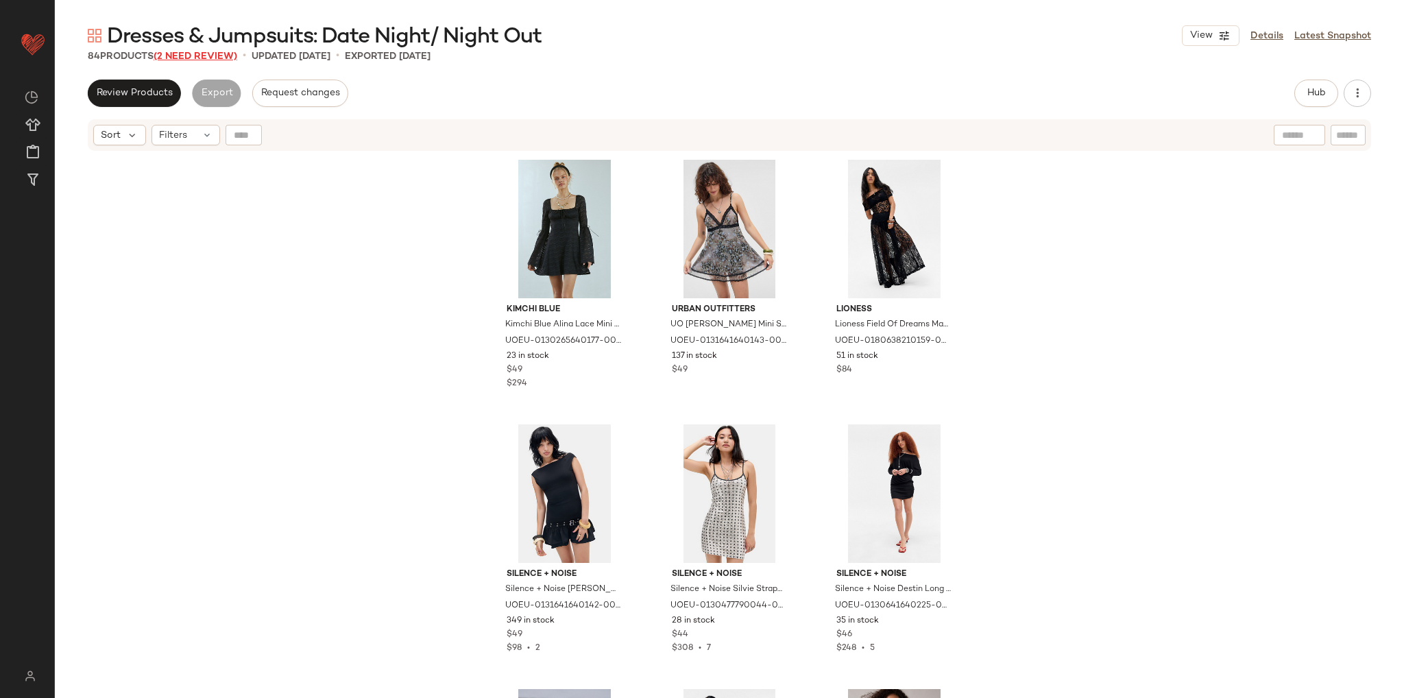
click at [203, 56] on span "(2 Need Review)" at bounding box center [196, 56] width 84 height 10
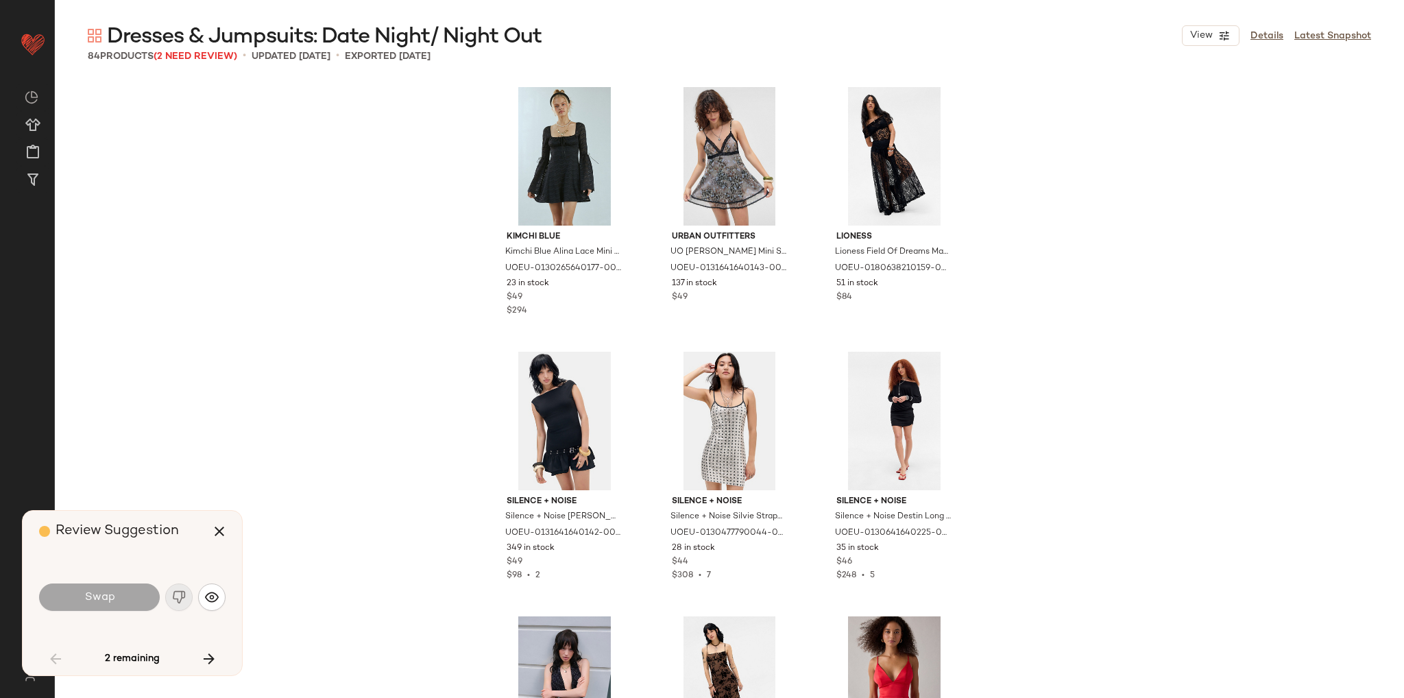
scroll to position [1069, 0]
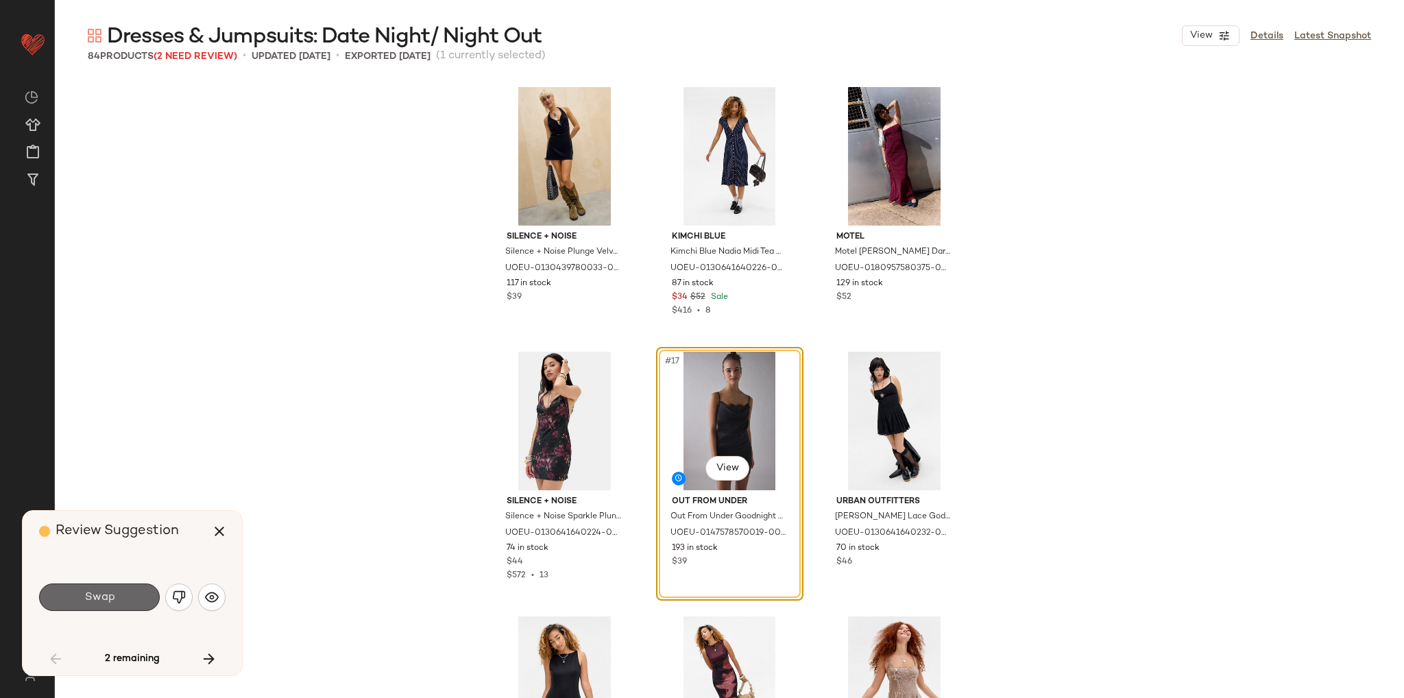
click at [132, 601] on button "Swap" at bounding box center [99, 596] width 121 height 27
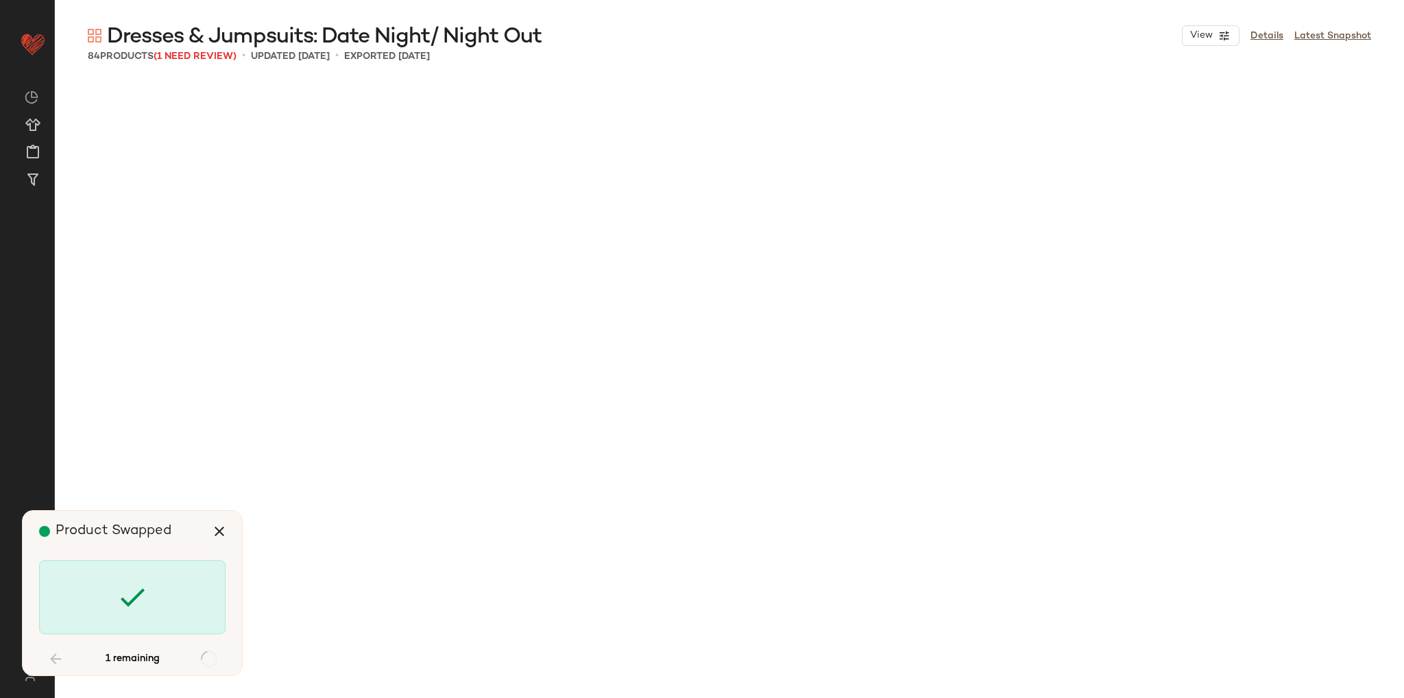
scroll to position [6792, 0]
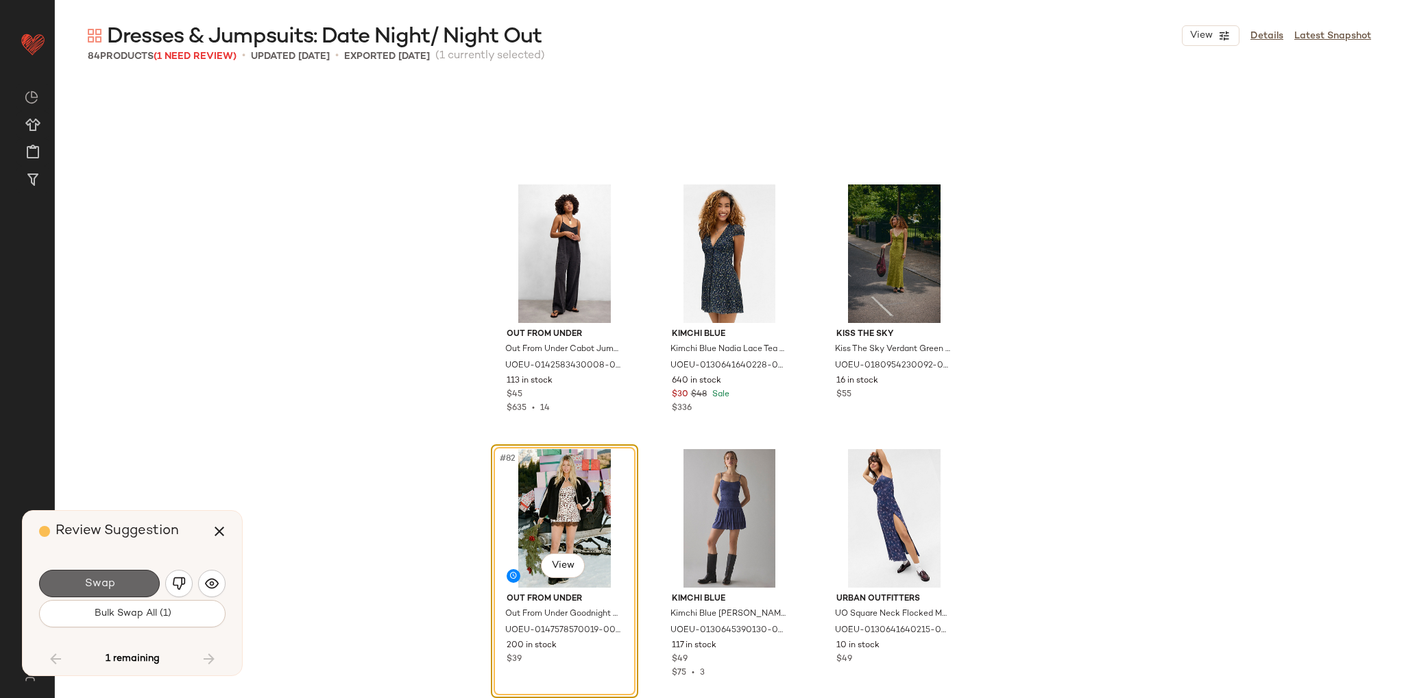
click at [126, 584] on button "Swap" at bounding box center [99, 583] width 121 height 27
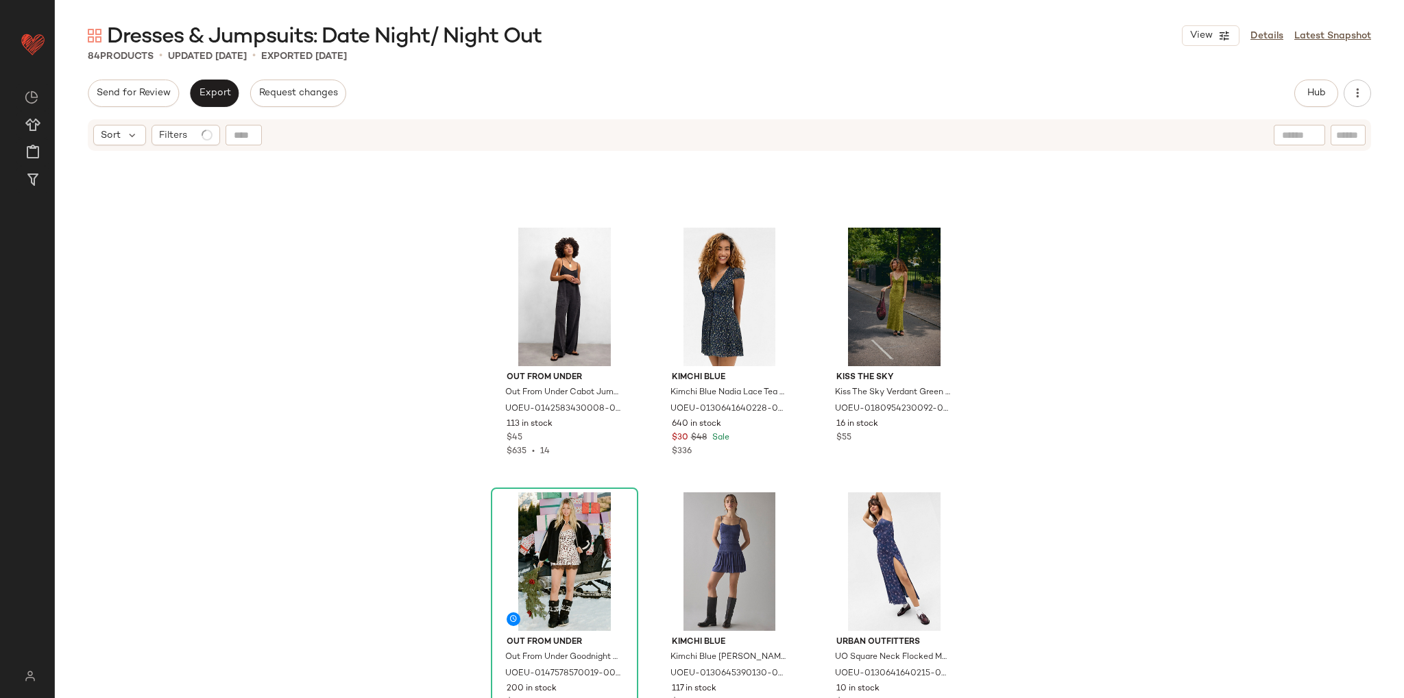
scroll to position [6830, 0]
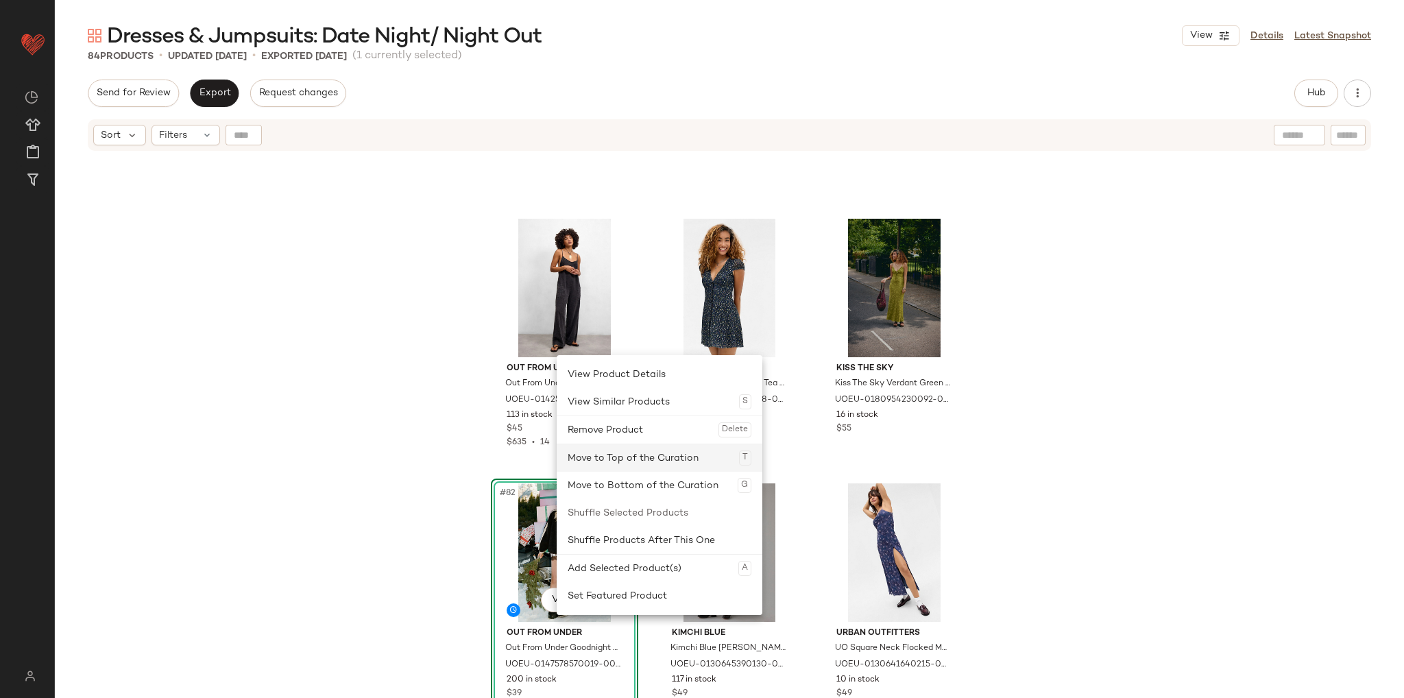
click at [600, 465] on div "Move to Top of the Curation T" at bounding box center [659, 457] width 184 height 27
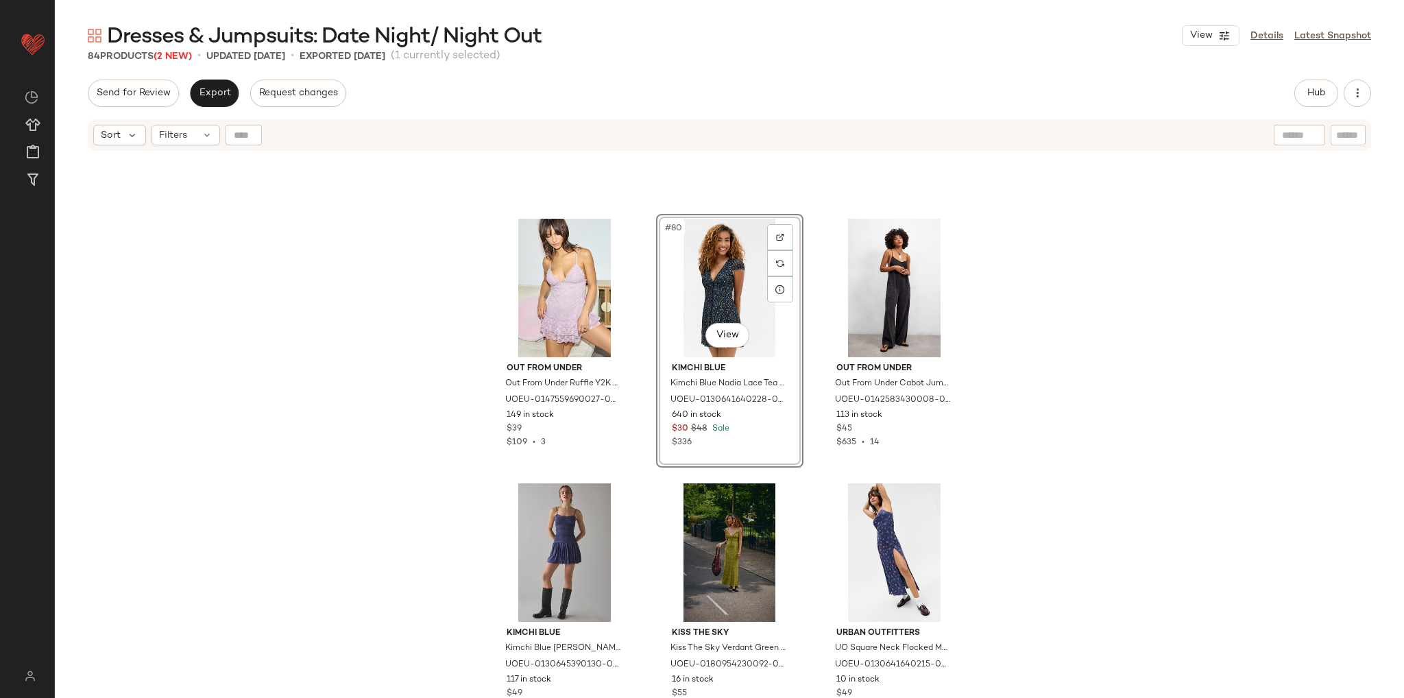
click at [992, 435] on div "Out From Under Out From Under Ruffle Y2K Sheer Lace Slip Dress - Pink L at Urba…" at bounding box center [729, 442] width 1349 height 580
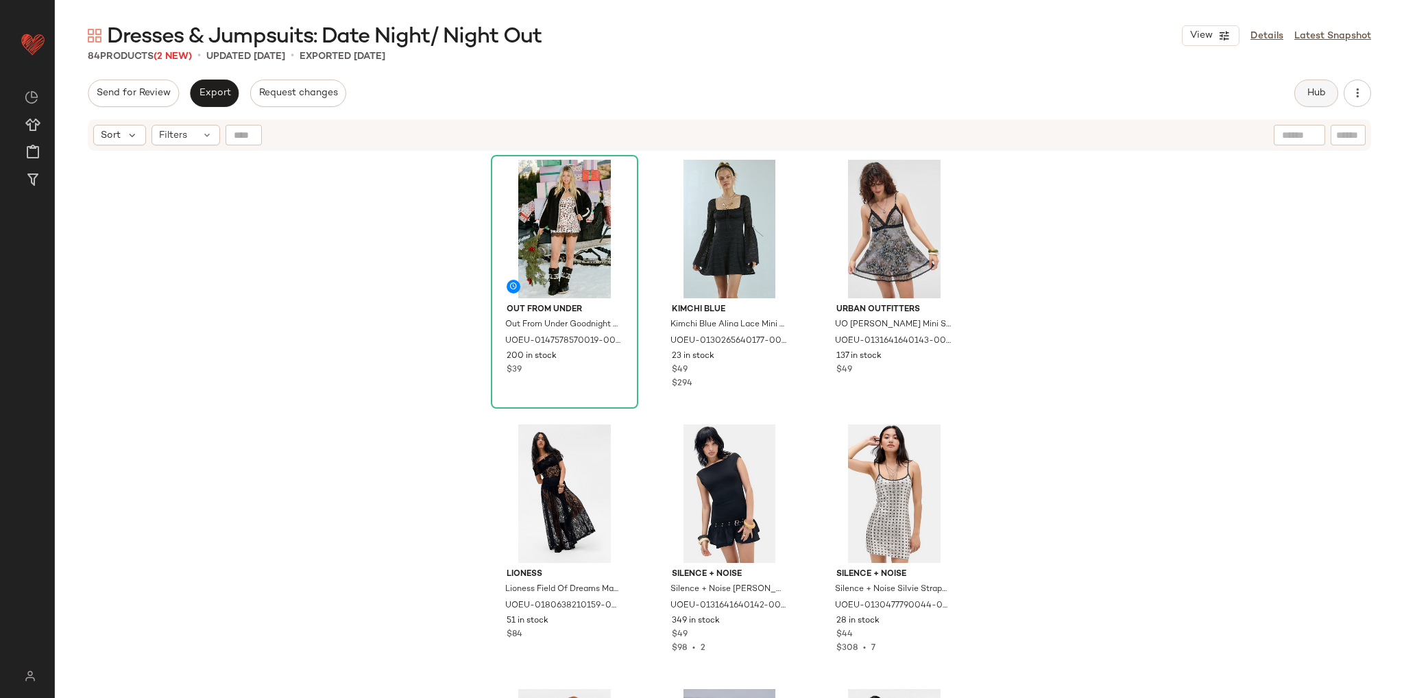
click at [1313, 94] on span "Hub" at bounding box center [1315, 93] width 19 height 11
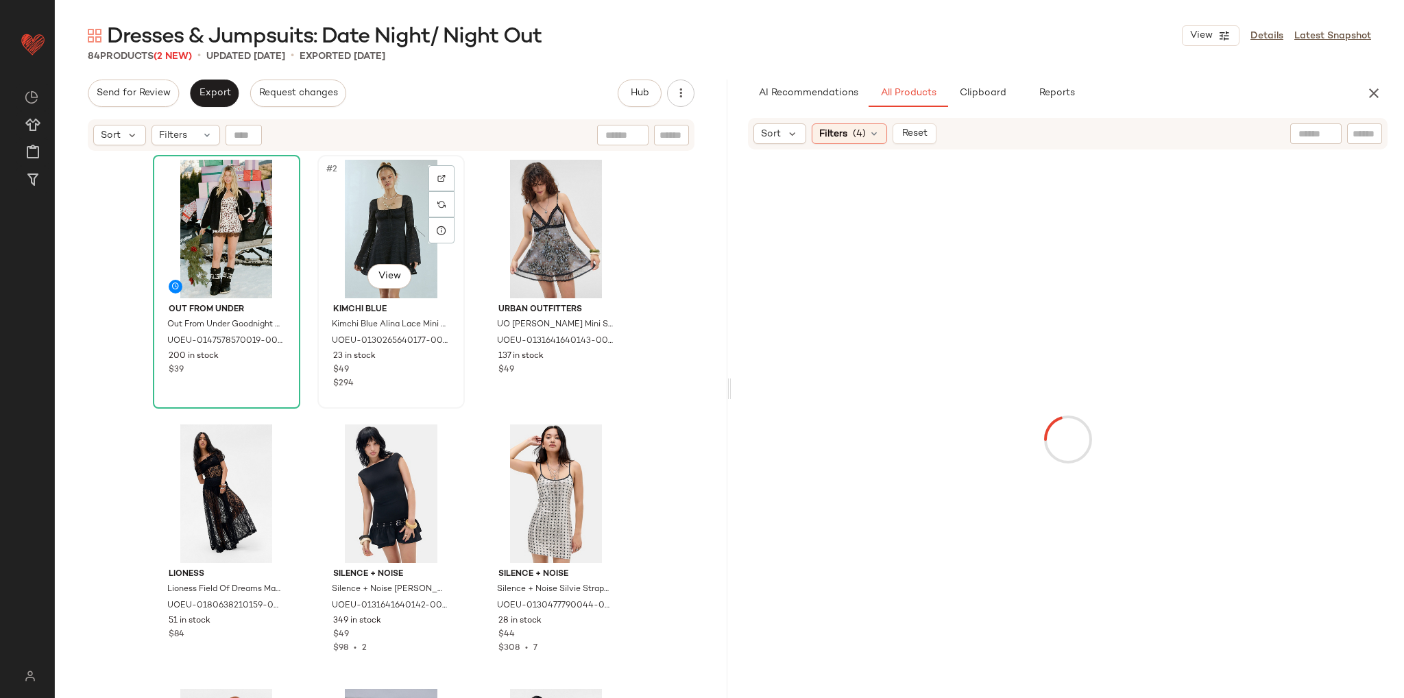
click at [365, 224] on div "#2 View" at bounding box center [391, 229] width 138 height 138
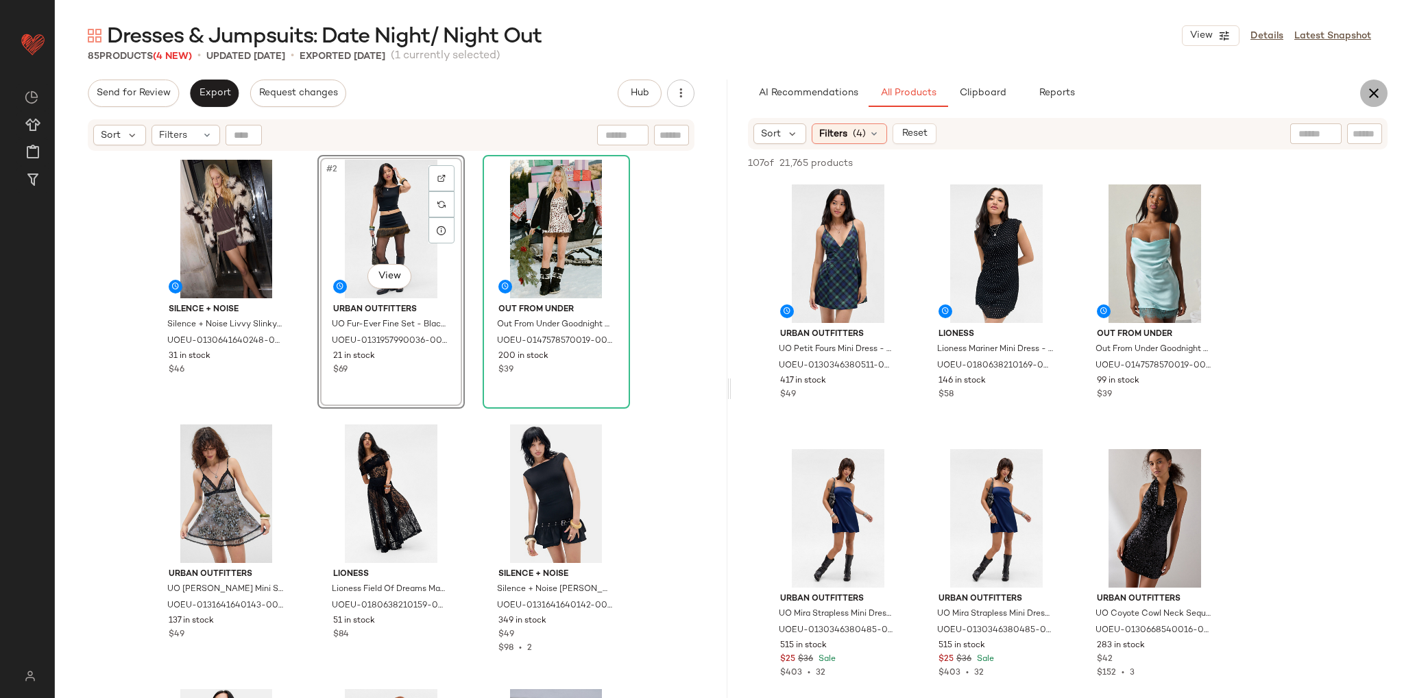
click at [1371, 90] on icon "button" at bounding box center [1373, 93] width 16 height 16
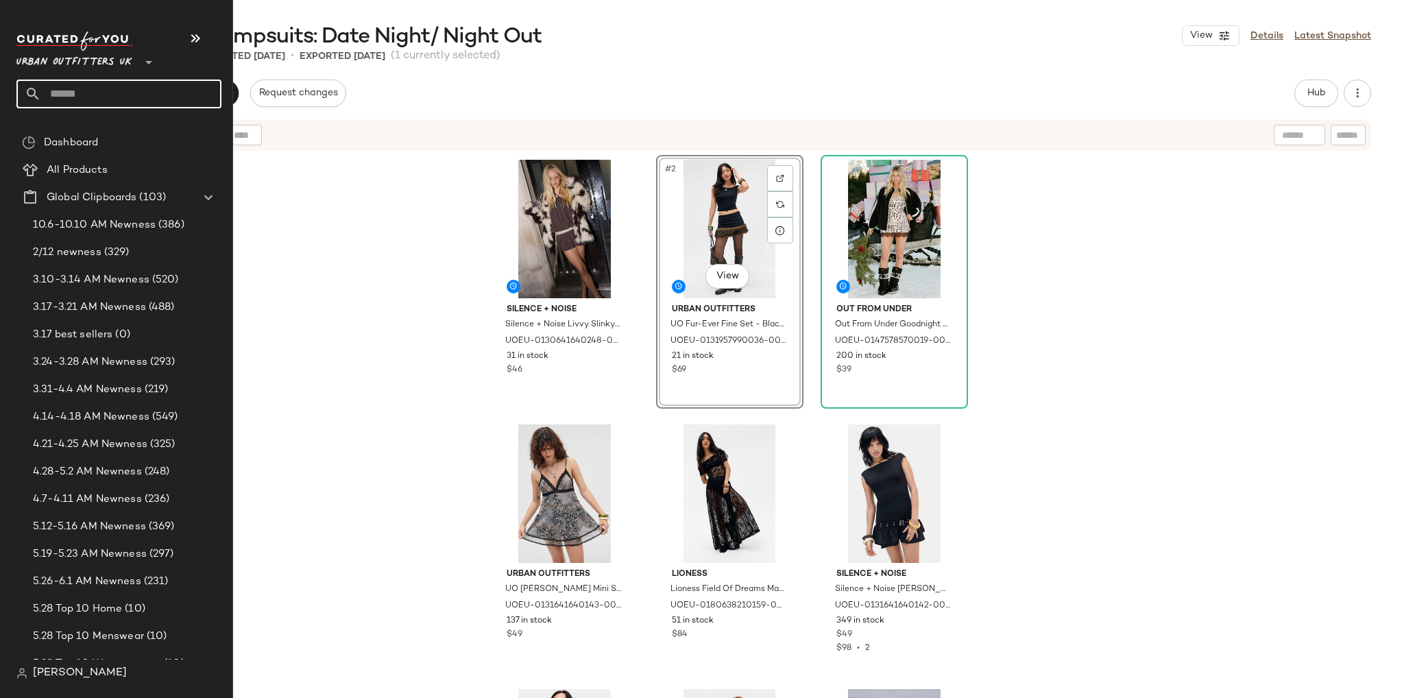
click at [77, 100] on input "text" at bounding box center [131, 93] width 180 height 29
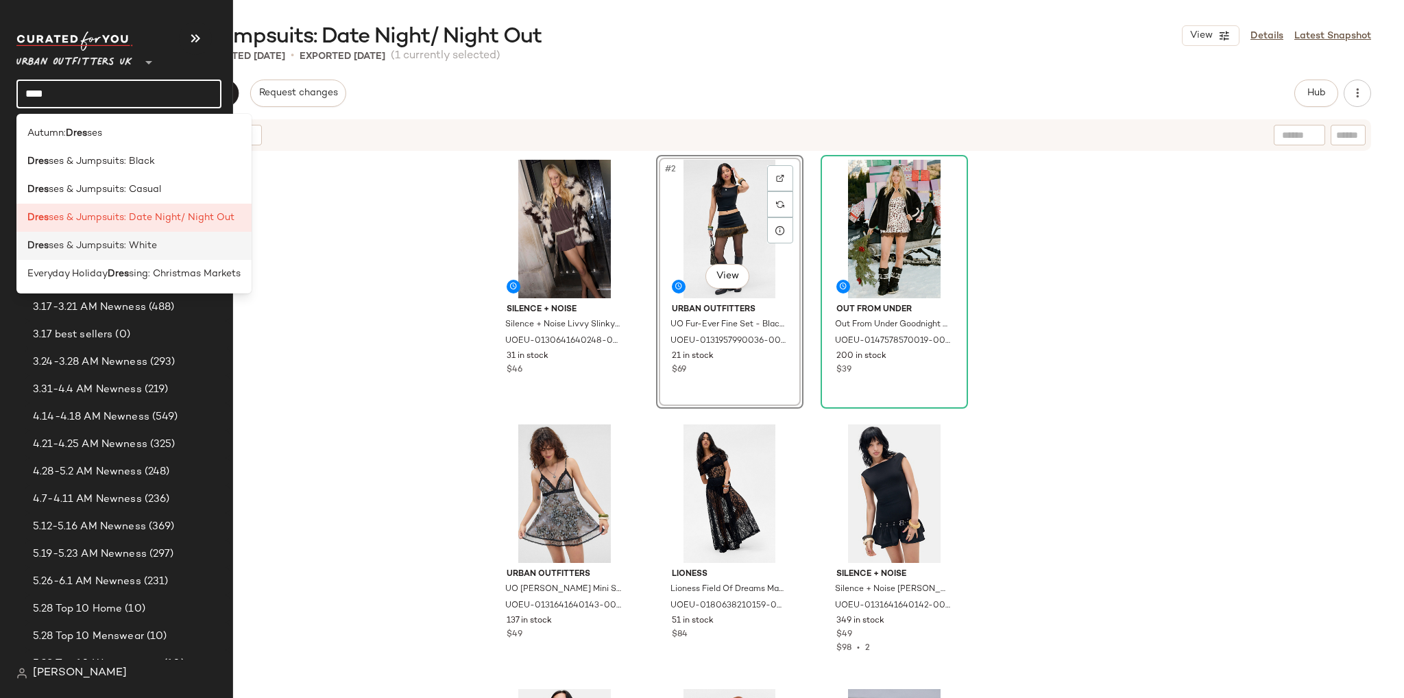
type input "****"
click at [150, 256] on div "Dres ses & Jumpsuits: White" at bounding box center [133, 246] width 235 height 28
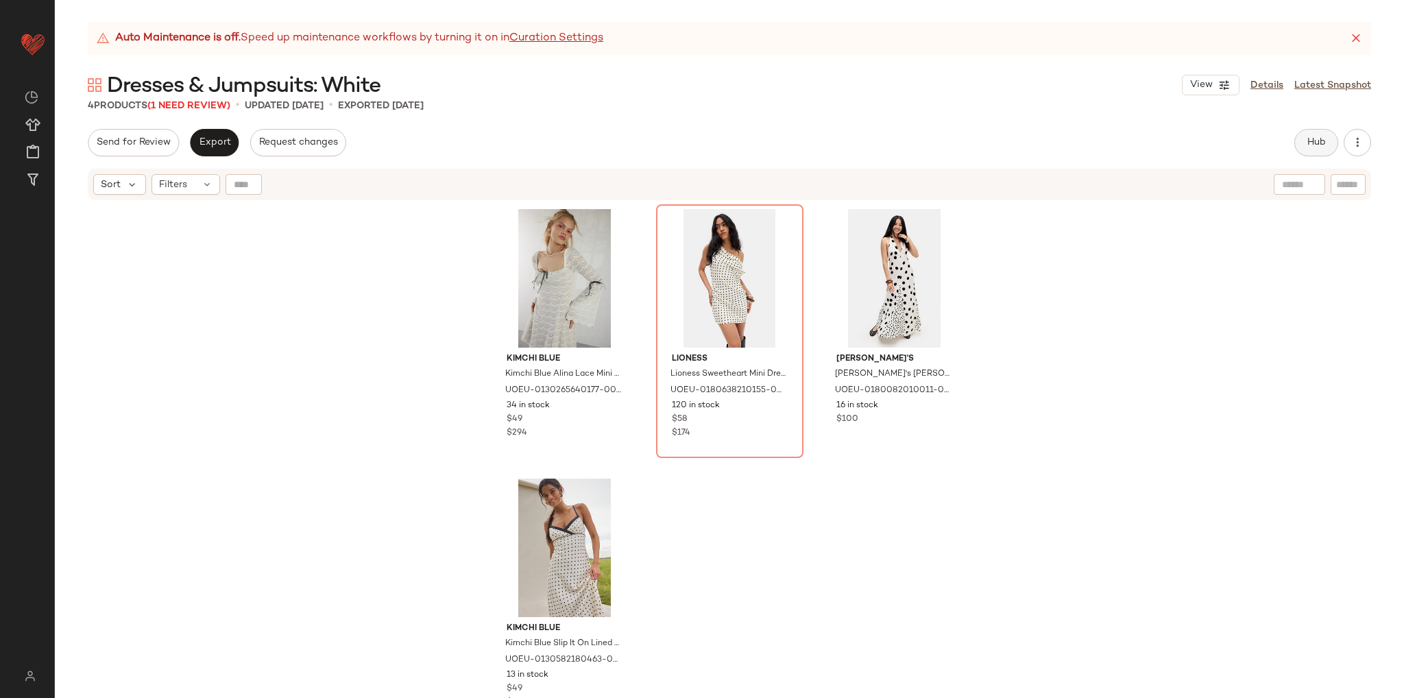
click at [1304, 135] on button "Hub" at bounding box center [1316, 142] width 44 height 27
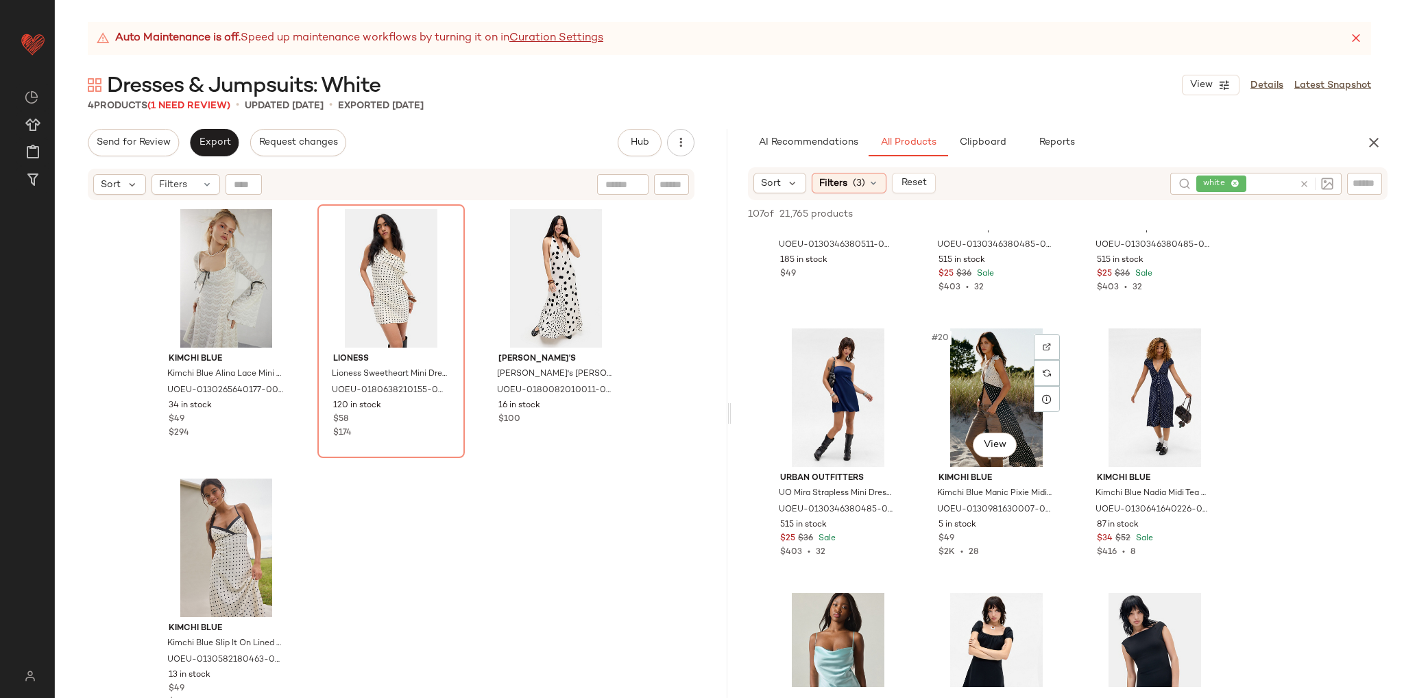
scroll to position [1508, 0]
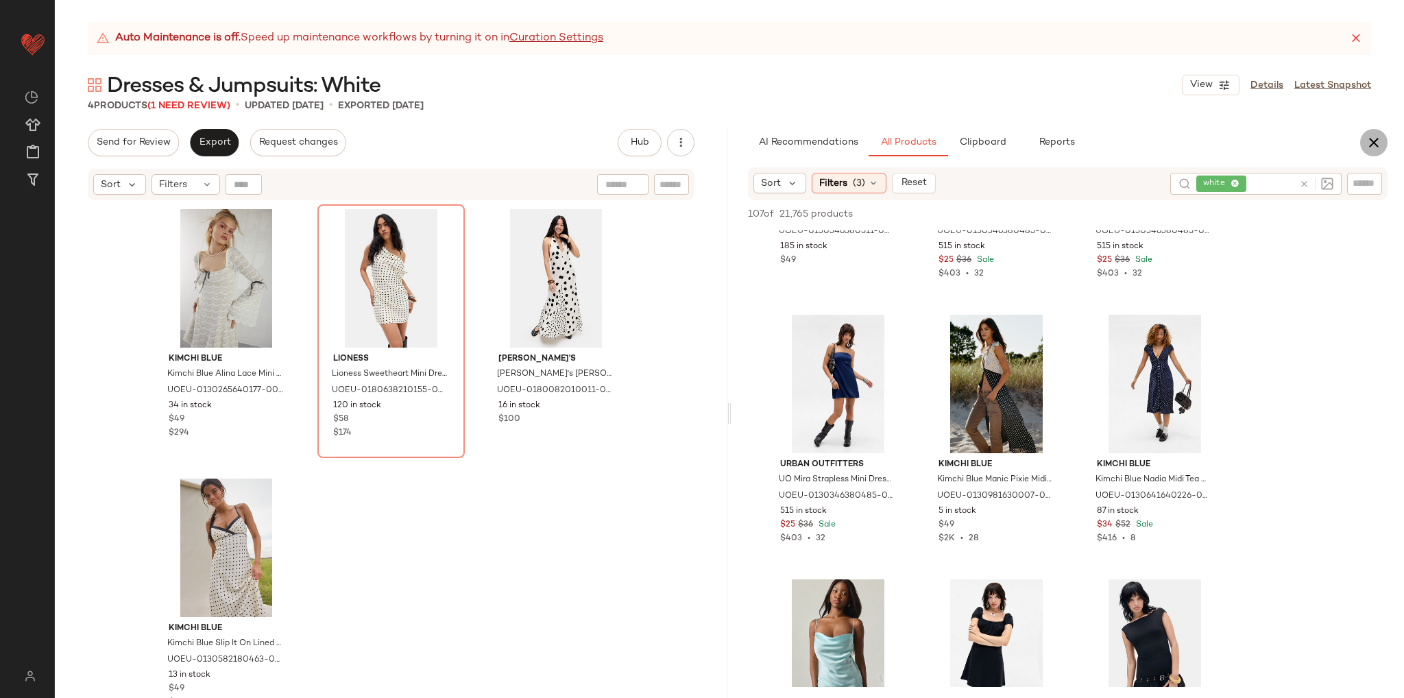
click at [1373, 145] on icon "button" at bounding box center [1373, 142] width 16 height 16
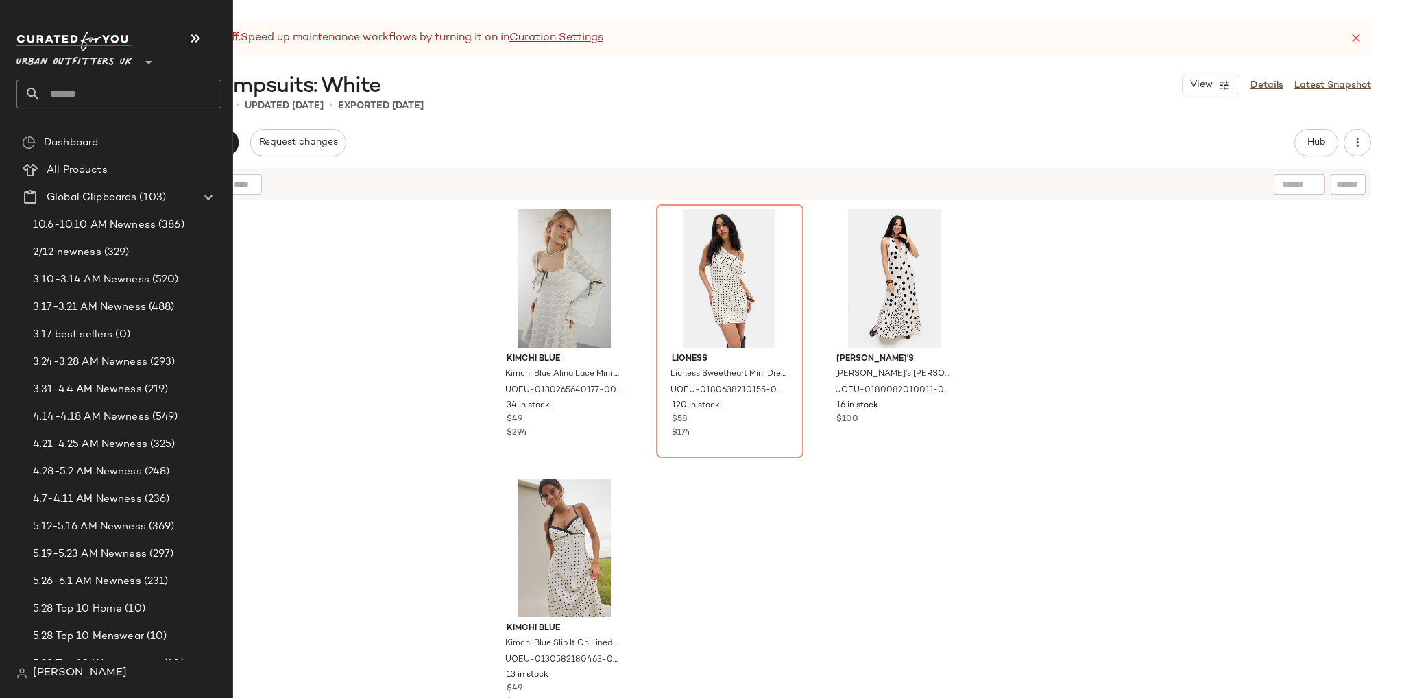
click at [71, 88] on input "text" at bounding box center [131, 93] width 180 height 29
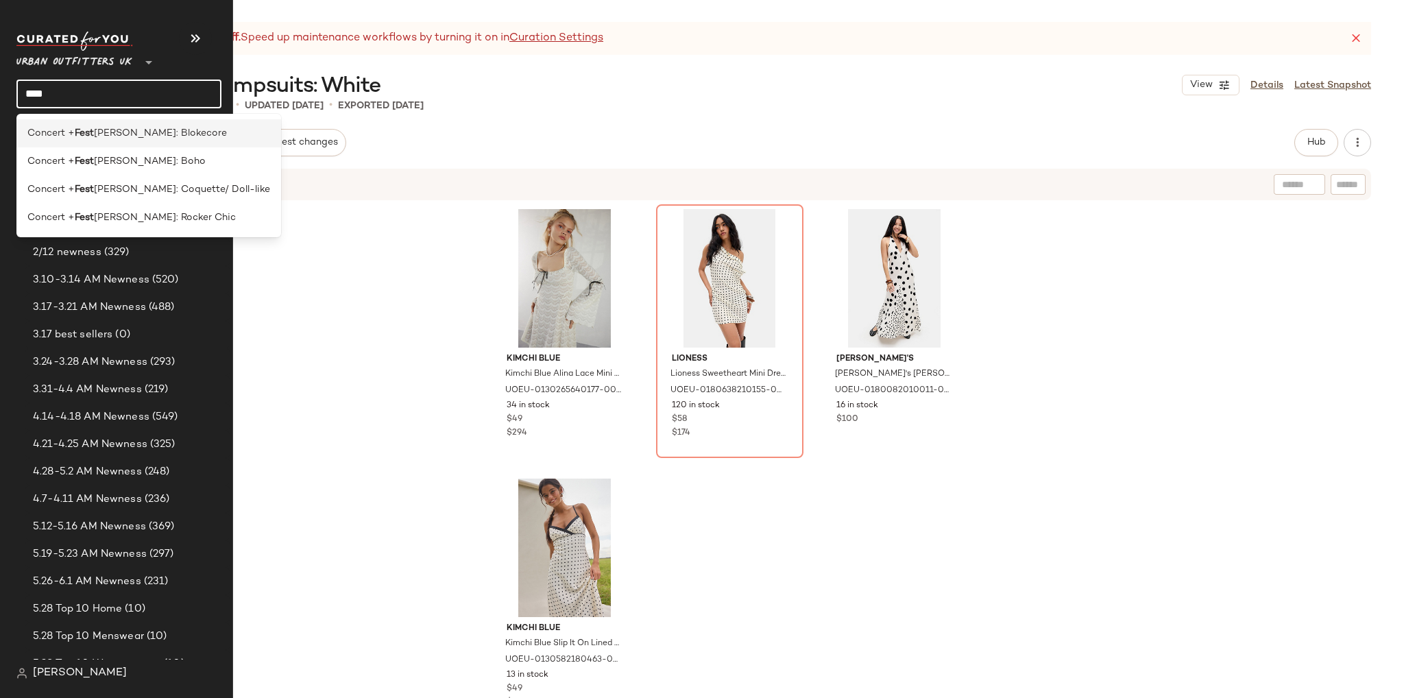
type input "****"
click at [94, 132] on b "Fest" at bounding box center [84, 133] width 19 height 14
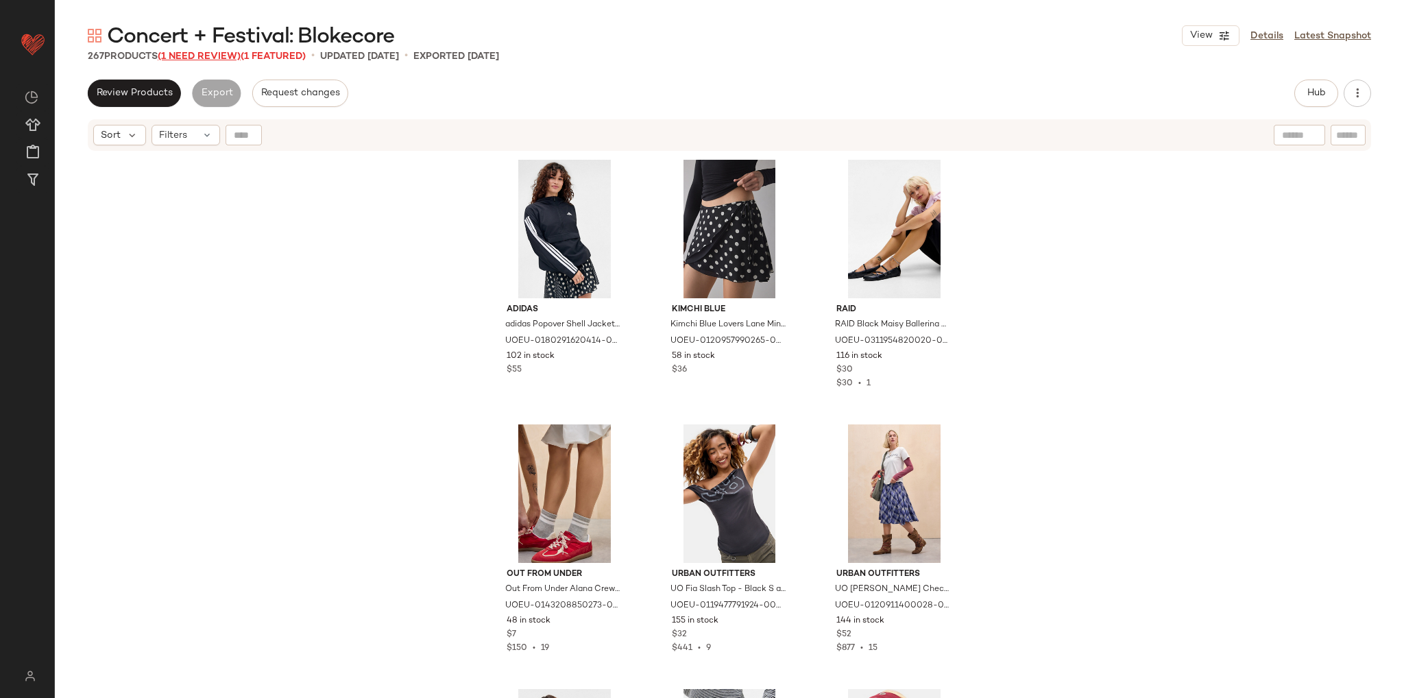
click at [225, 58] on span "(1 Need Review)" at bounding box center [199, 56] width 83 height 10
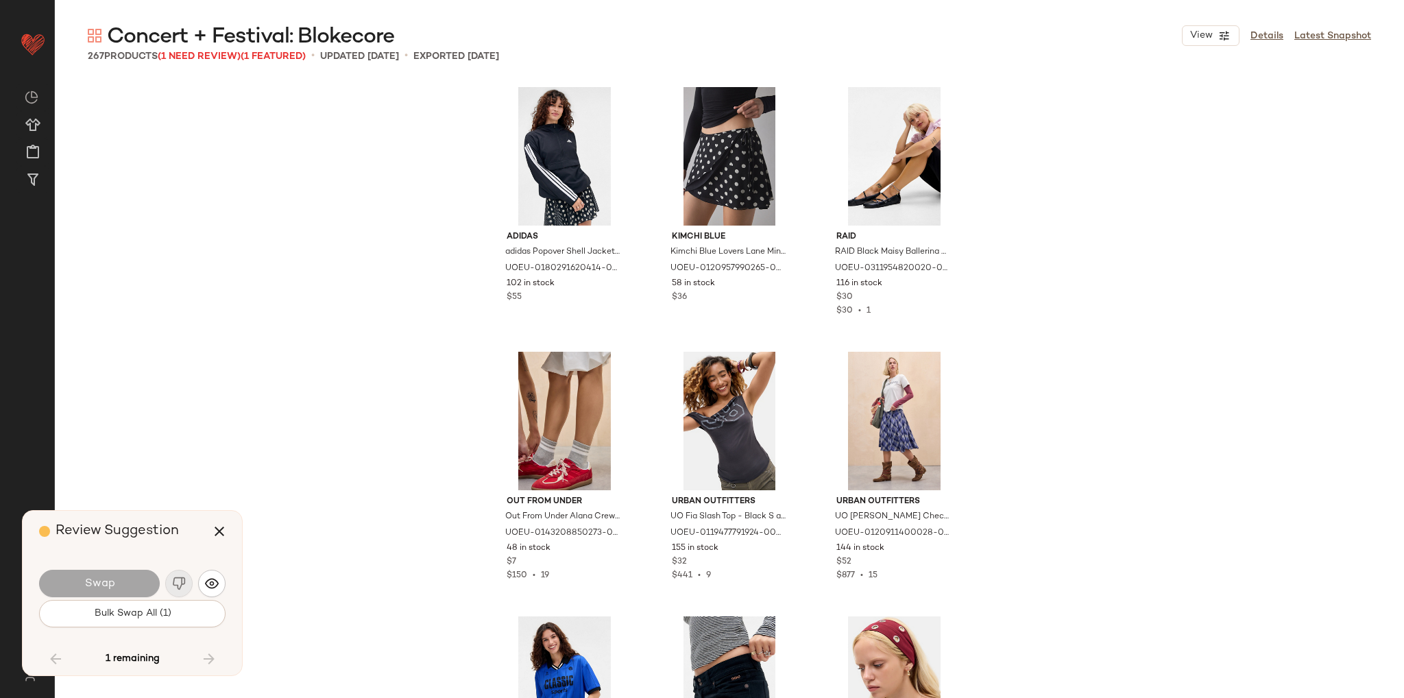
scroll to position [22221, 0]
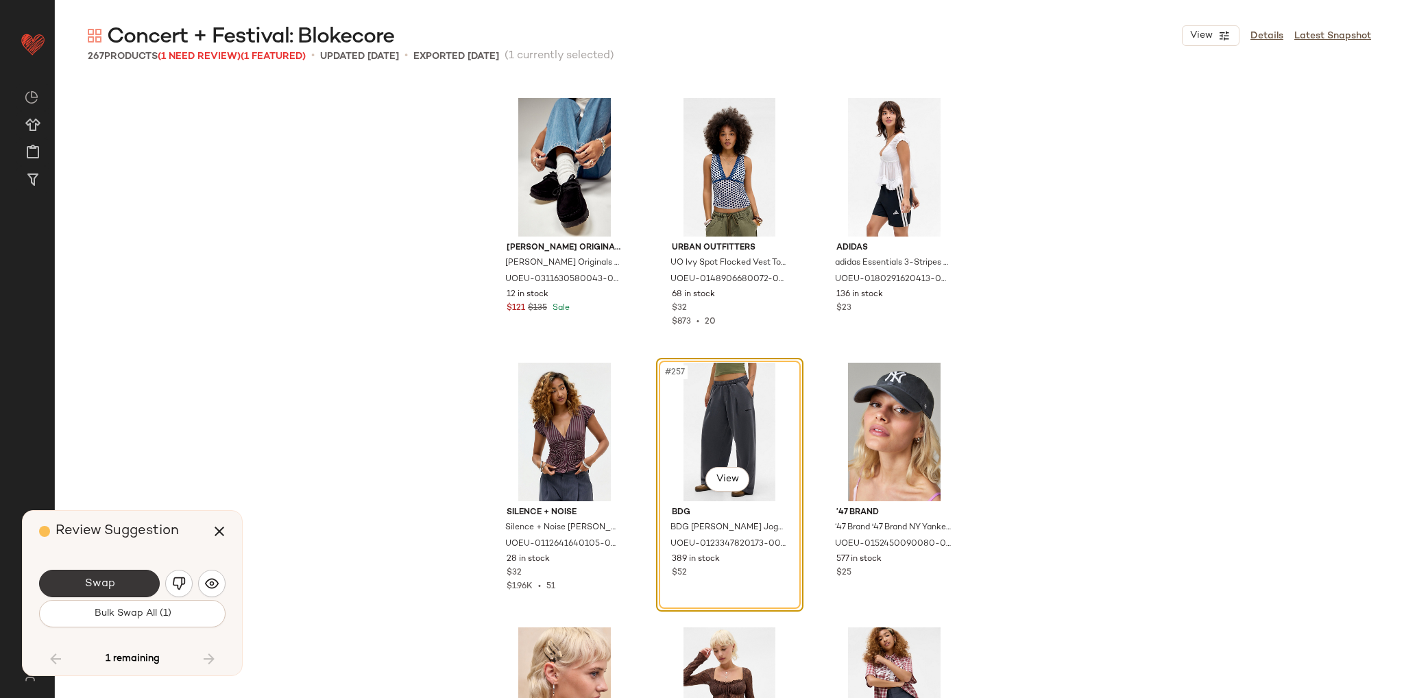
click at [133, 578] on button "Swap" at bounding box center [99, 583] width 121 height 27
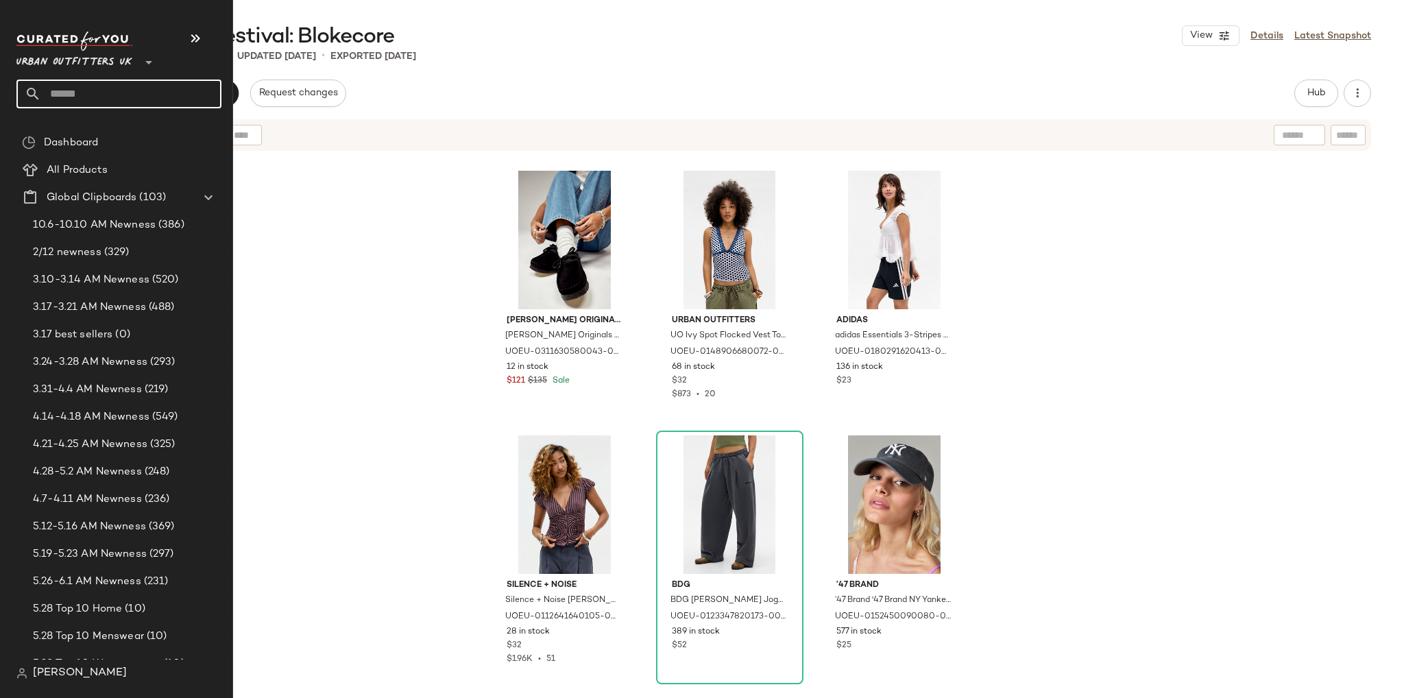
click at [70, 94] on input "text" at bounding box center [131, 93] width 180 height 29
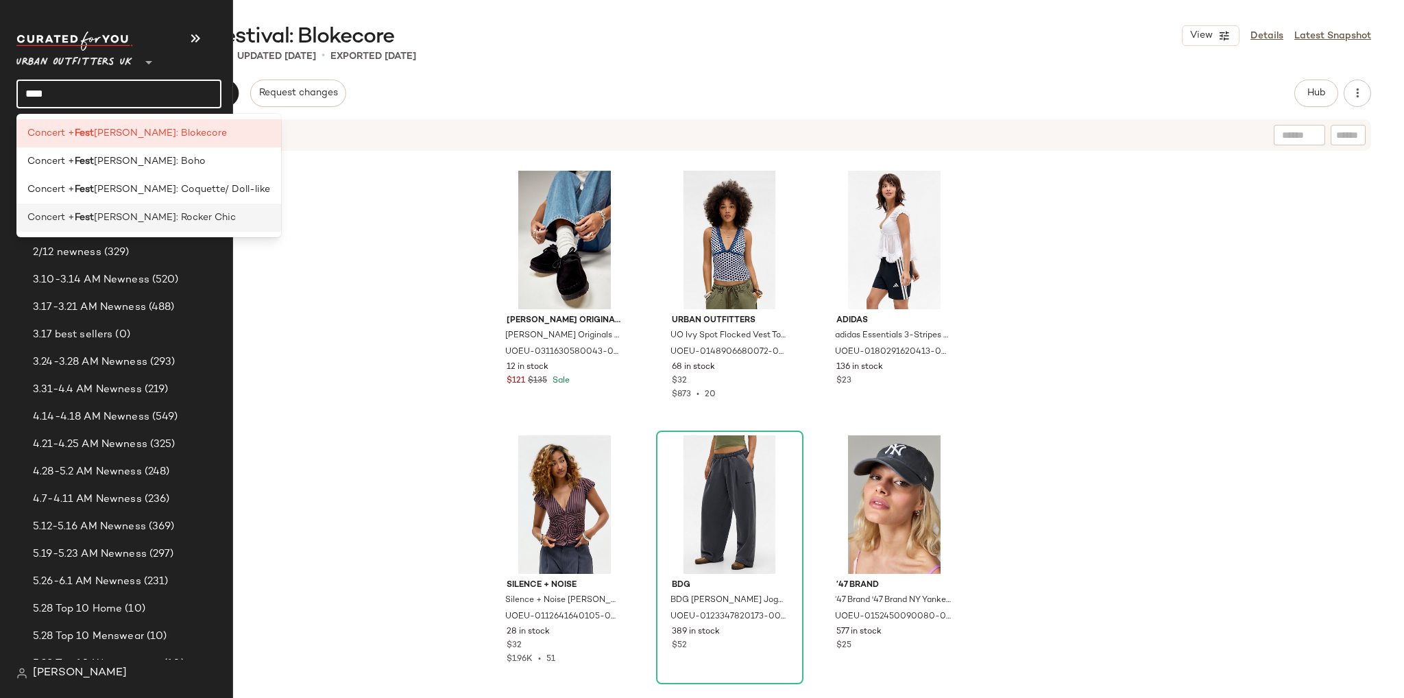
type input "****"
click at [110, 221] on span "ival: Rocker Chic" at bounding box center [165, 217] width 142 height 14
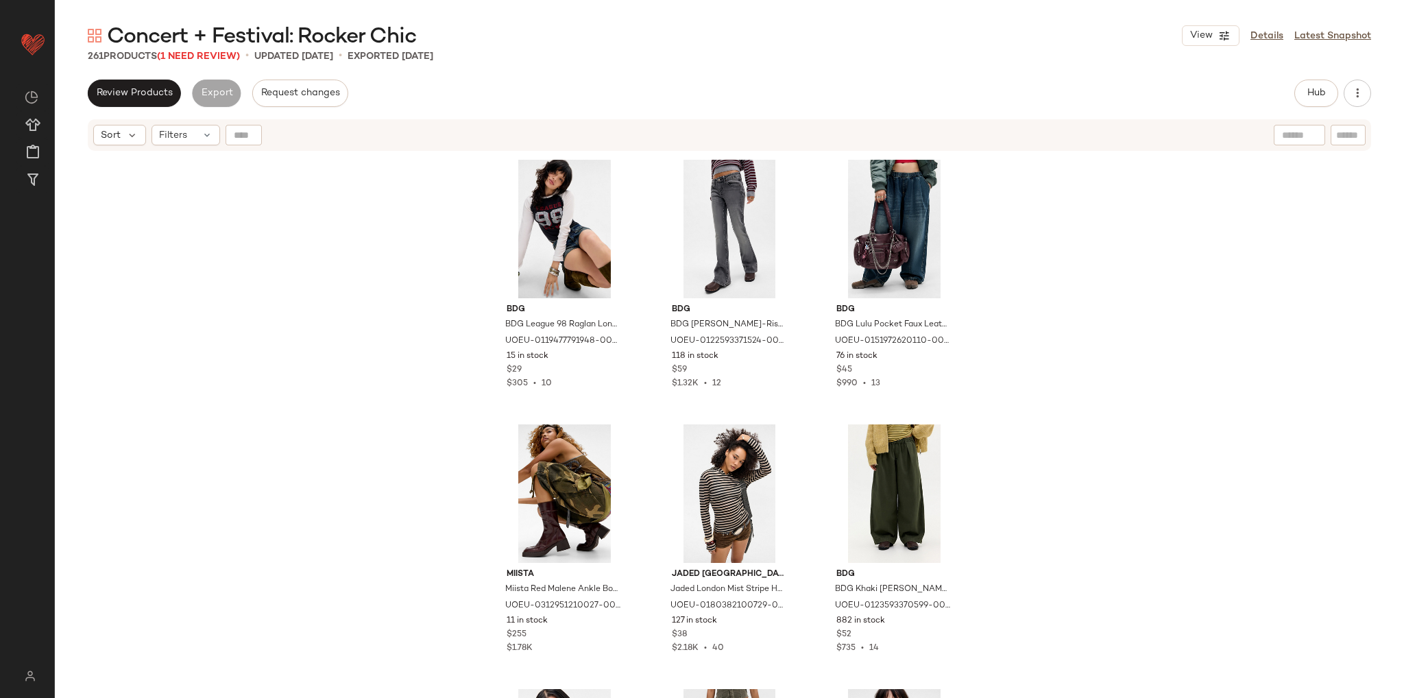
click at [248, 280] on div "BDG BDG League 98 Raglan Long Sleeve T-Shirt - Black XL at Urban Outfitters UOE…" at bounding box center [729, 442] width 1349 height 580
click at [208, 56] on span "(1 Need Review)" at bounding box center [198, 56] width 83 height 10
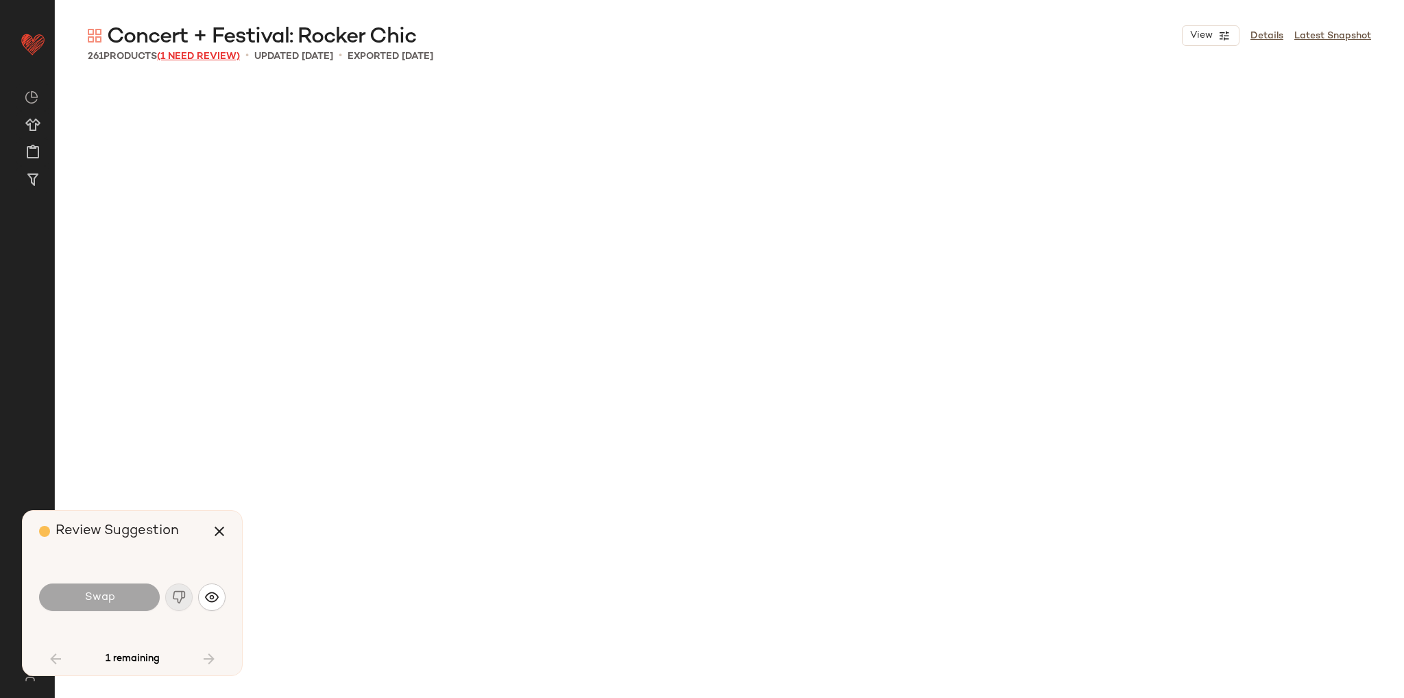
scroll to position [1587, 0]
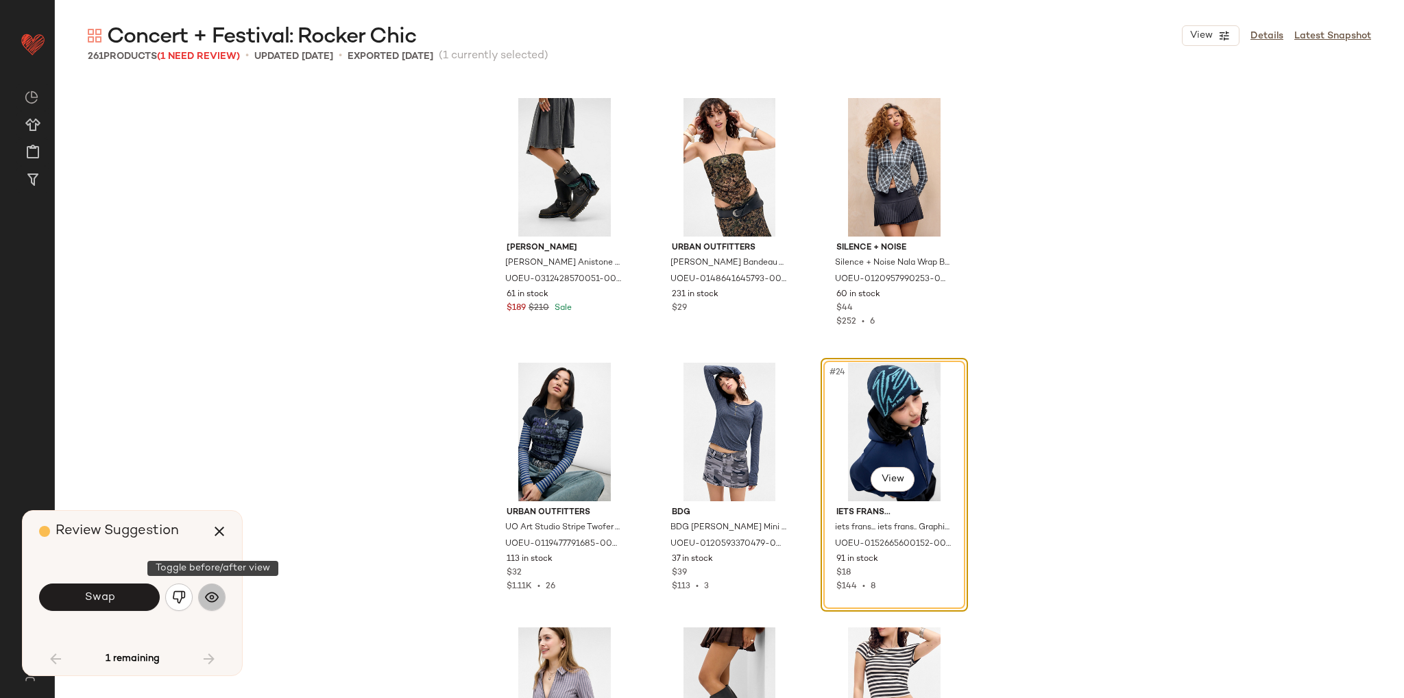
click at [219, 598] on button "button" at bounding box center [211, 596] width 27 height 27
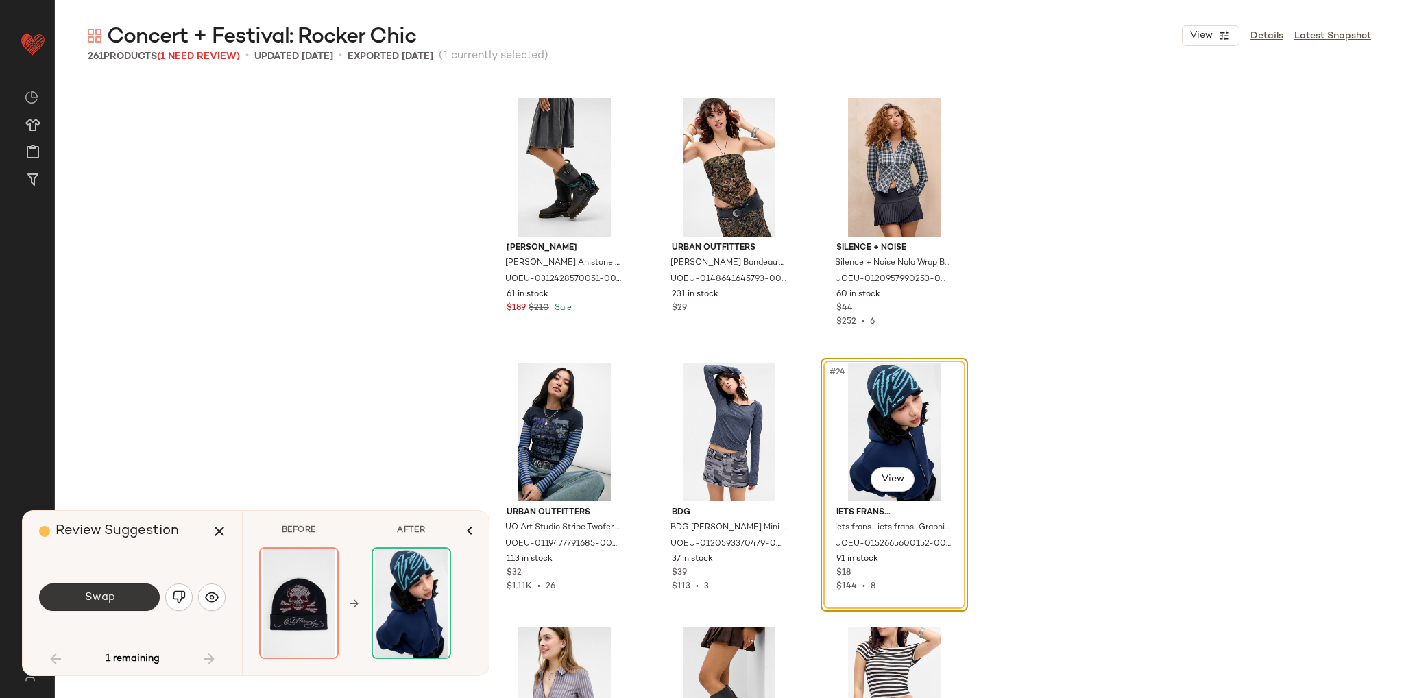
click at [140, 604] on button "Swap" at bounding box center [99, 596] width 121 height 27
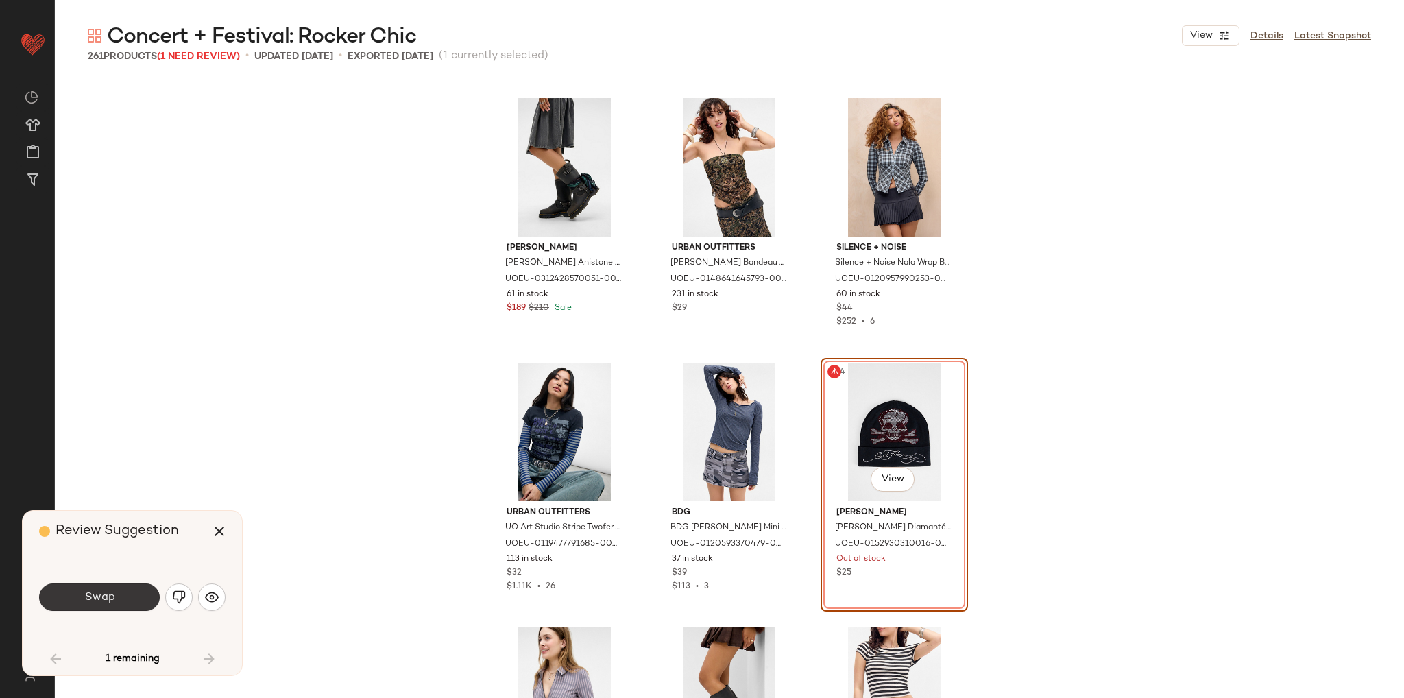
click at [123, 596] on button "Swap" at bounding box center [99, 596] width 121 height 27
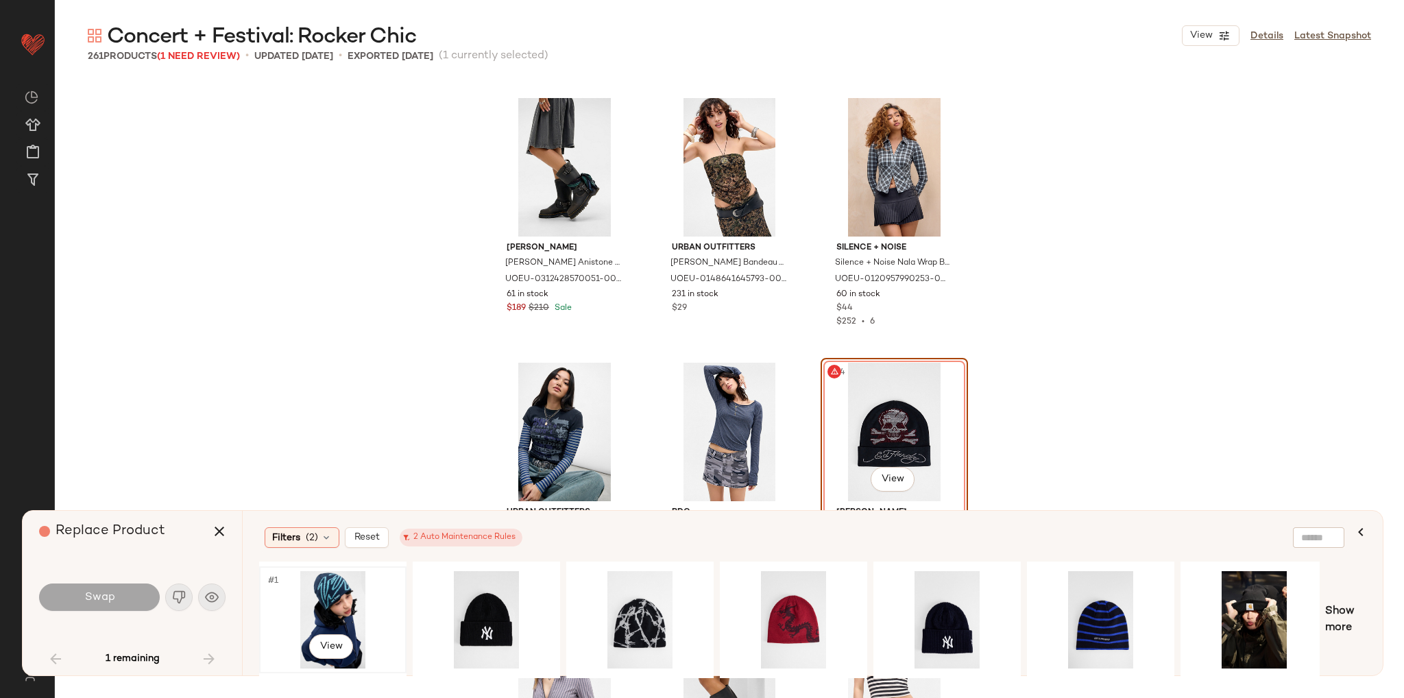
click at [325, 609] on div "#1 View" at bounding box center [333, 619] width 138 height 97
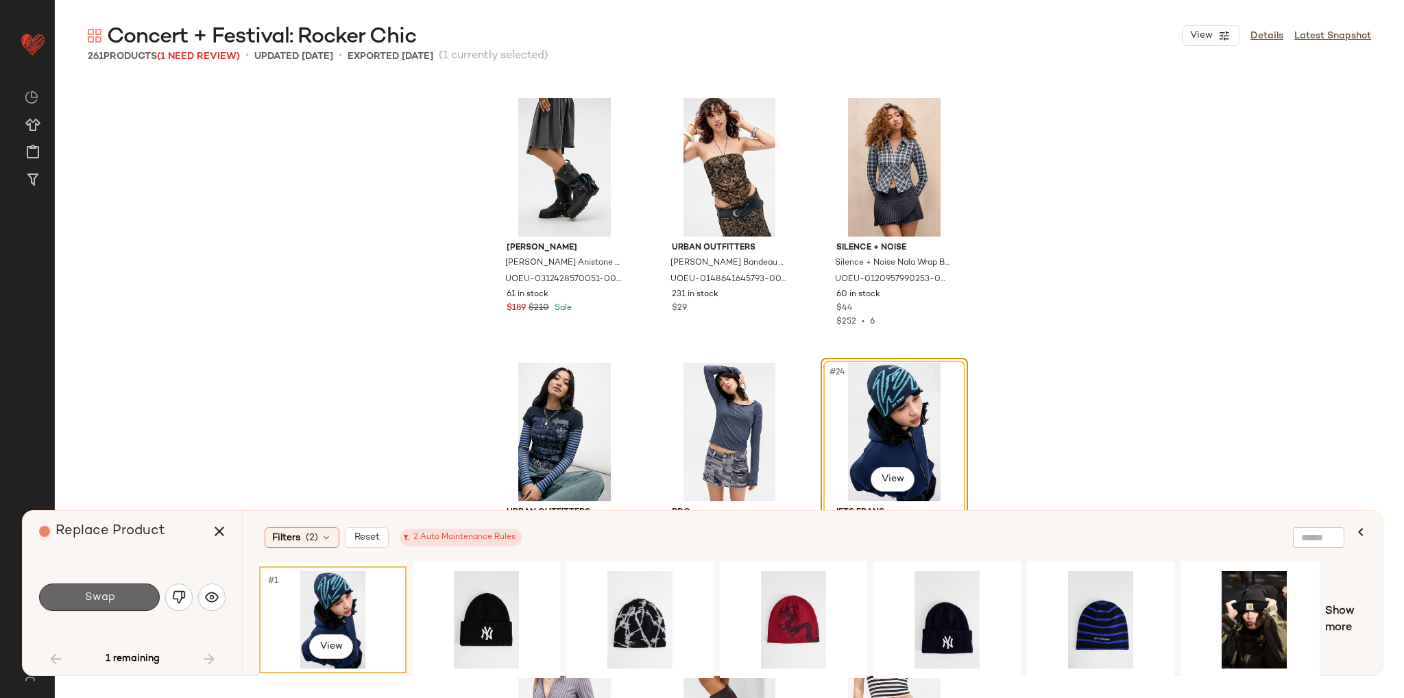
click at [99, 596] on span "Swap" at bounding box center [99, 597] width 31 height 13
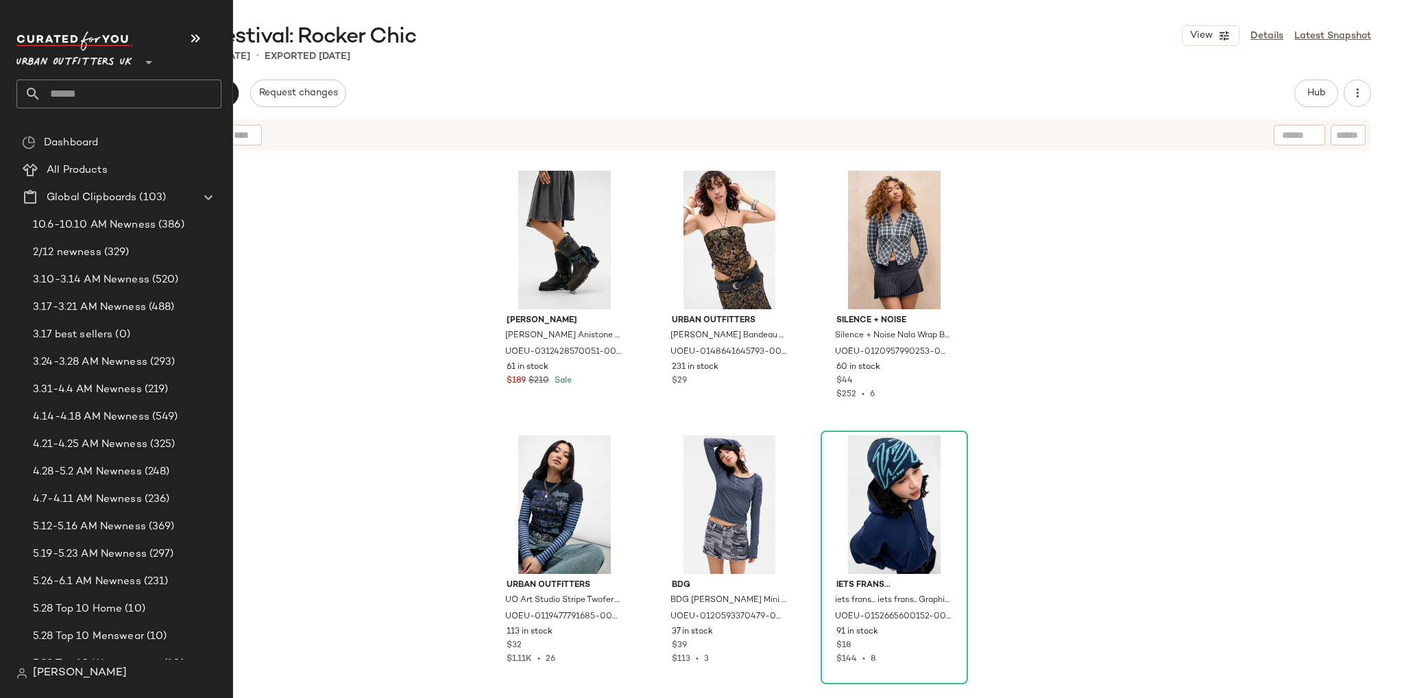
click at [62, 87] on input "text" at bounding box center [131, 93] width 180 height 29
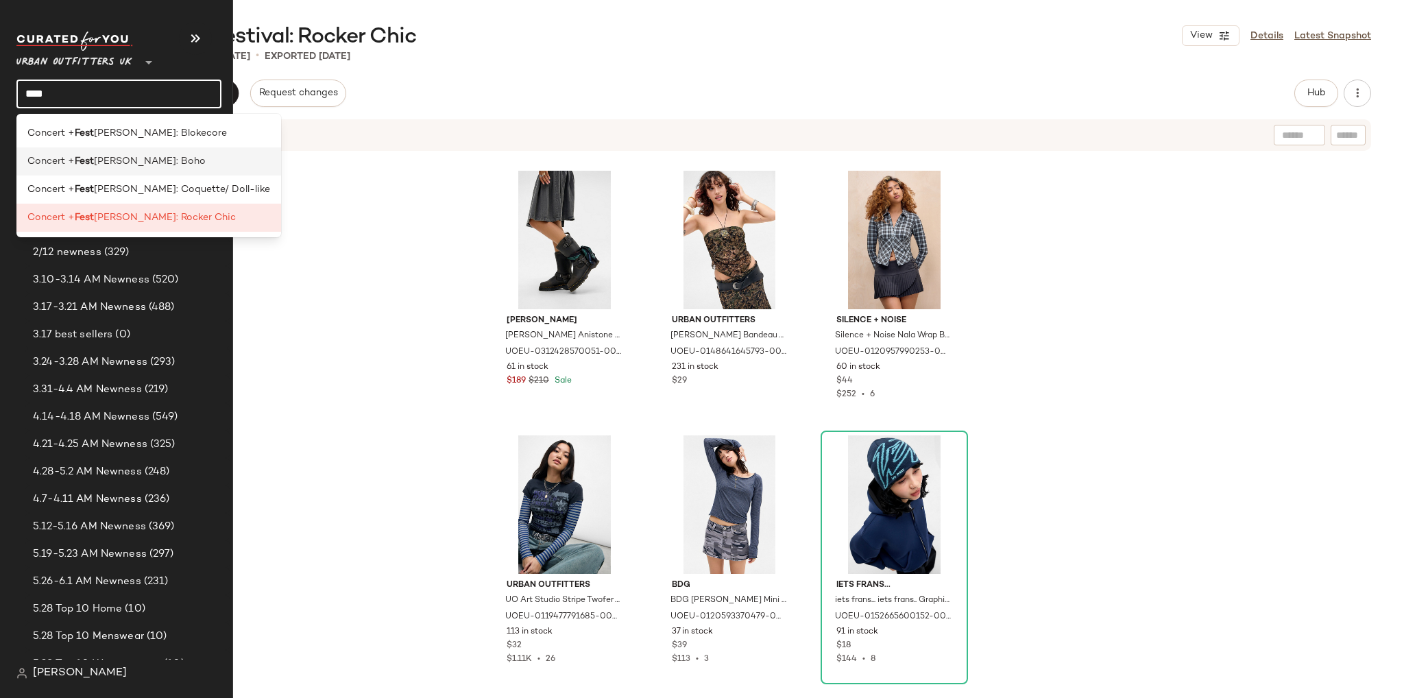
type input "****"
click at [94, 167] on b "Fest" at bounding box center [84, 161] width 19 height 14
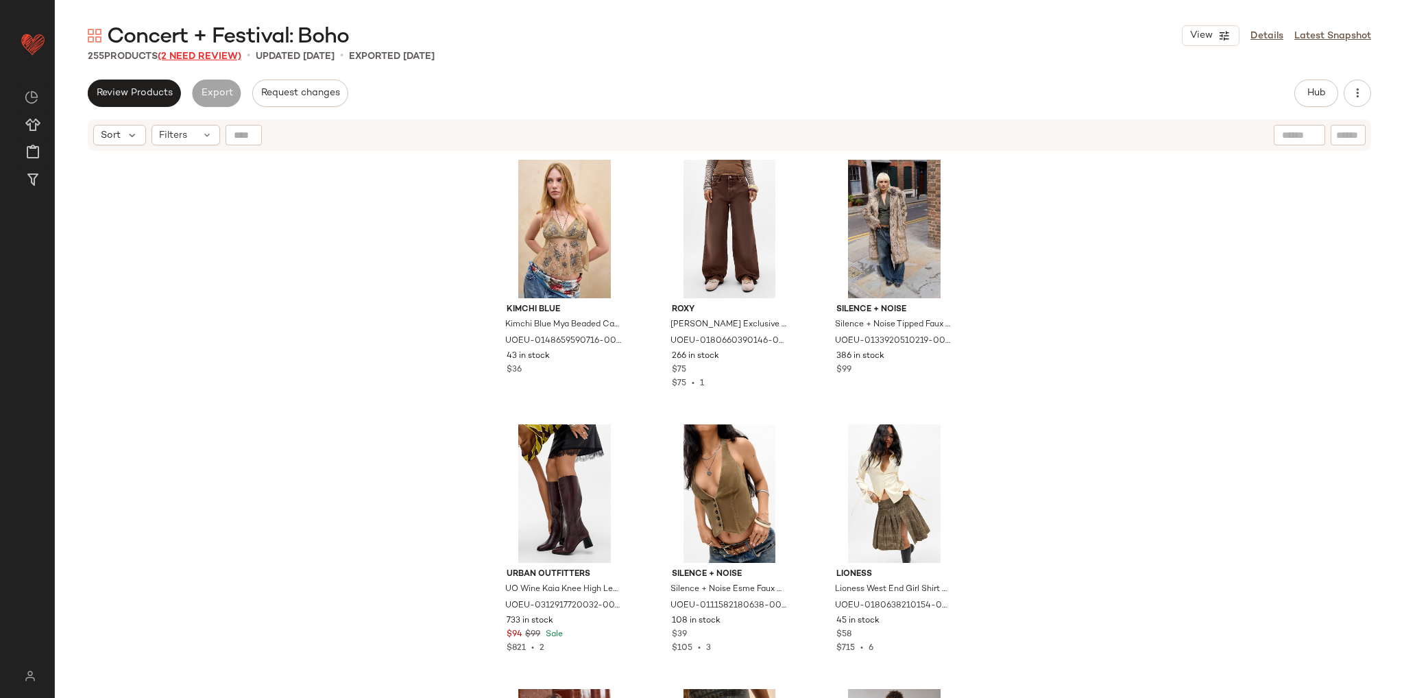
click at [224, 53] on span "(2 Need Review)" at bounding box center [200, 56] width 84 height 10
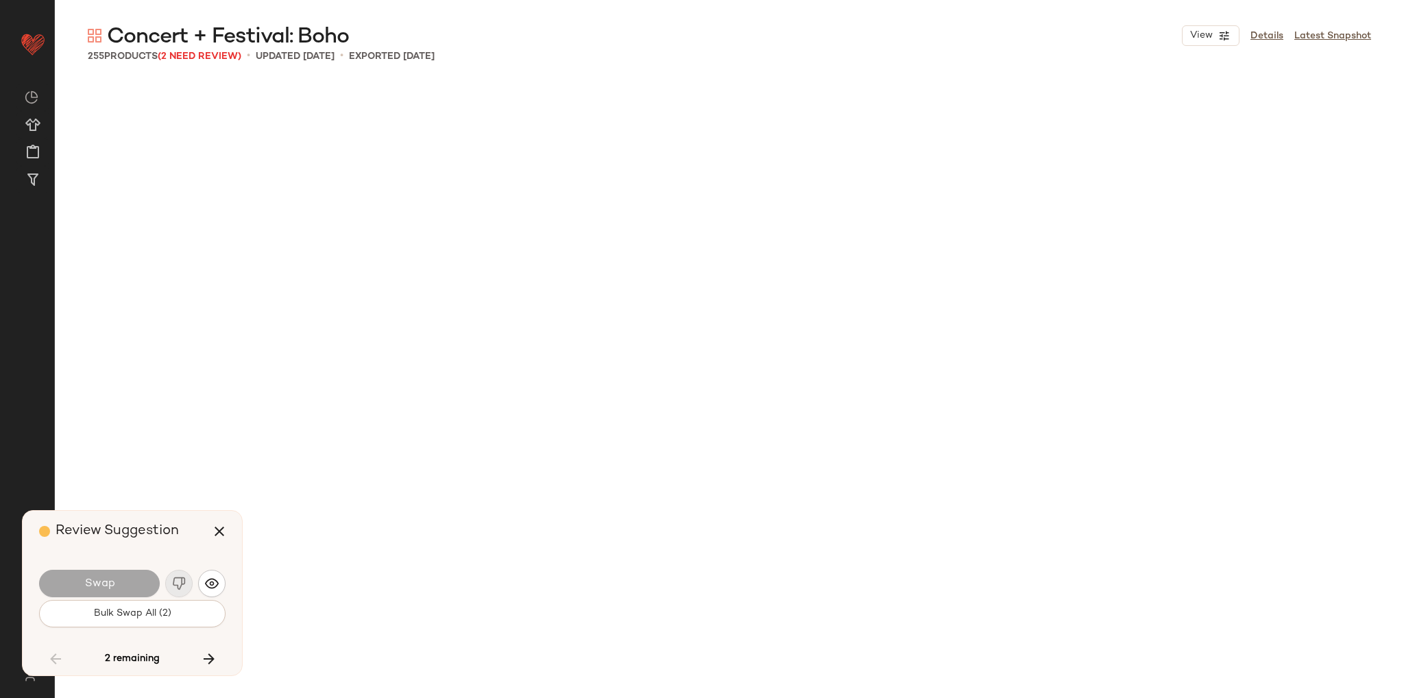
scroll to position [11111, 0]
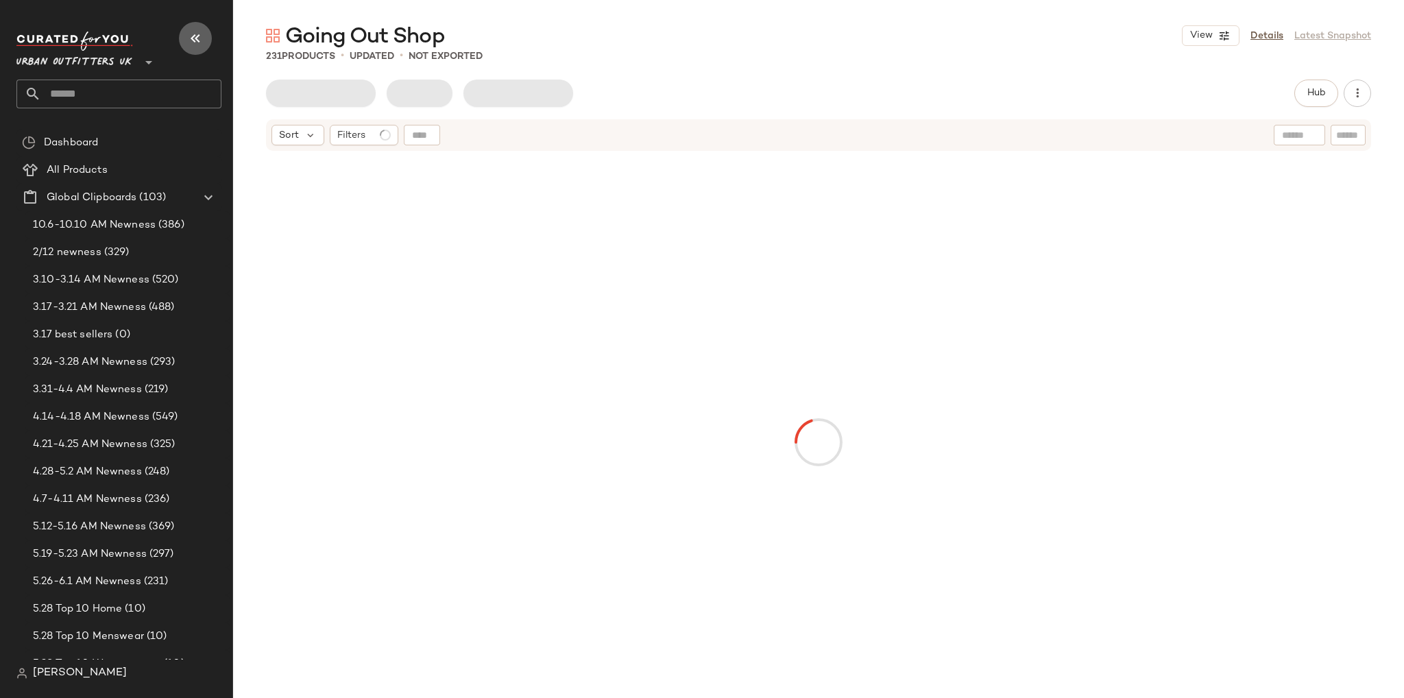
click at [199, 31] on icon "button" at bounding box center [195, 38] width 16 height 16
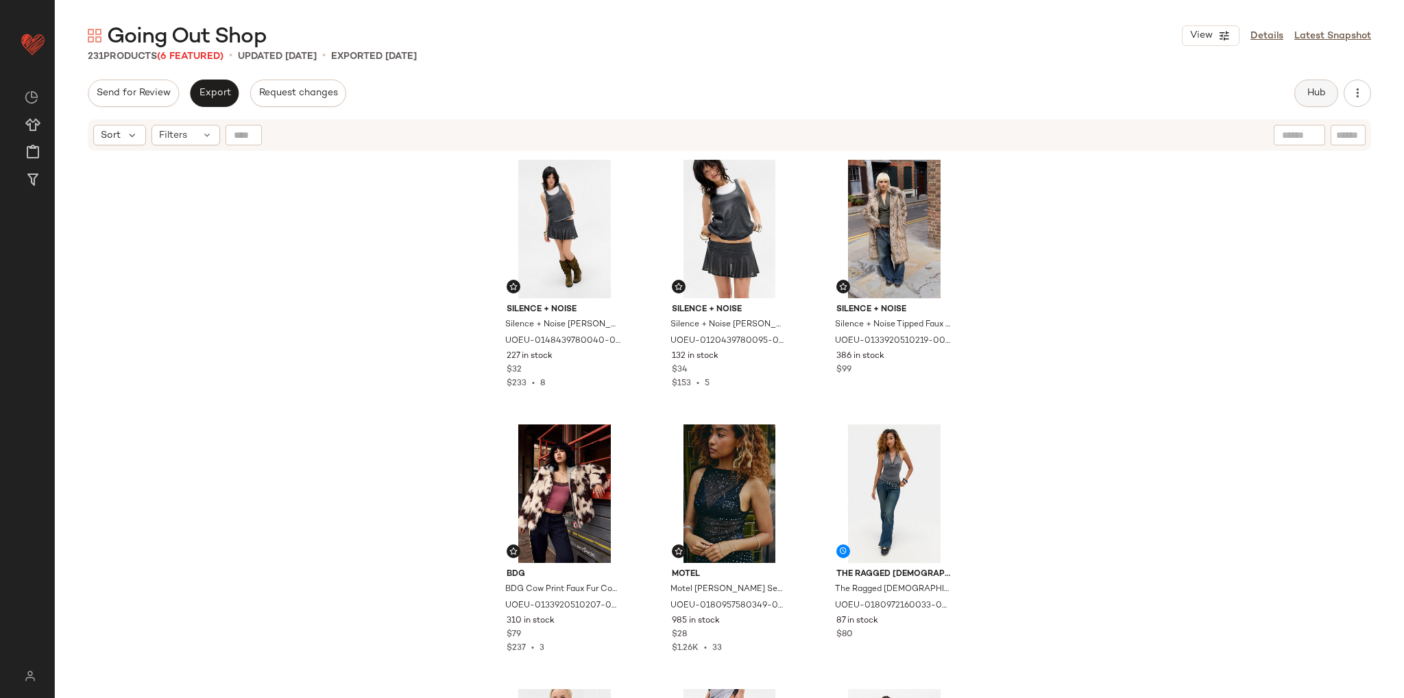
click at [1305, 99] on button "Hub" at bounding box center [1316, 92] width 44 height 27
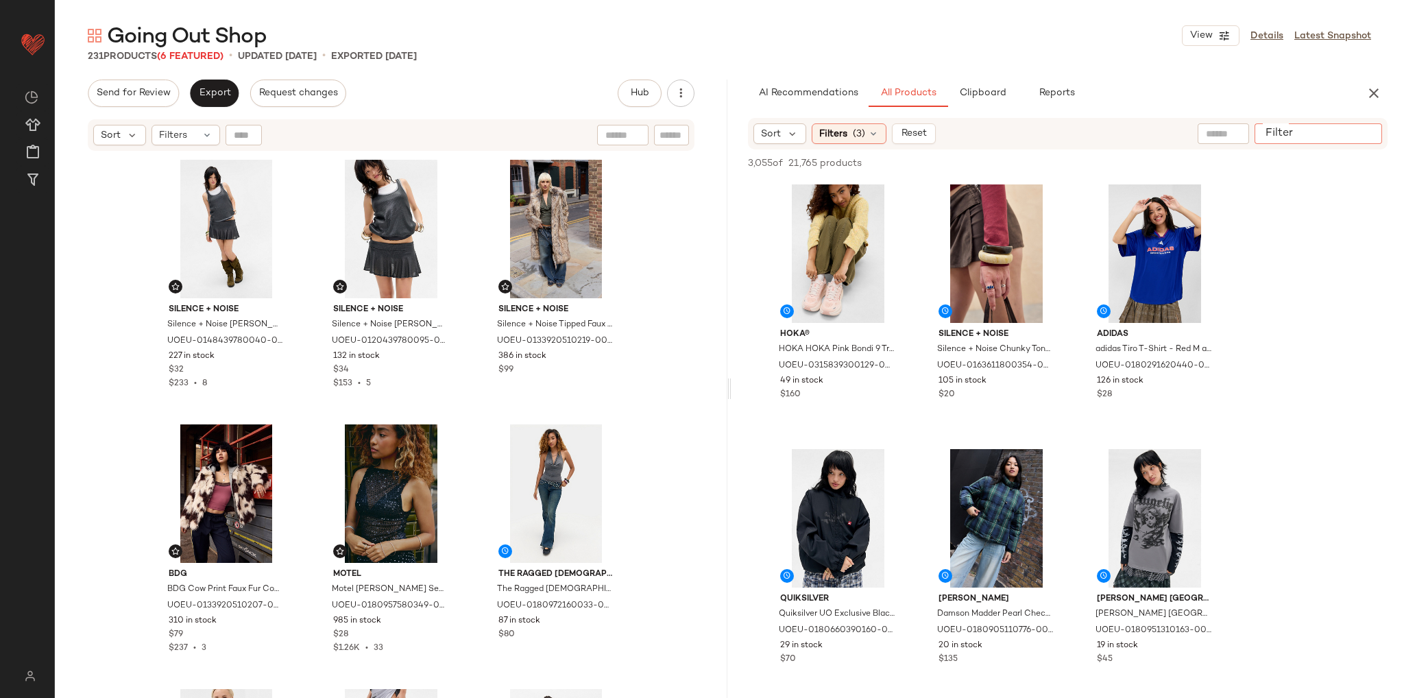
click at [1356, 133] on input "Filter" at bounding box center [1318, 134] width 117 height 14
click at [1269, 136] on input "Filter" at bounding box center [1318, 134] width 117 height 14
drag, startPoint x: 1269, startPoint y: 136, endPoint x: 870, endPoint y: 41, distance: 410.6
click at [870, 41] on div "Going Out Shop View Details Latest Snapshot" at bounding box center [729, 35] width 1349 height 27
click at [1365, 140] on div at bounding box center [1364, 133] width 35 height 21
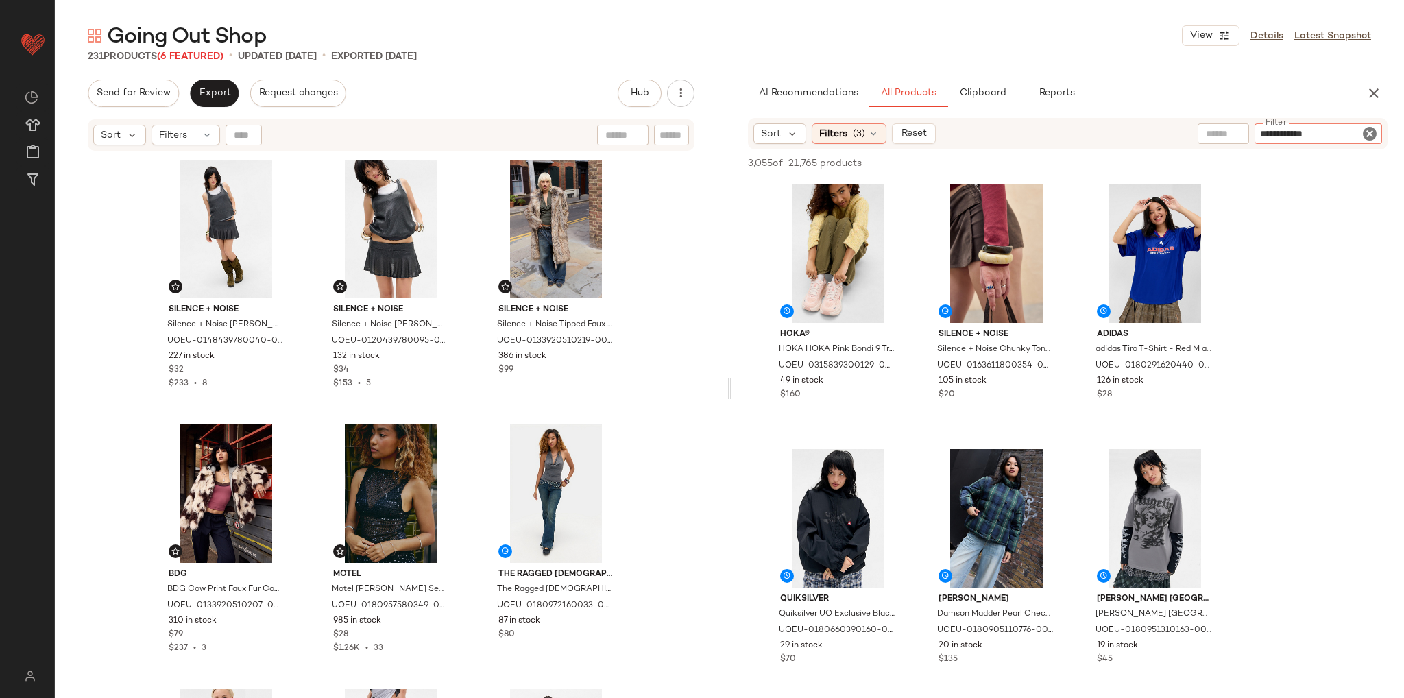
type input "**********"
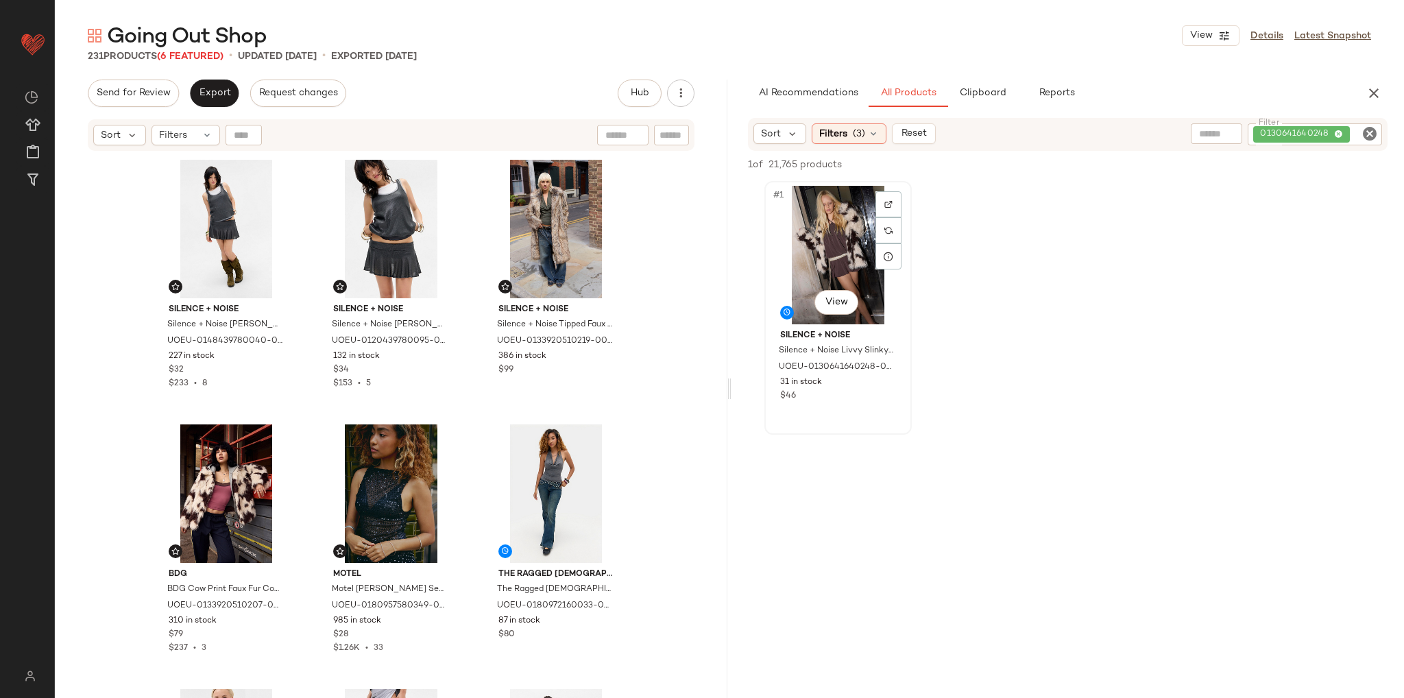
click at [855, 241] on div "#1 View" at bounding box center [838, 255] width 138 height 138
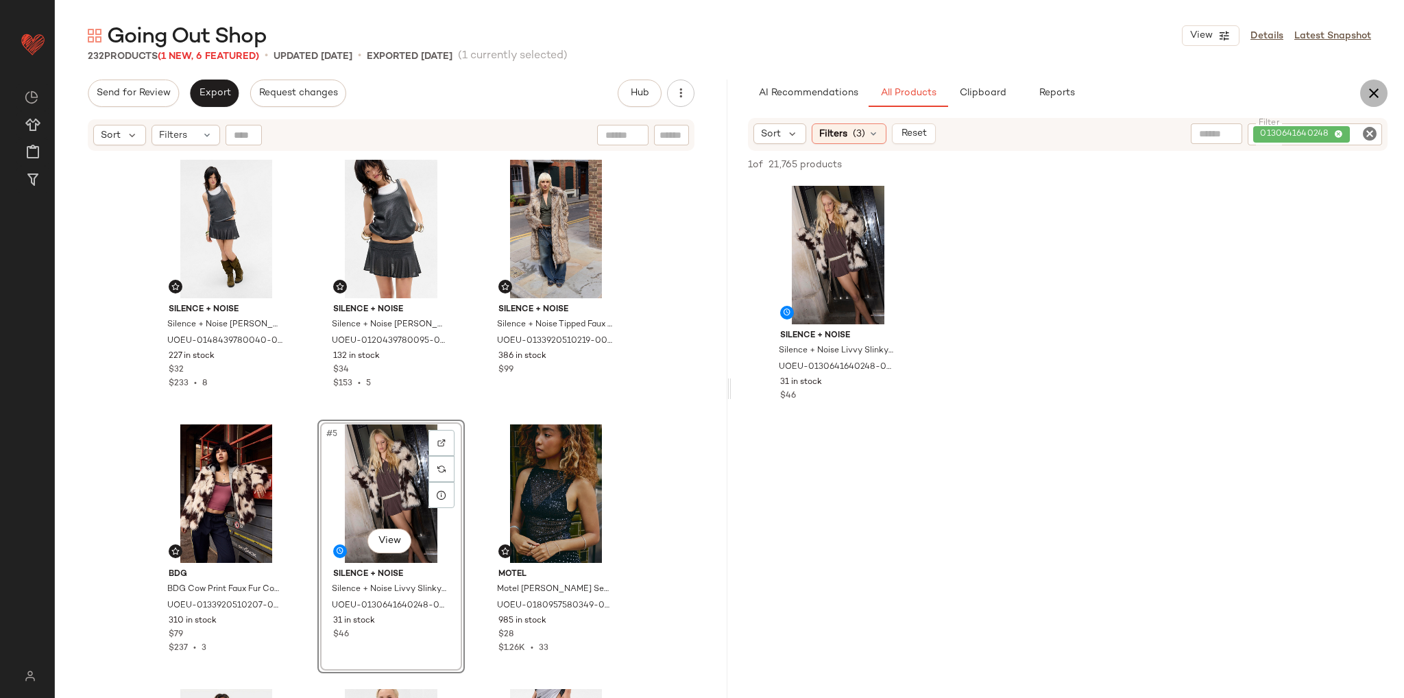
click at [1364, 94] on button "button" at bounding box center [1373, 92] width 27 height 27
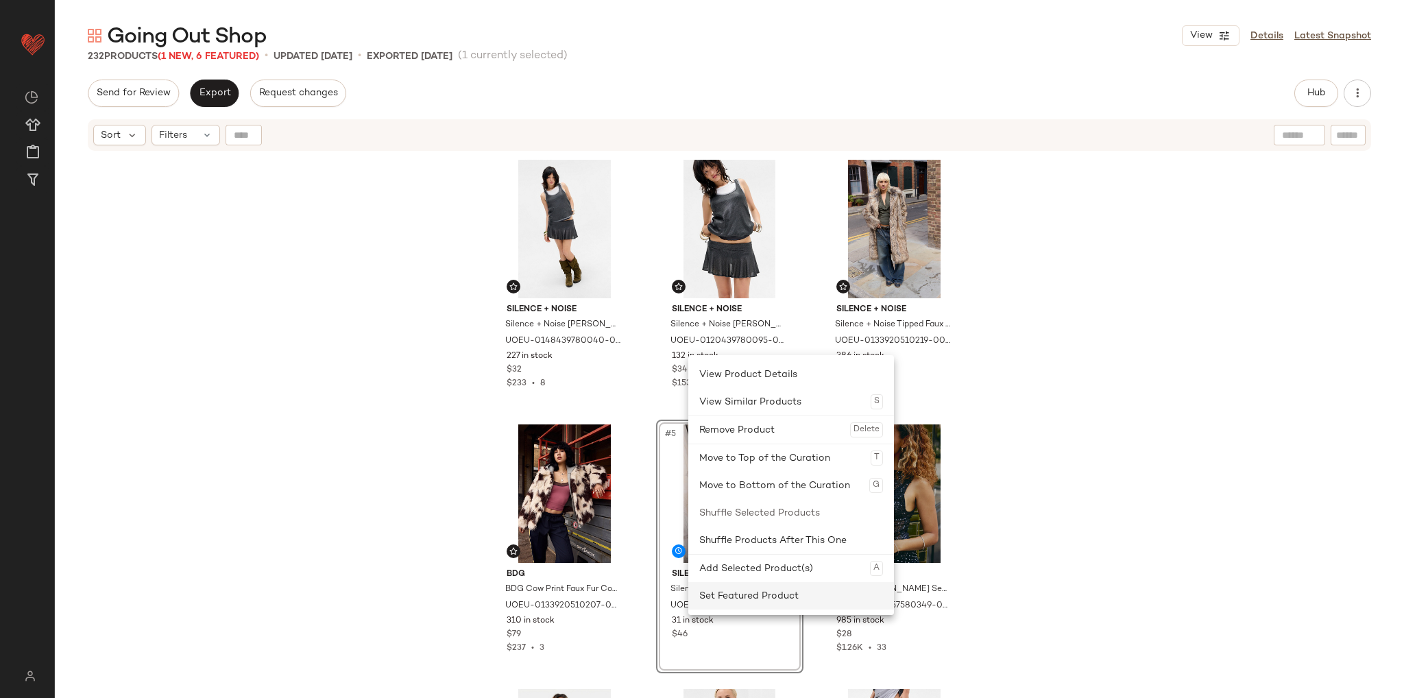
click at [741, 598] on div "Set Featured Product" at bounding box center [791, 595] width 184 height 27
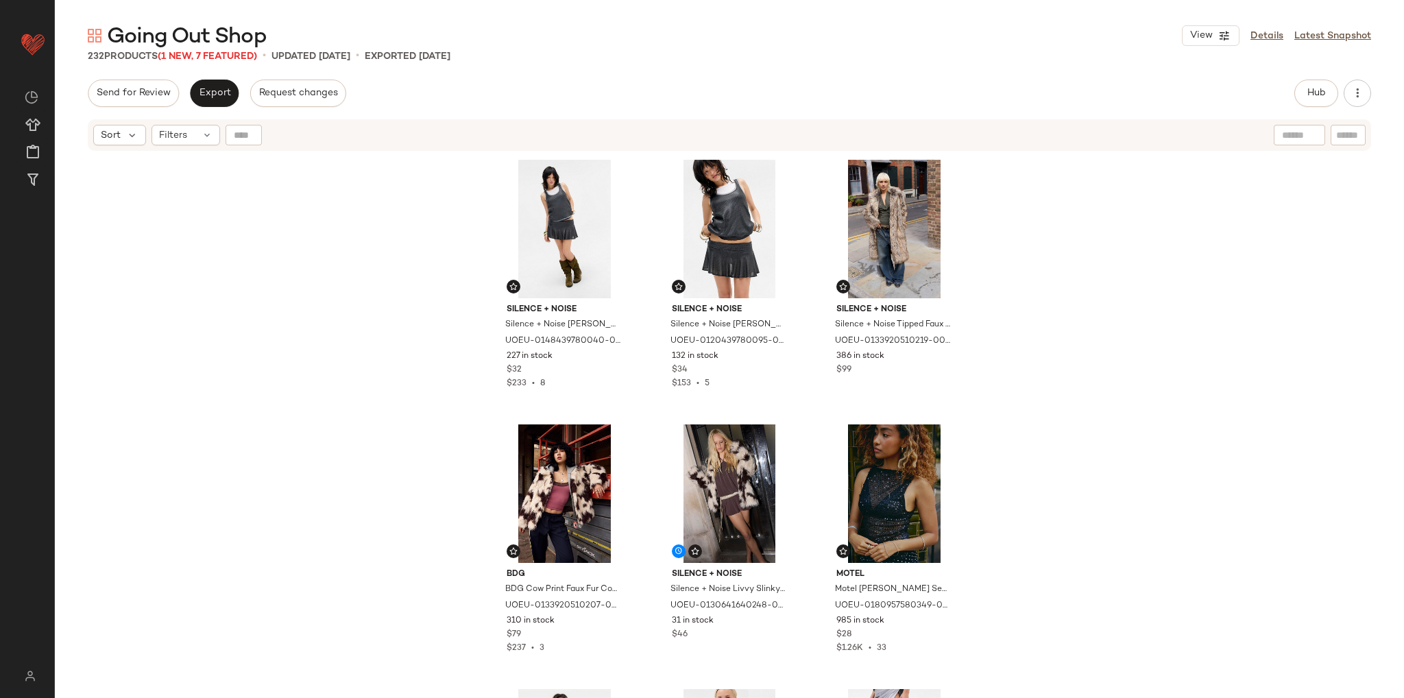
click at [1077, 456] on div "Silence + Noise Silence + Noise [PERSON_NAME] Sequin Vest Jacket - Grey XL at U…" at bounding box center [729, 442] width 1349 height 580
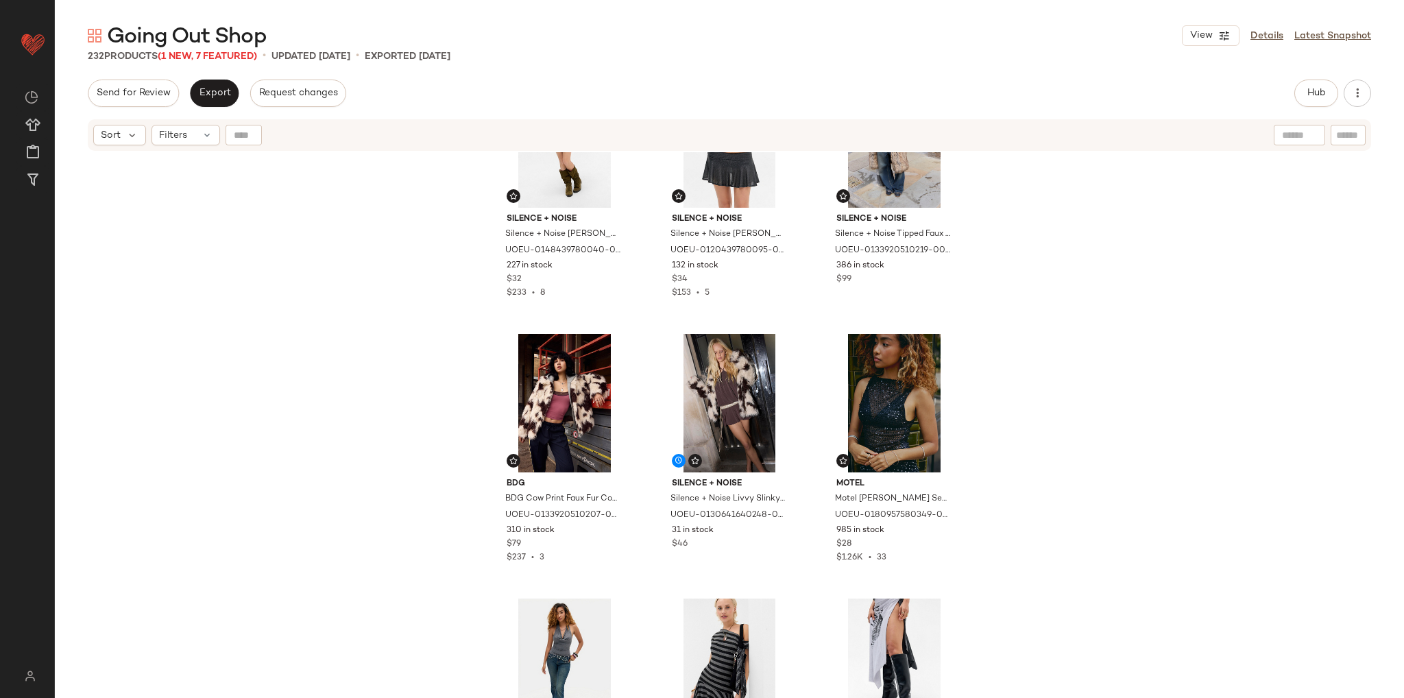
scroll to position [69, 0]
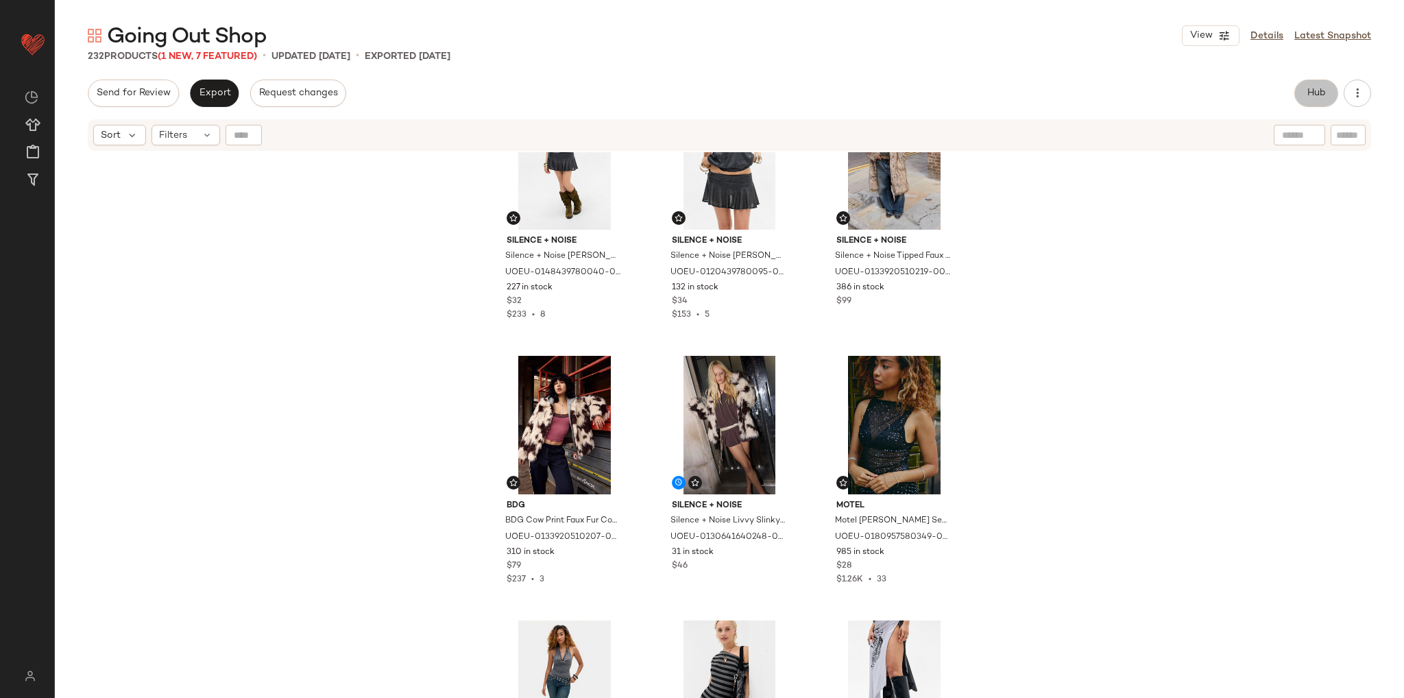
click at [1313, 97] on span "Hub" at bounding box center [1315, 93] width 19 height 11
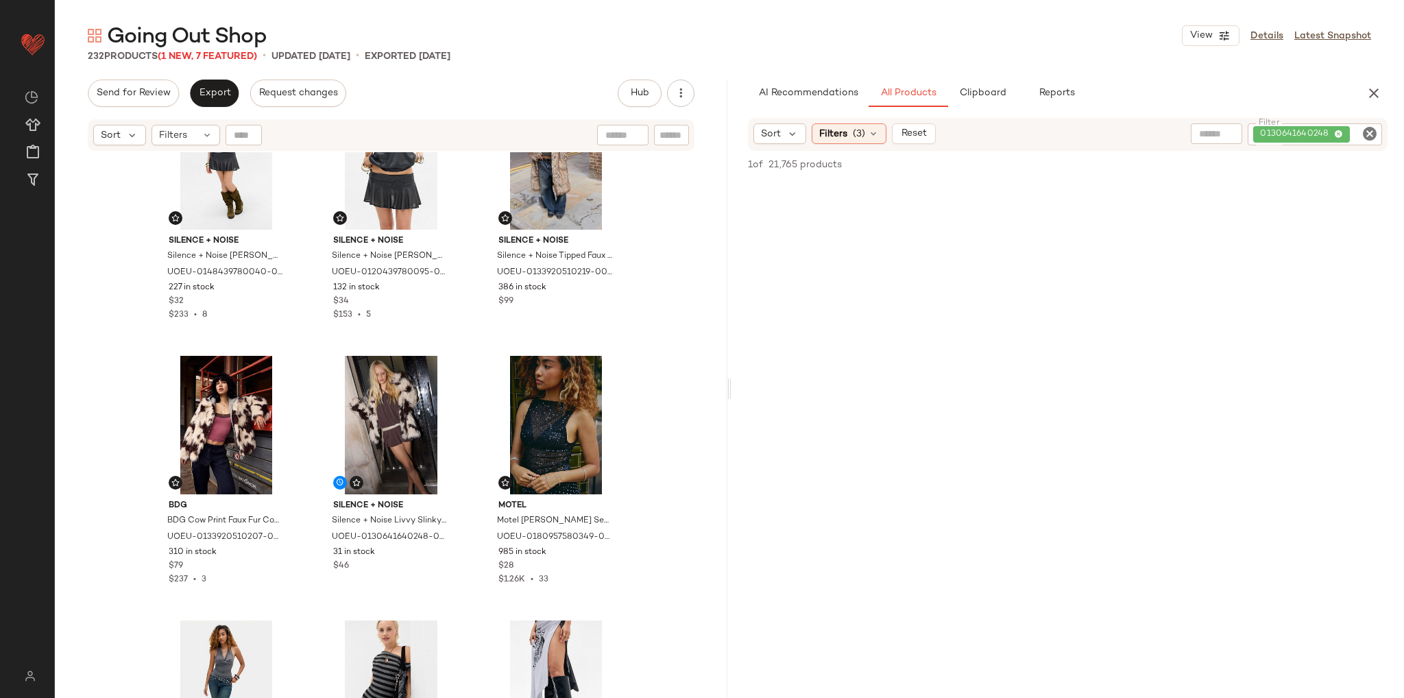
click at [1371, 138] on icon "Clear Filter" at bounding box center [1369, 133] width 16 height 16
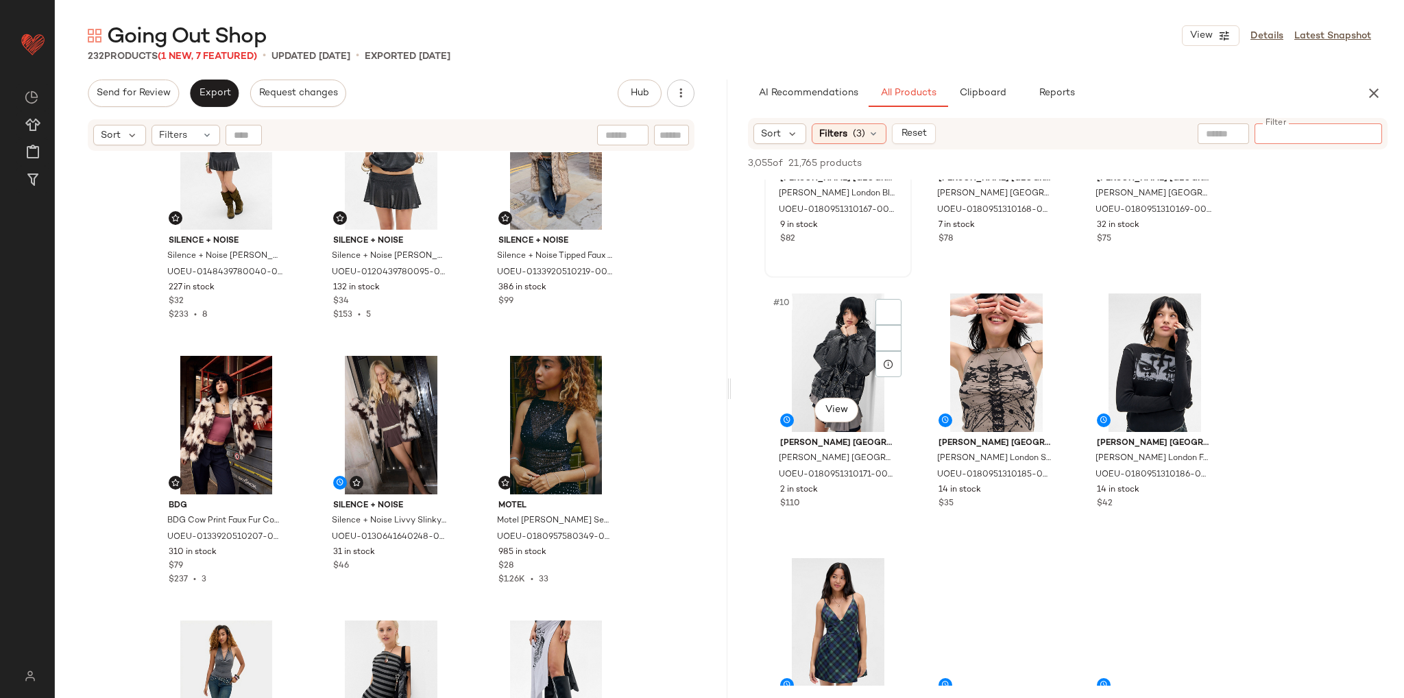
scroll to position [685, 0]
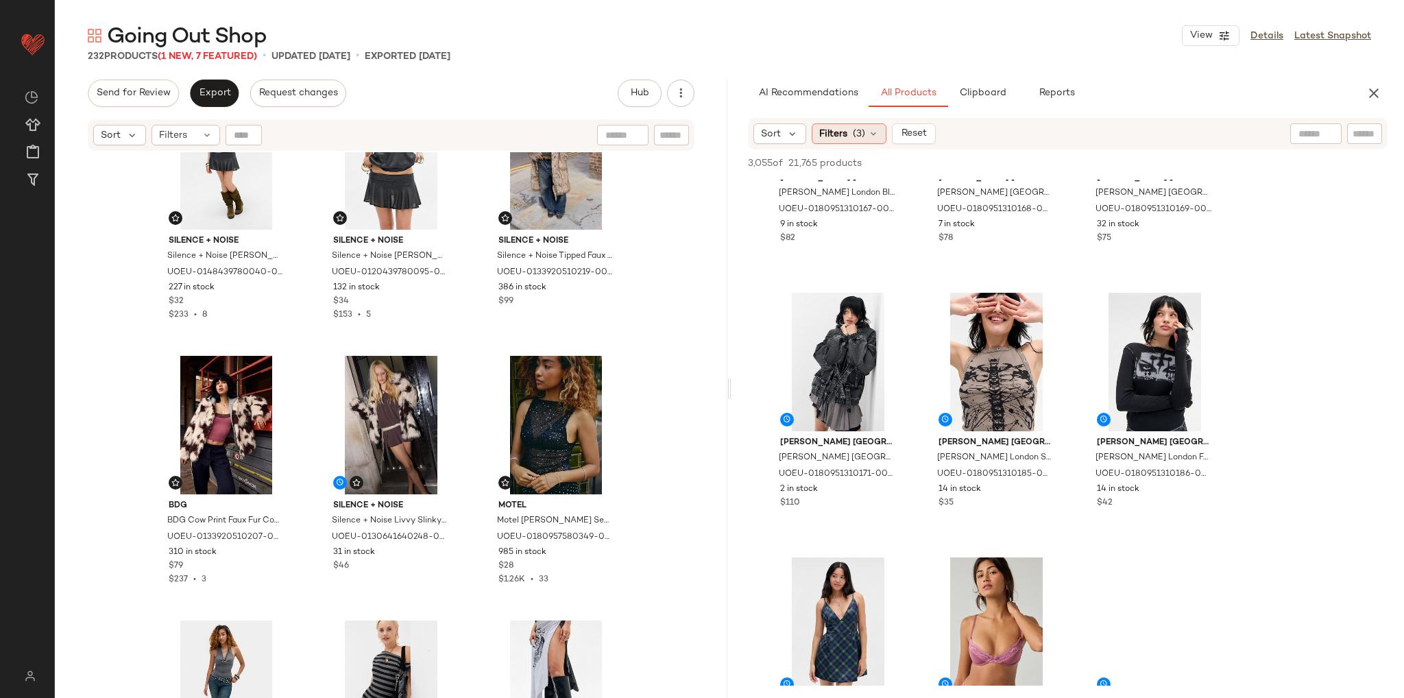
click at [878, 136] on div "Filters (3)" at bounding box center [848, 133] width 75 height 21
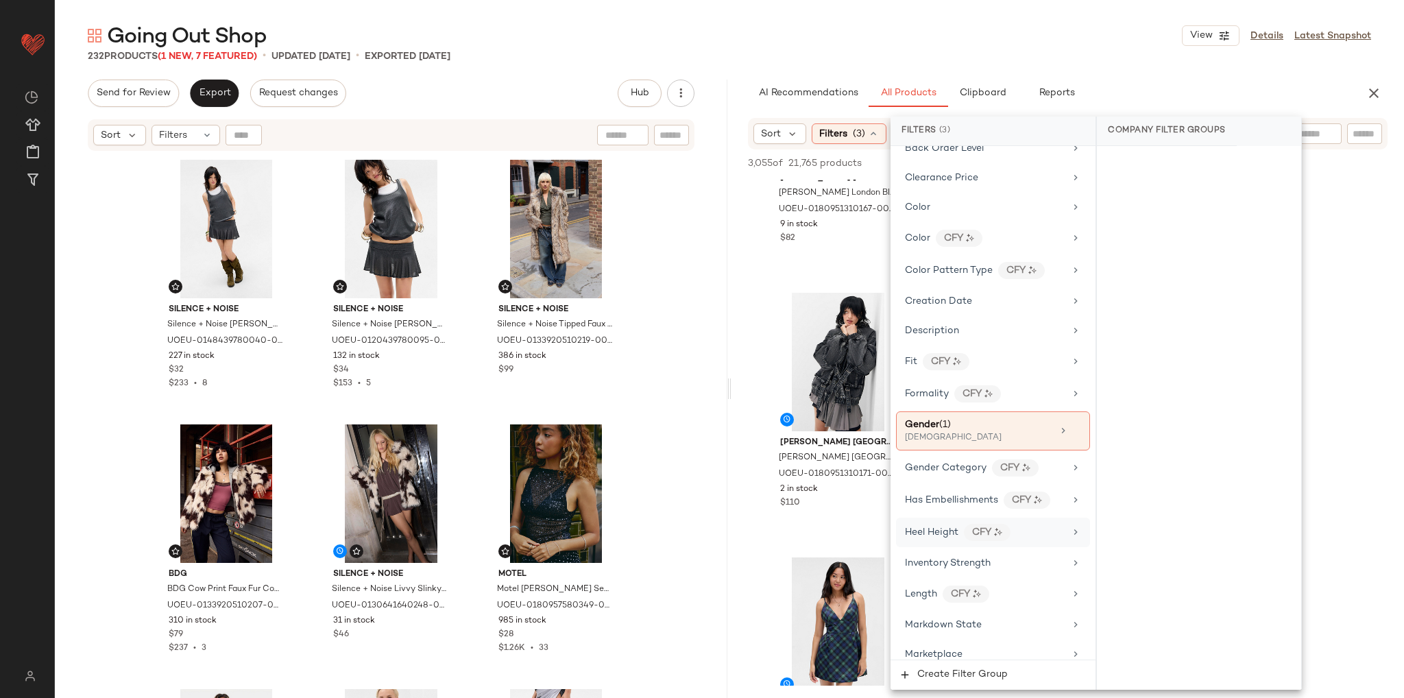
scroll to position [0, 0]
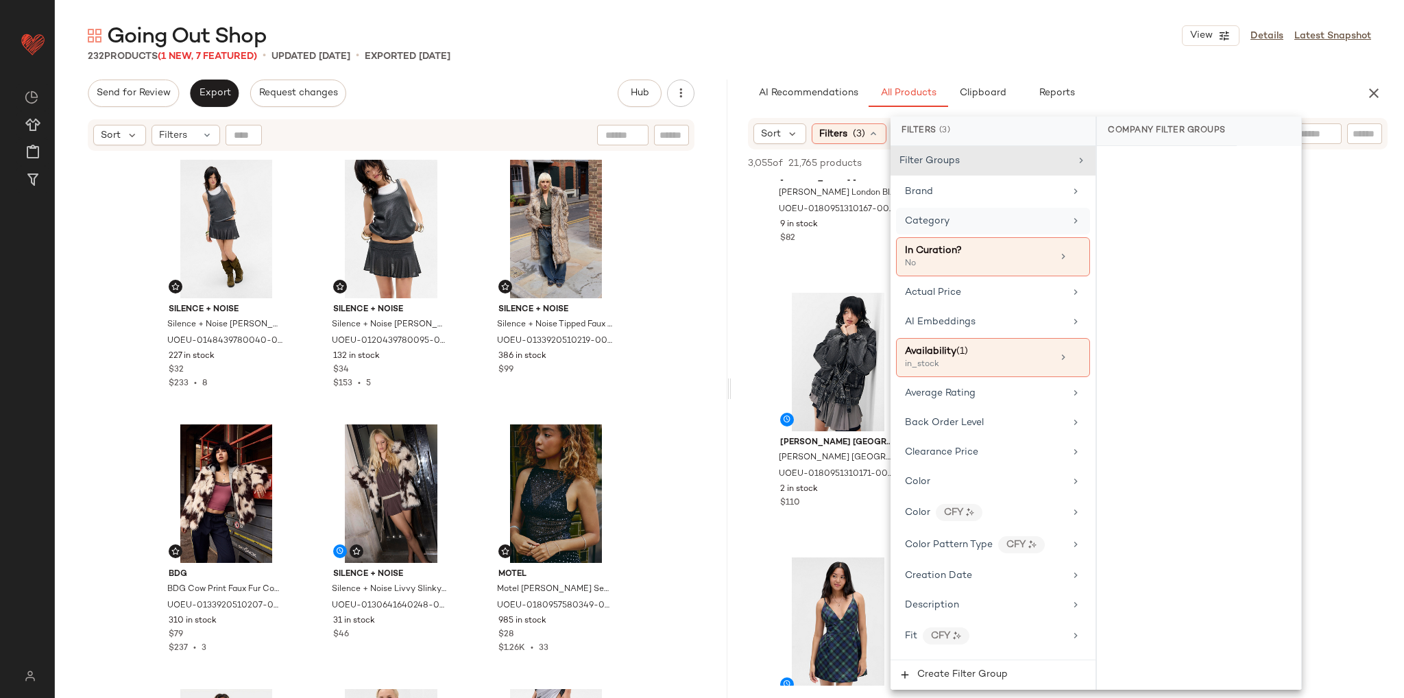
click at [944, 221] on span "Category" at bounding box center [927, 221] width 45 height 10
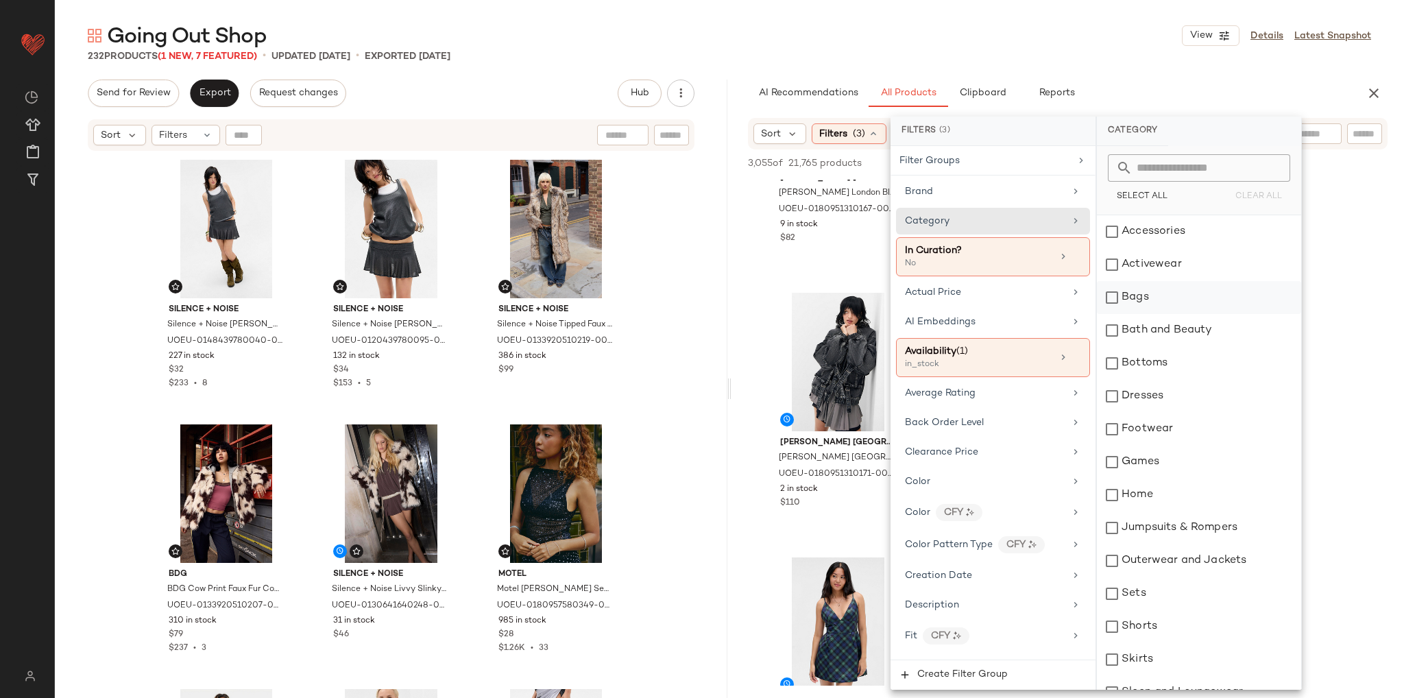
click at [1109, 299] on div "Bags" at bounding box center [1199, 297] width 204 height 33
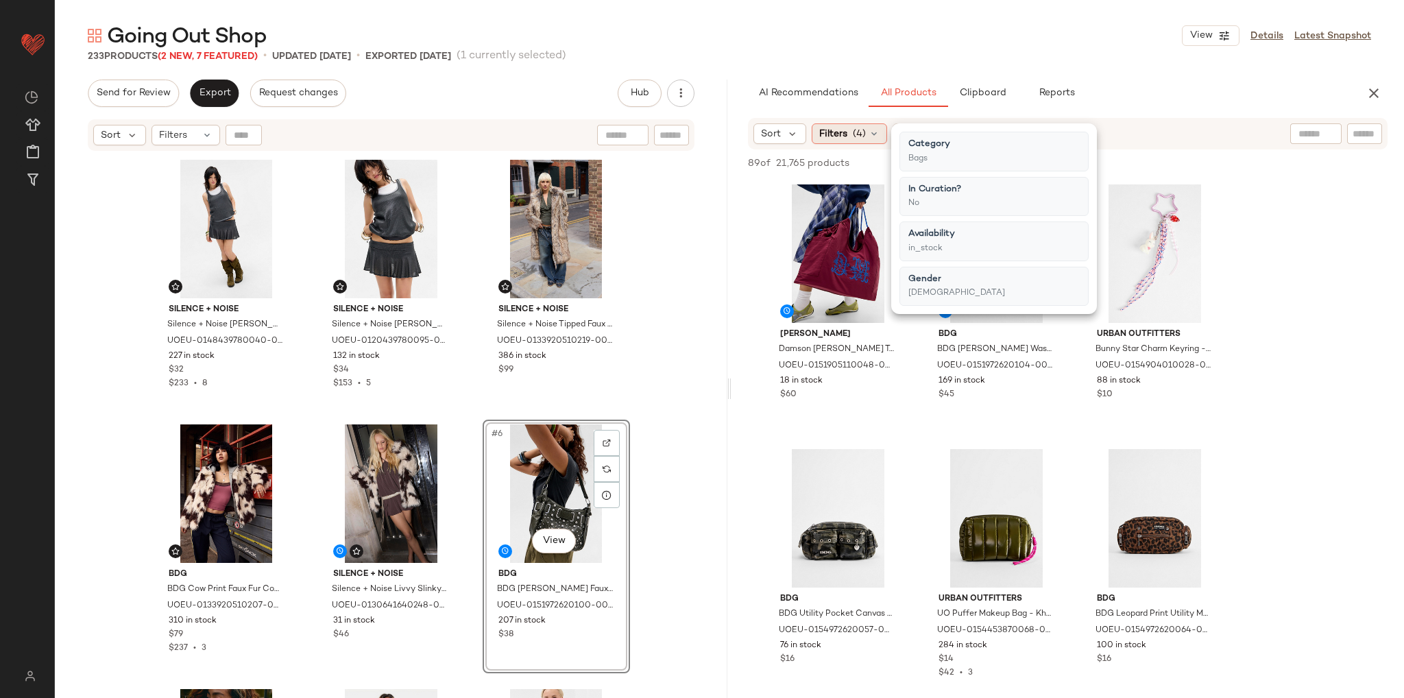
click at [874, 135] on icon at bounding box center [873, 133] width 11 height 11
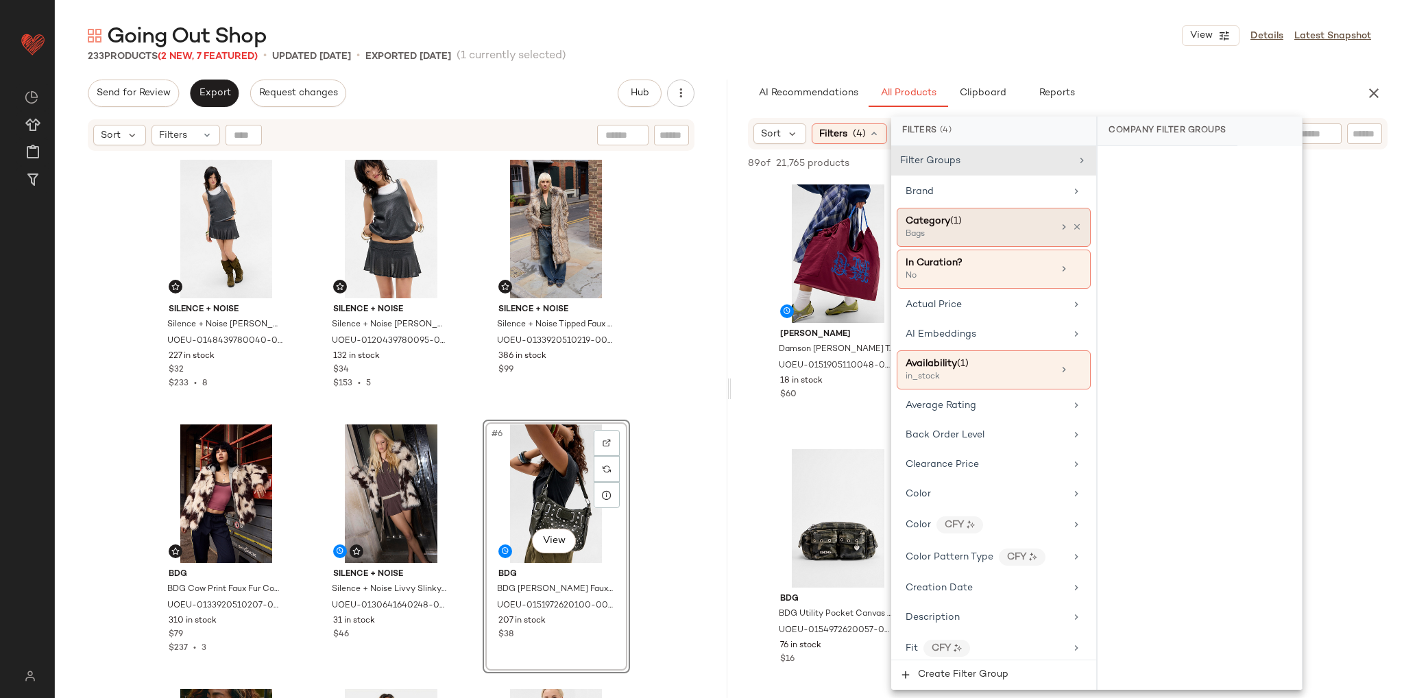
click at [1001, 236] on div "Bags" at bounding box center [973, 234] width 137 height 12
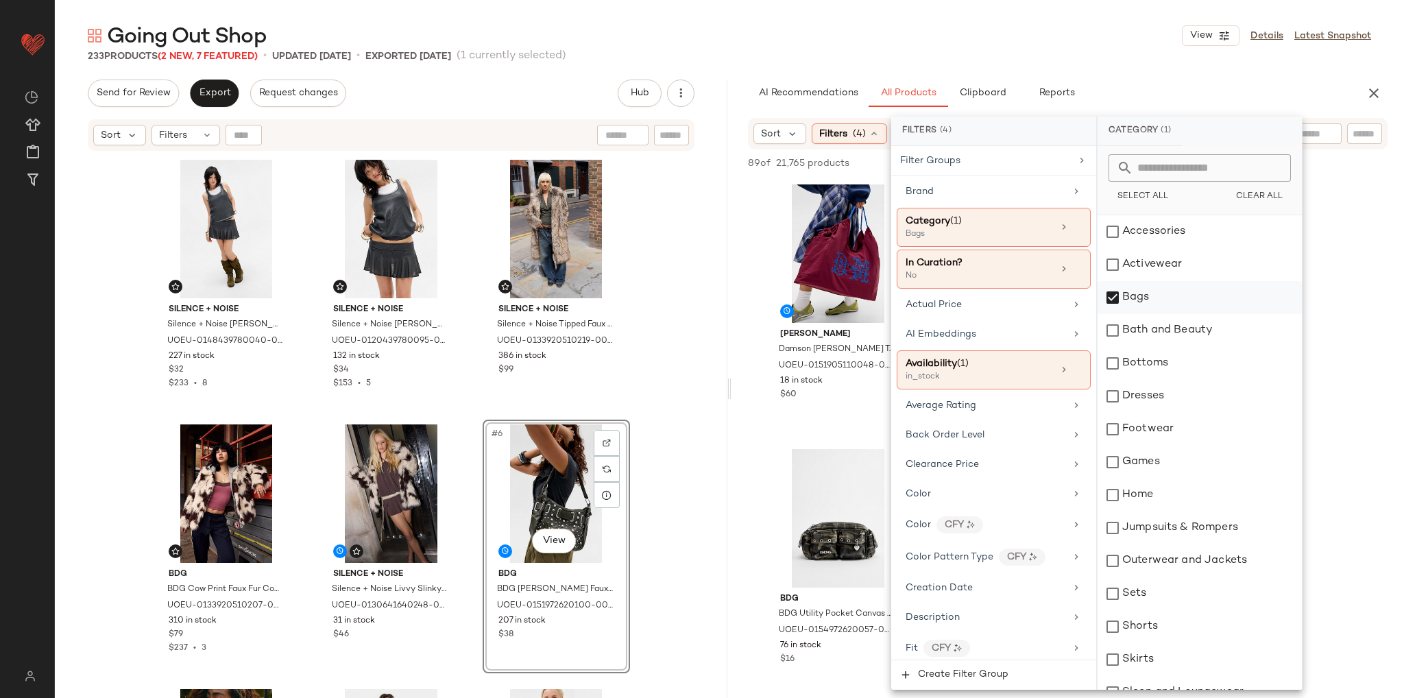
click at [1115, 297] on div "Bags" at bounding box center [1199, 297] width 204 height 33
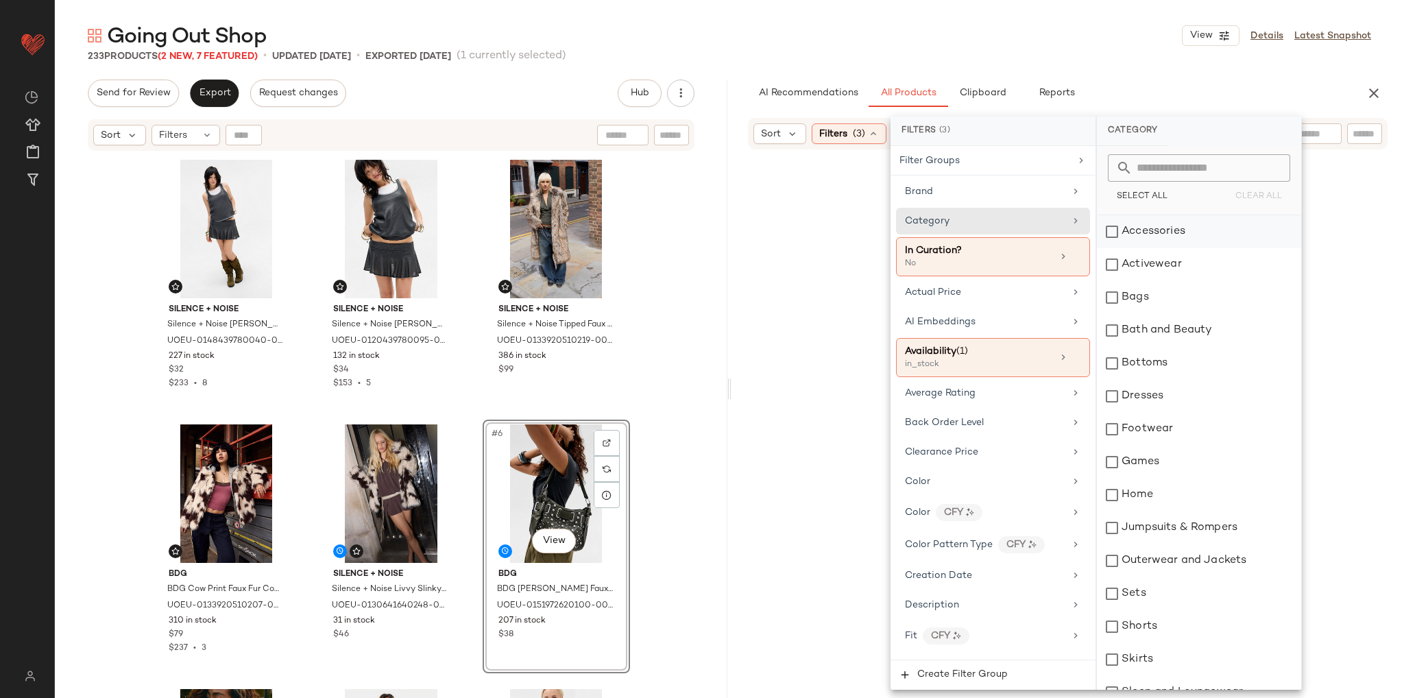
click at [1116, 234] on div "Accessories" at bounding box center [1199, 231] width 204 height 33
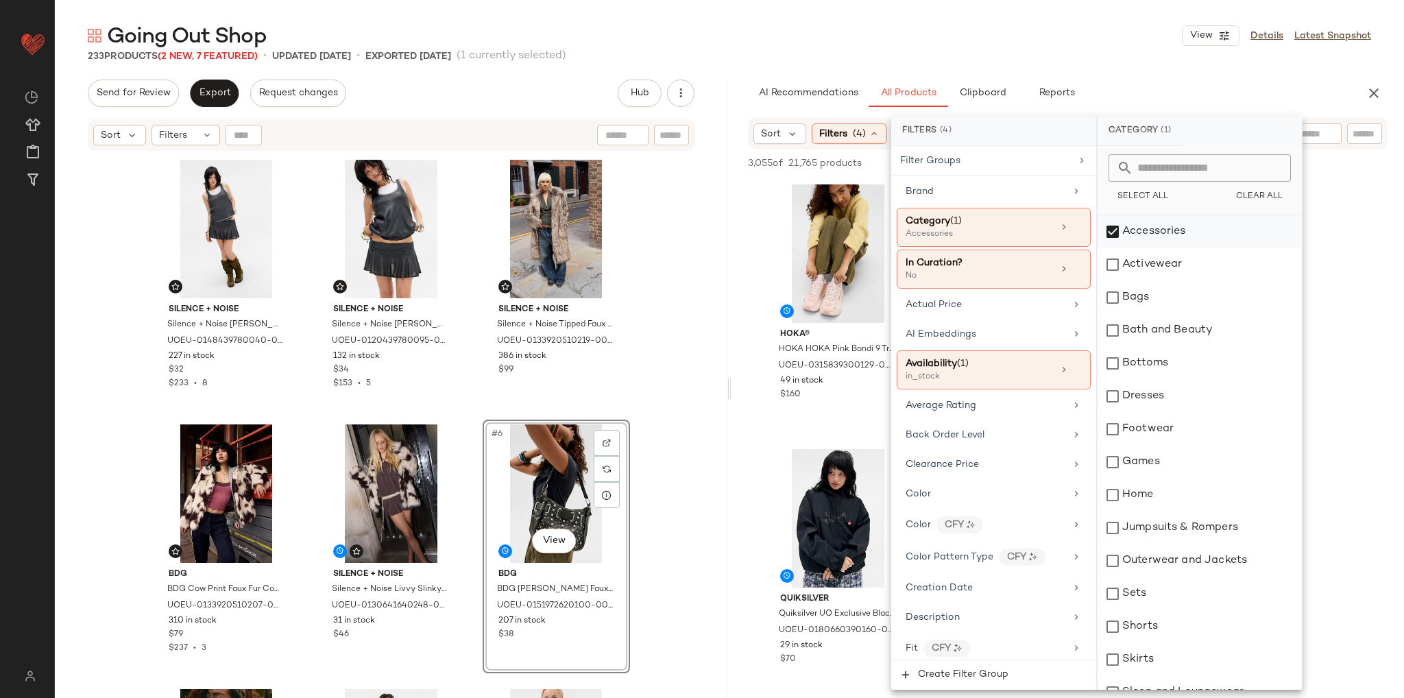
click at [1114, 227] on div "Accessories" at bounding box center [1199, 231] width 204 height 33
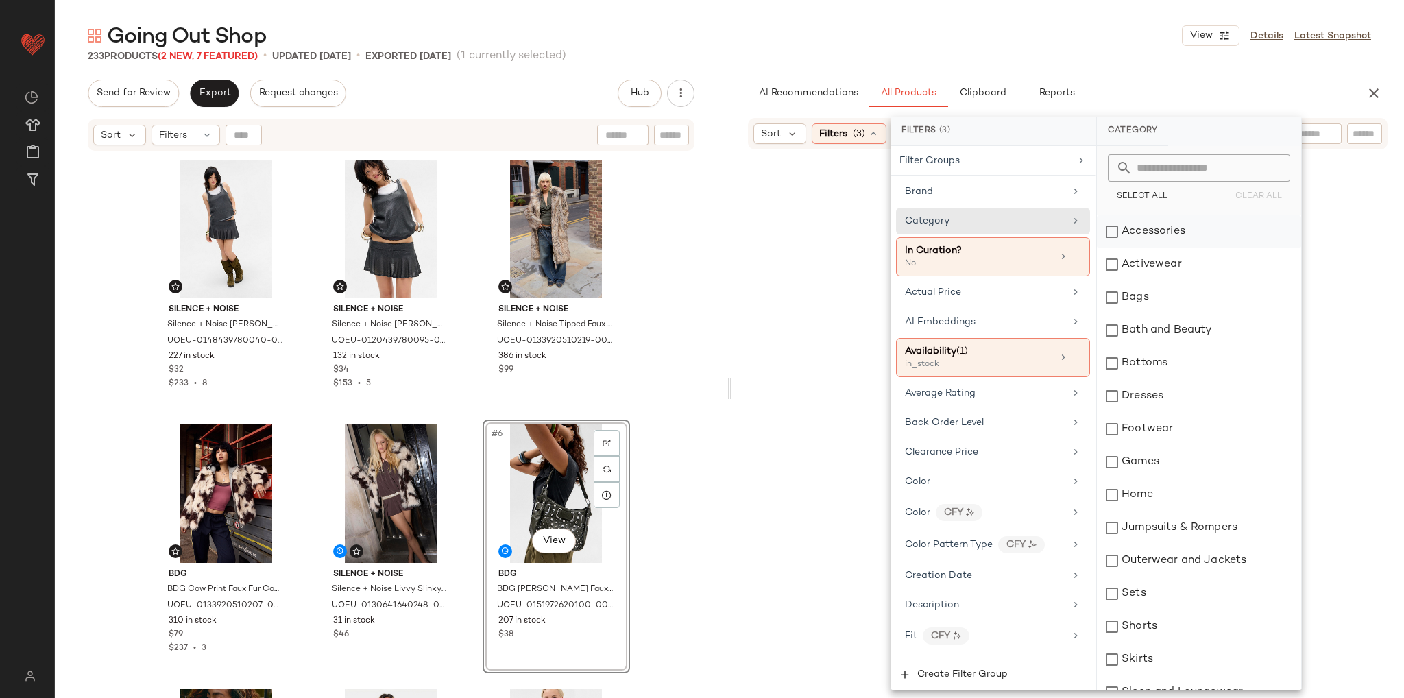
click at [1112, 230] on div "Accessories" at bounding box center [1199, 231] width 204 height 33
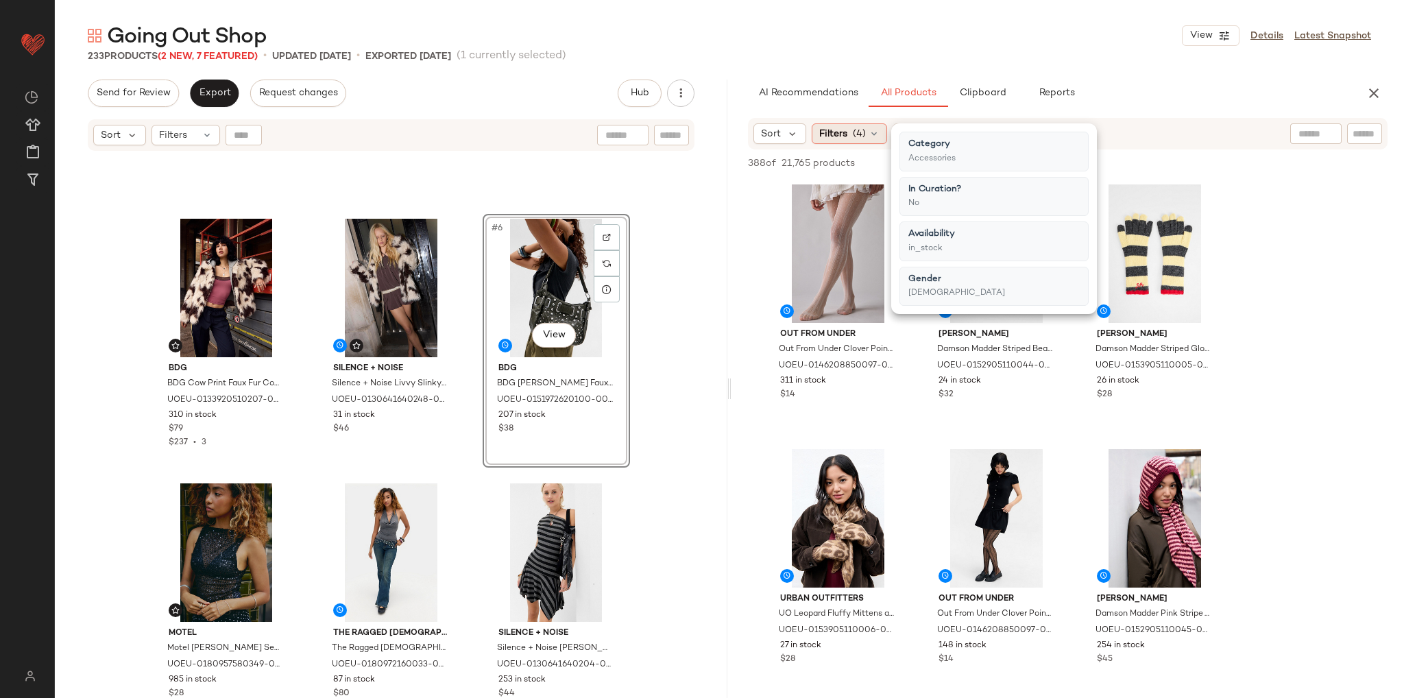
click at [868, 135] on icon at bounding box center [873, 133] width 11 height 11
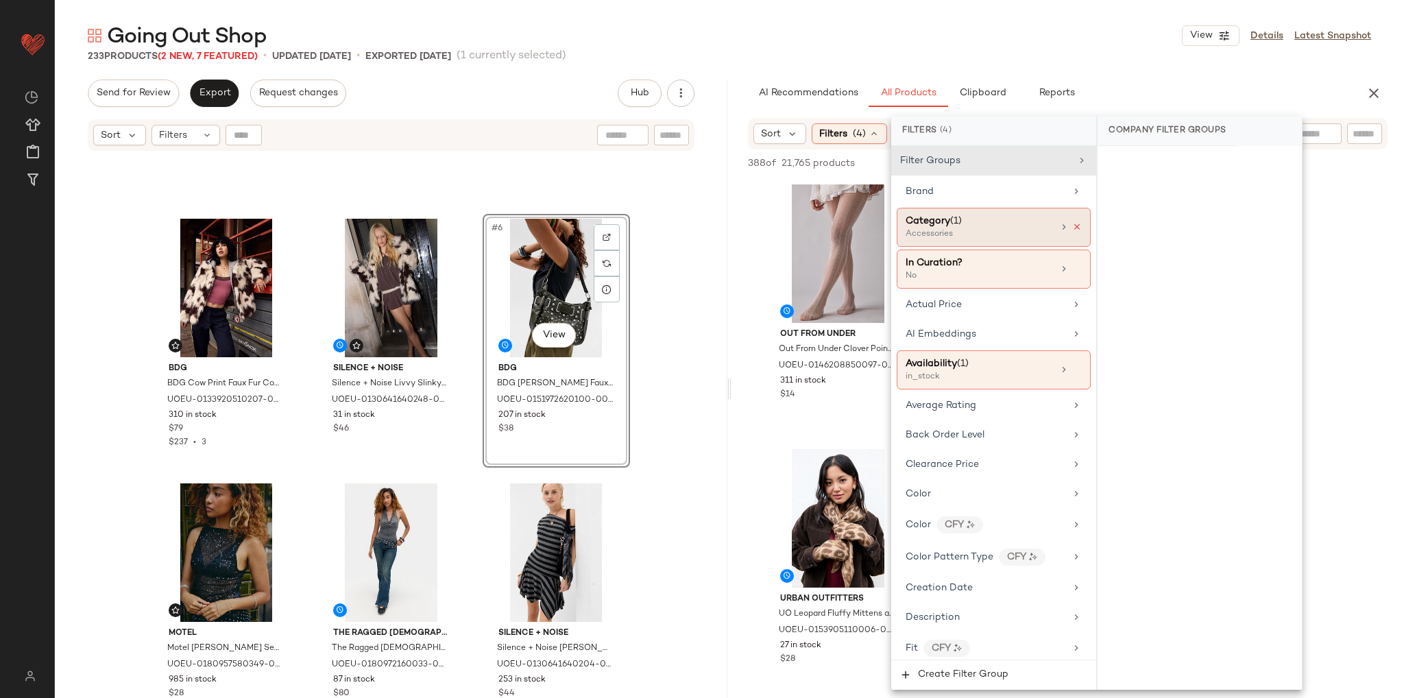
click at [1075, 225] on icon at bounding box center [1077, 227] width 10 height 10
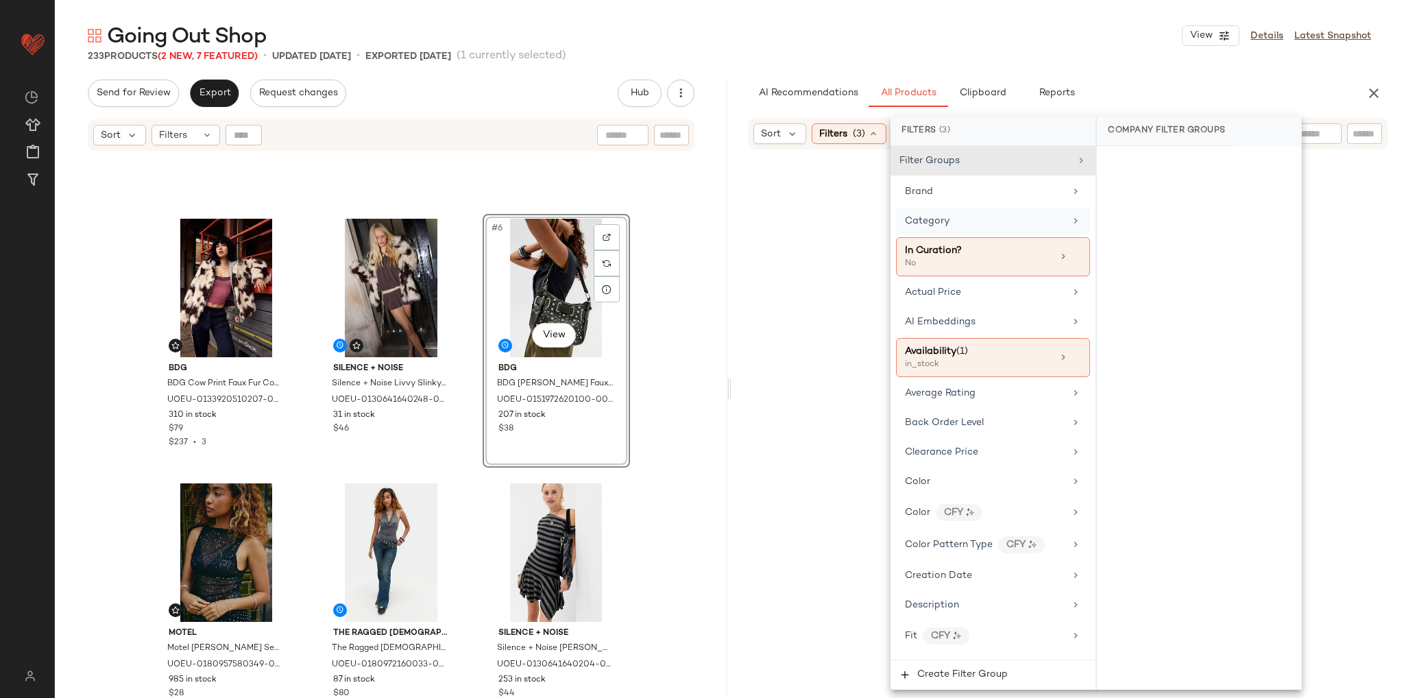
click at [1017, 223] on div "Category" at bounding box center [985, 221] width 160 height 14
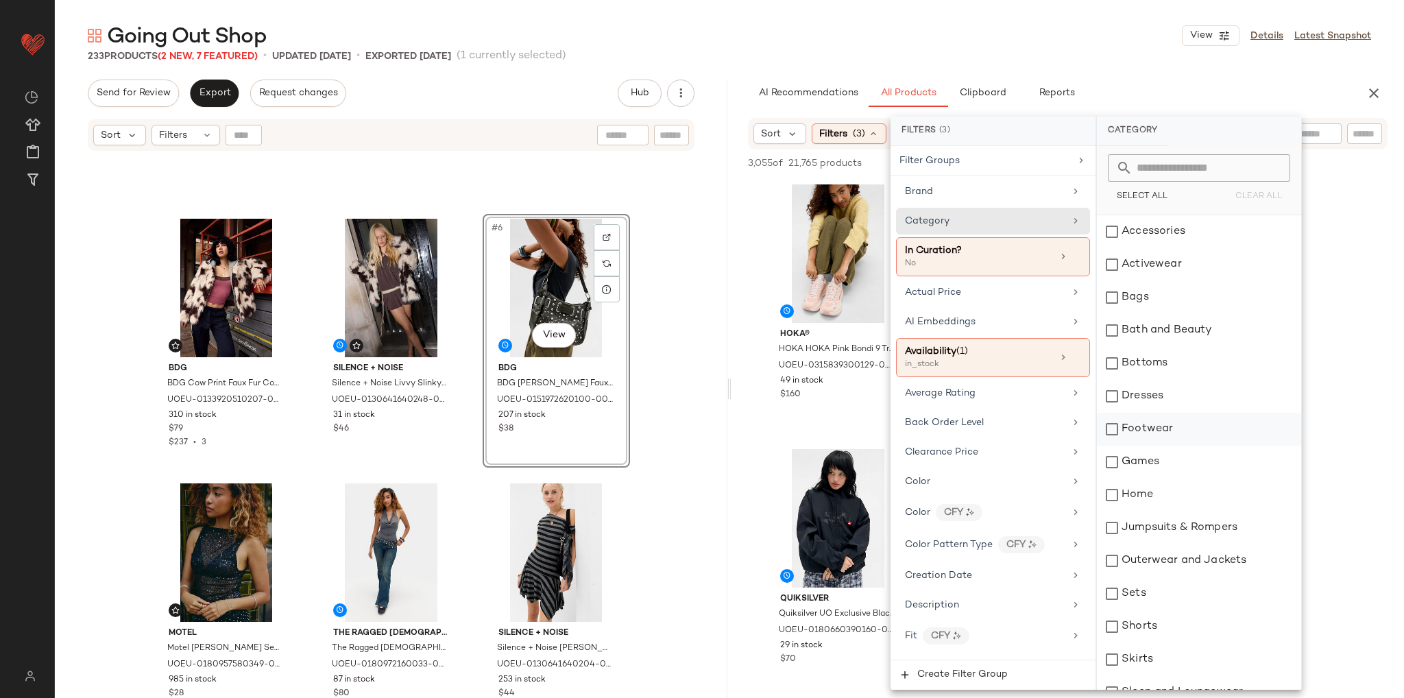
click at [1112, 425] on div "Footwear" at bounding box center [1199, 429] width 204 height 33
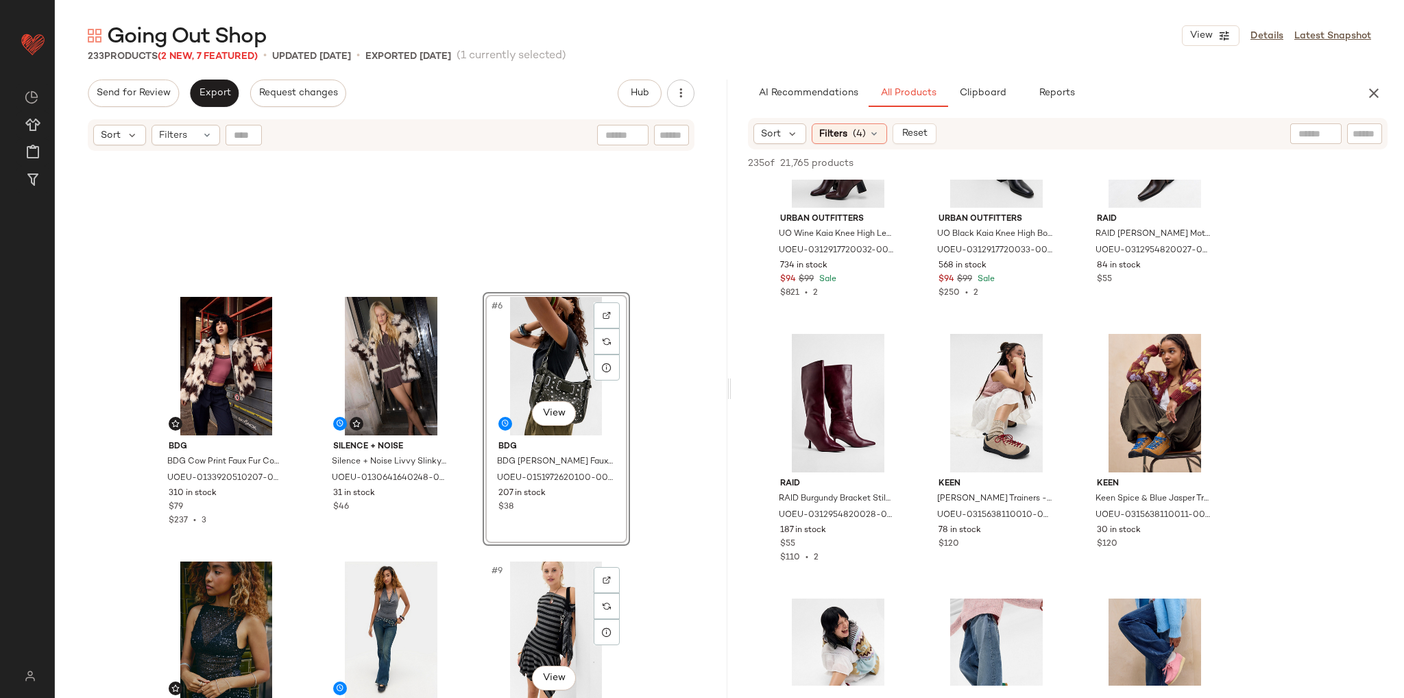
scroll to position [137, 0]
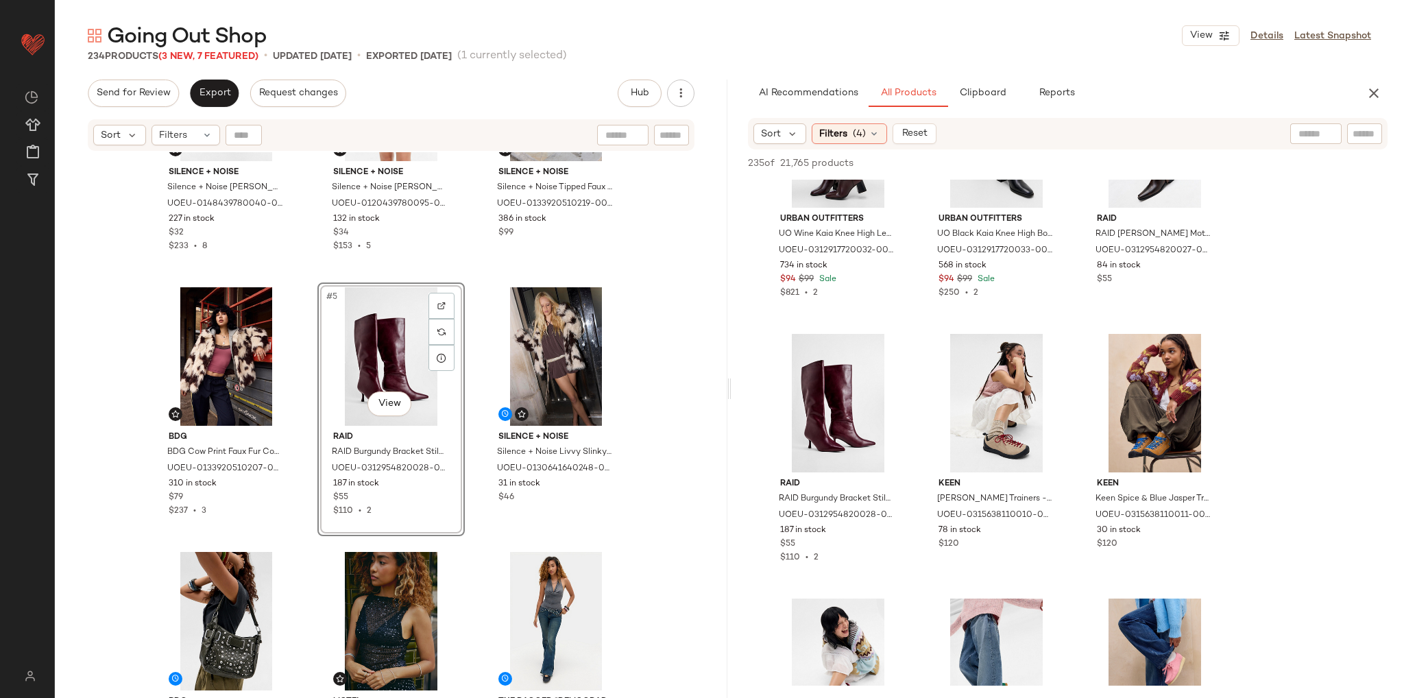
click at [668, 441] on div "Silence + Noise Silence + Noise [PERSON_NAME] Sequin Vest Jacket - Grey XL at U…" at bounding box center [391, 442] width 672 height 580
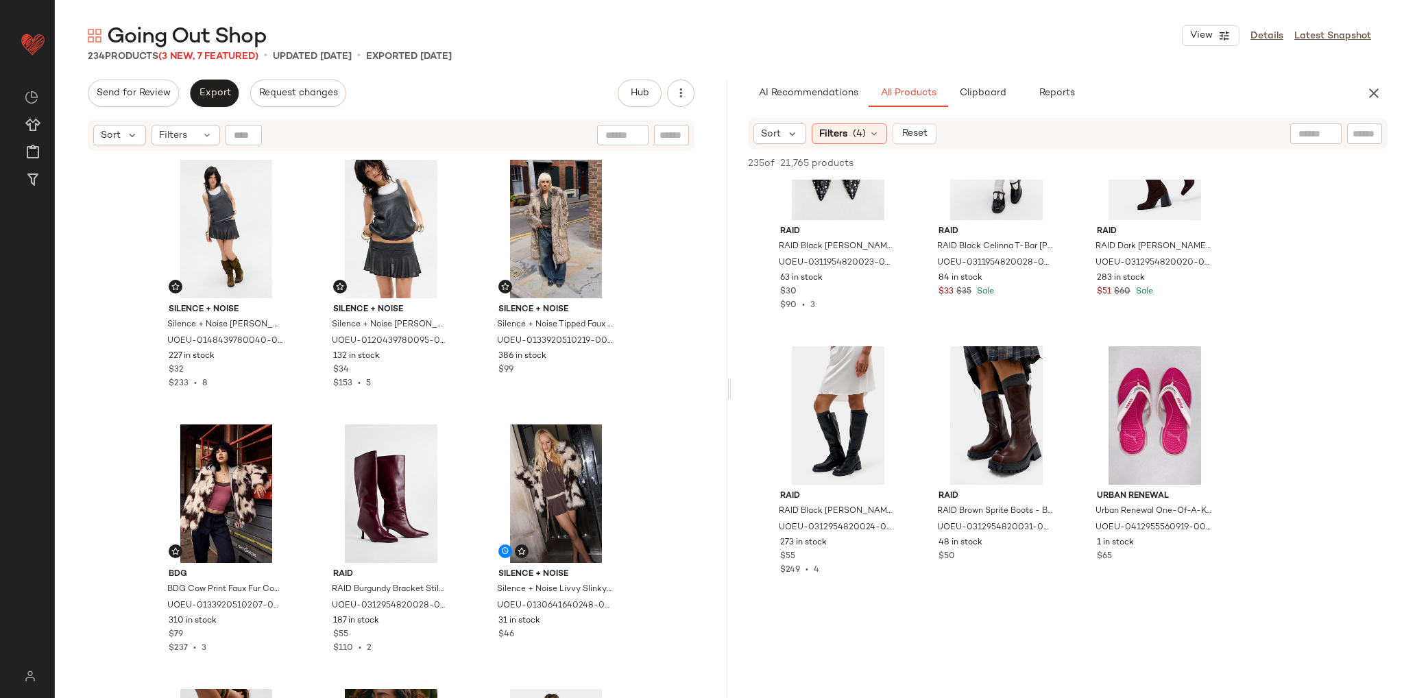
scroll to position [4866, 0]
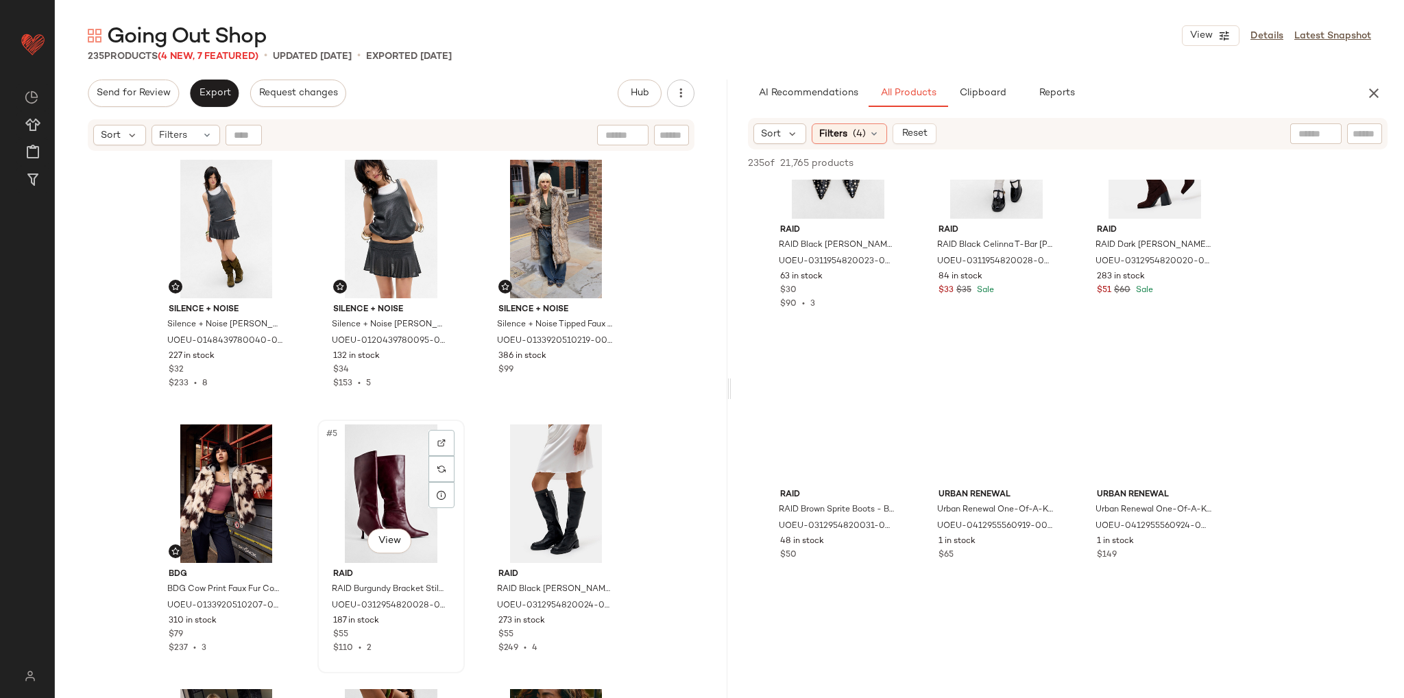
click at [367, 492] on div "#5 View" at bounding box center [391, 493] width 138 height 138
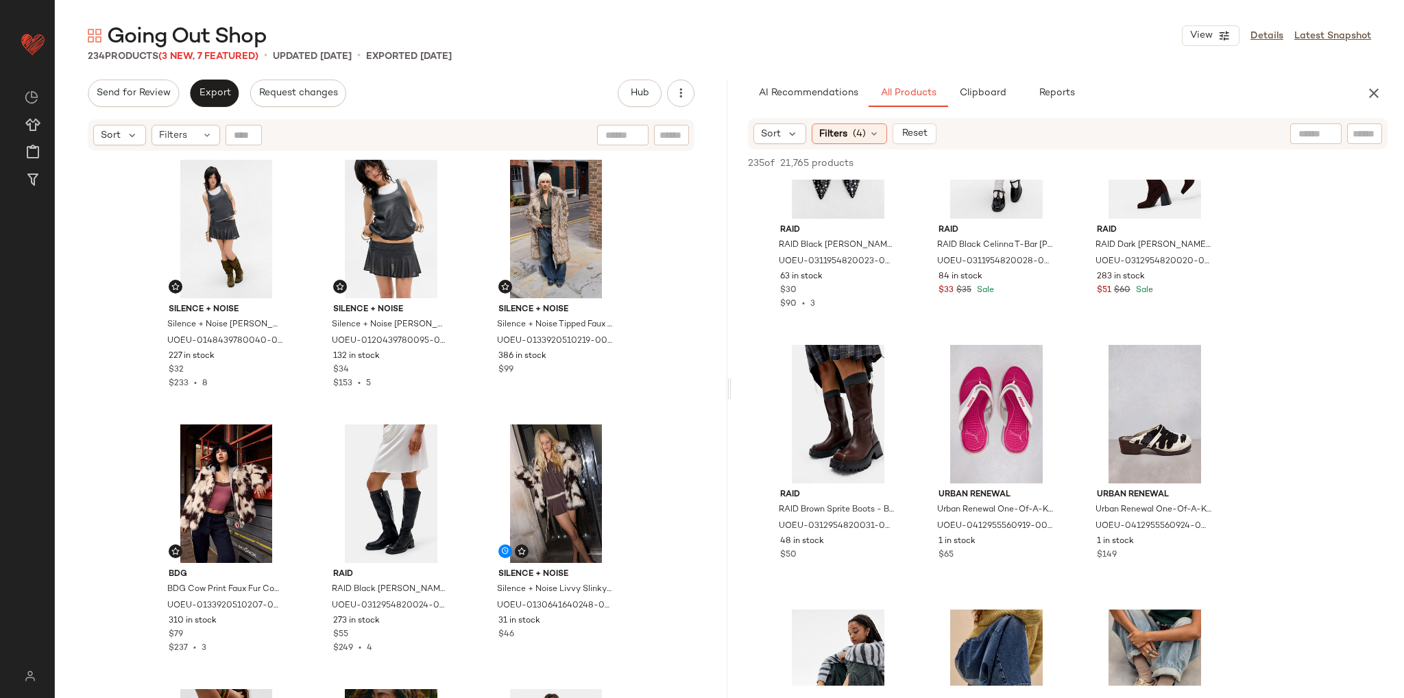
click at [647, 447] on div "Silence + Noise Silence + Noise [PERSON_NAME] Sequin Vest Jacket - Grey XL at U…" at bounding box center [391, 442] width 672 height 580
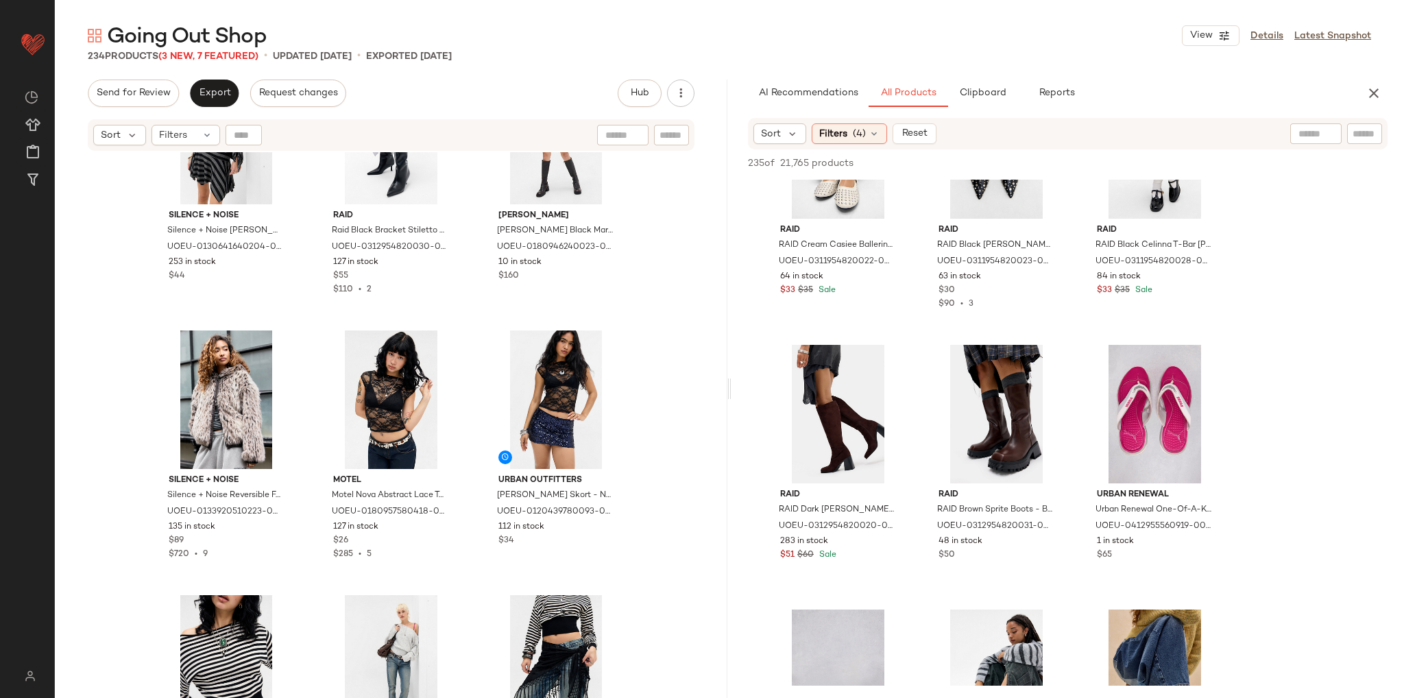
scroll to position [1039, 0]
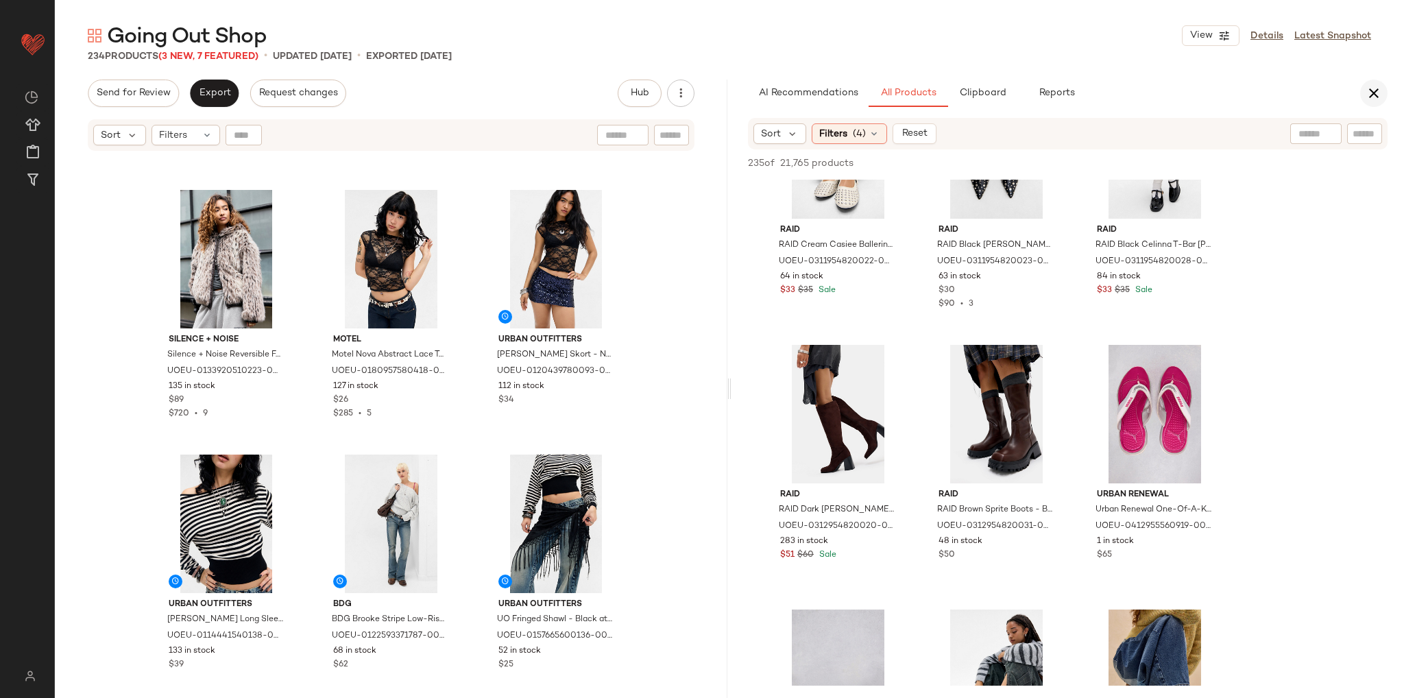
click at [1372, 94] on icon "button" at bounding box center [1373, 93] width 16 height 16
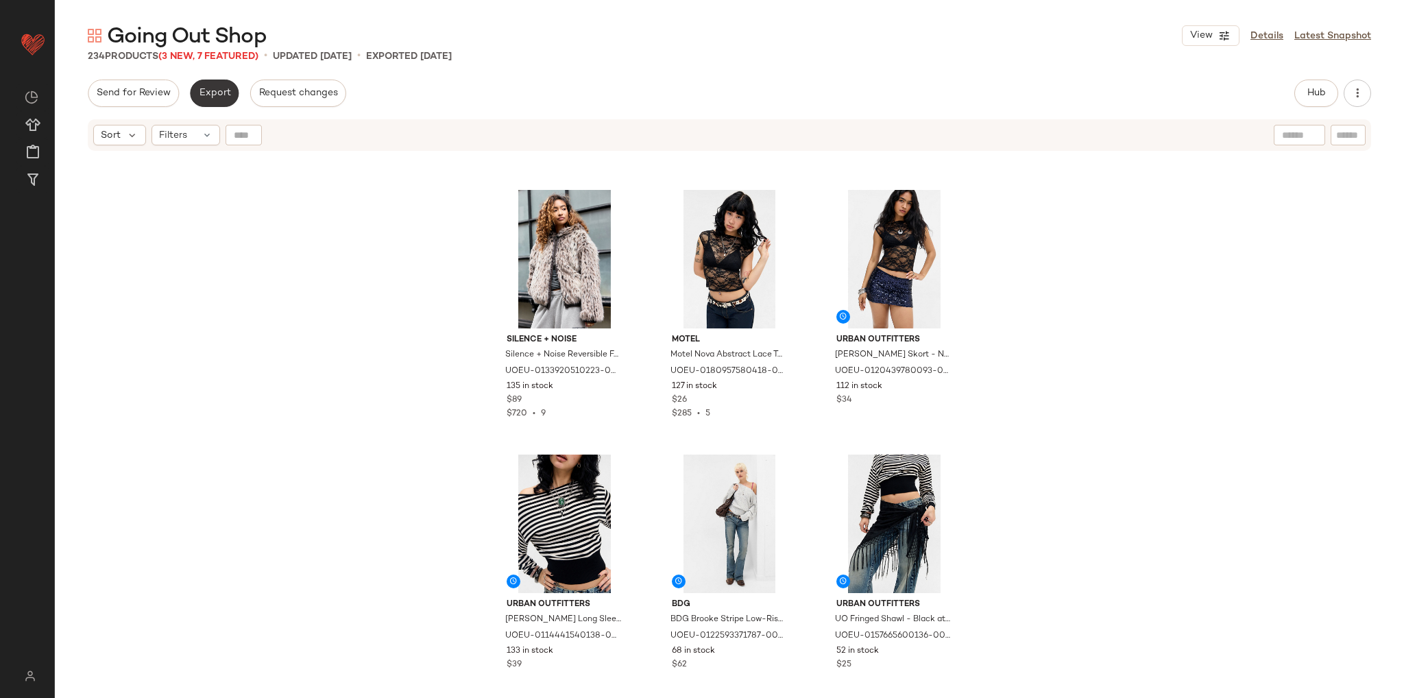
click at [209, 88] on span "Export" at bounding box center [214, 93] width 32 height 11
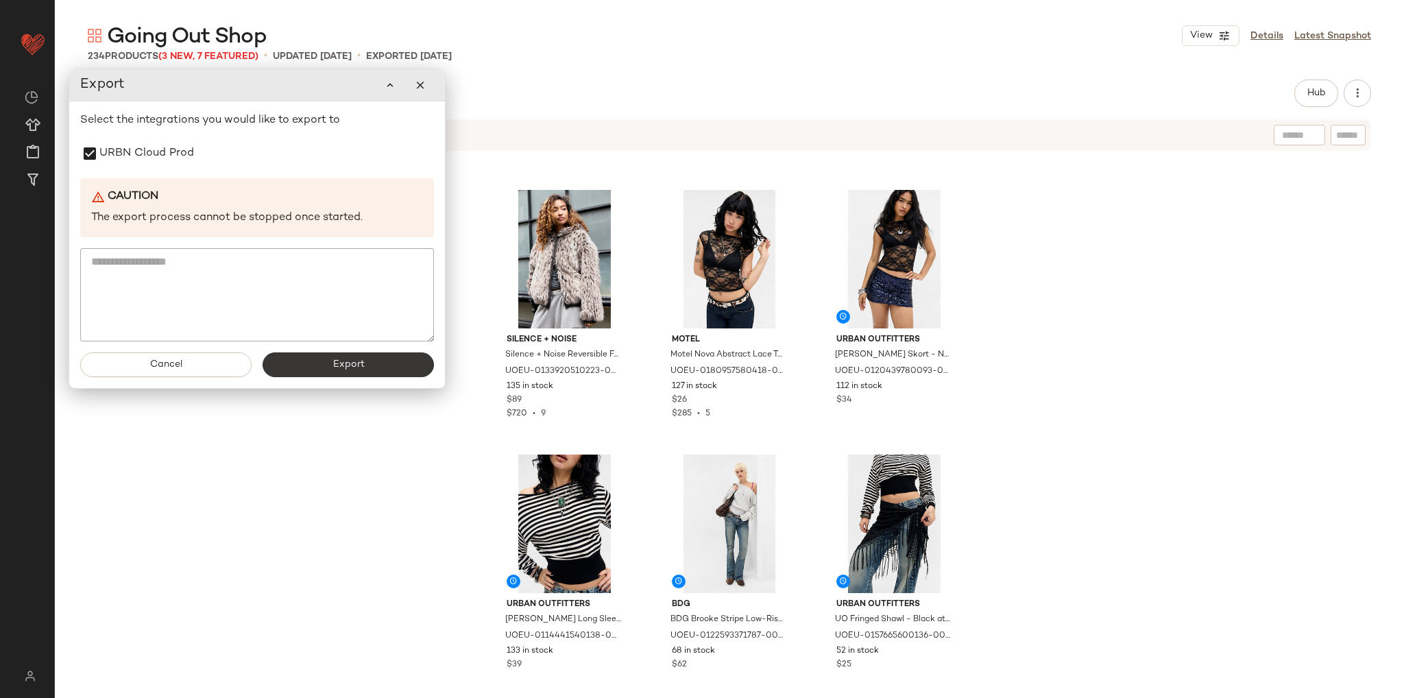
click at [306, 368] on button "Export" at bounding box center [347, 364] width 171 height 25
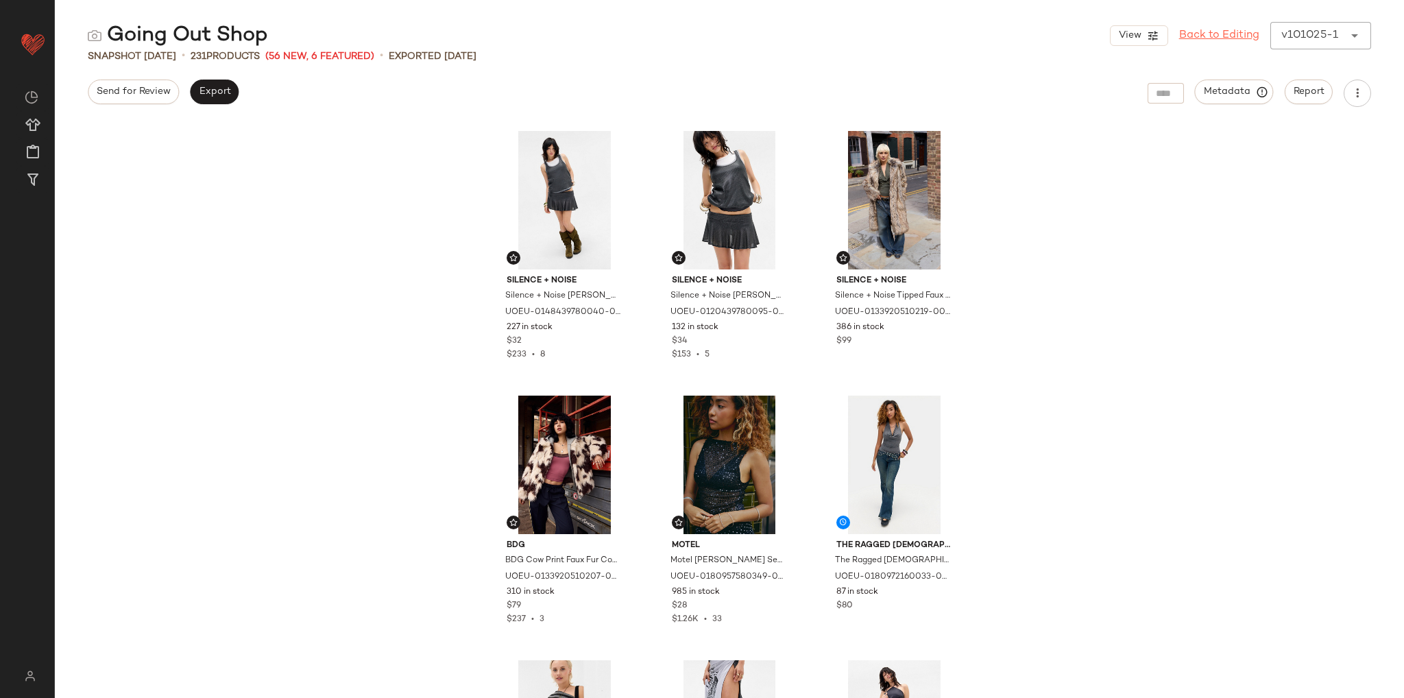
click at [1232, 35] on link "Back to Editing" at bounding box center [1219, 35] width 80 height 16
